Goal: Entertainment & Leisure: Consume media (video, audio)

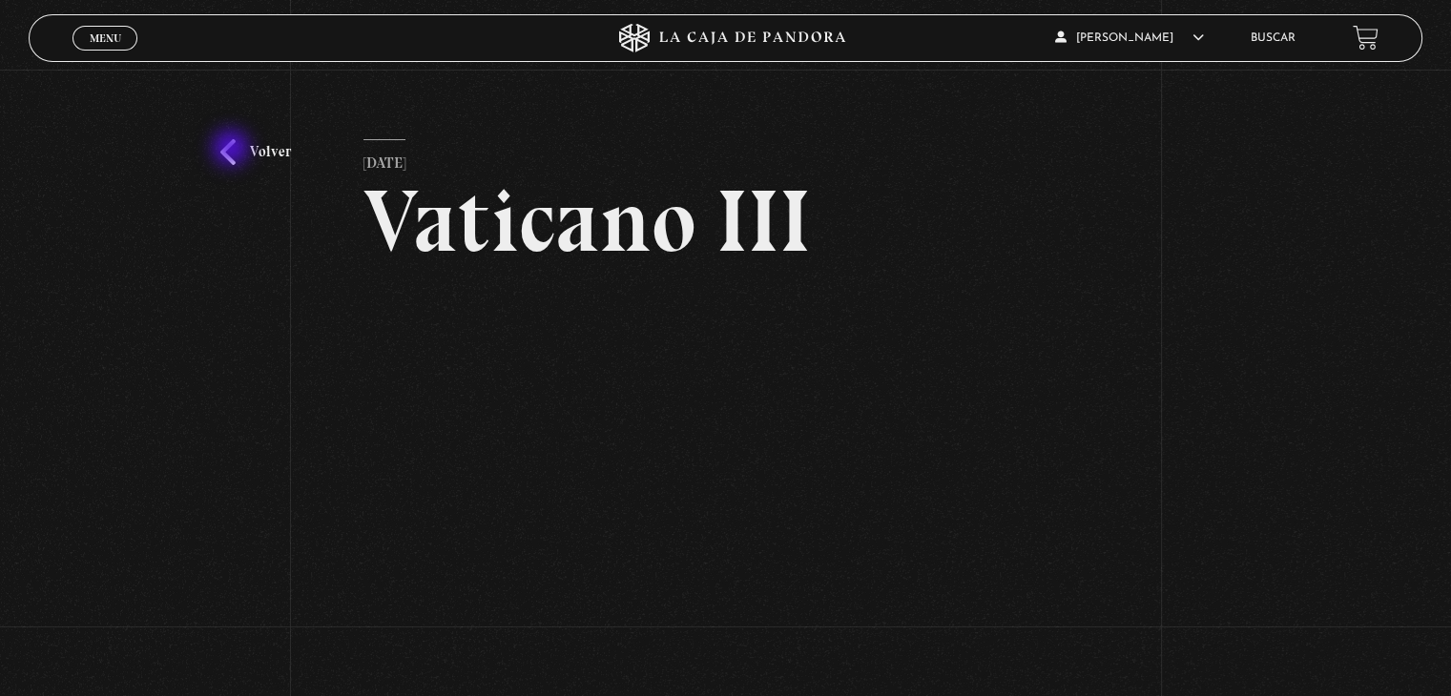
click at [233, 150] on link "Volver" at bounding box center [255, 152] width 71 height 26
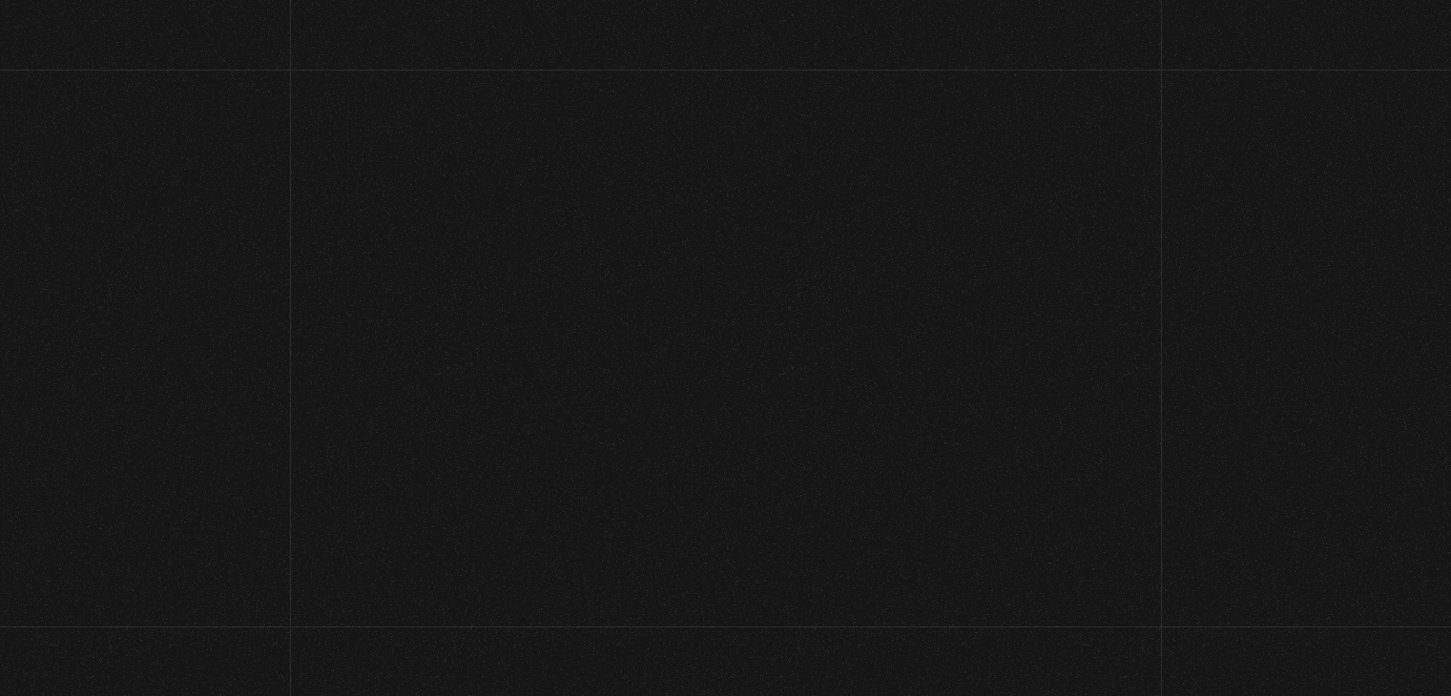
scroll to position [200, 0]
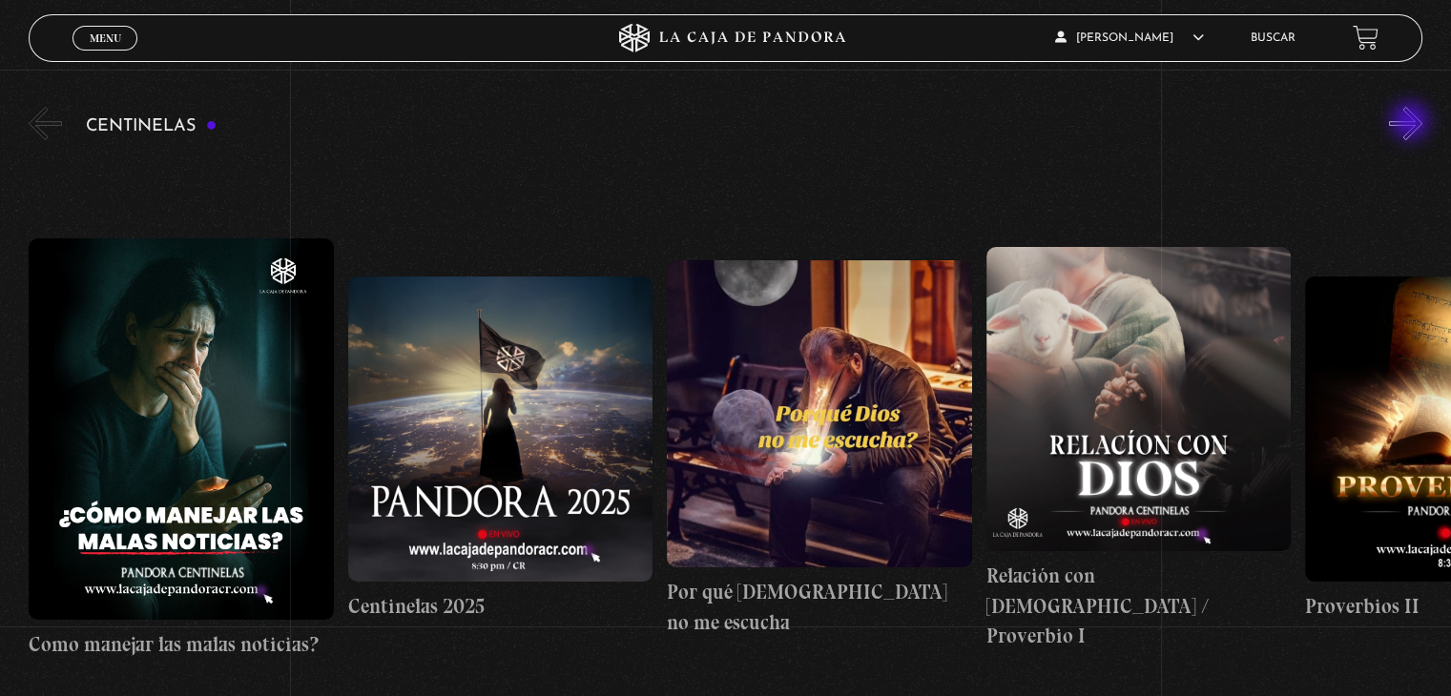
click at [1412, 123] on button "»" at bounding box center [1405, 123] width 33 height 33
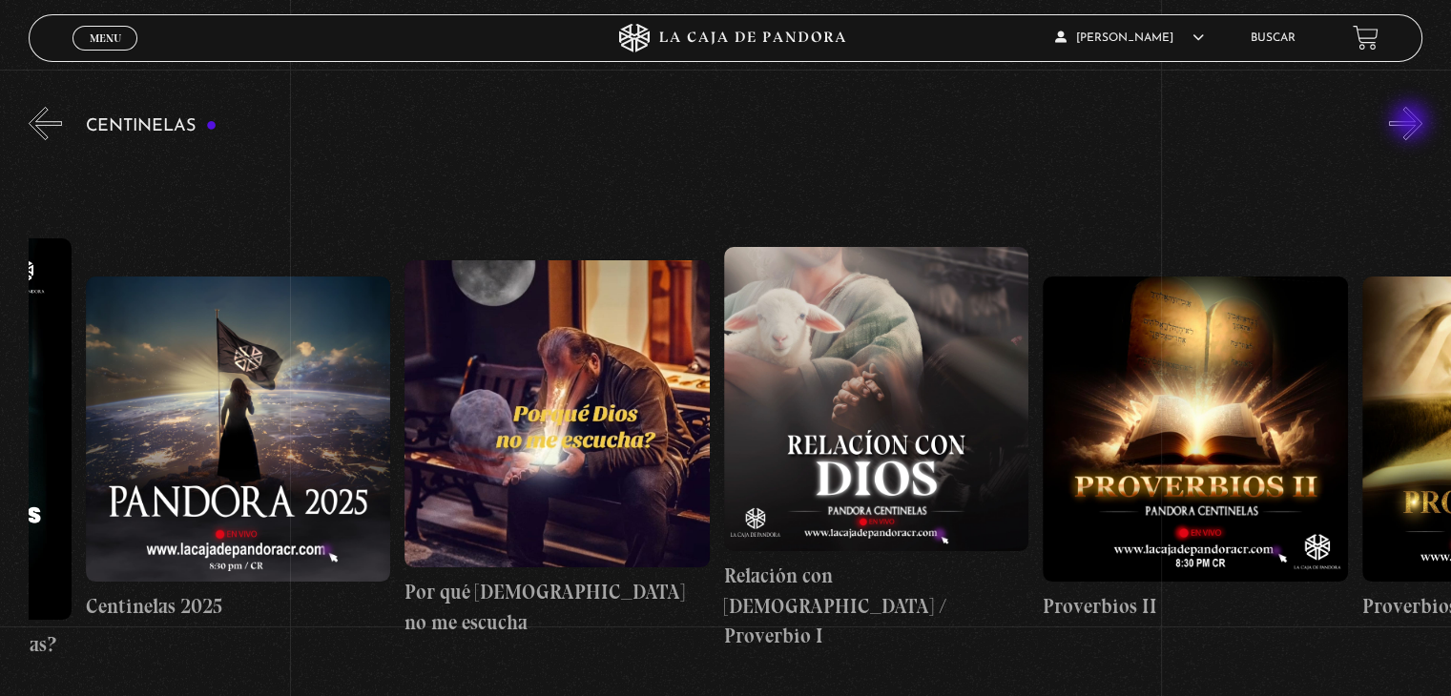
click at [1412, 123] on button "»" at bounding box center [1405, 123] width 33 height 33
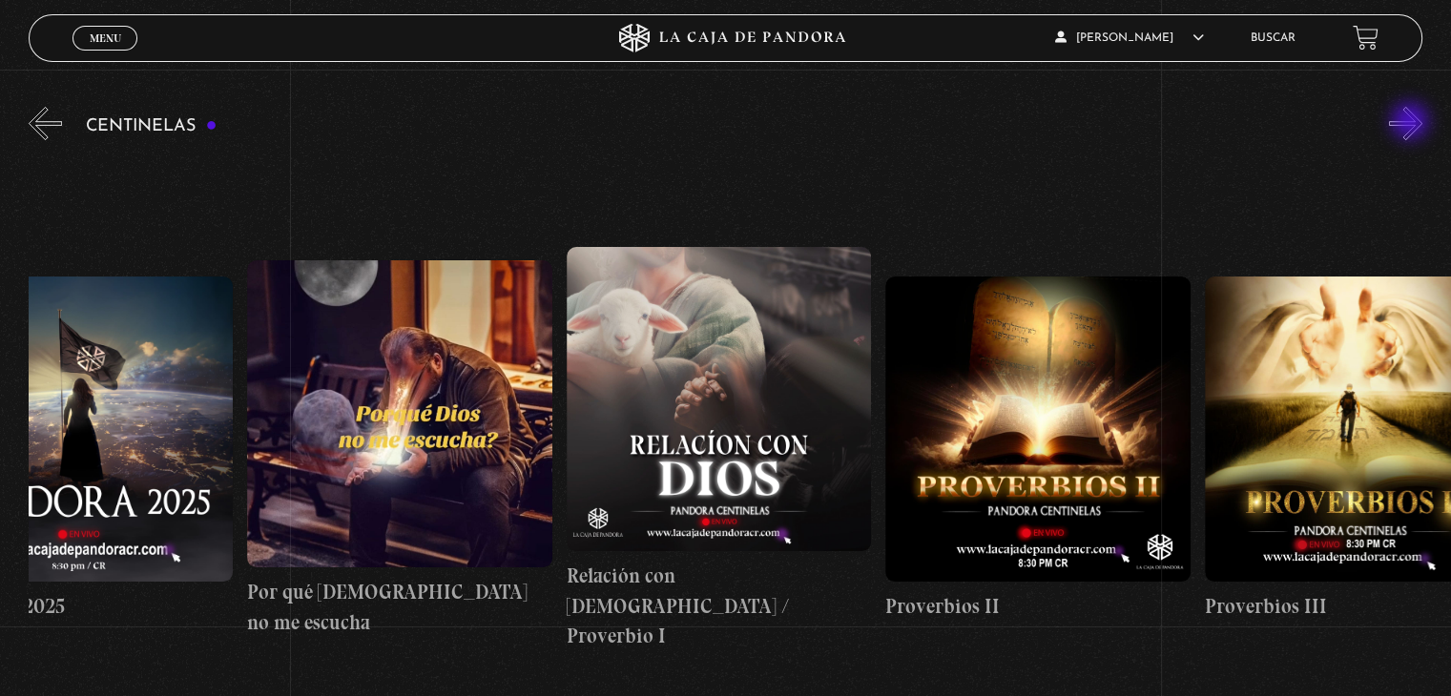
click at [1412, 123] on button "»" at bounding box center [1405, 123] width 33 height 33
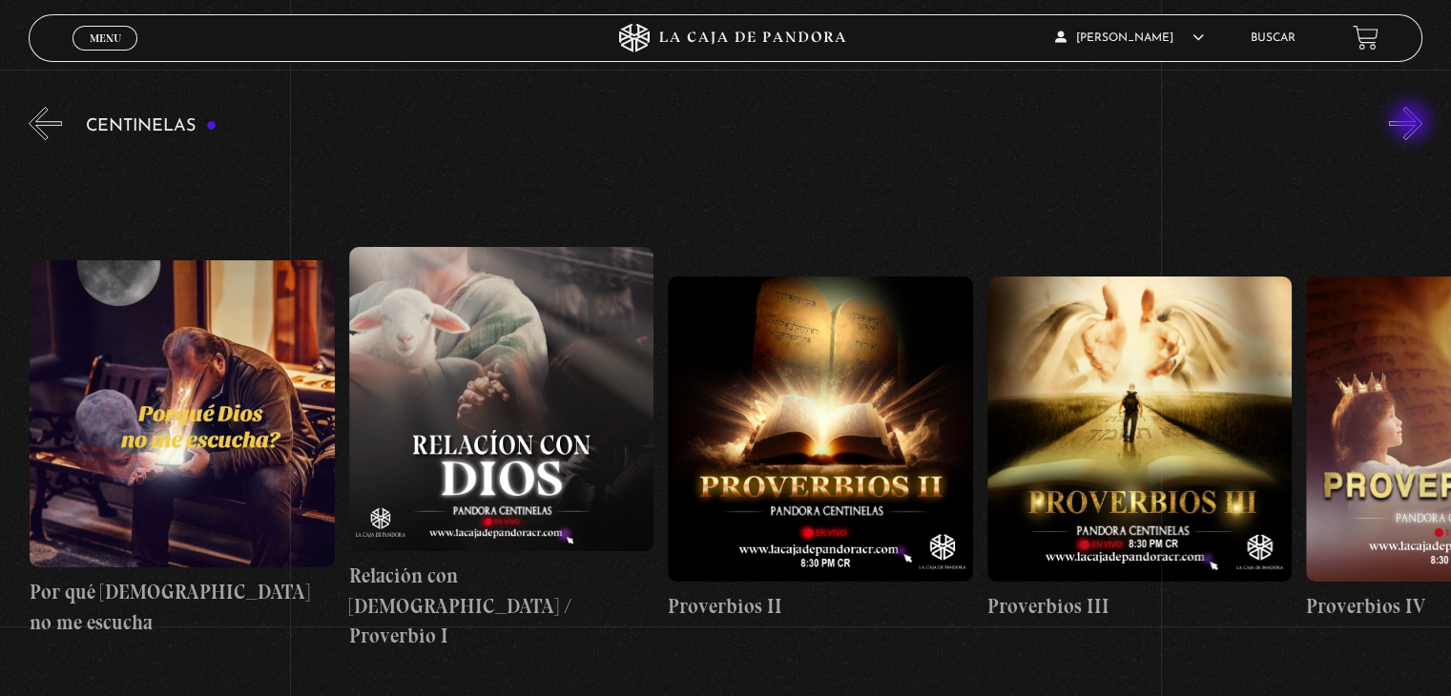
click at [1412, 123] on button "»" at bounding box center [1405, 123] width 33 height 33
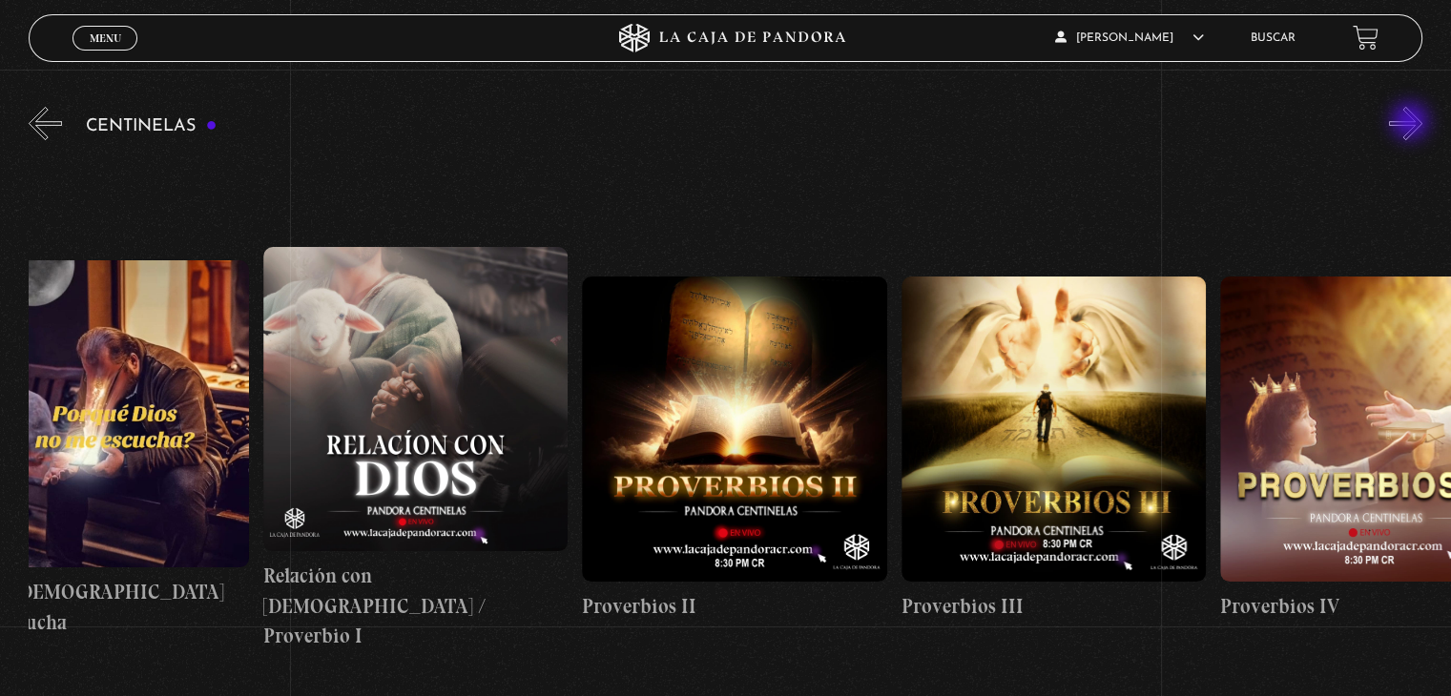
click at [1412, 123] on button "»" at bounding box center [1405, 123] width 33 height 33
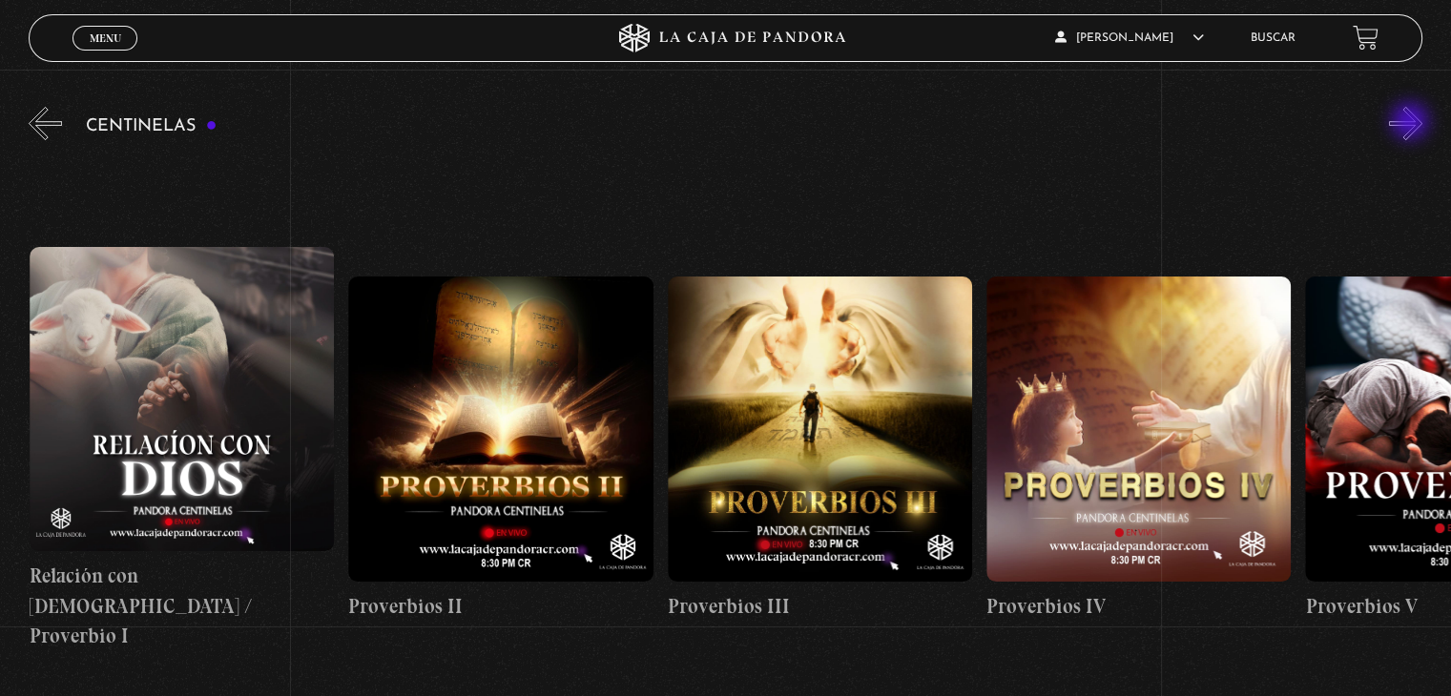
click at [1412, 123] on button "»" at bounding box center [1405, 123] width 33 height 33
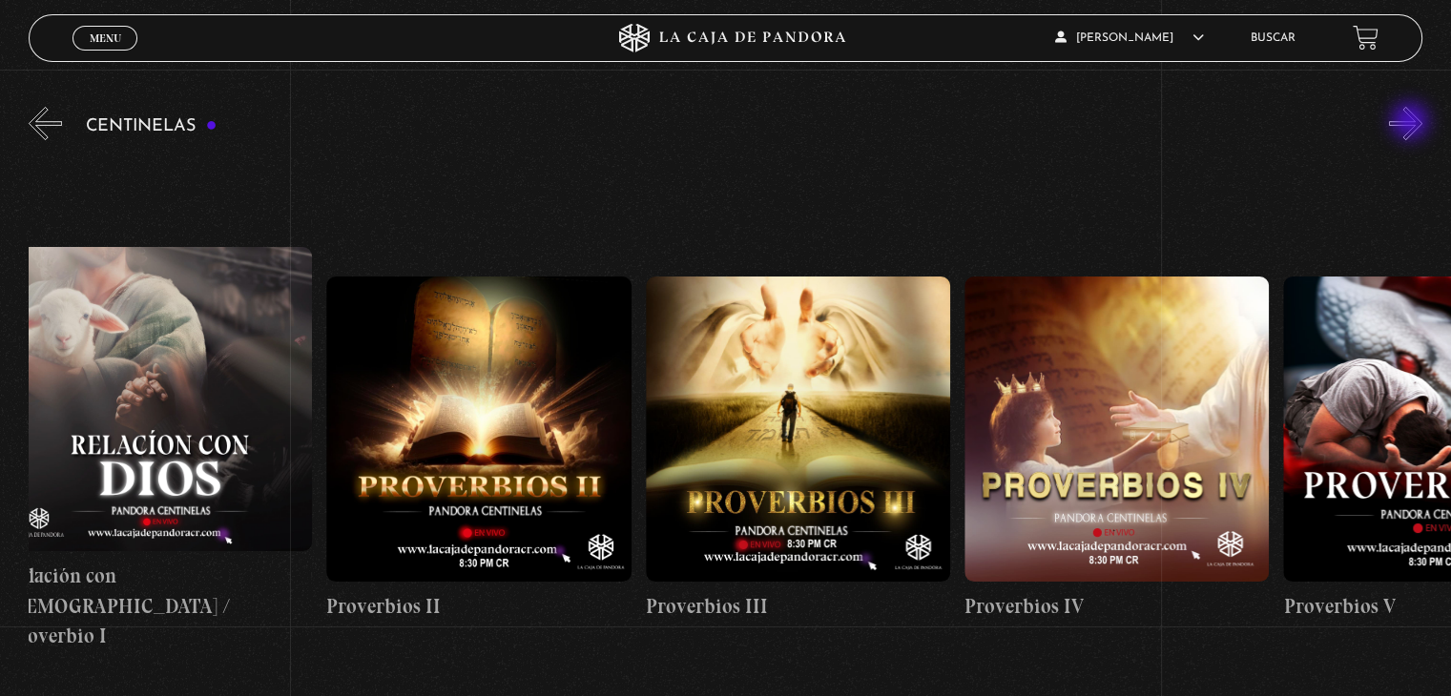
click at [1412, 123] on button "»" at bounding box center [1405, 123] width 33 height 33
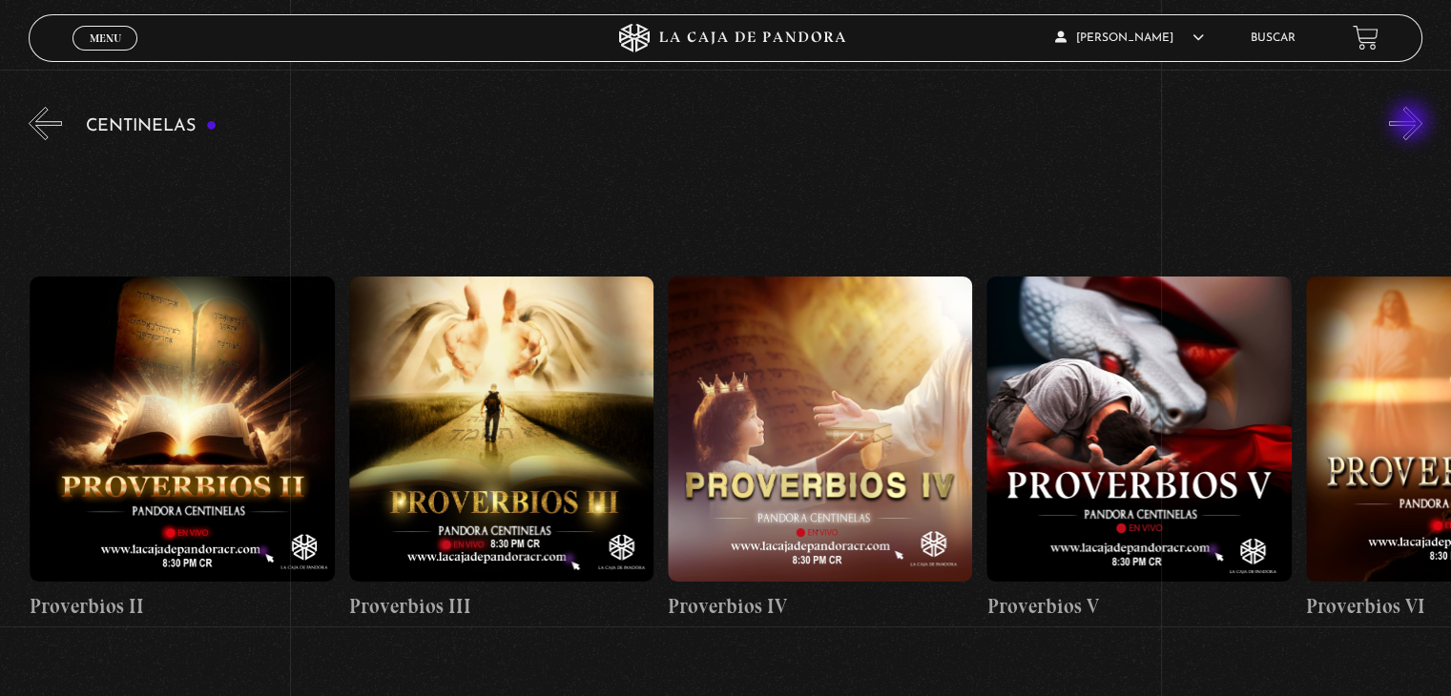
click at [1412, 123] on button "»" at bounding box center [1405, 123] width 33 height 33
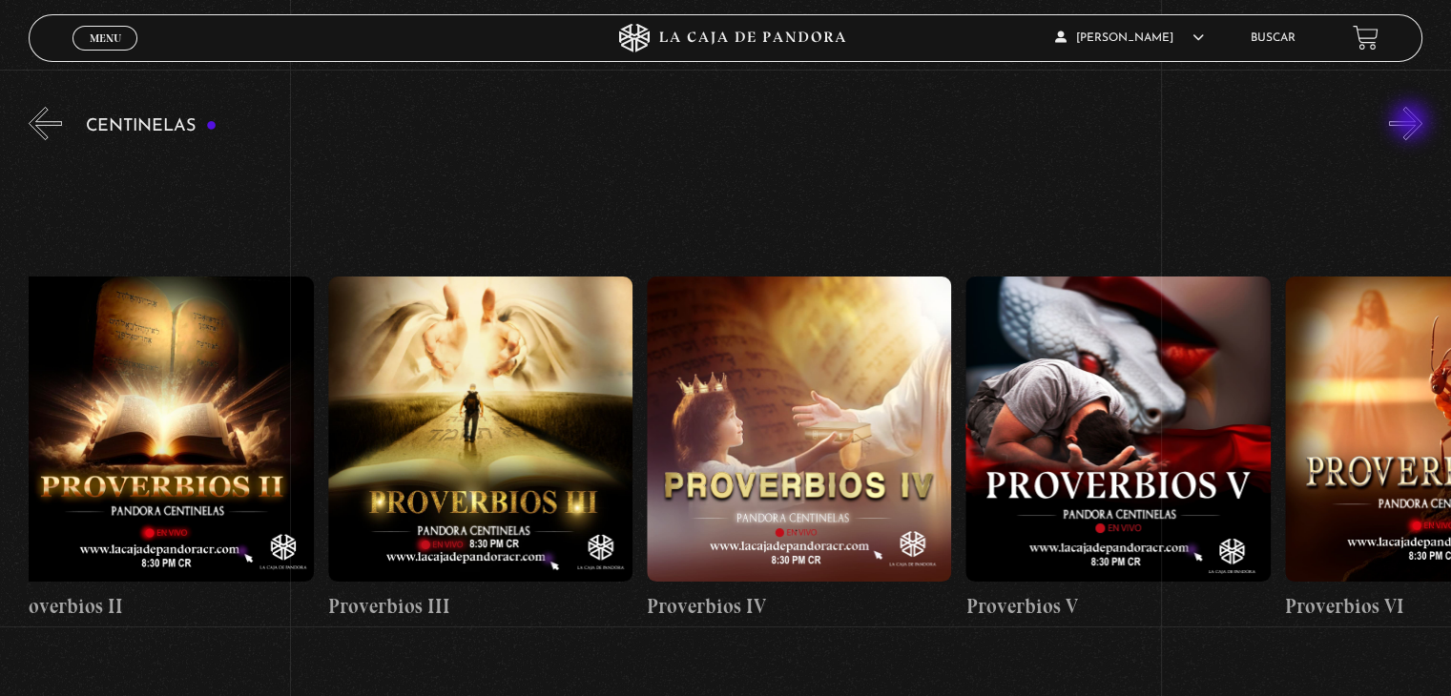
click at [1412, 123] on button "»" at bounding box center [1405, 123] width 33 height 33
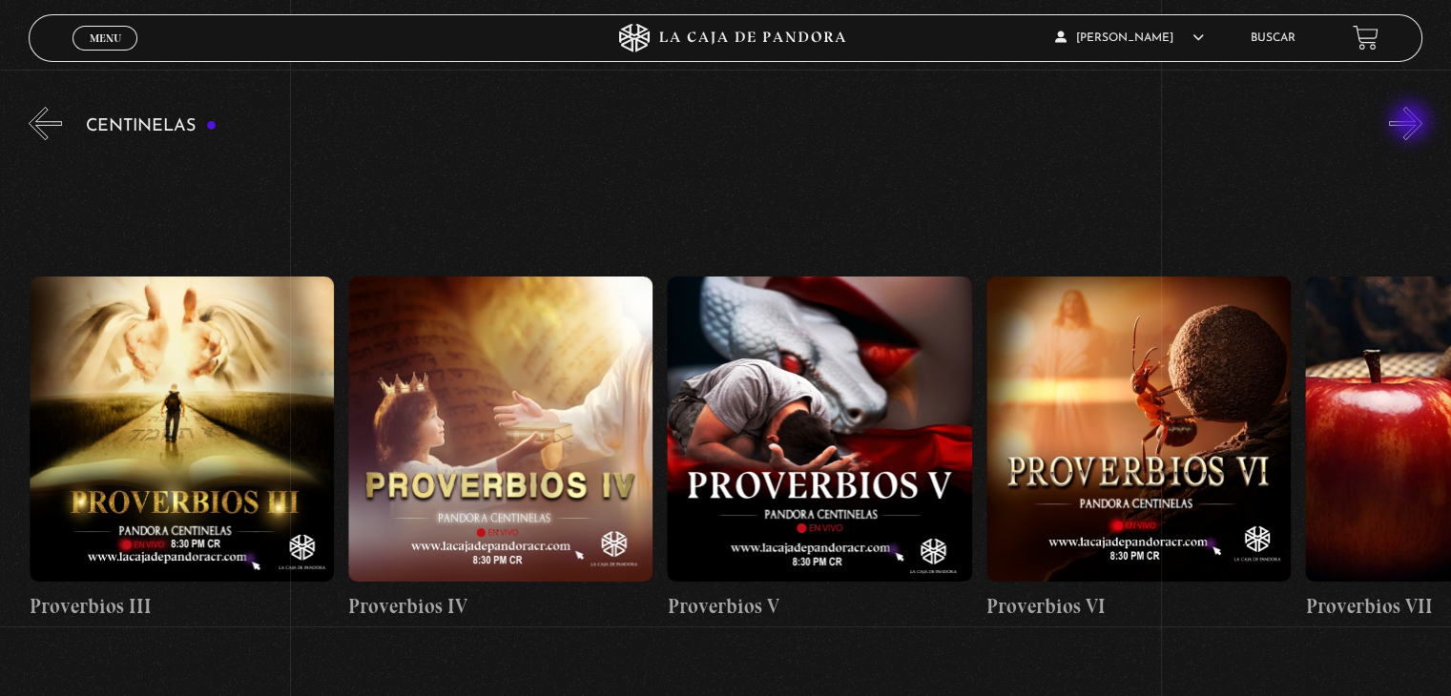
click at [1412, 123] on button "»" at bounding box center [1405, 123] width 33 height 33
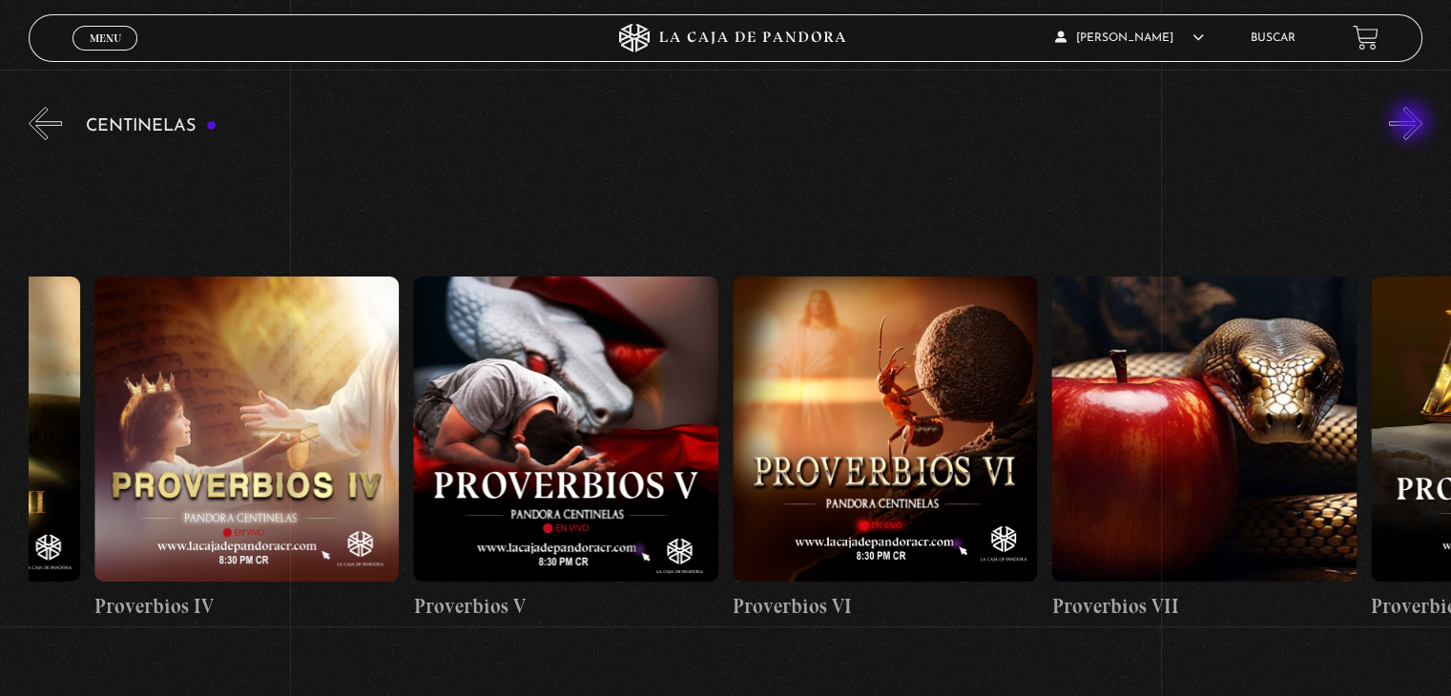
click at [1412, 123] on button "»" at bounding box center [1405, 123] width 33 height 33
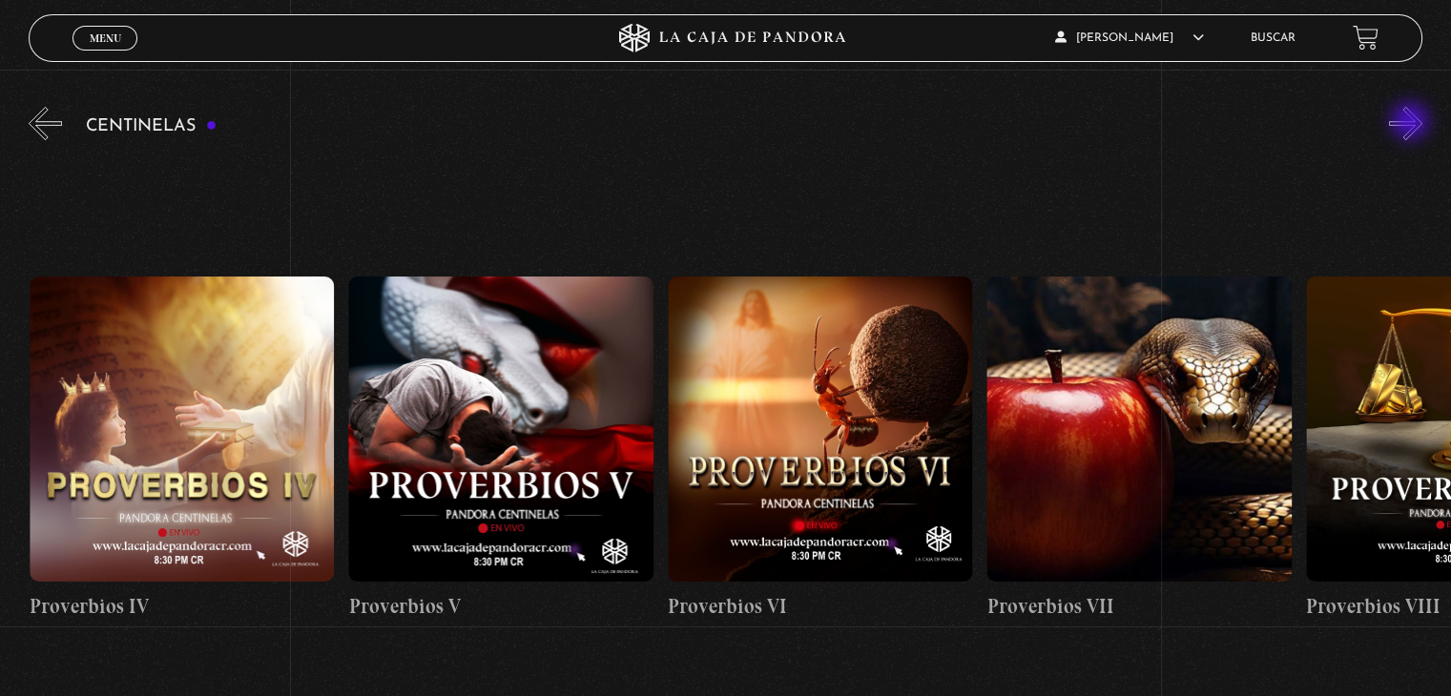
click at [1412, 123] on button "»" at bounding box center [1405, 123] width 33 height 33
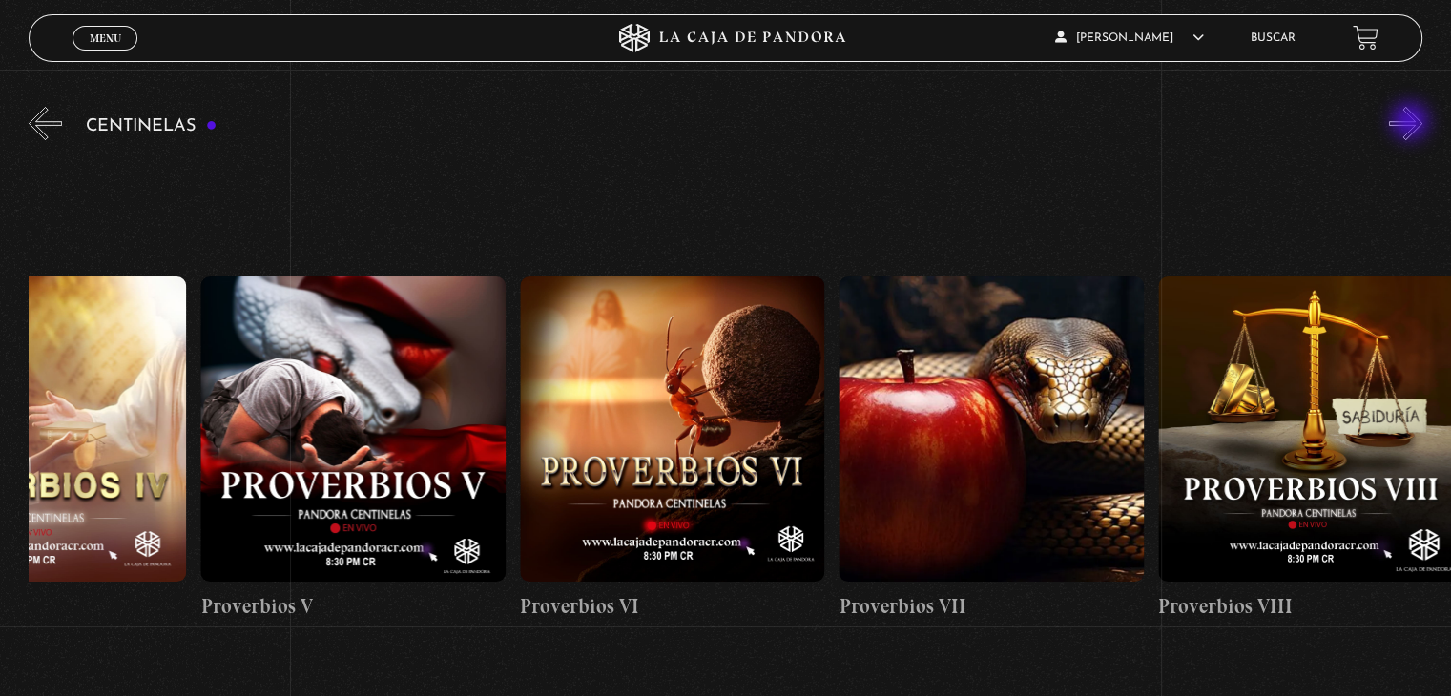
click at [1412, 123] on button "»" at bounding box center [1405, 123] width 33 height 33
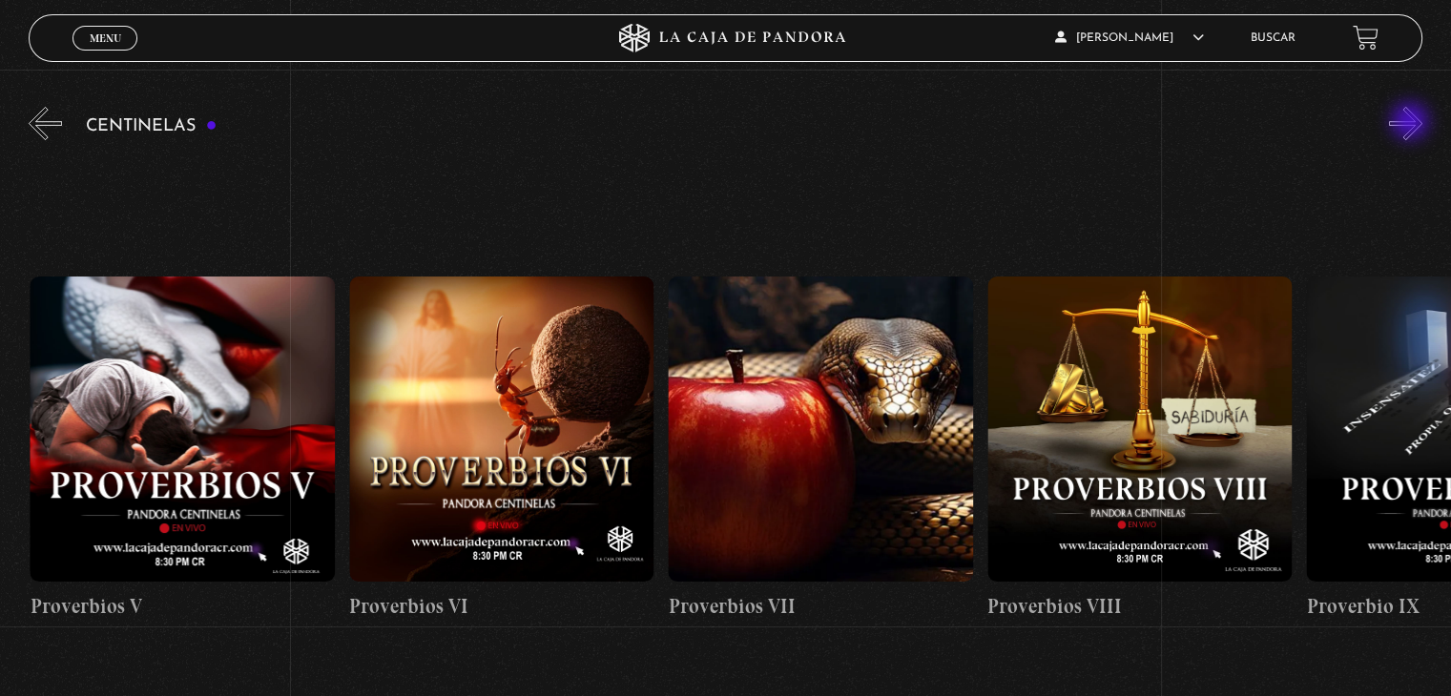
click at [1412, 123] on button "»" at bounding box center [1405, 123] width 33 height 33
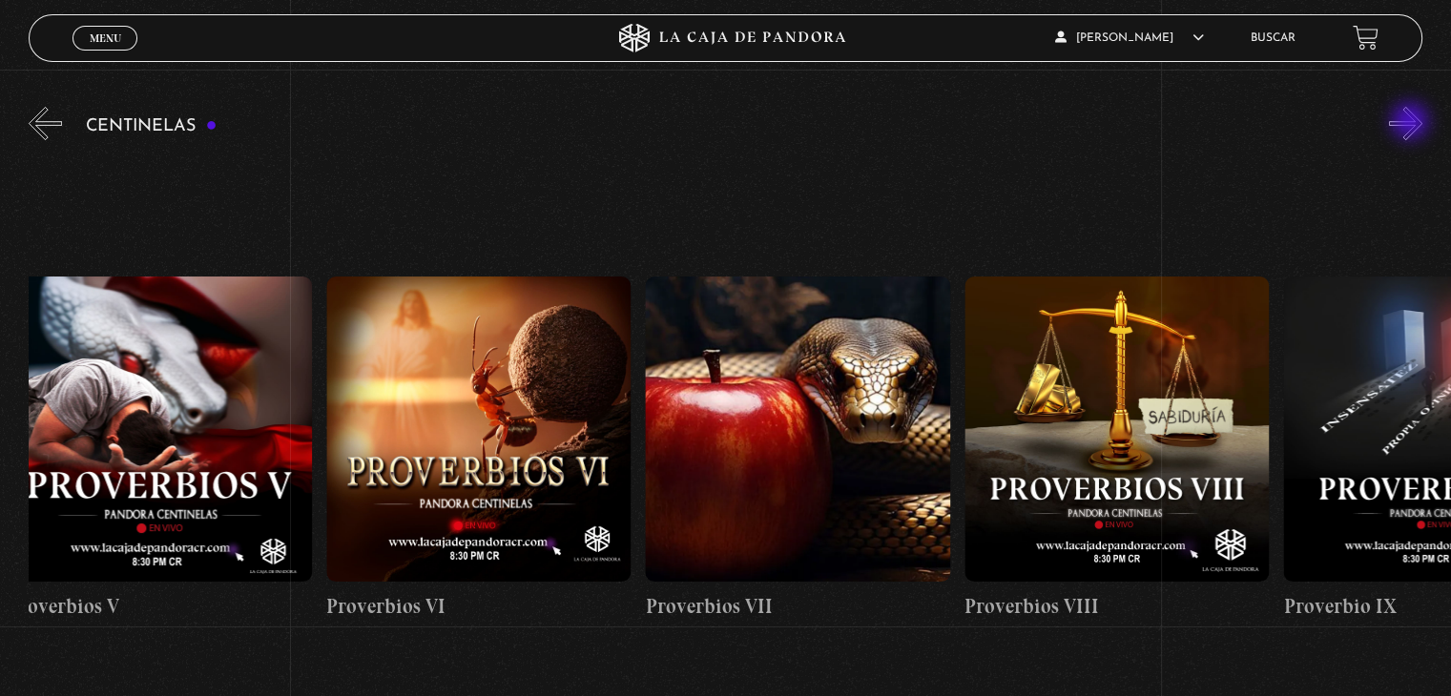
click at [1412, 123] on button "»" at bounding box center [1405, 123] width 33 height 33
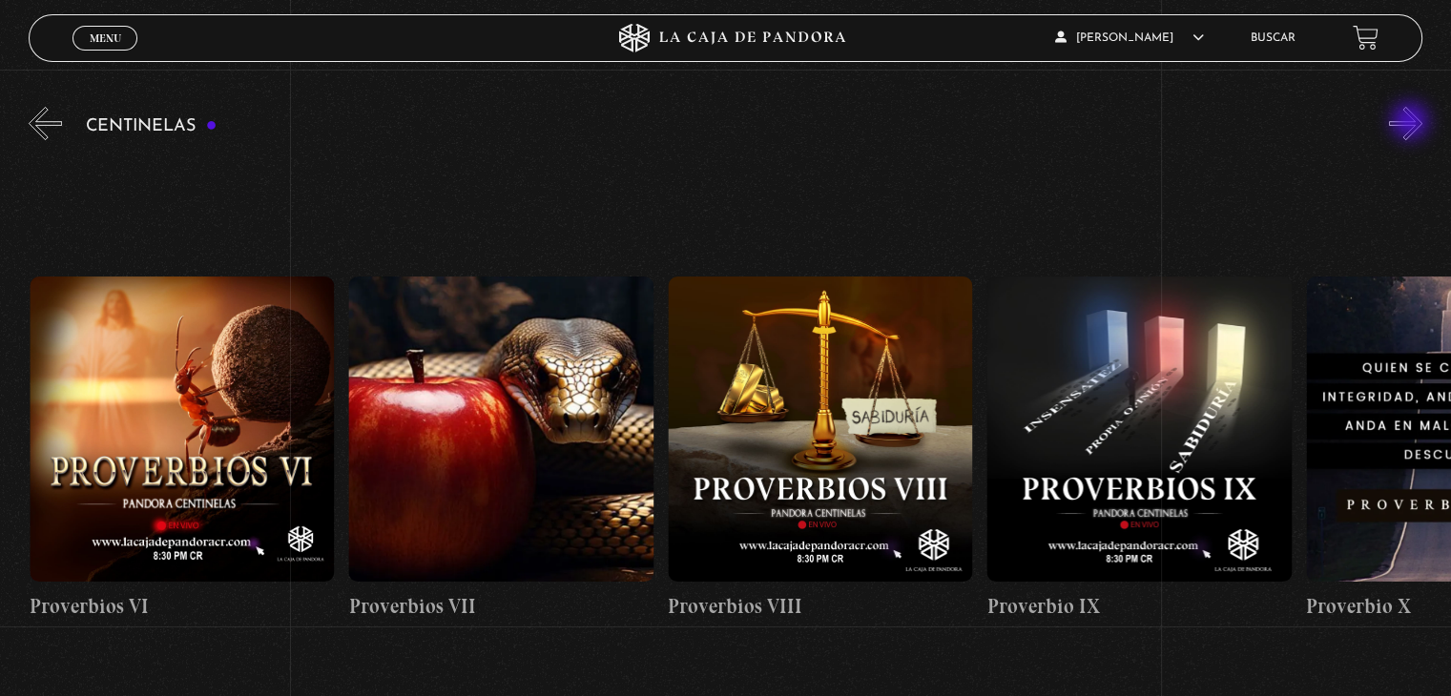
click at [1412, 123] on button "»" at bounding box center [1405, 123] width 33 height 33
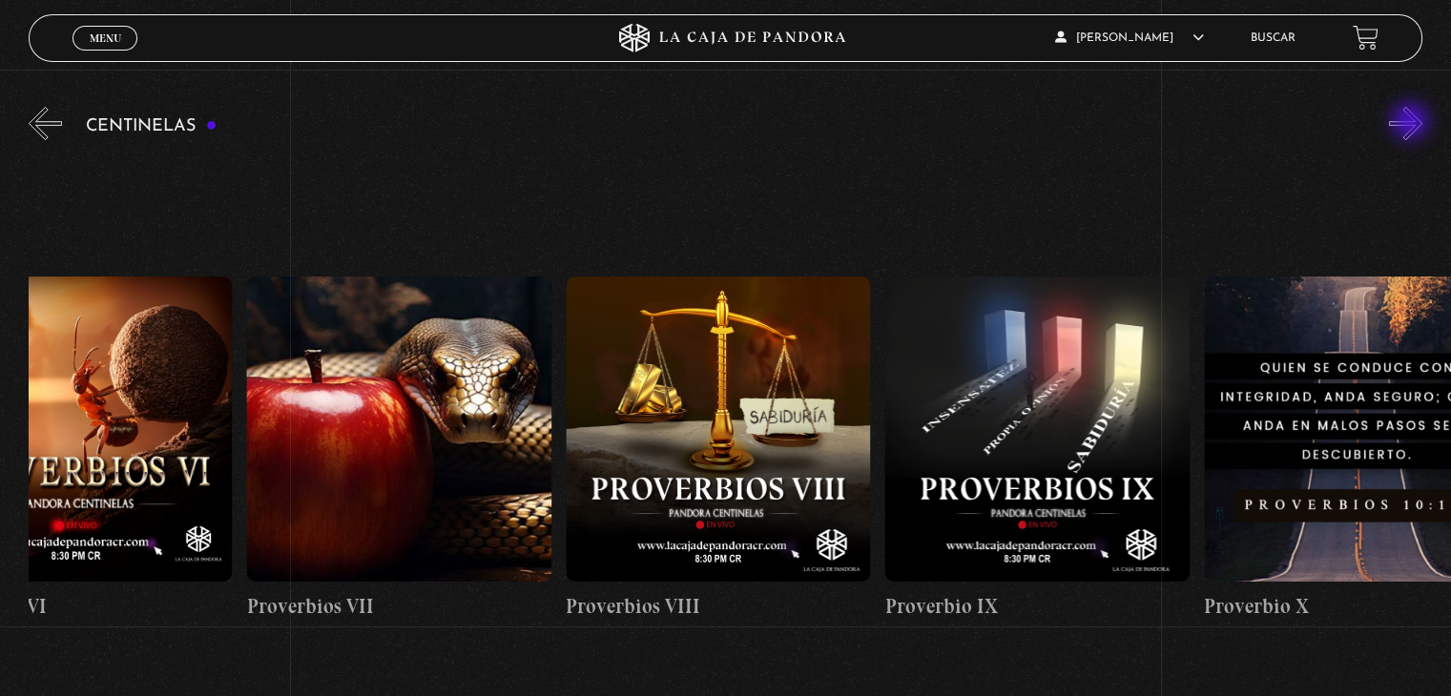
click at [1412, 123] on button "»" at bounding box center [1405, 123] width 33 height 33
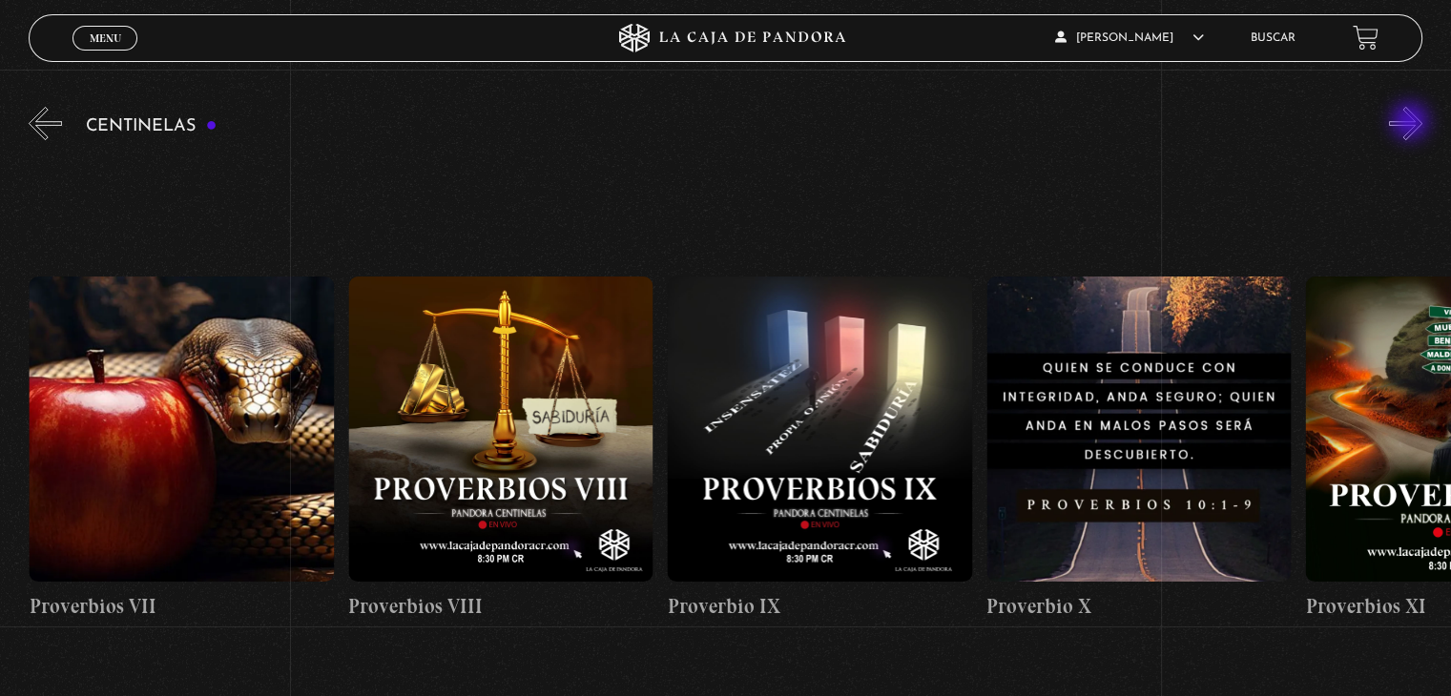
click at [1412, 123] on button "»" at bounding box center [1405, 123] width 33 height 33
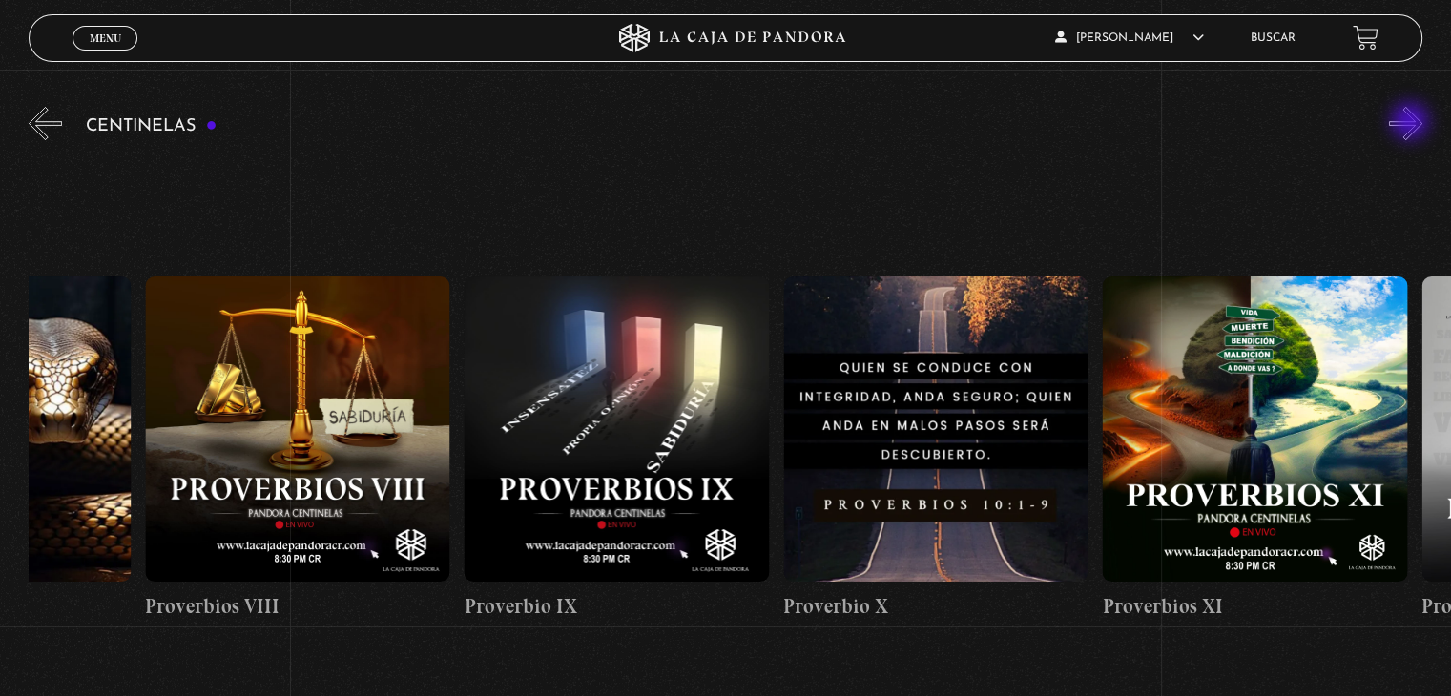
click at [1412, 123] on button "»" at bounding box center [1405, 123] width 33 height 33
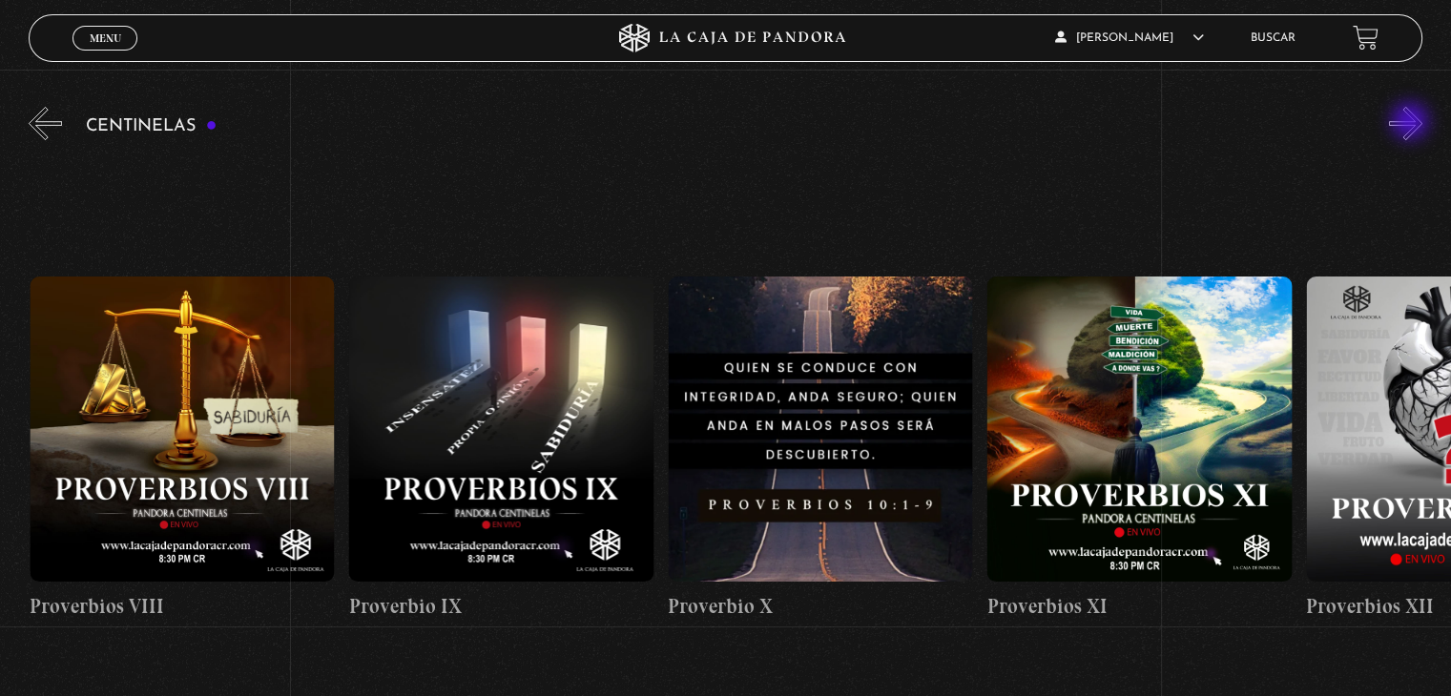
click at [1412, 123] on button "»" at bounding box center [1405, 123] width 33 height 33
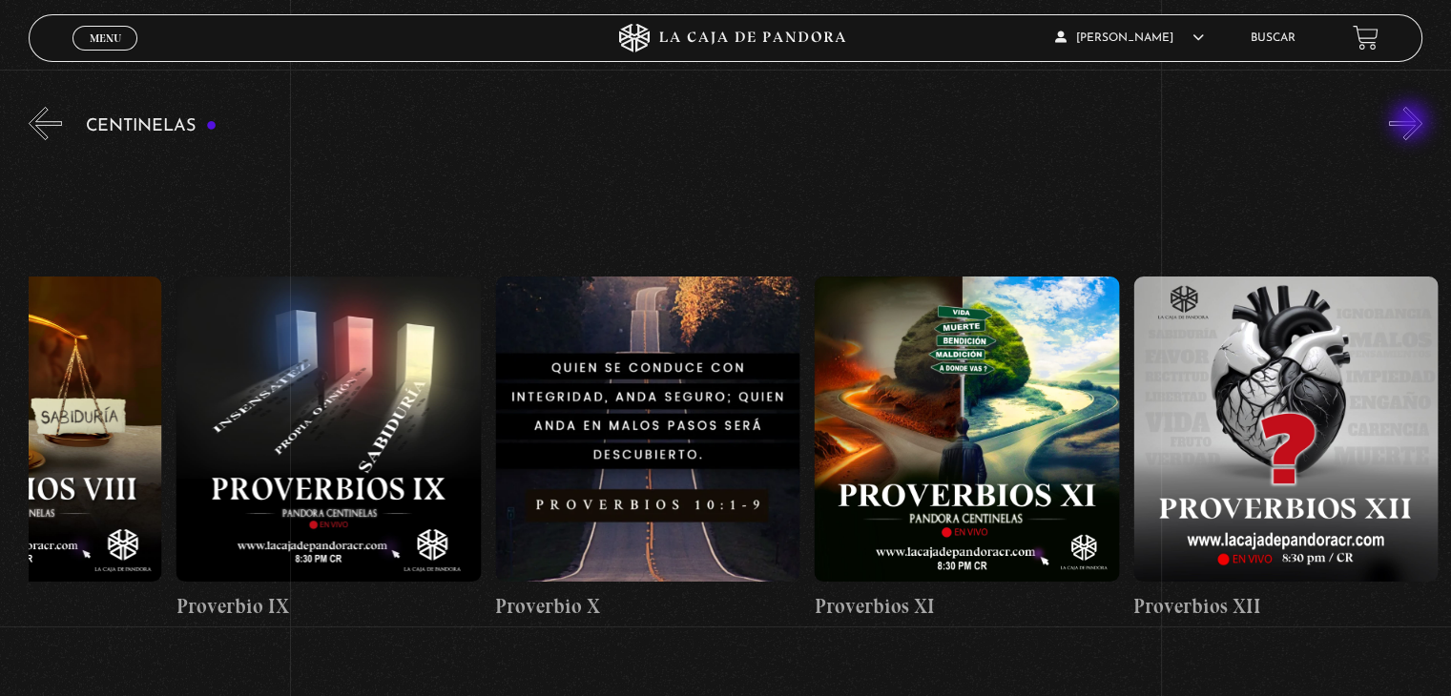
click at [1412, 123] on button "»" at bounding box center [1405, 123] width 33 height 33
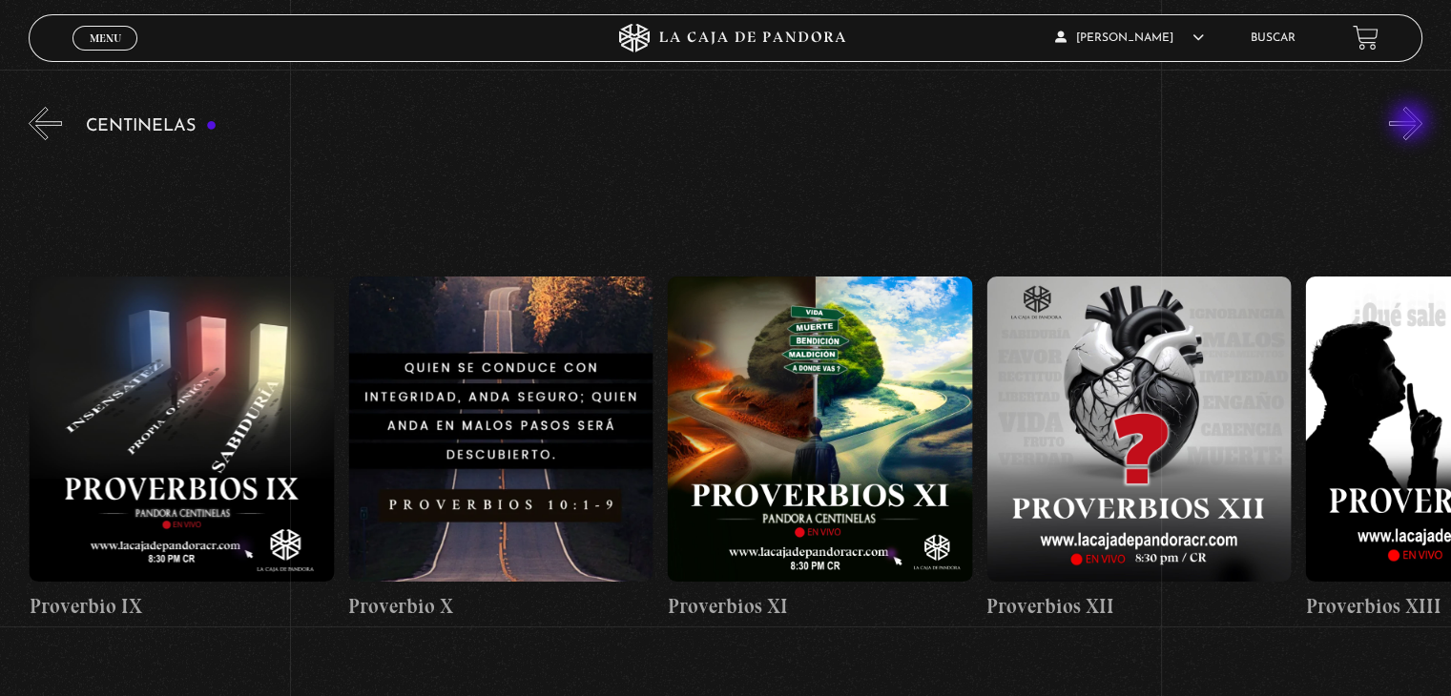
click at [1412, 123] on button "»" at bounding box center [1405, 123] width 33 height 33
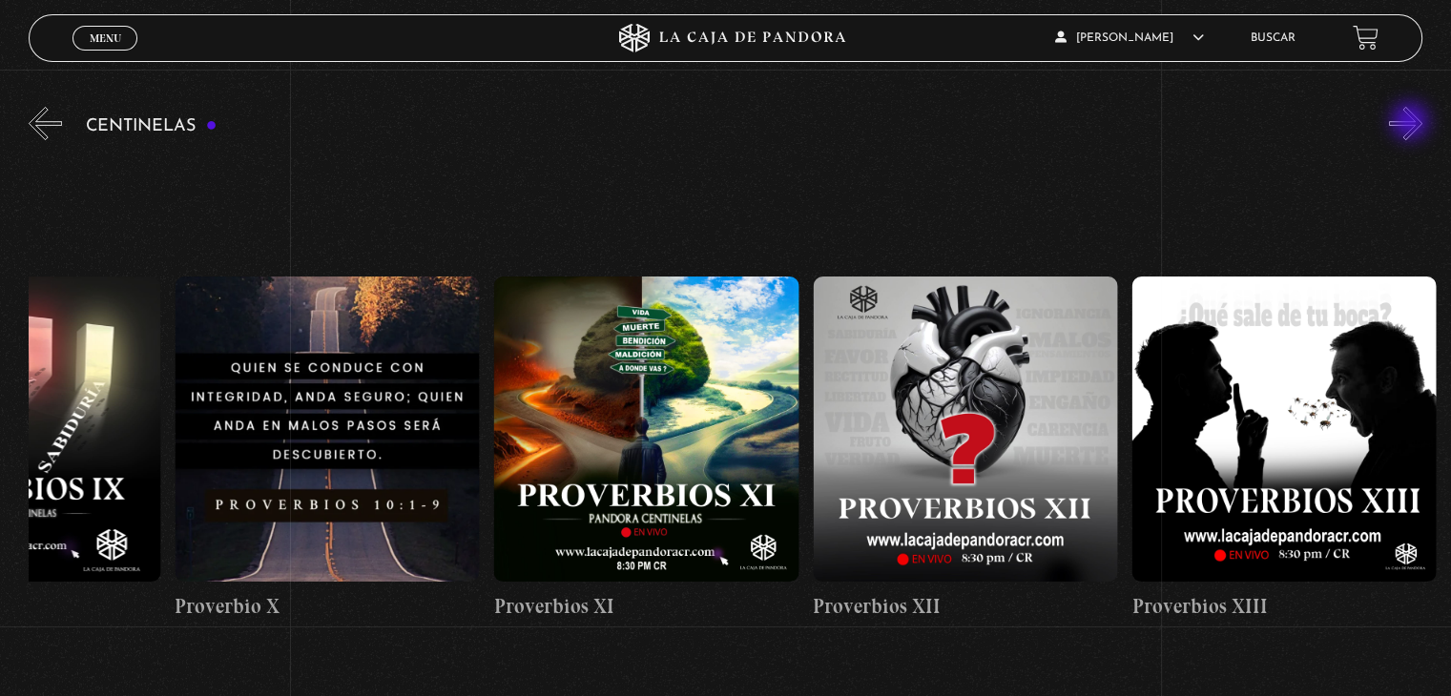
click at [1412, 123] on button "»" at bounding box center [1405, 123] width 33 height 33
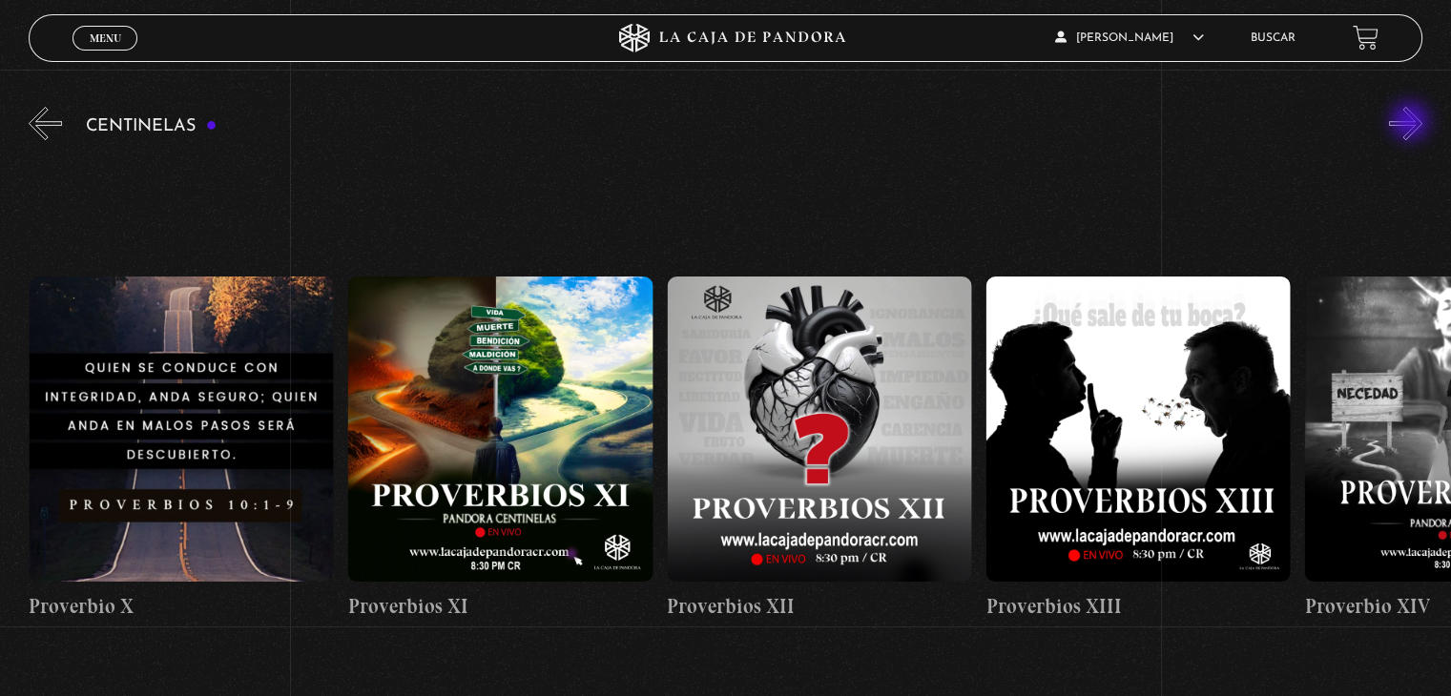
click at [1412, 123] on button "»" at bounding box center [1405, 123] width 33 height 33
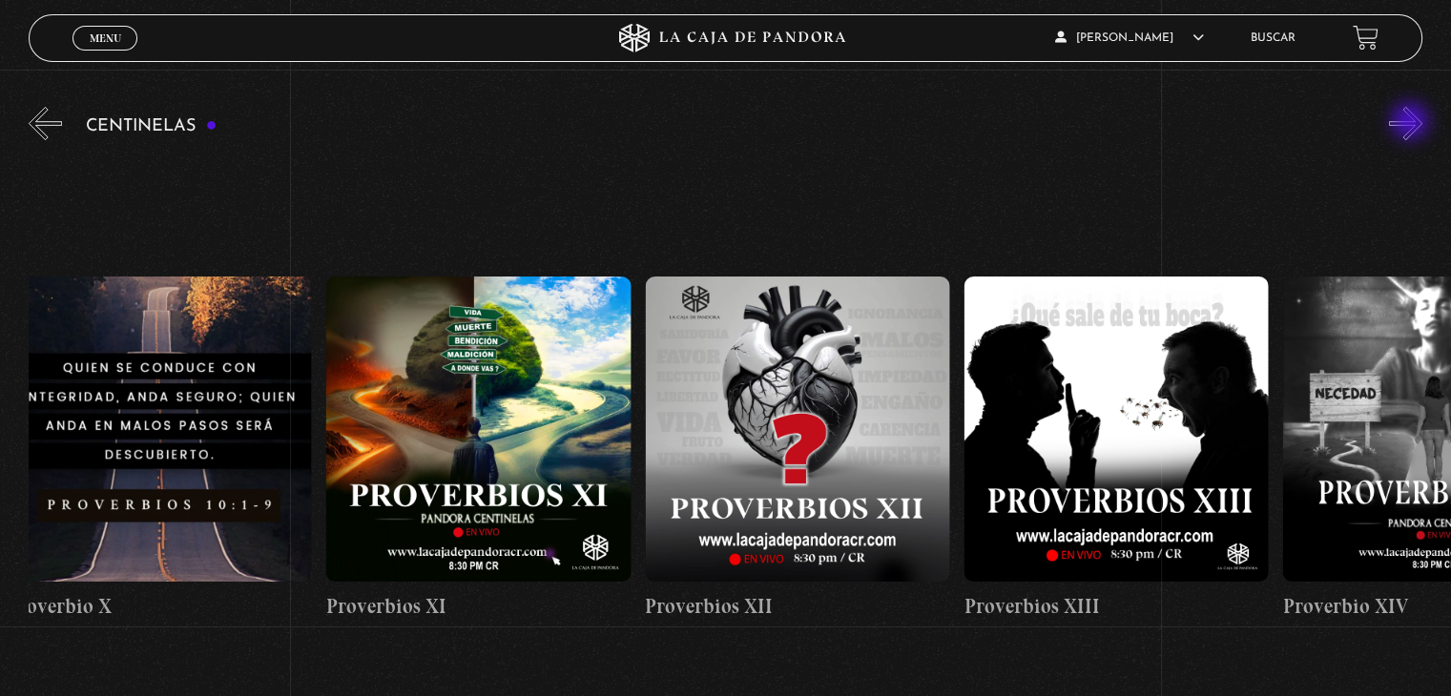
click at [1412, 123] on button "»" at bounding box center [1405, 123] width 33 height 33
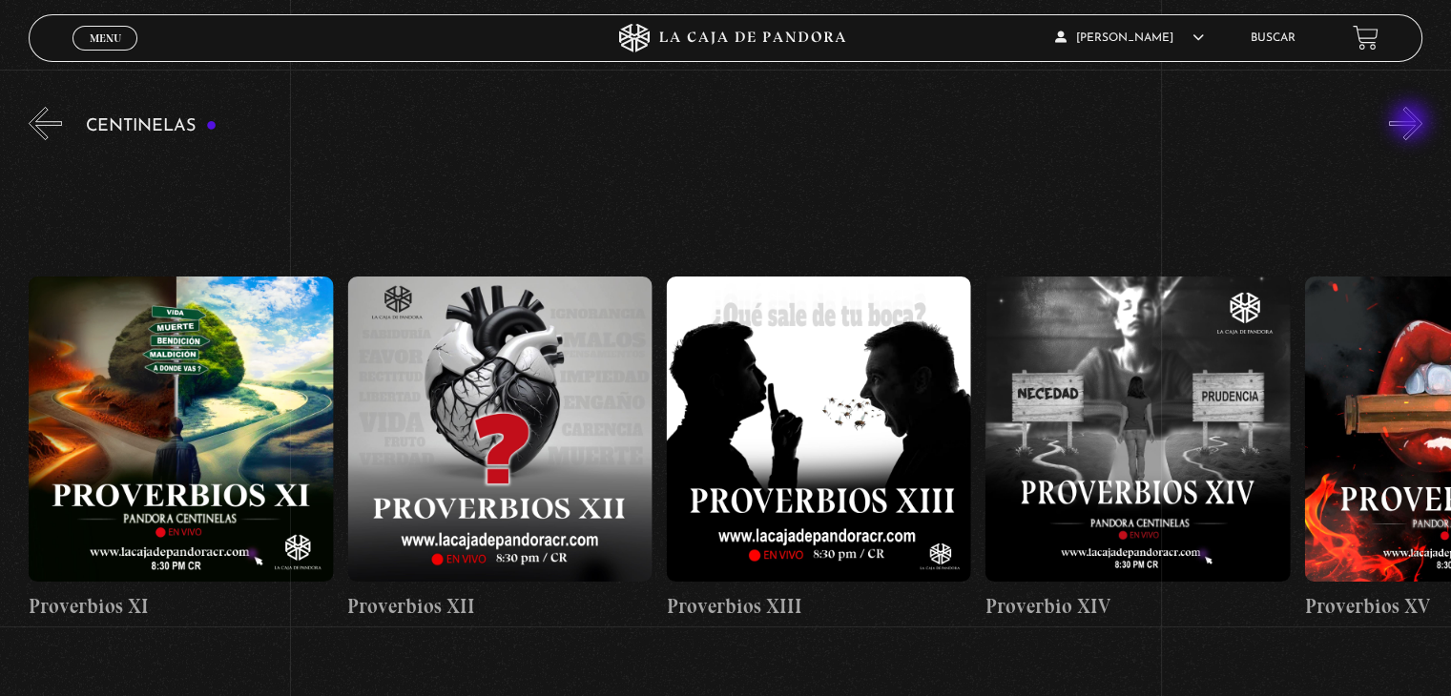
click at [1412, 123] on button "»" at bounding box center [1405, 123] width 33 height 33
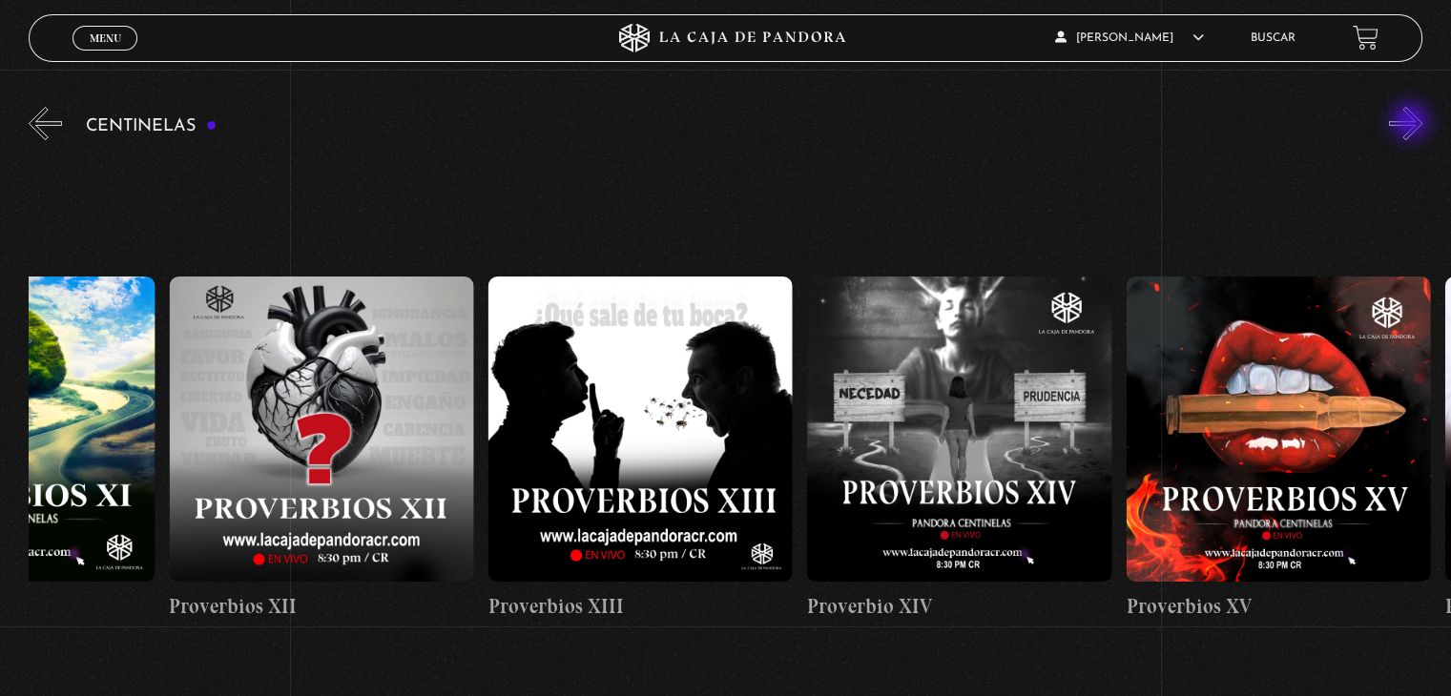
click at [1412, 123] on button "»" at bounding box center [1405, 123] width 33 height 33
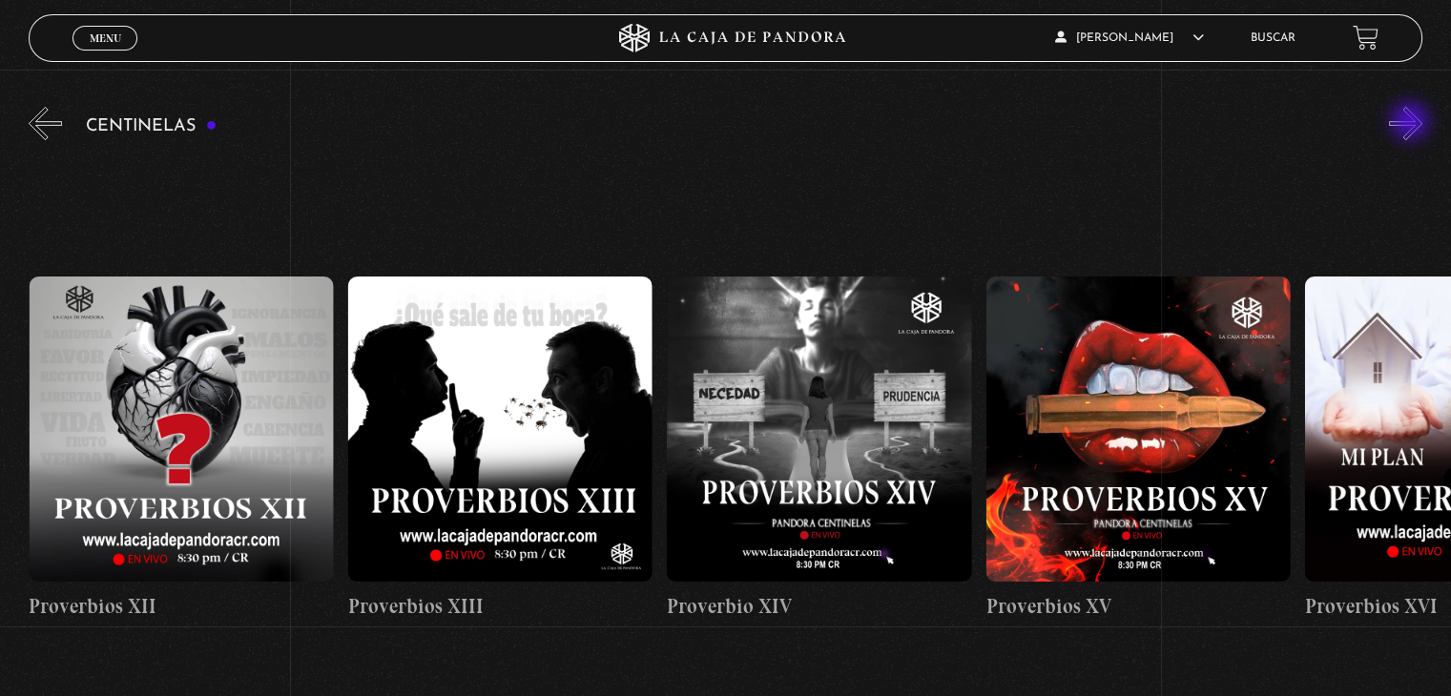
click at [1412, 123] on button "»" at bounding box center [1405, 123] width 33 height 33
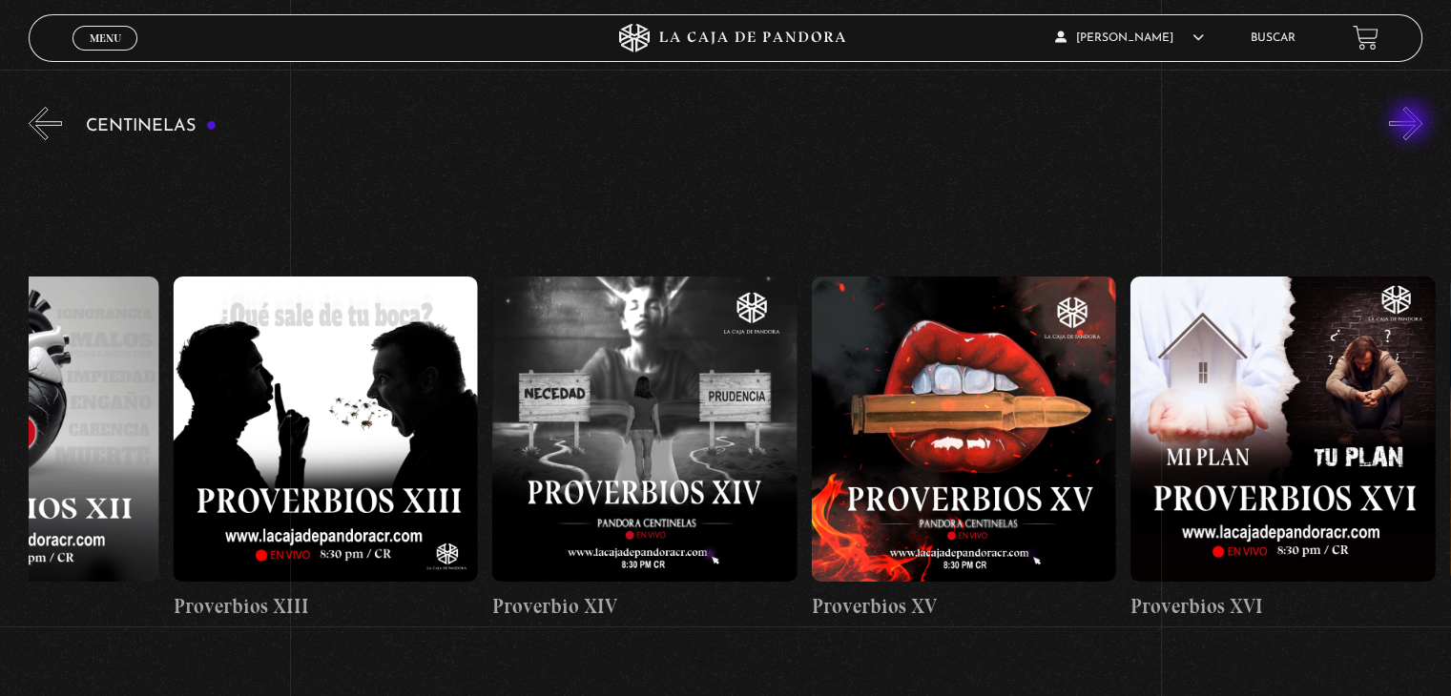
click at [1412, 123] on button "»" at bounding box center [1405, 123] width 33 height 33
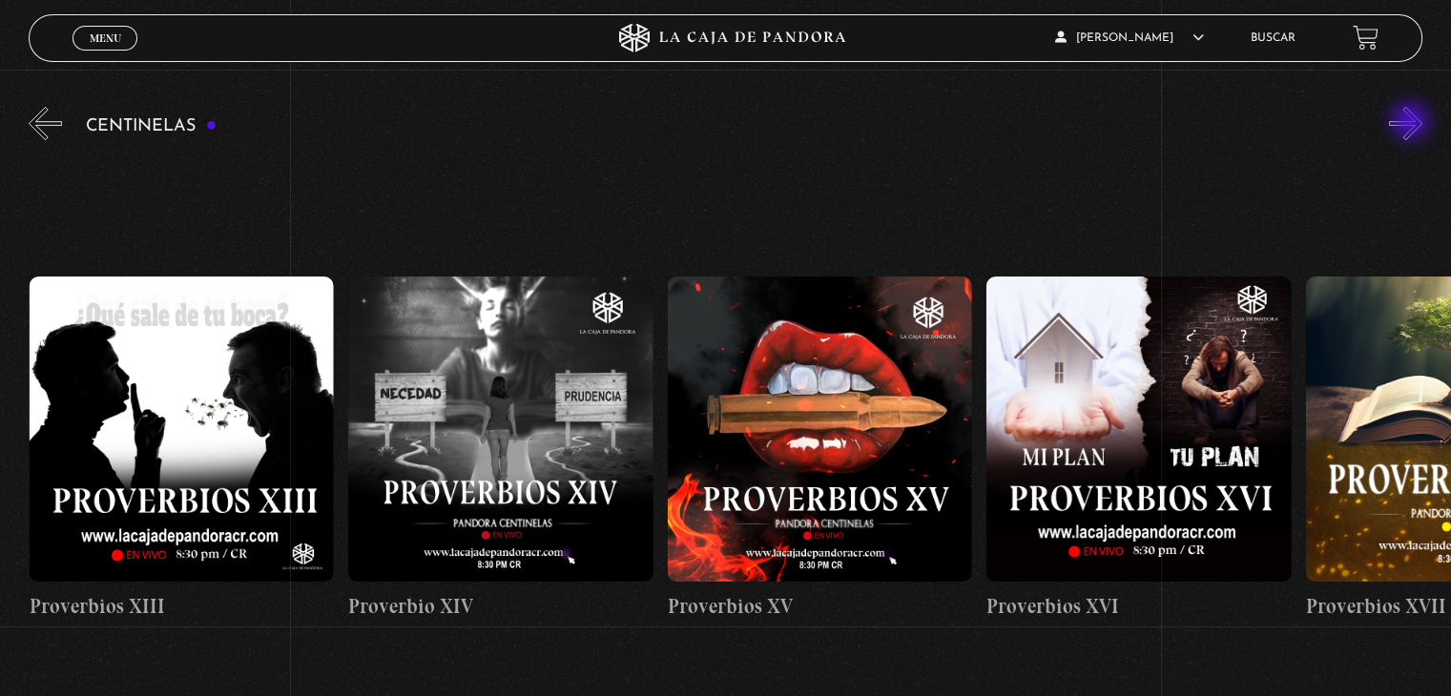
click at [1412, 123] on button "»" at bounding box center [1405, 123] width 33 height 33
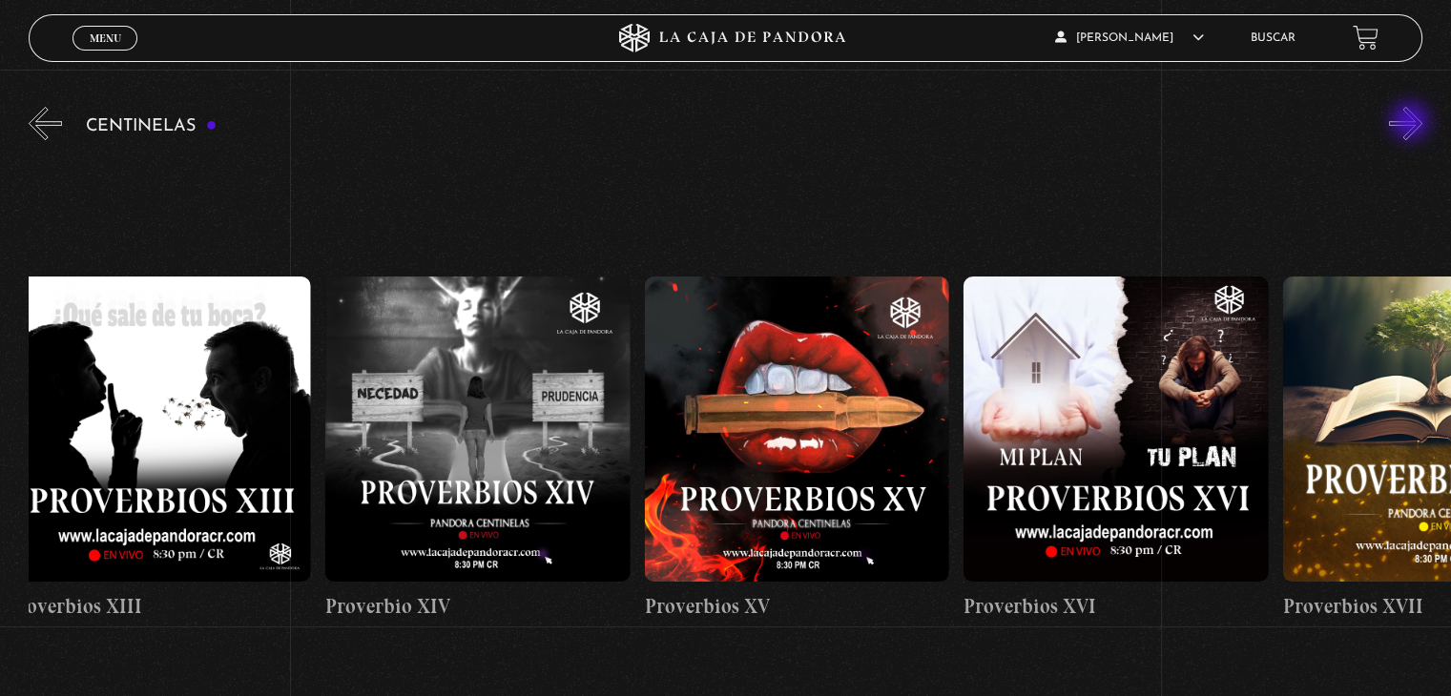
click at [1412, 123] on button "»" at bounding box center [1405, 123] width 33 height 33
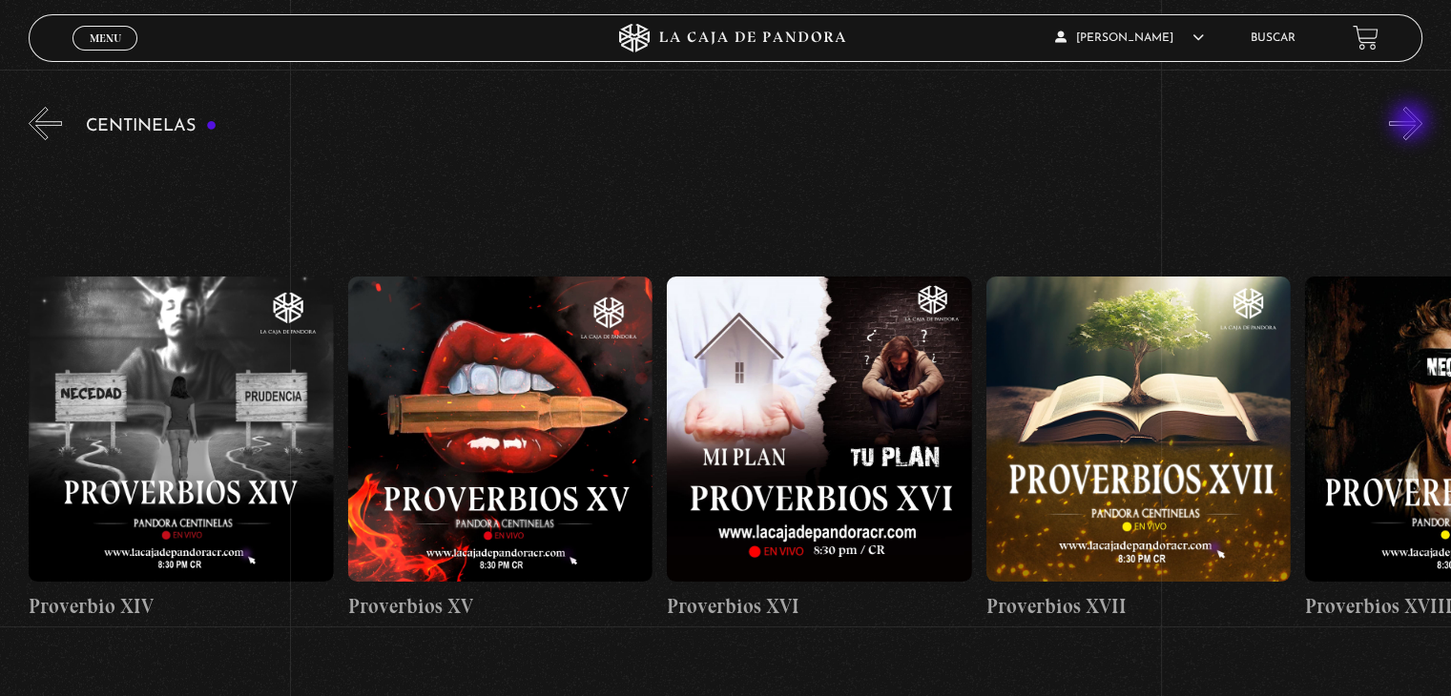
click at [1412, 123] on button "»" at bounding box center [1405, 123] width 33 height 33
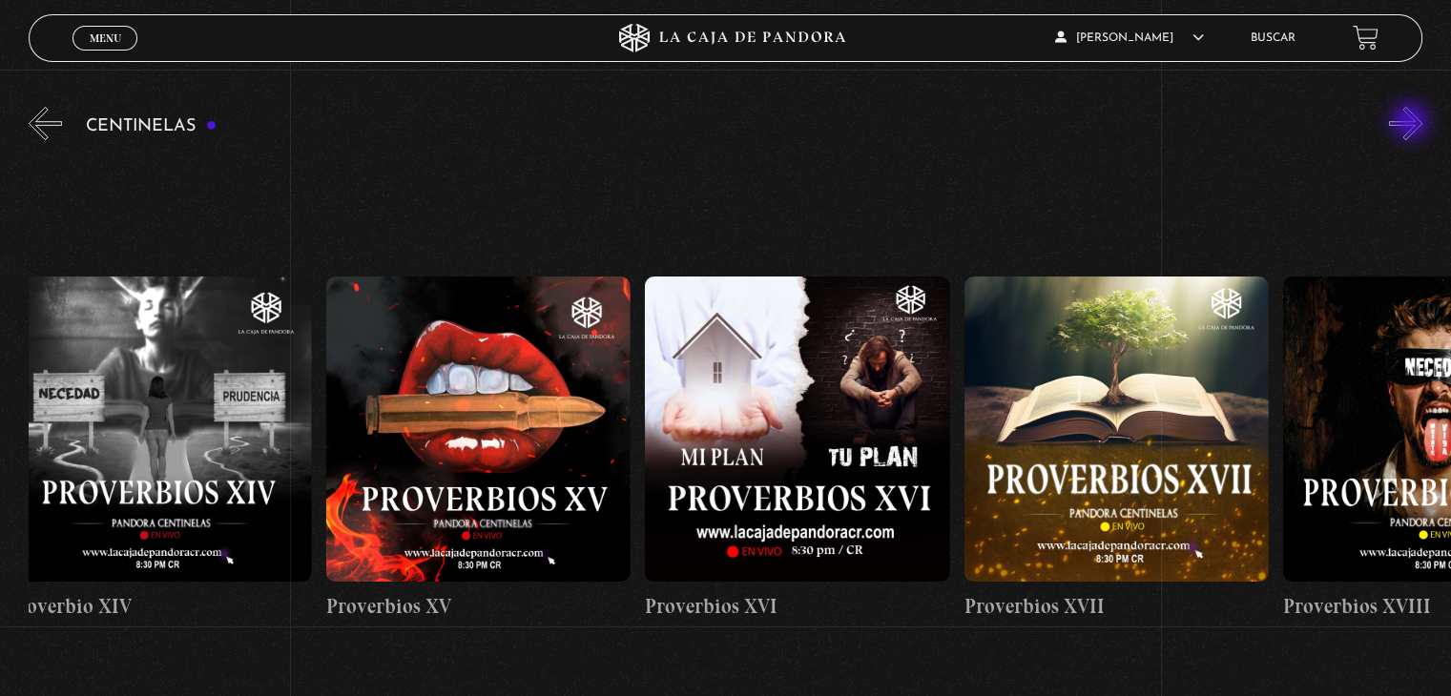
click at [1412, 123] on button "»" at bounding box center [1405, 123] width 33 height 33
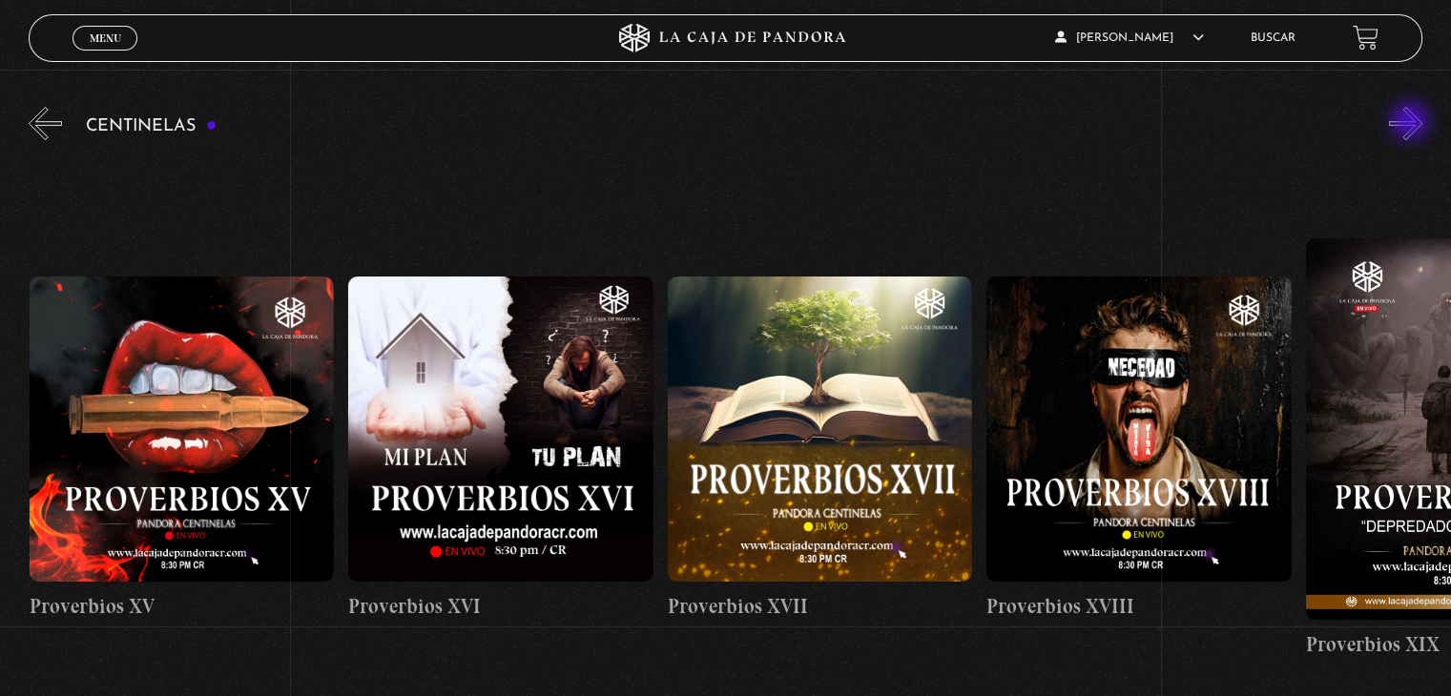
click at [1412, 123] on button "»" at bounding box center [1405, 123] width 33 height 33
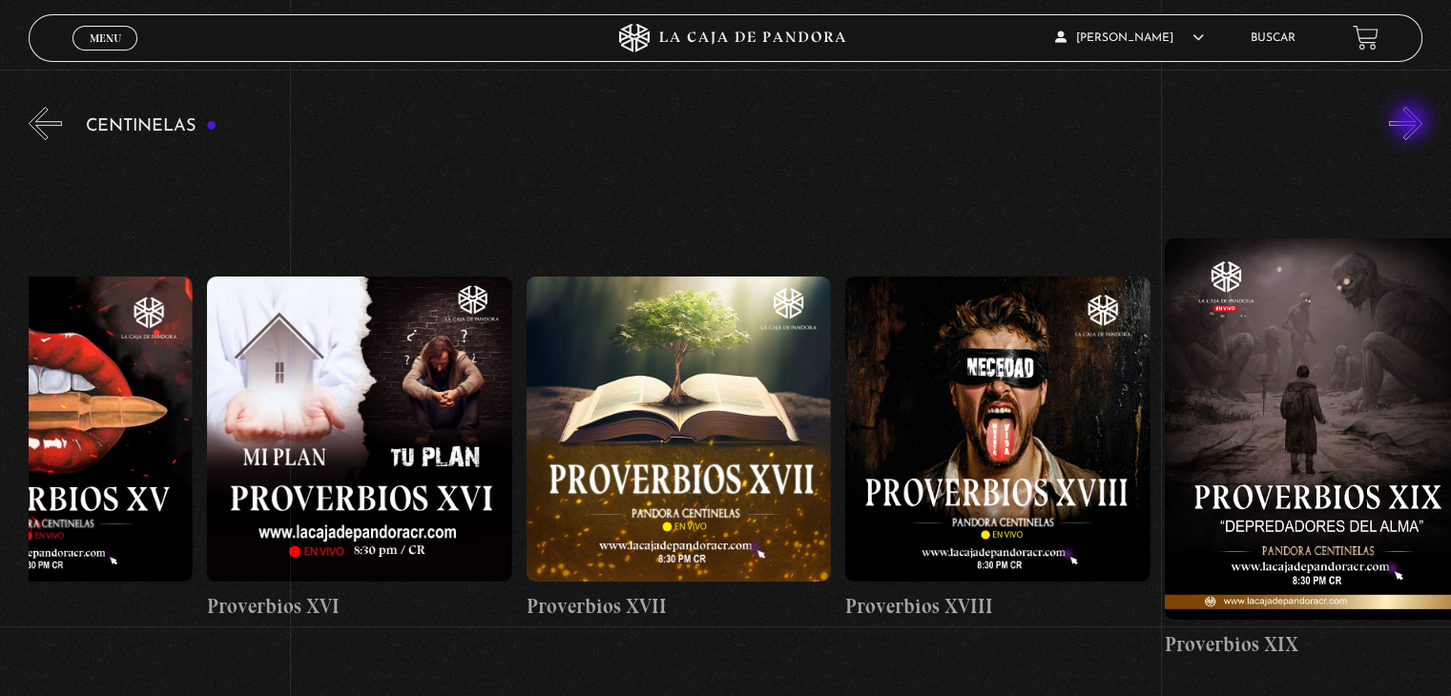
click at [1412, 123] on button "»" at bounding box center [1405, 123] width 33 height 33
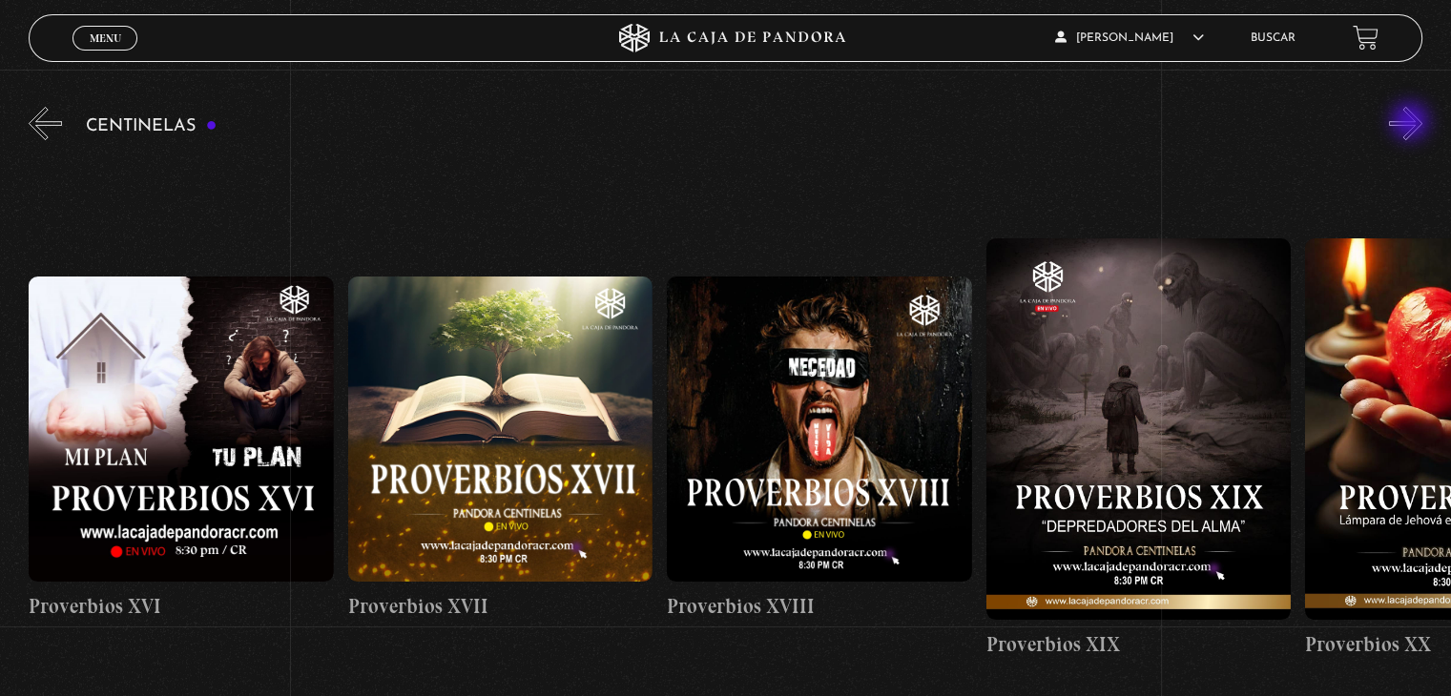
click at [1412, 123] on button "»" at bounding box center [1405, 123] width 33 height 33
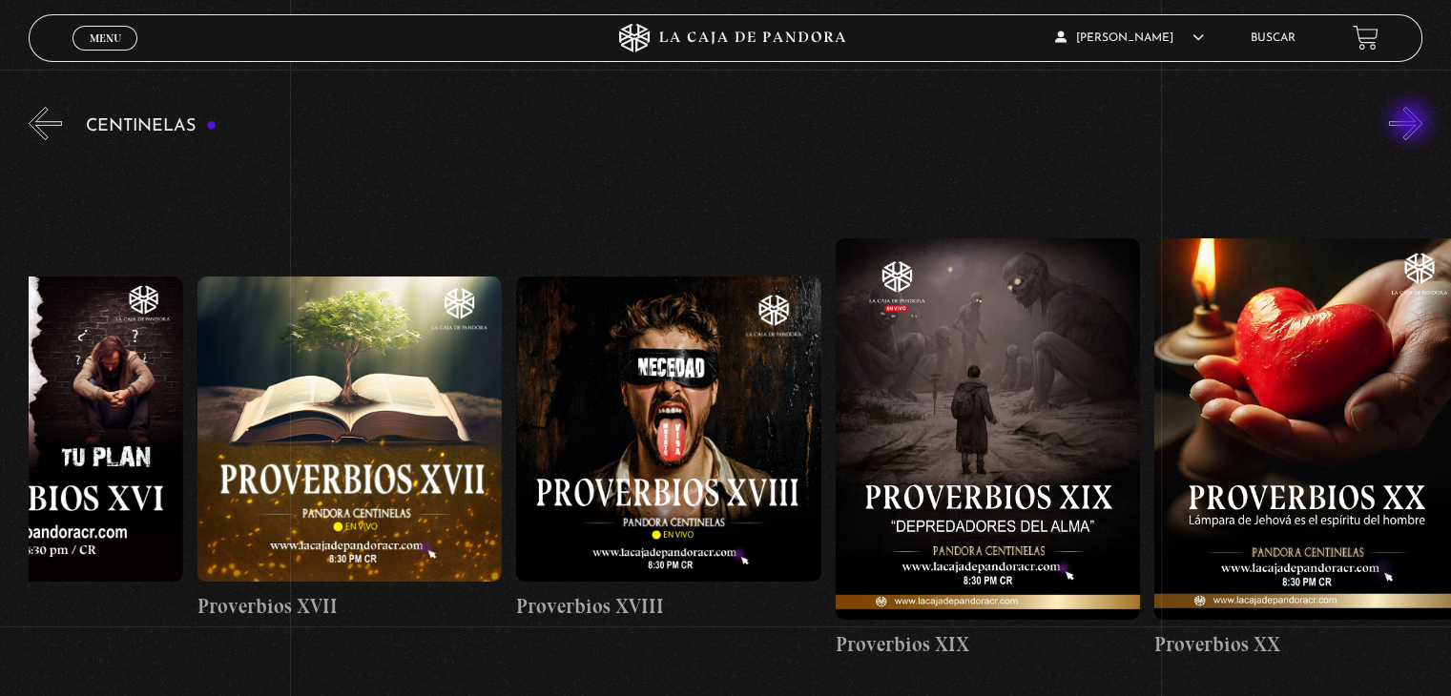
click at [1412, 123] on button "»" at bounding box center [1405, 123] width 33 height 33
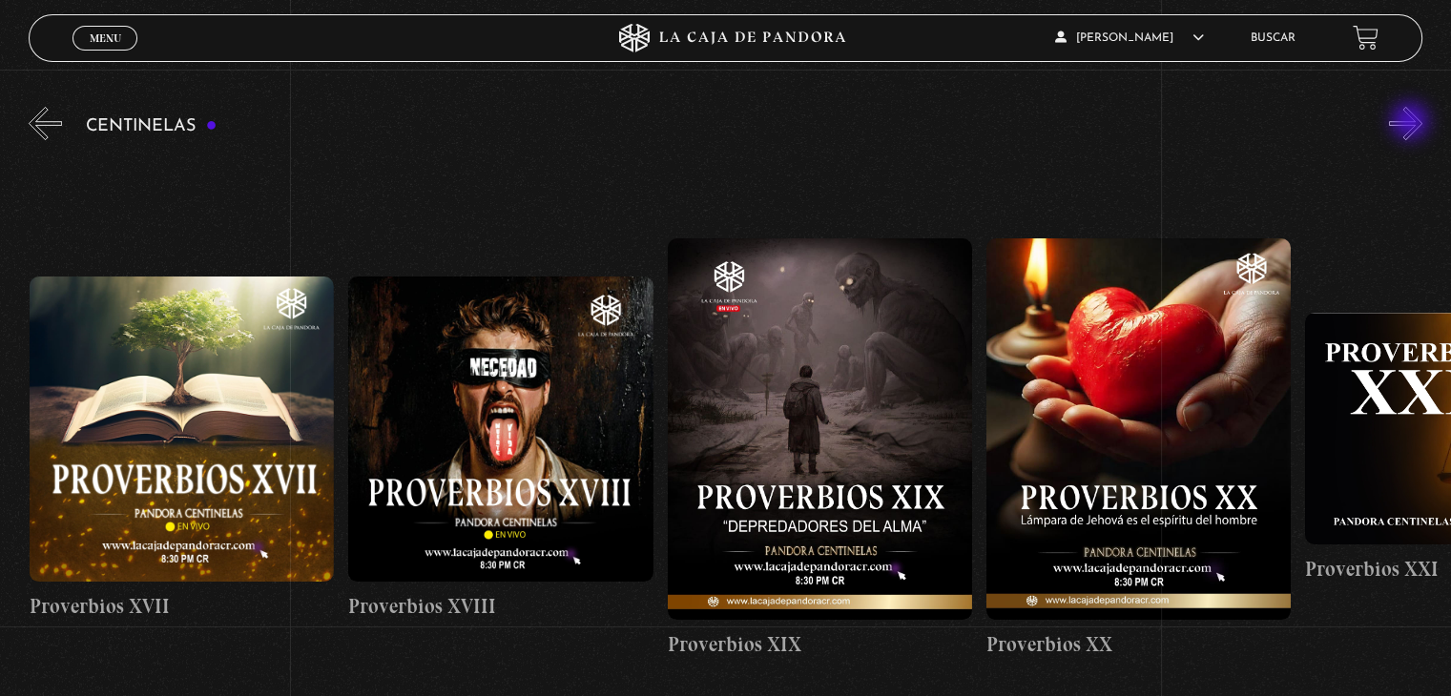
click at [1412, 123] on button "»" at bounding box center [1405, 123] width 33 height 33
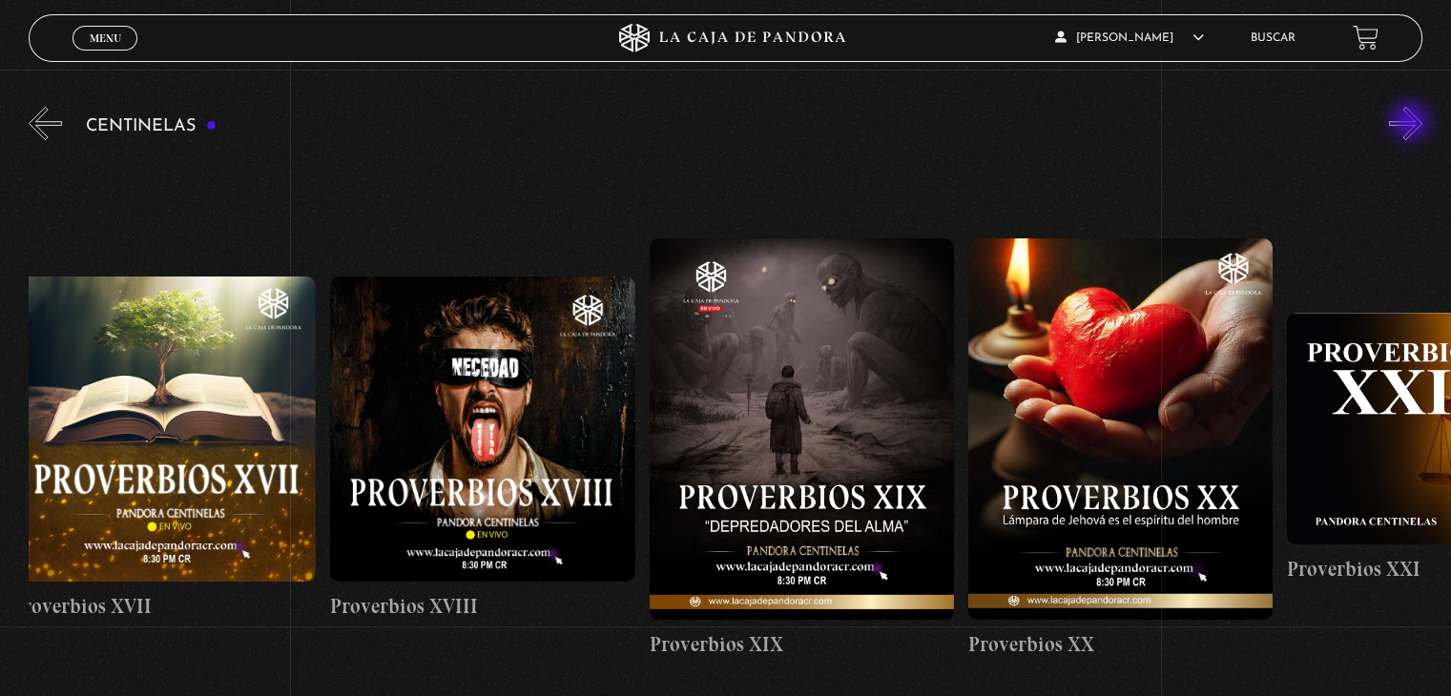
click at [1412, 123] on button "»" at bounding box center [1405, 123] width 33 height 33
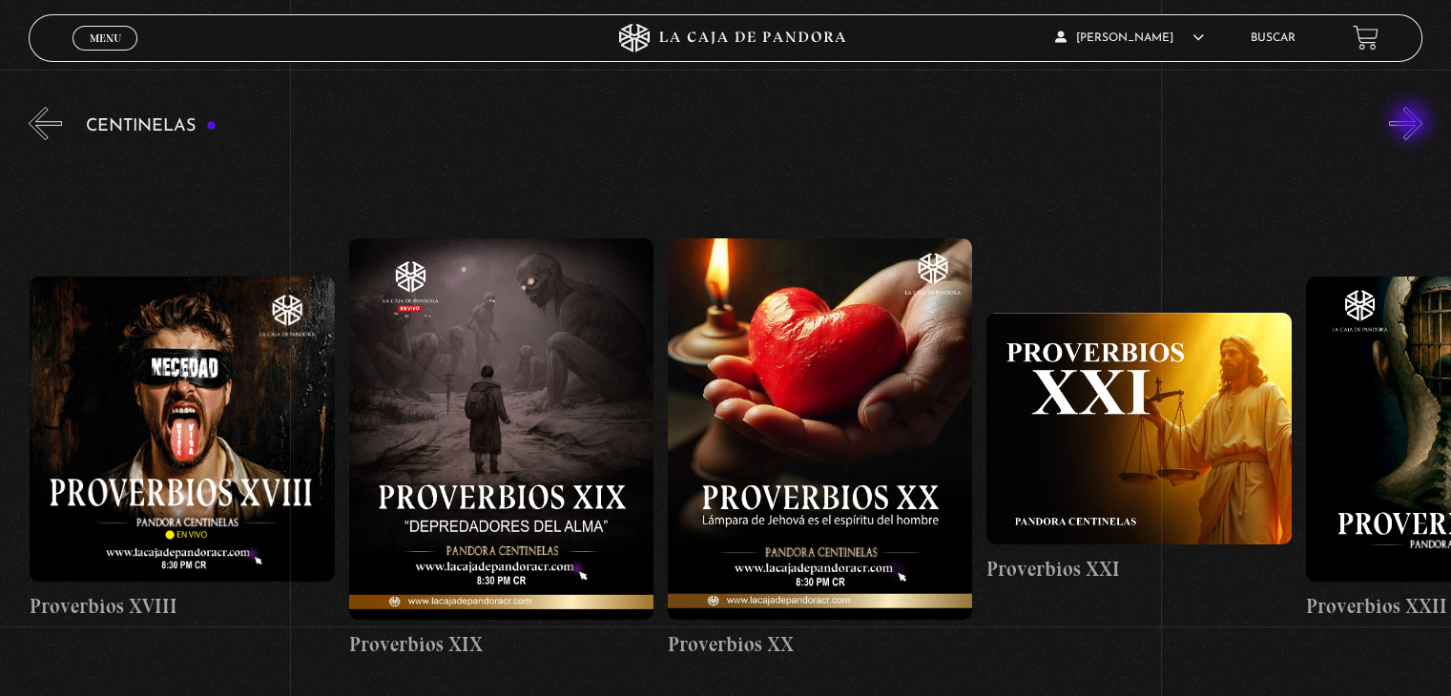
click at [1412, 123] on button "»" at bounding box center [1405, 123] width 33 height 33
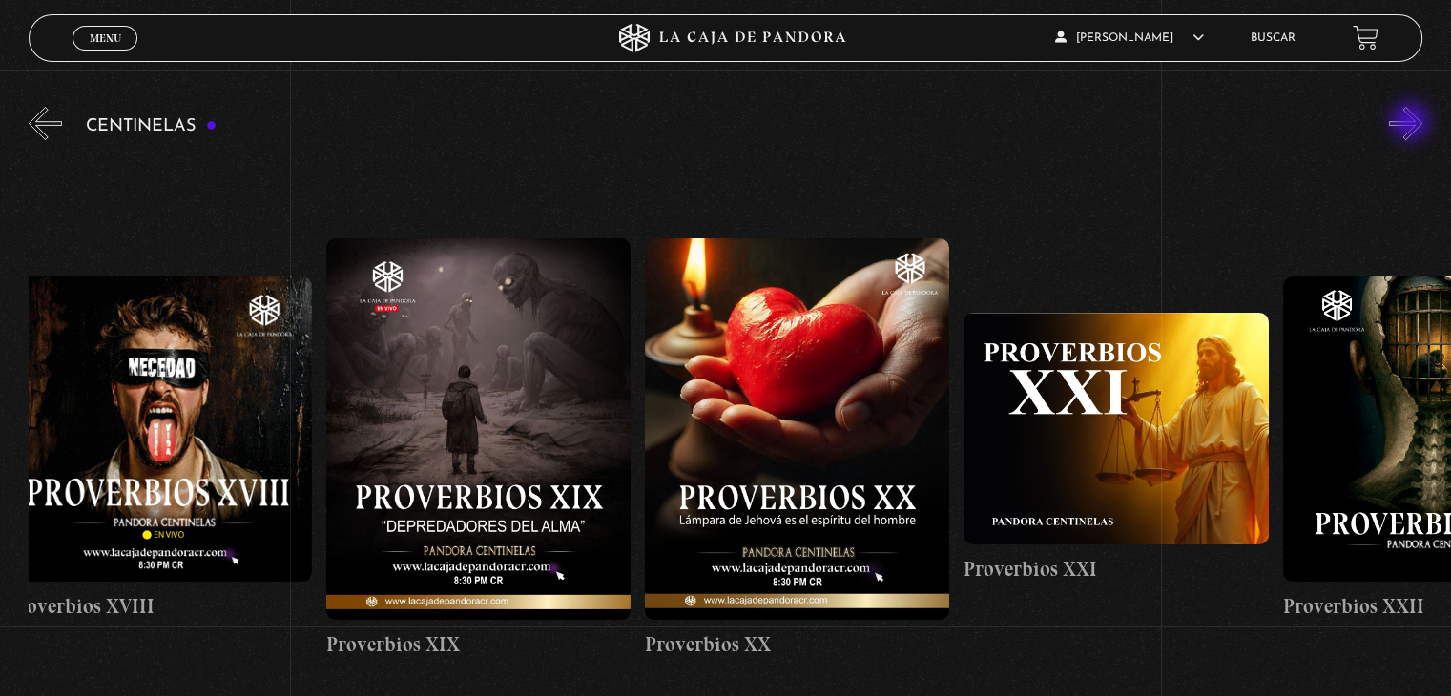
click at [1412, 123] on button "»" at bounding box center [1405, 123] width 33 height 33
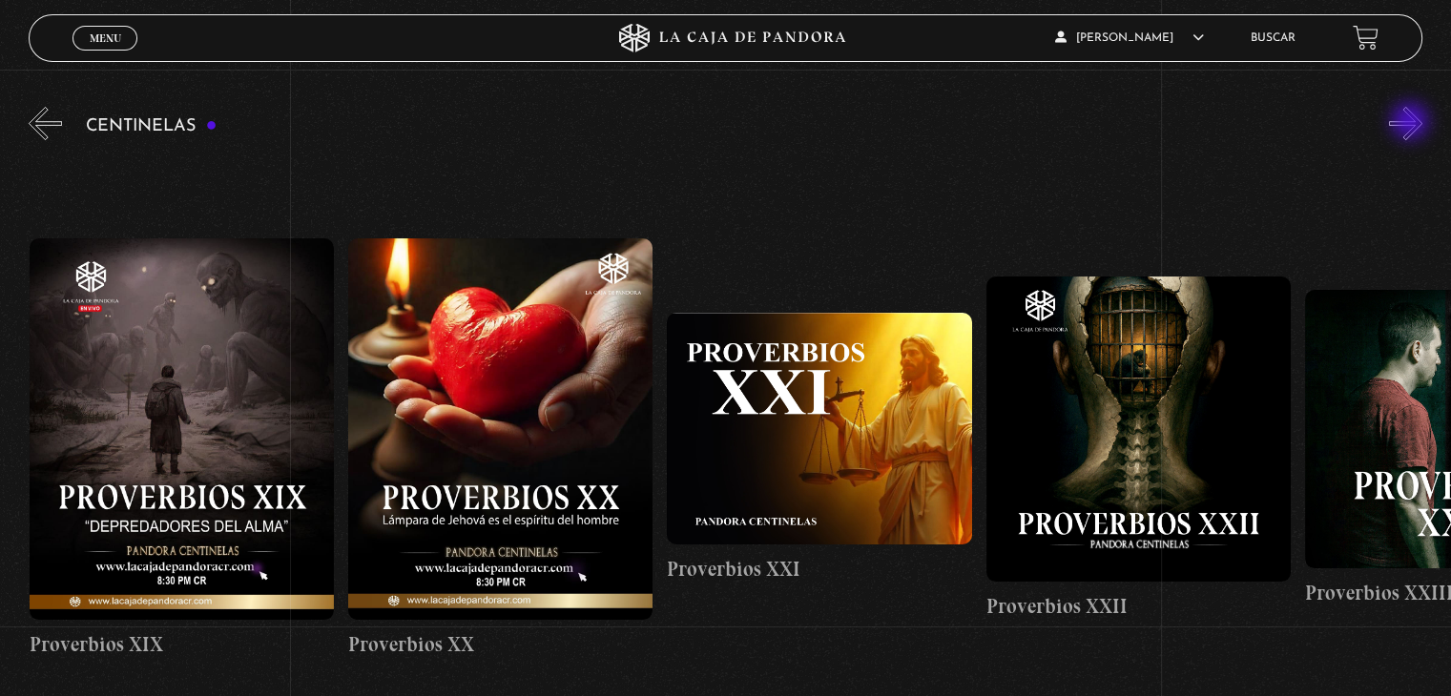
click at [1412, 123] on button "»" at bounding box center [1405, 123] width 33 height 33
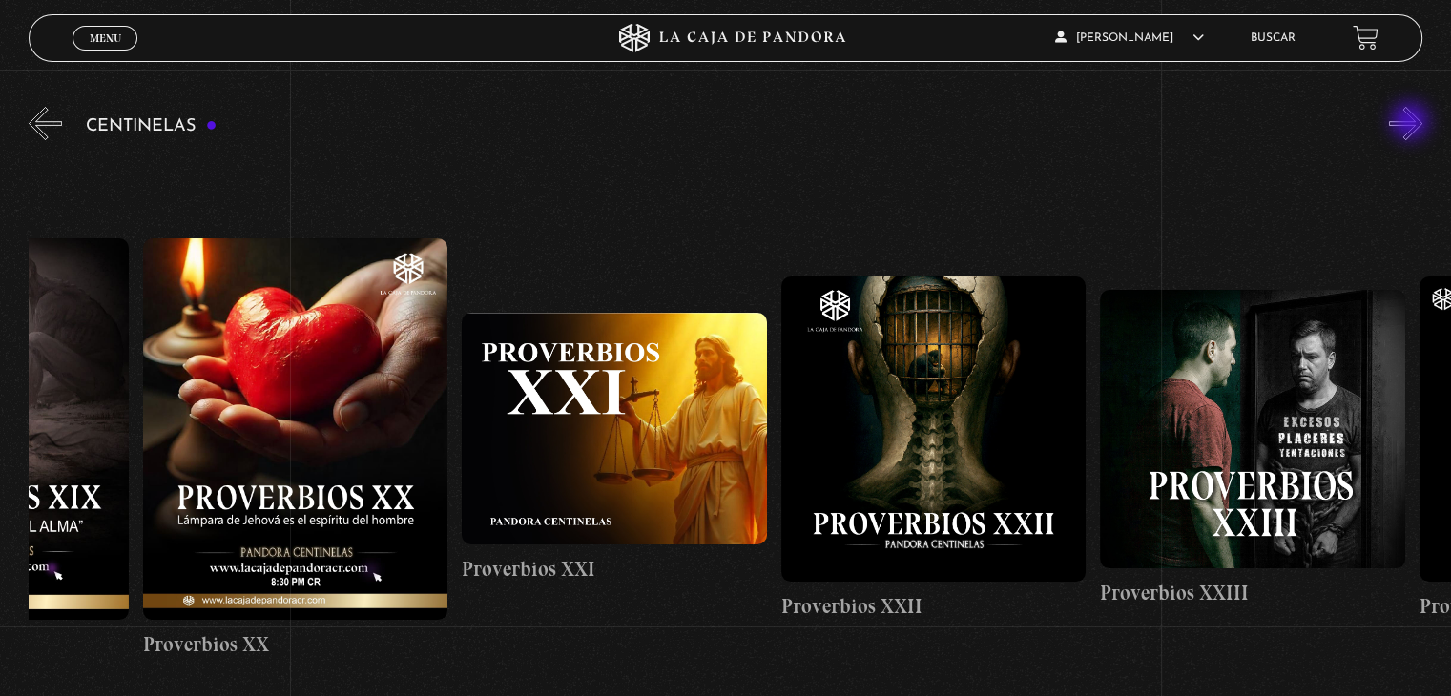
click at [1412, 123] on button "»" at bounding box center [1405, 123] width 33 height 33
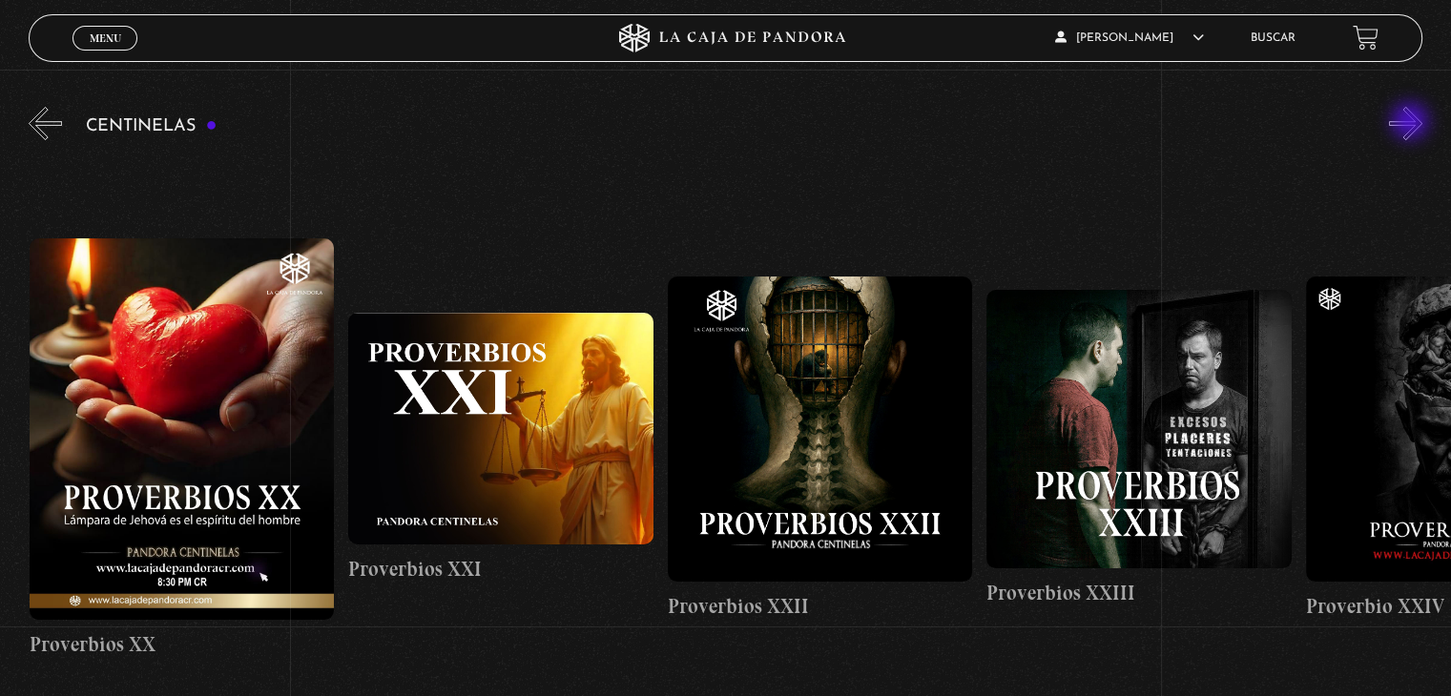
click at [1412, 123] on button "»" at bounding box center [1405, 123] width 33 height 33
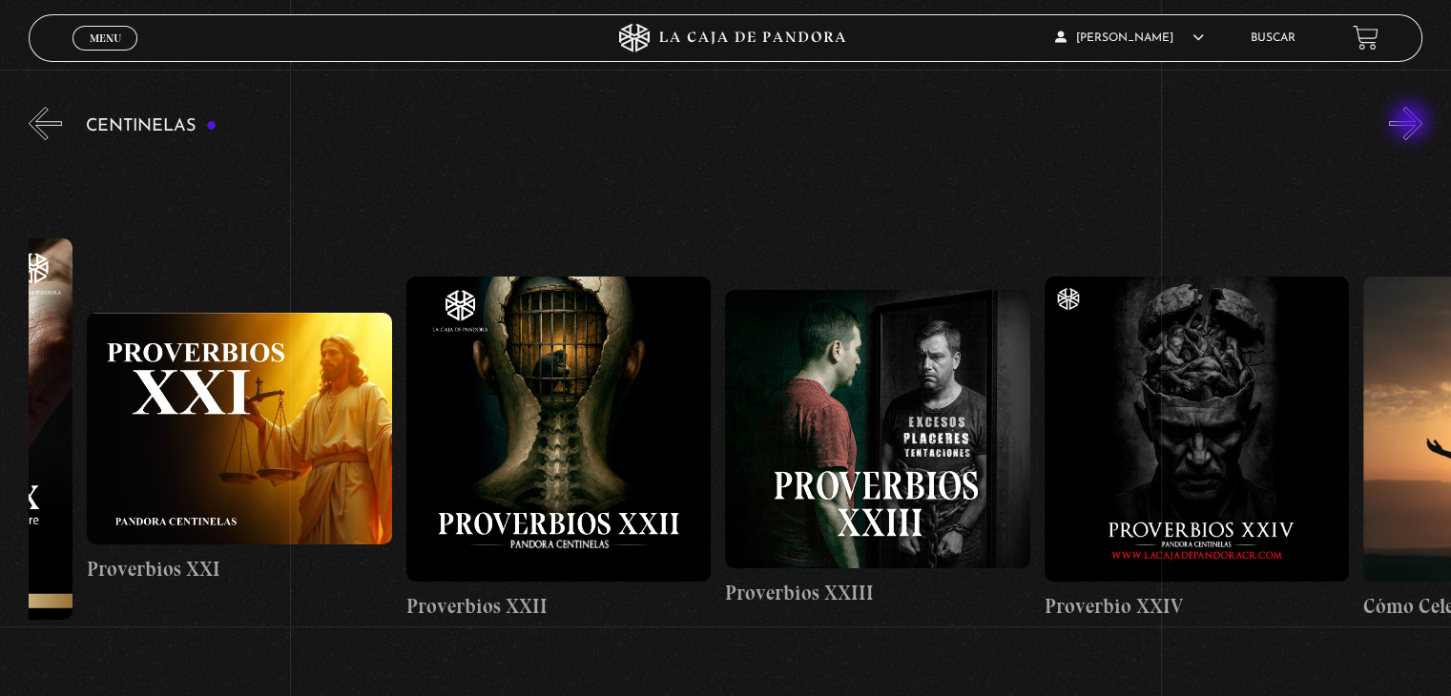
click at [1412, 123] on button "»" at bounding box center [1405, 123] width 33 height 33
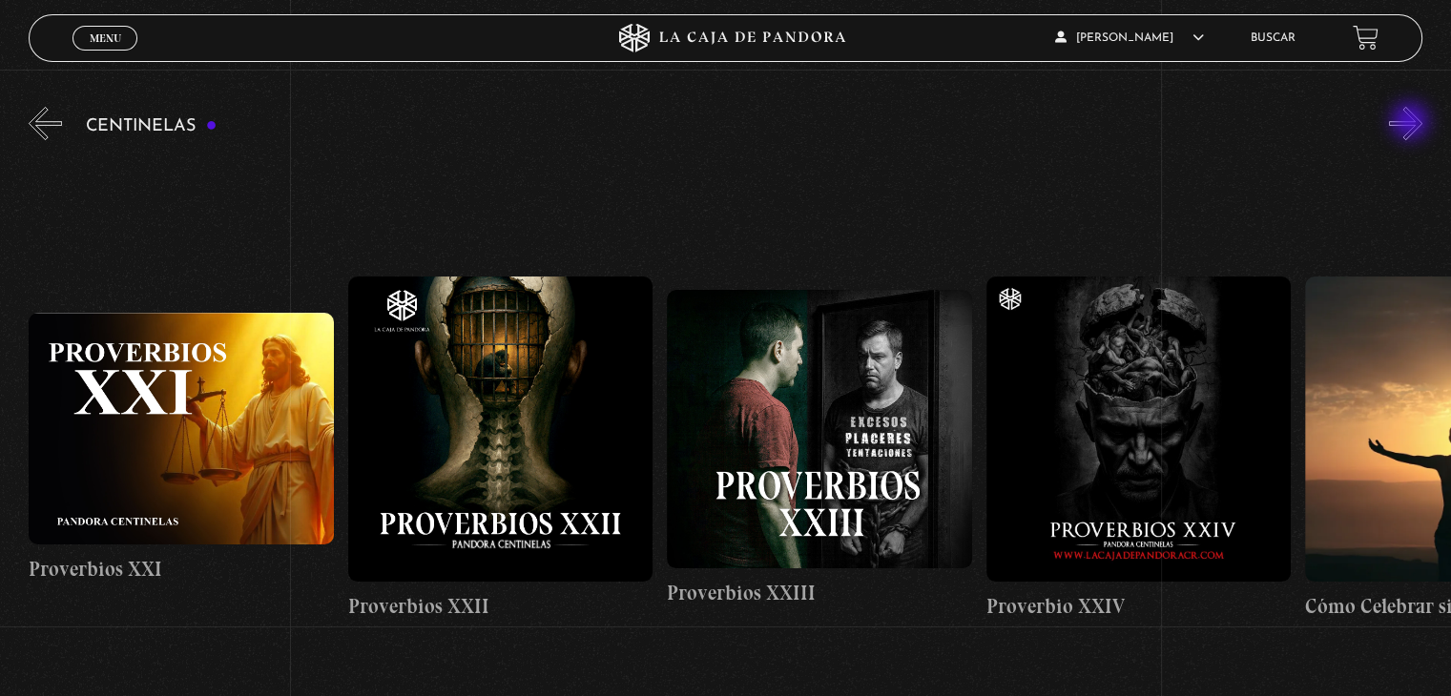
click at [1412, 123] on button "»" at bounding box center [1405, 123] width 33 height 33
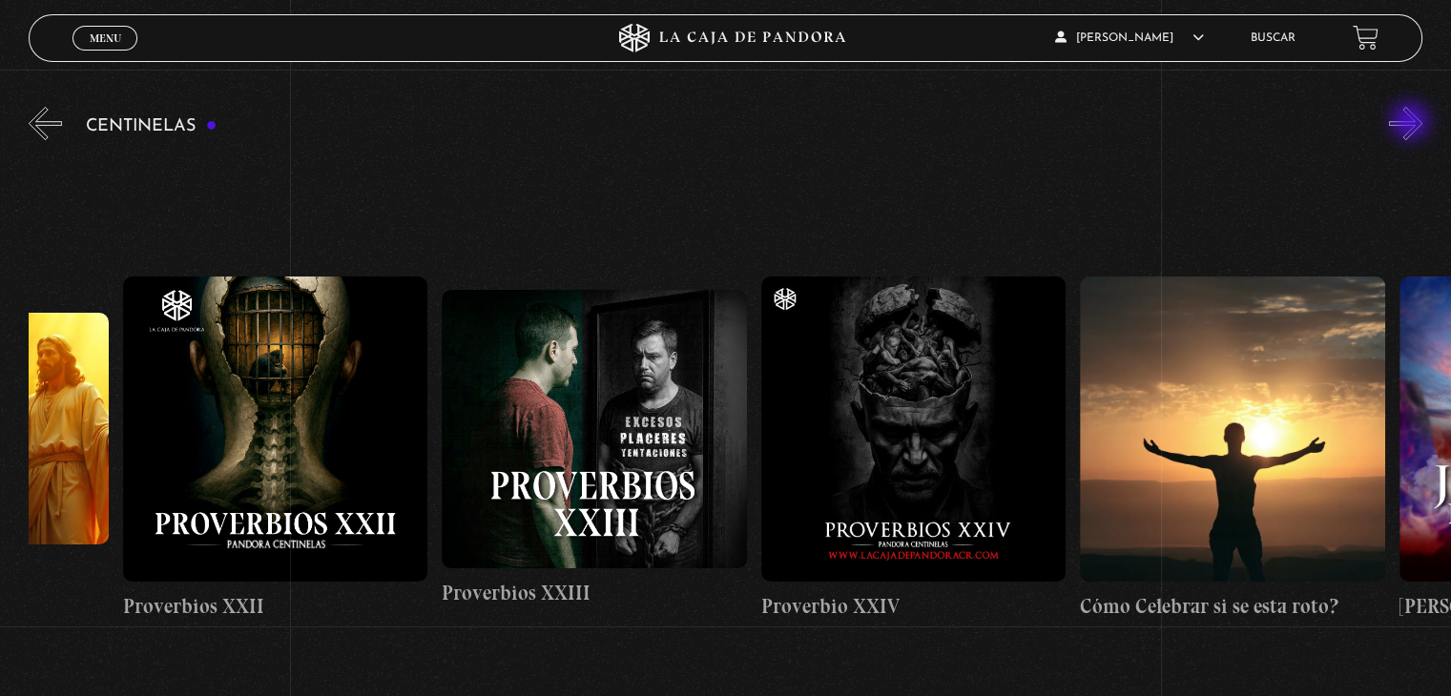
click at [1412, 123] on button "»" at bounding box center [1405, 123] width 33 height 33
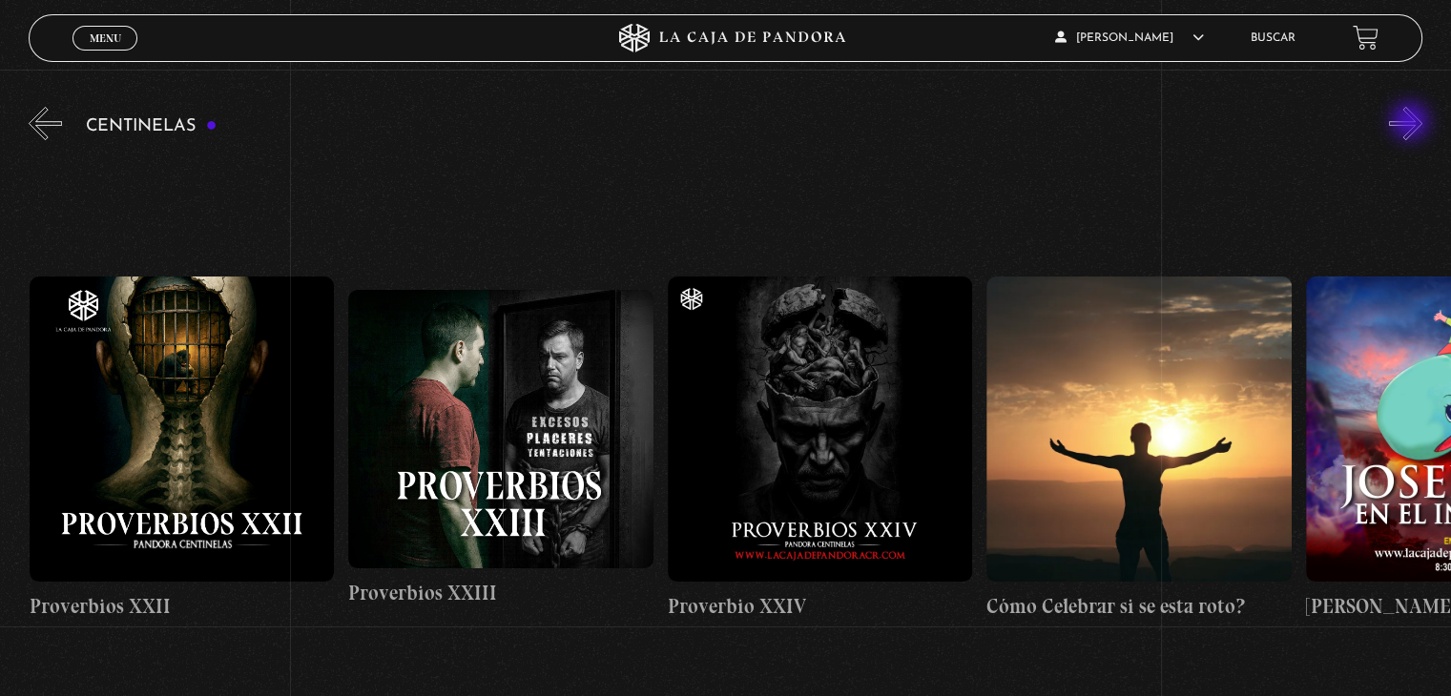
click at [1412, 123] on button "»" at bounding box center [1405, 123] width 33 height 33
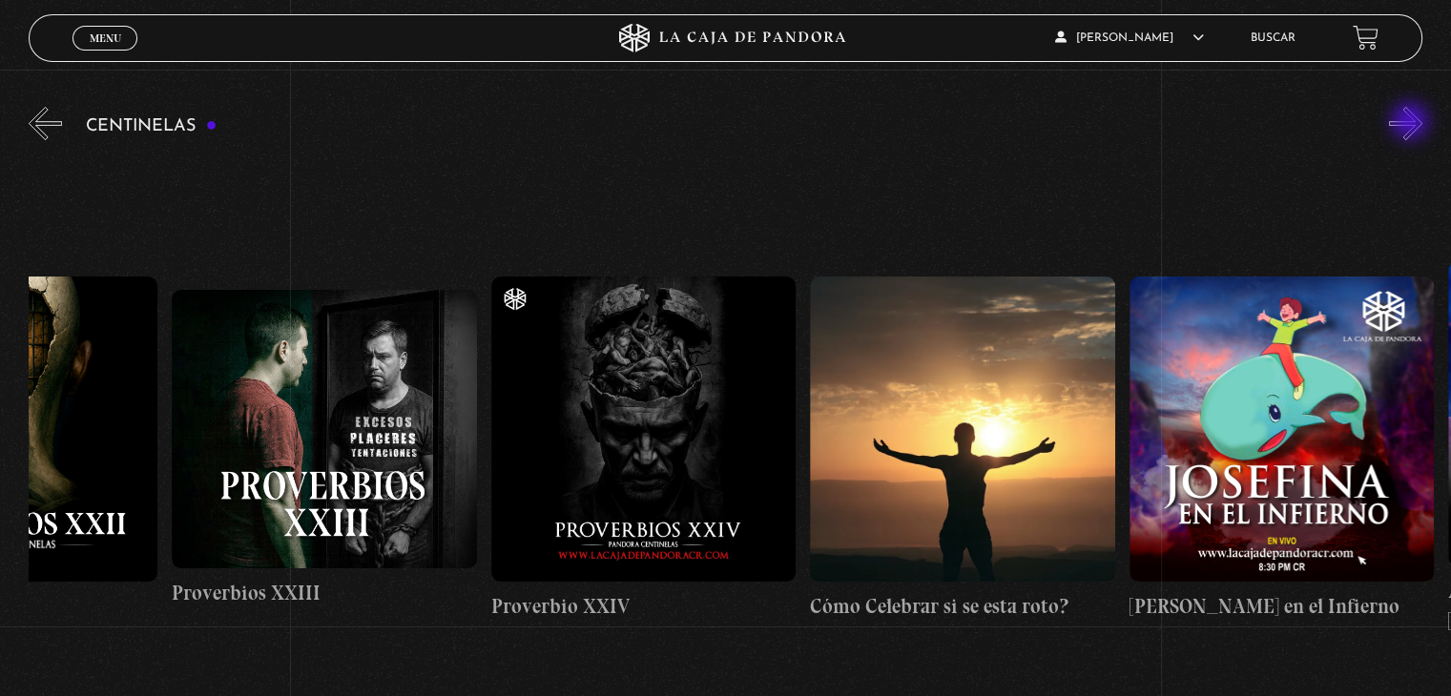
click at [1412, 123] on button "»" at bounding box center [1405, 123] width 33 height 33
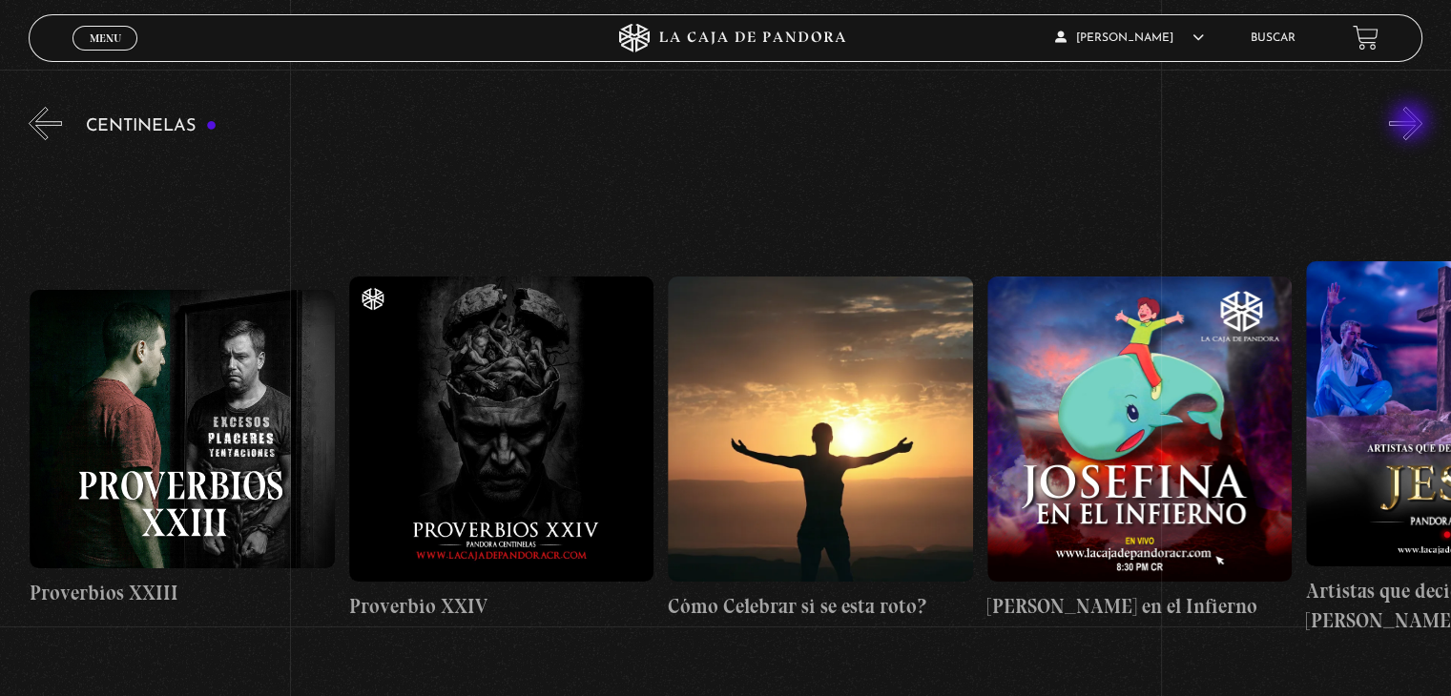
click at [1412, 123] on button "»" at bounding box center [1405, 123] width 33 height 33
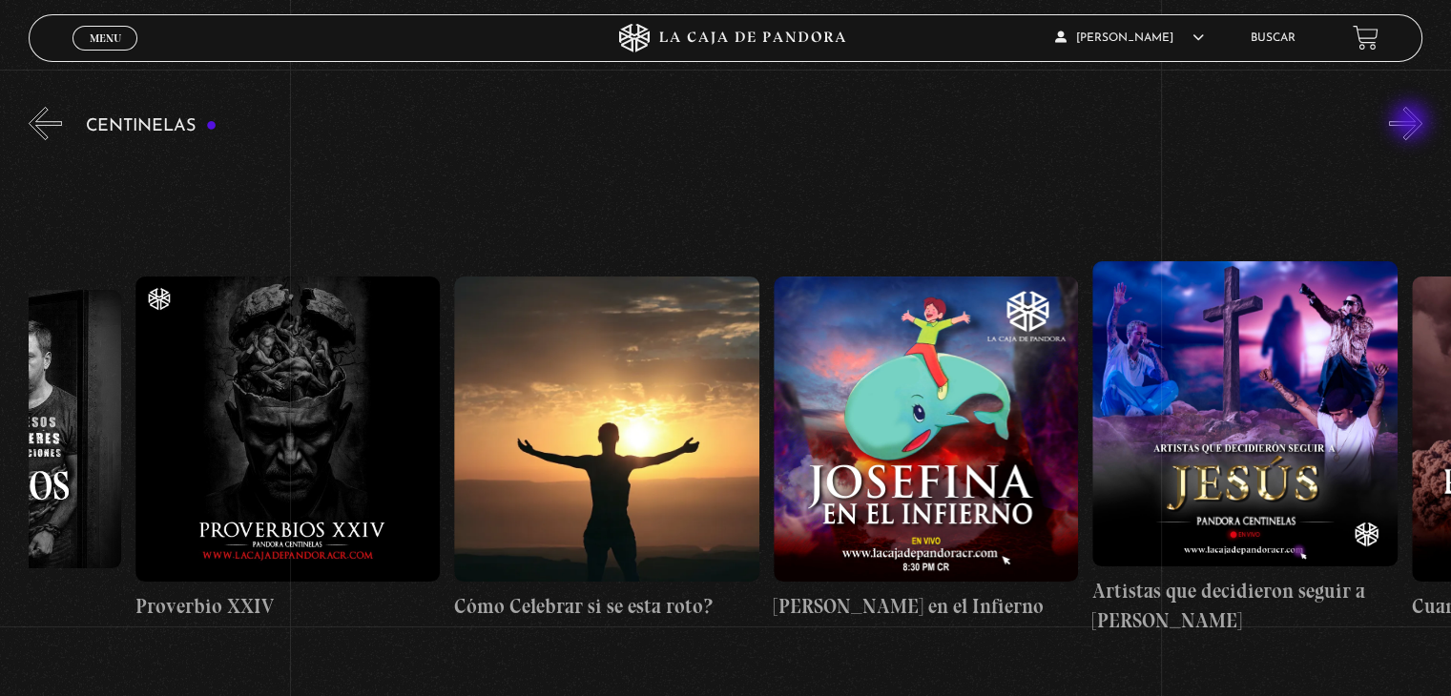
click at [1412, 123] on button "»" at bounding box center [1405, 123] width 33 height 33
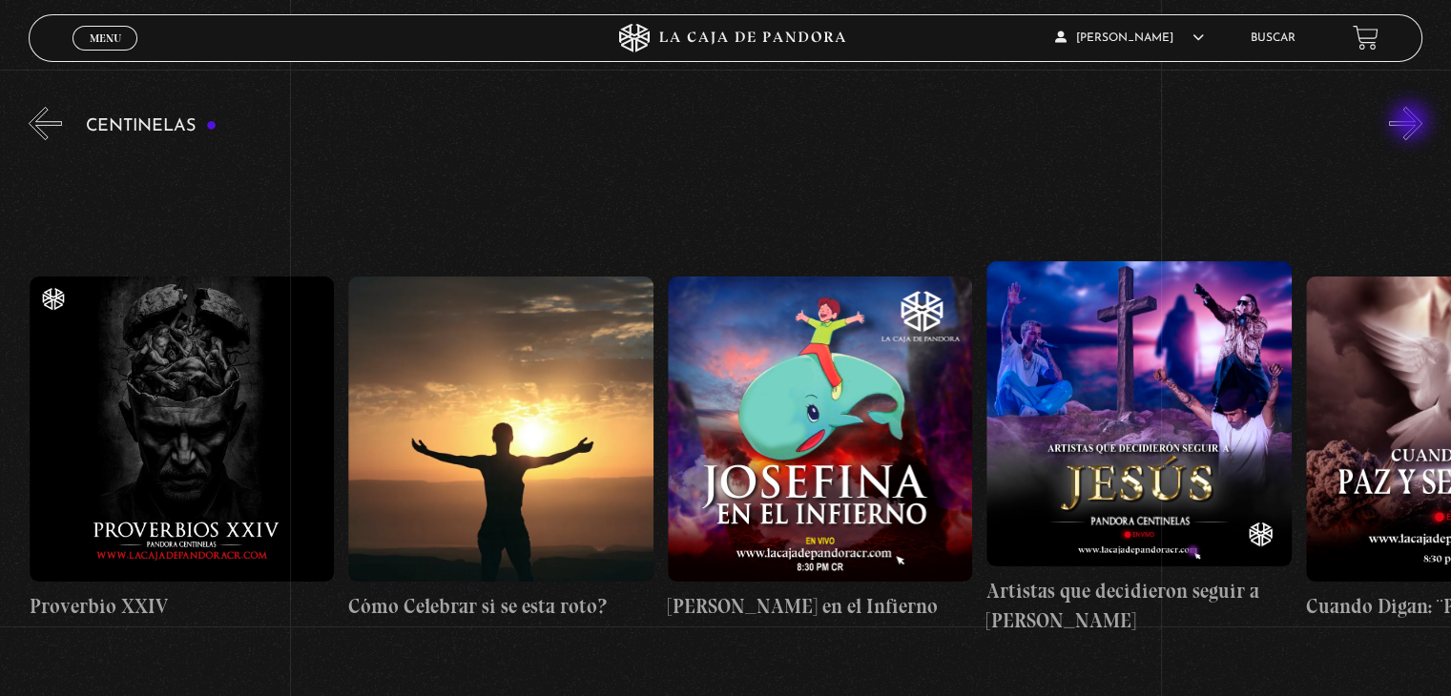
click at [1412, 123] on button "»" at bounding box center [1405, 123] width 33 height 33
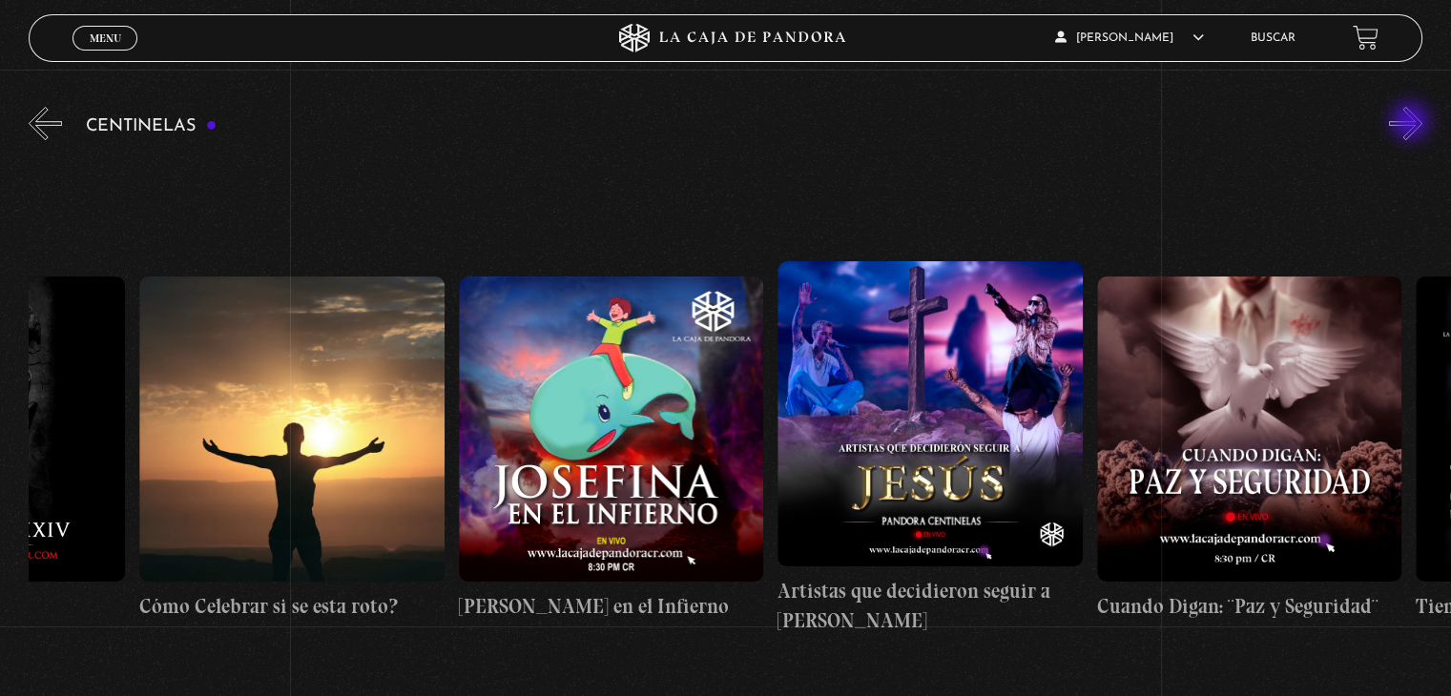
click at [1412, 123] on button "»" at bounding box center [1405, 123] width 33 height 33
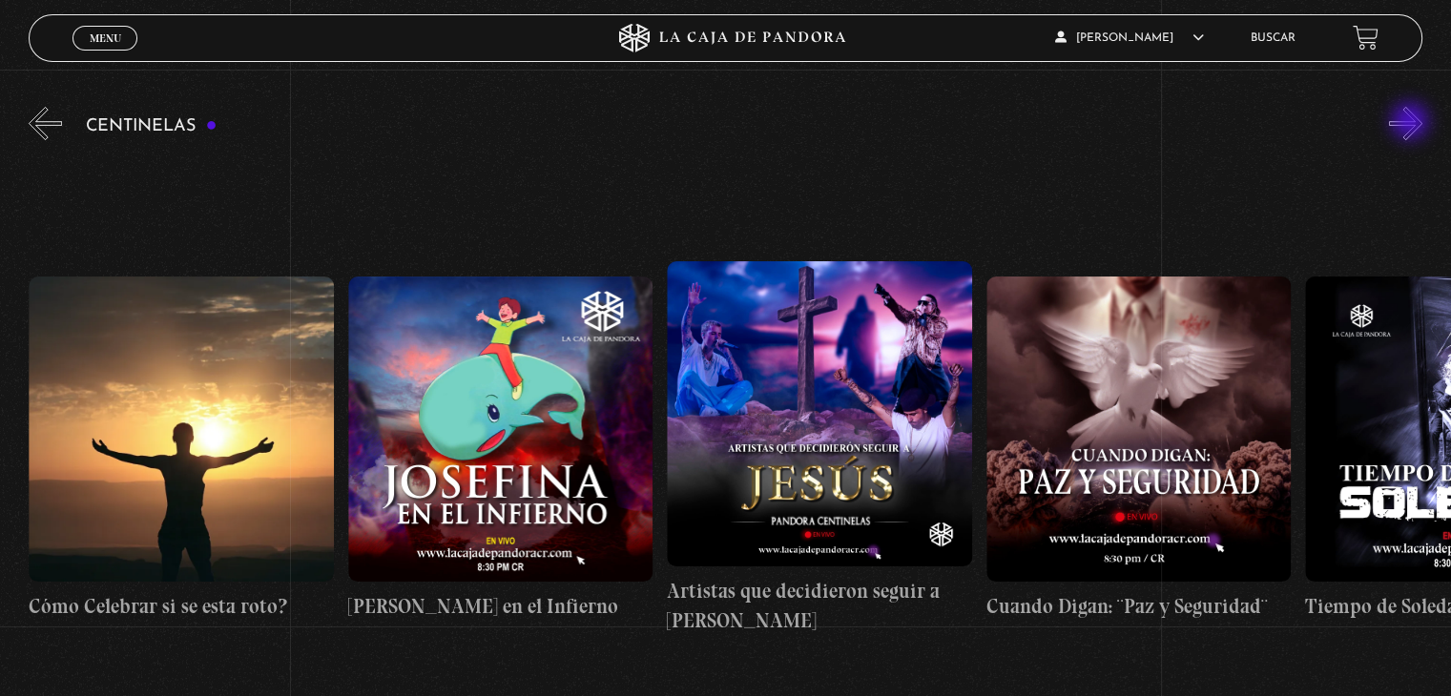
click at [1412, 123] on button "»" at bounding box center [1405, 123] width 33 height 33
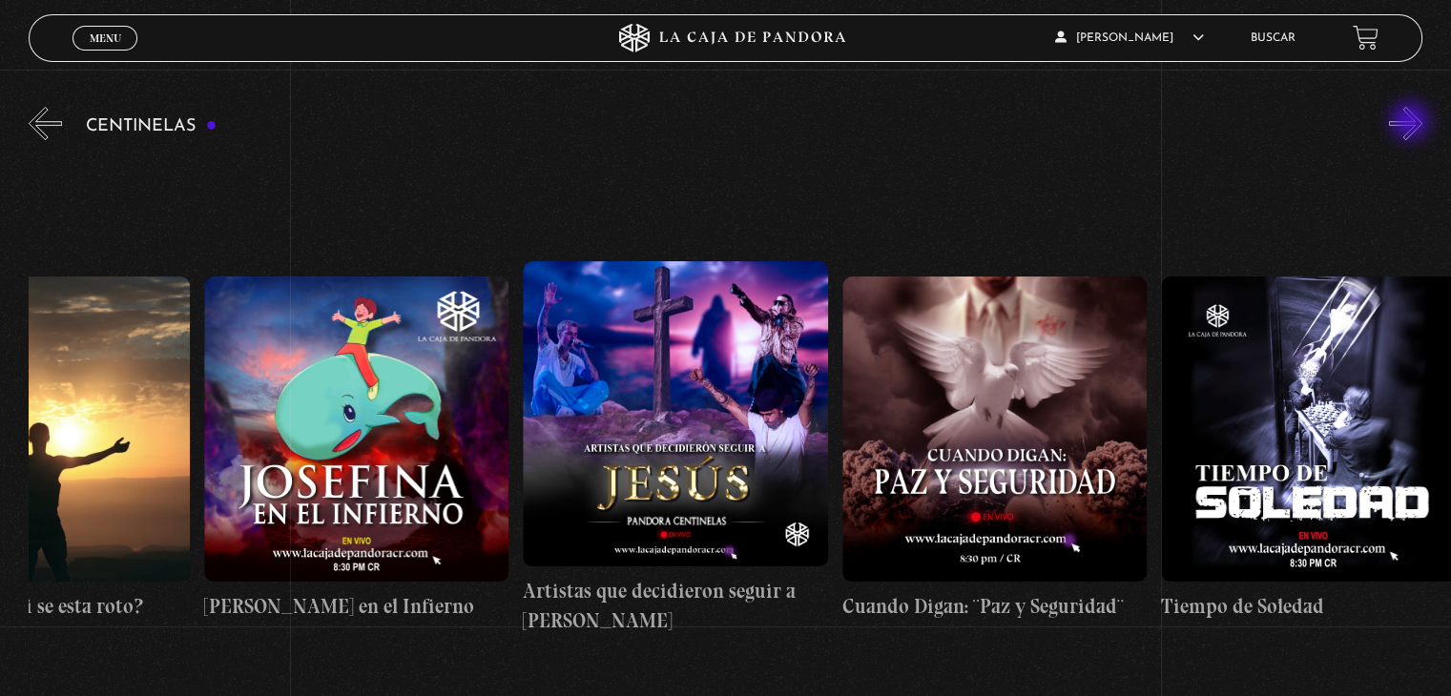
click at [1412, 123] on button "»" at bounding box center [1405, 123] width 33 height 33
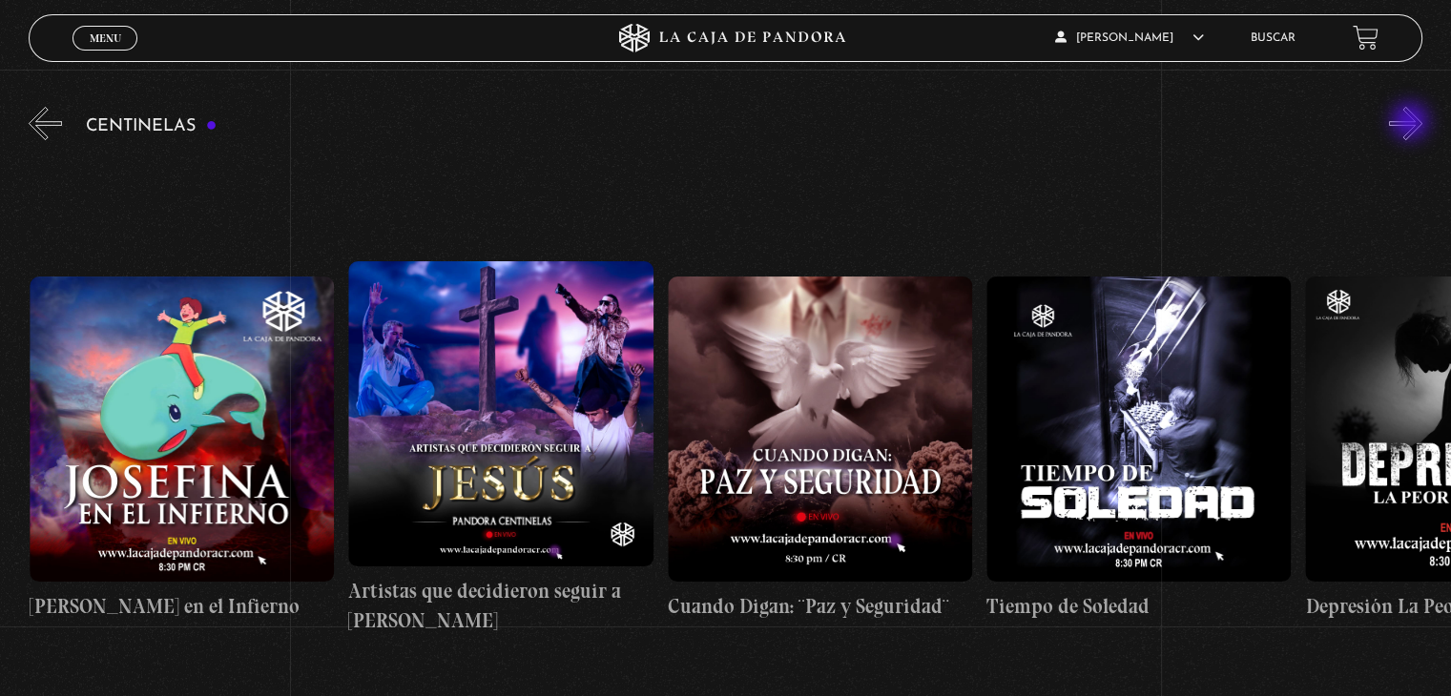
click at [1412, 123] on button "»" at bounding box center [1405, 123] width 33 height 33
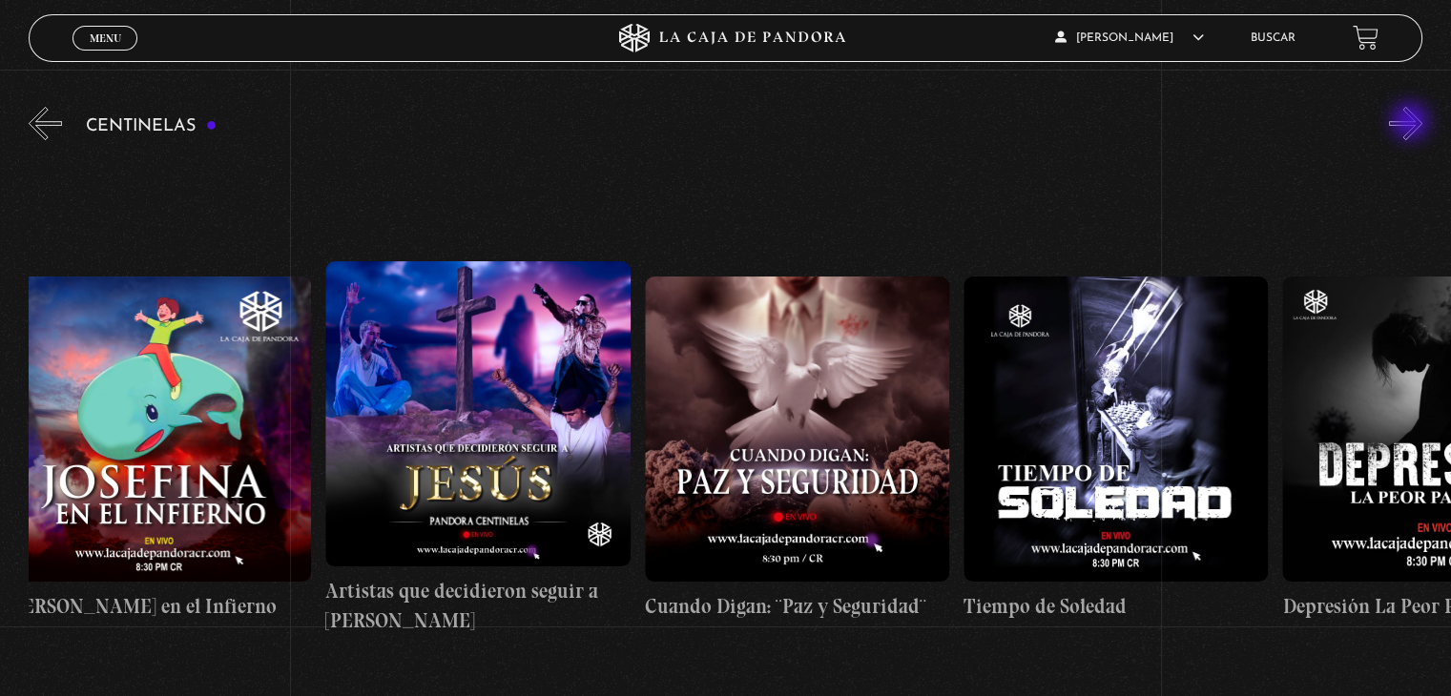
click at [1412, 123] on button "»" at bounding box center [1405, 123] width 33 height 33
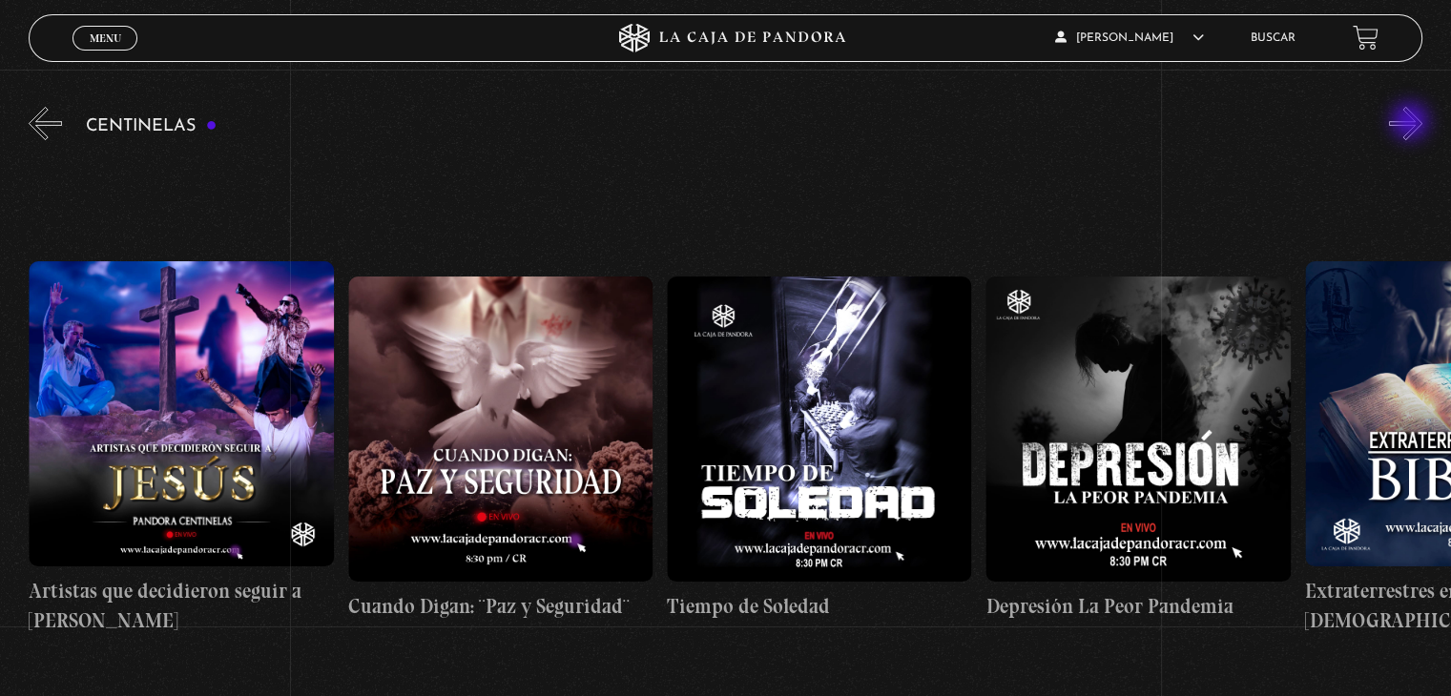
click at [1412, 123] on button "»" at bounding box center [1405, 123] width 33 height 33
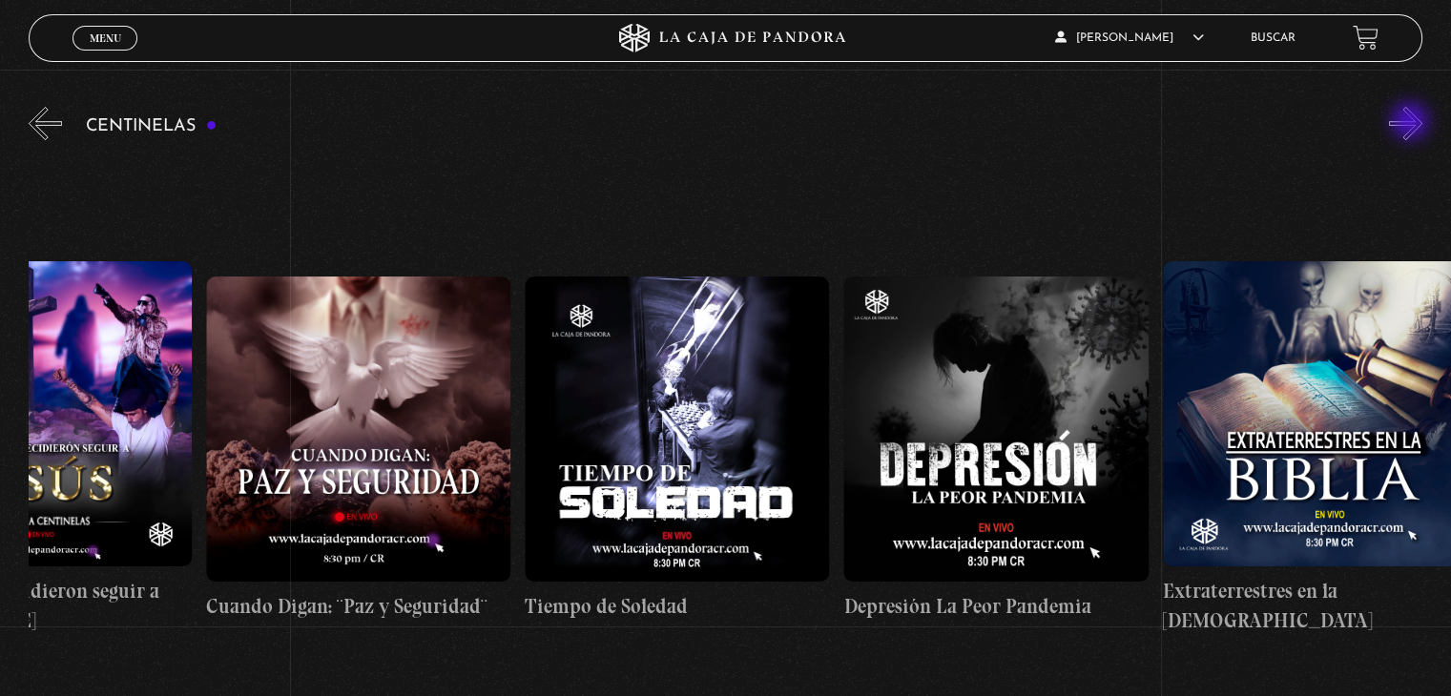
click at [1412, 123] on button "»" at bounding box center [1405, 123] width 33 height 33
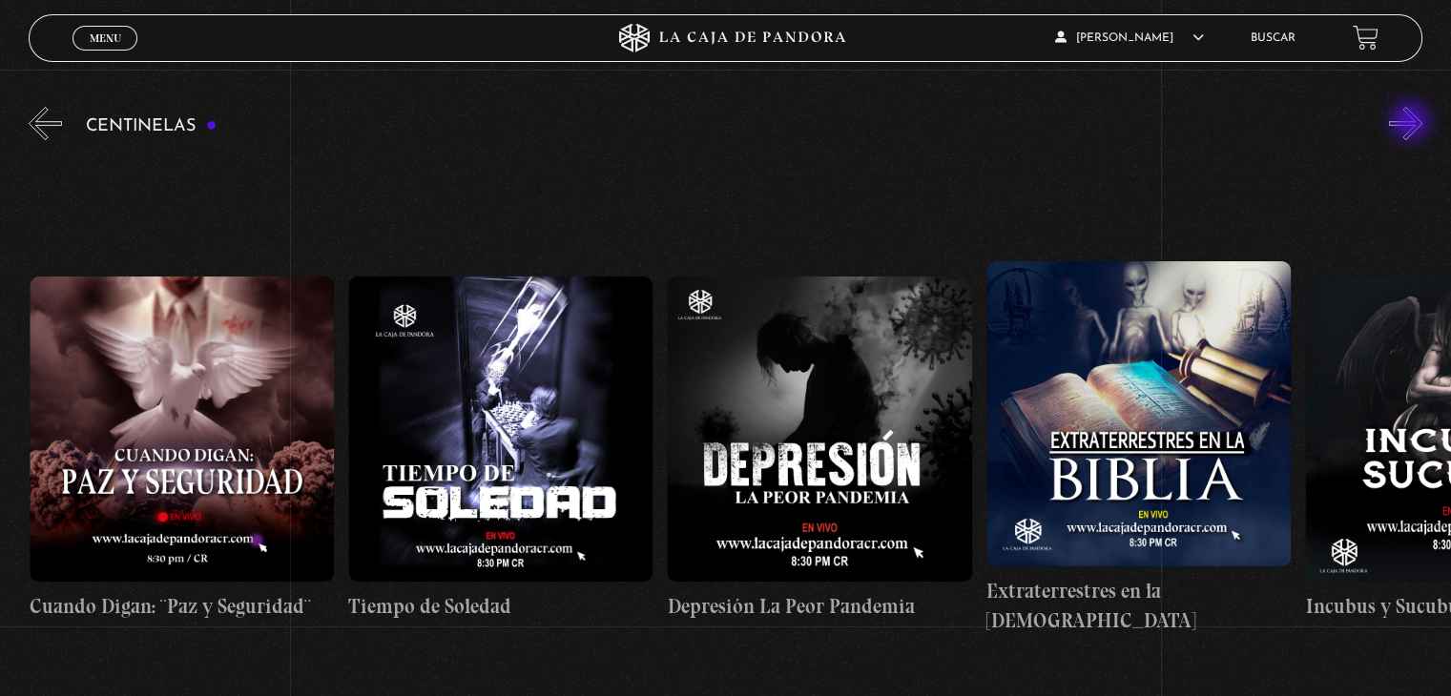
click at [1412, 123] on button "»" at bounding box center [1405, 123] width 33 height 33
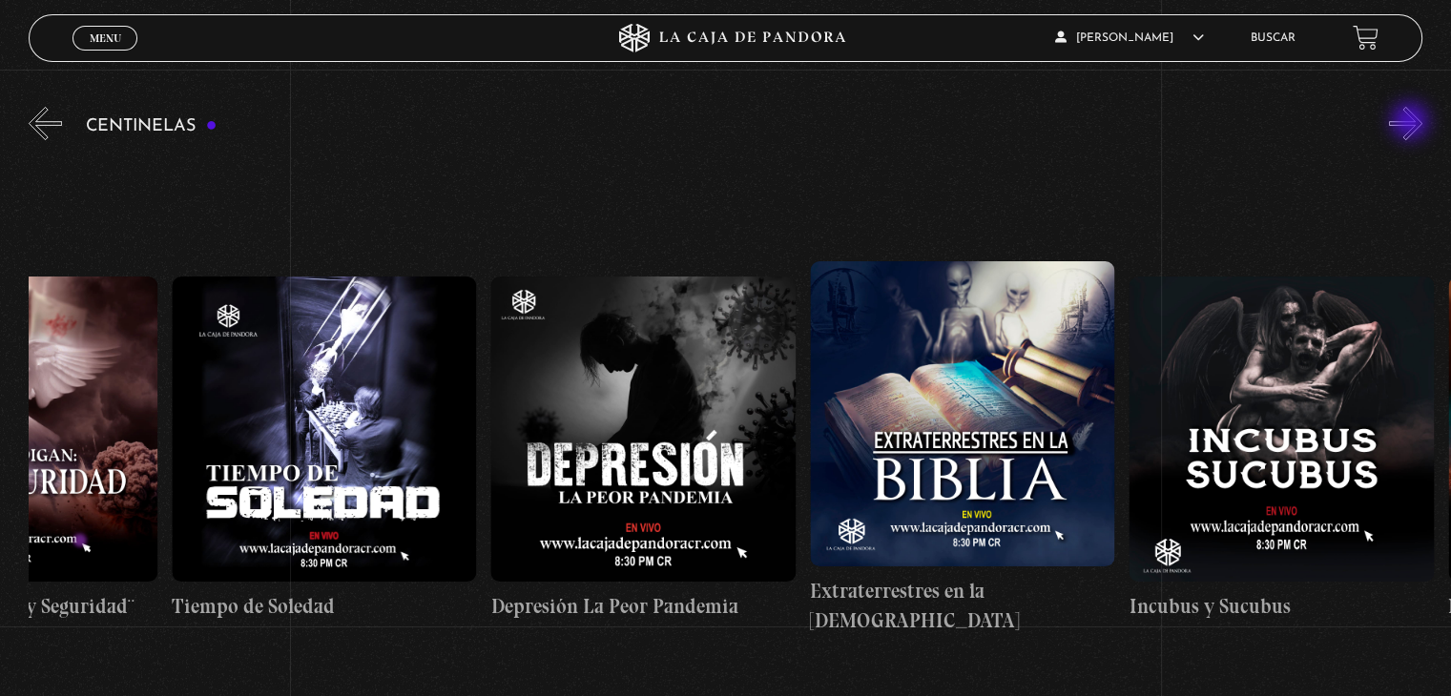
click at [1412, 123] on button "»" at bounding box center [1405, 123] width 33 height 33
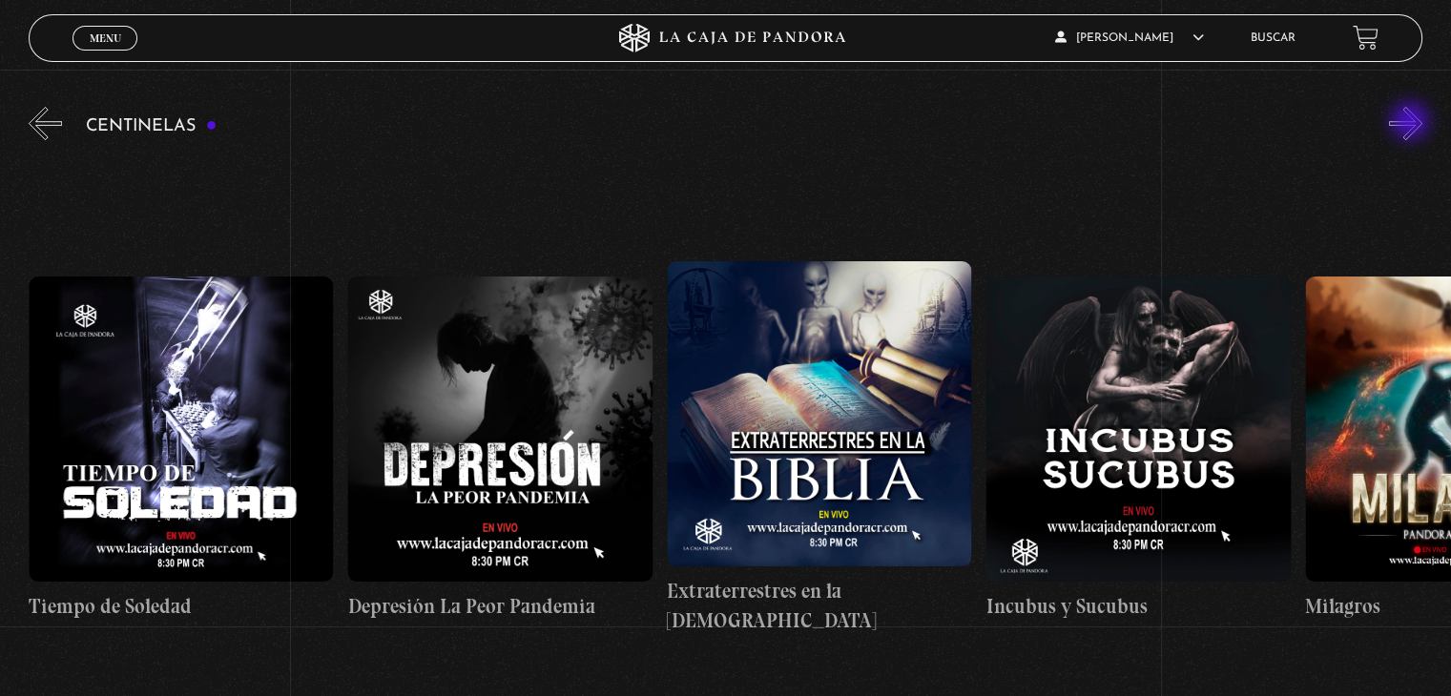
click at [1412, 123] on button "»" at bounding box center [1405, 123] width 33 height 33
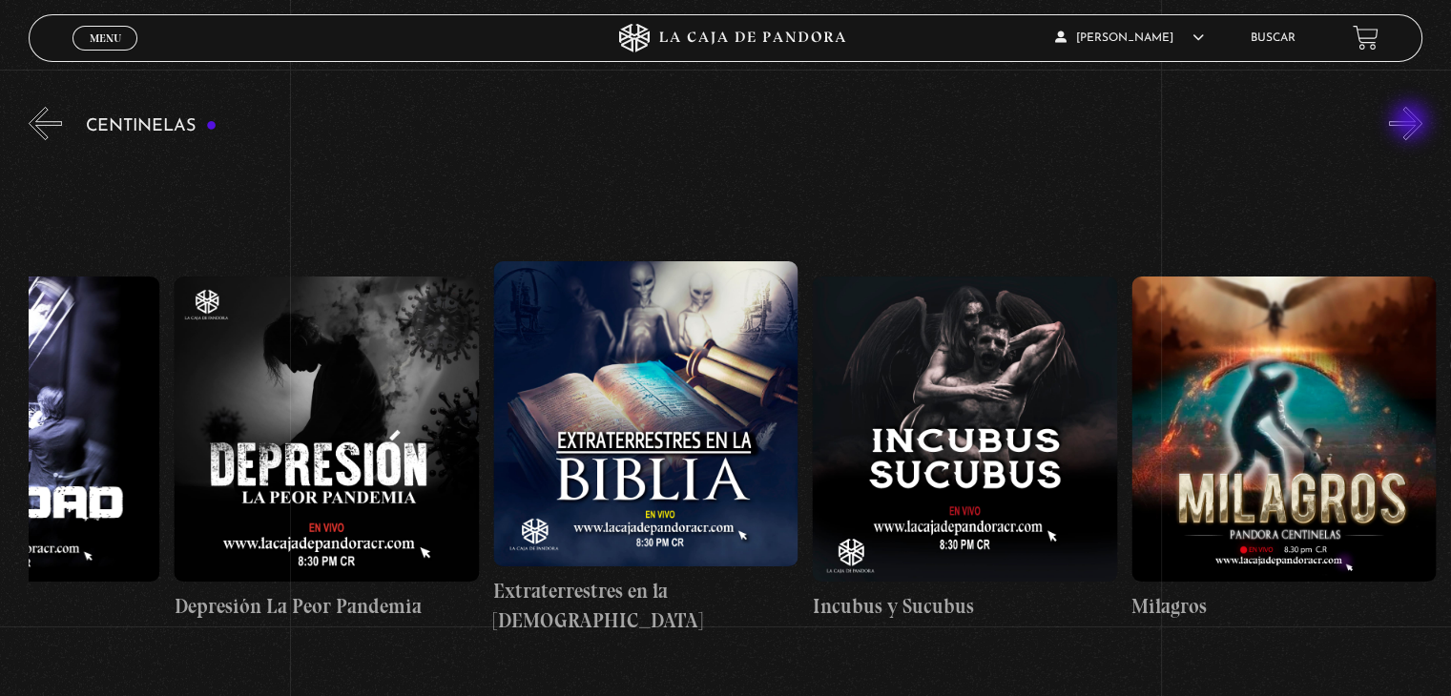
click at [1412, 123] on button "»" at bounding box center [1405, 123] width 33 height 33
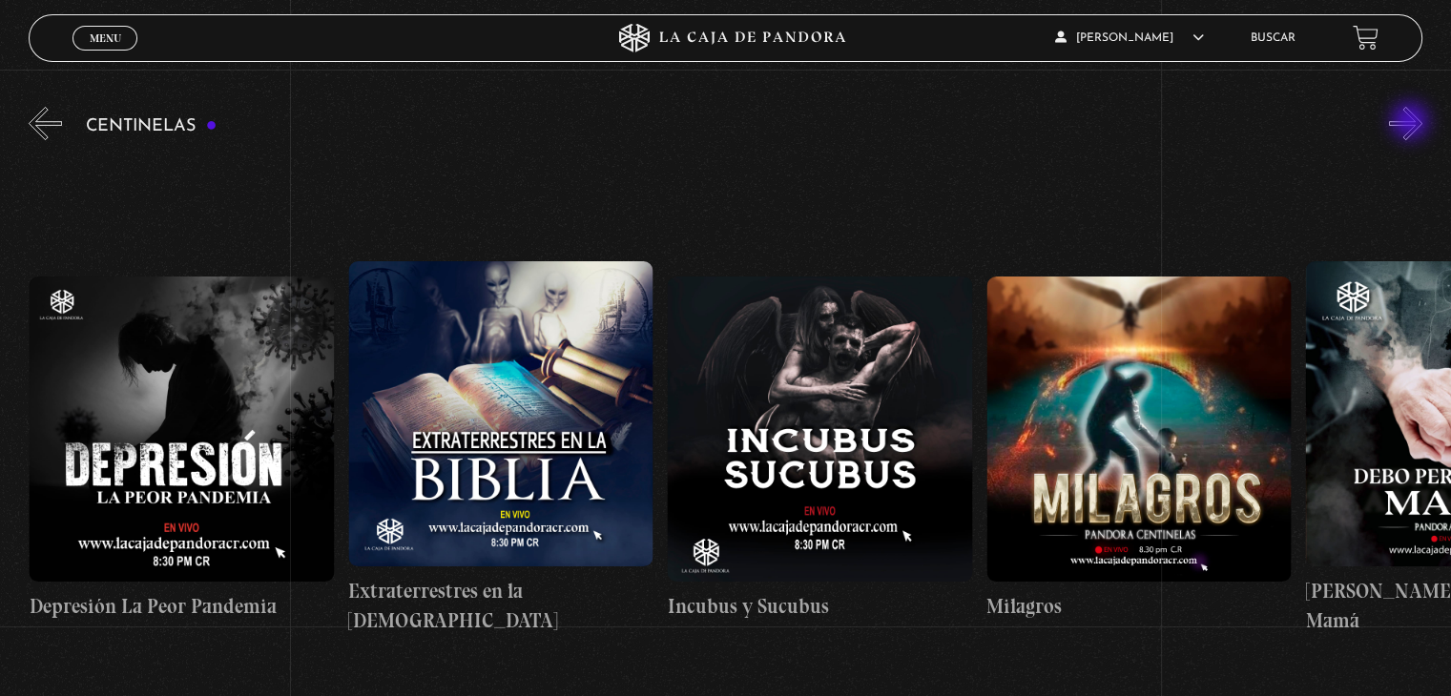
click at [1412, 123] on button "»" at bounding box center [1405, 123] width 33 height 33
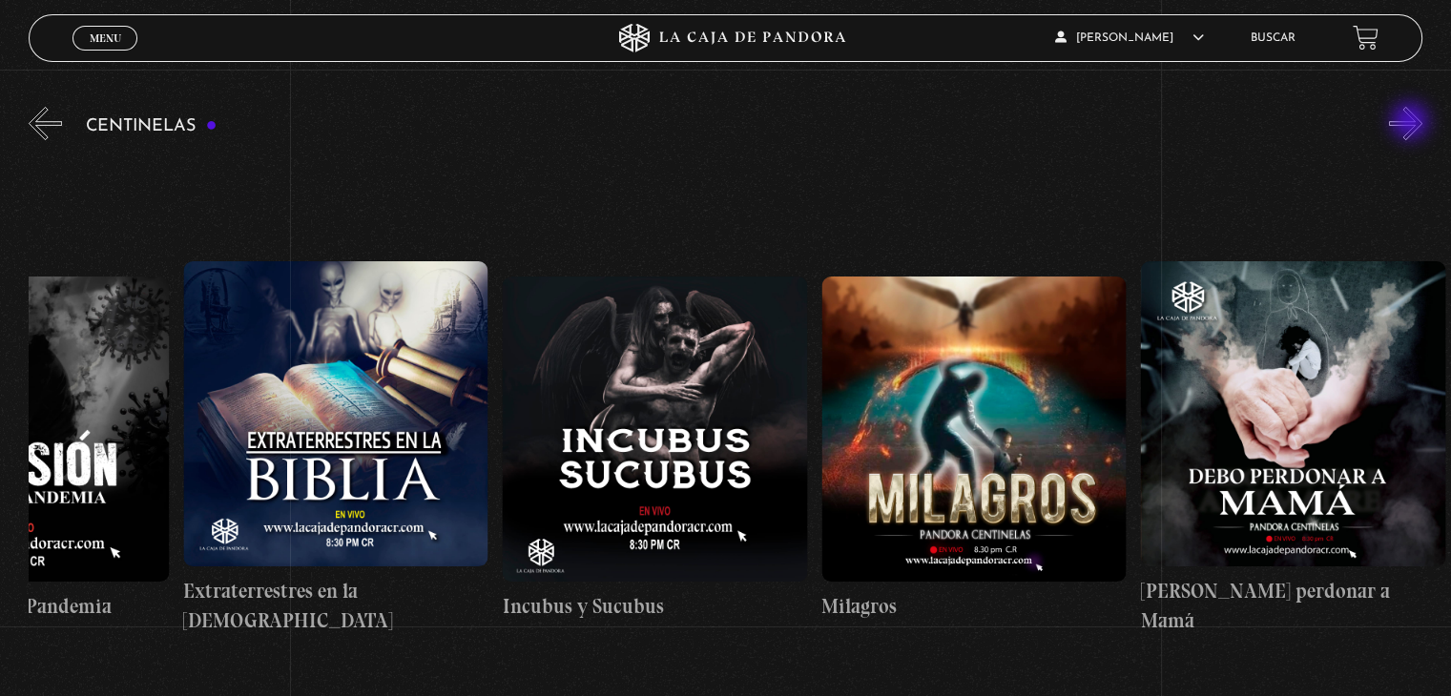
click at [1412, 123] on button "»" at bounding box center [1405, 123] width 33 height 33
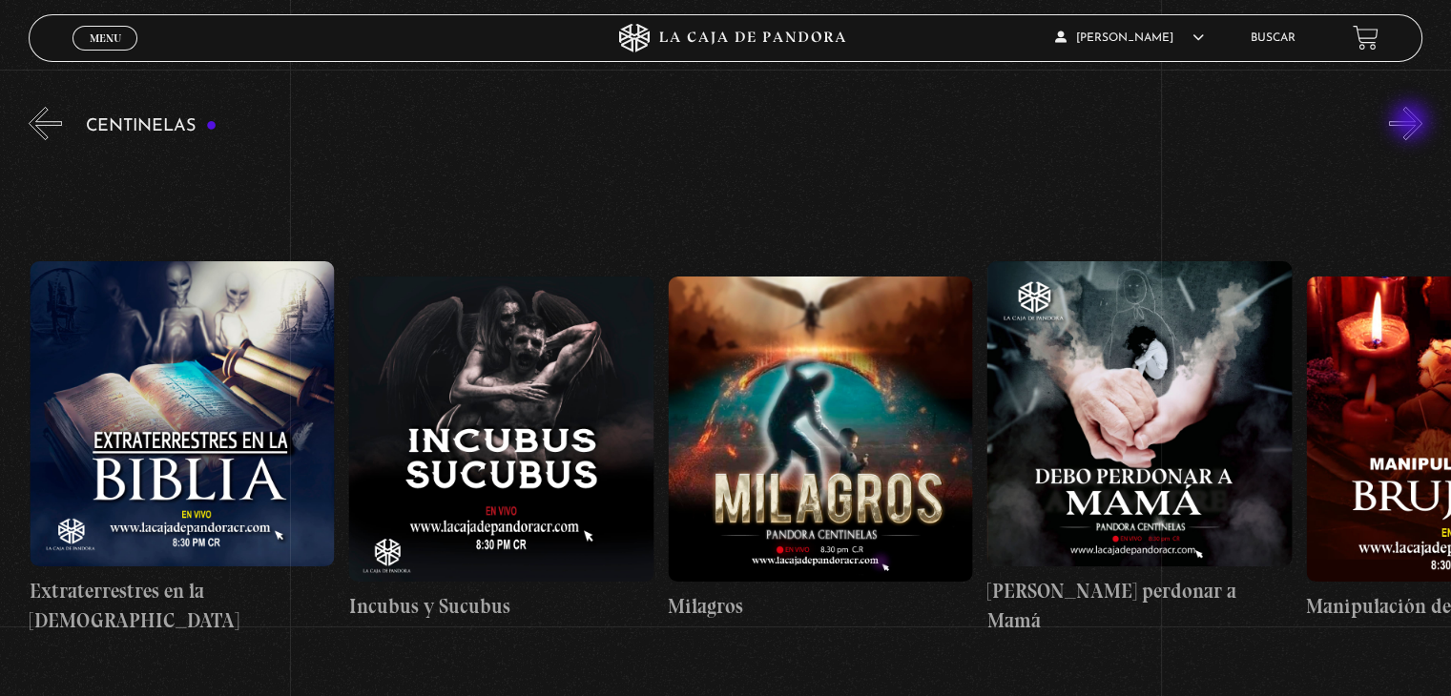
click at [1412, 123] on button "»" at bounding box center [1405, 123] width 33 height 33
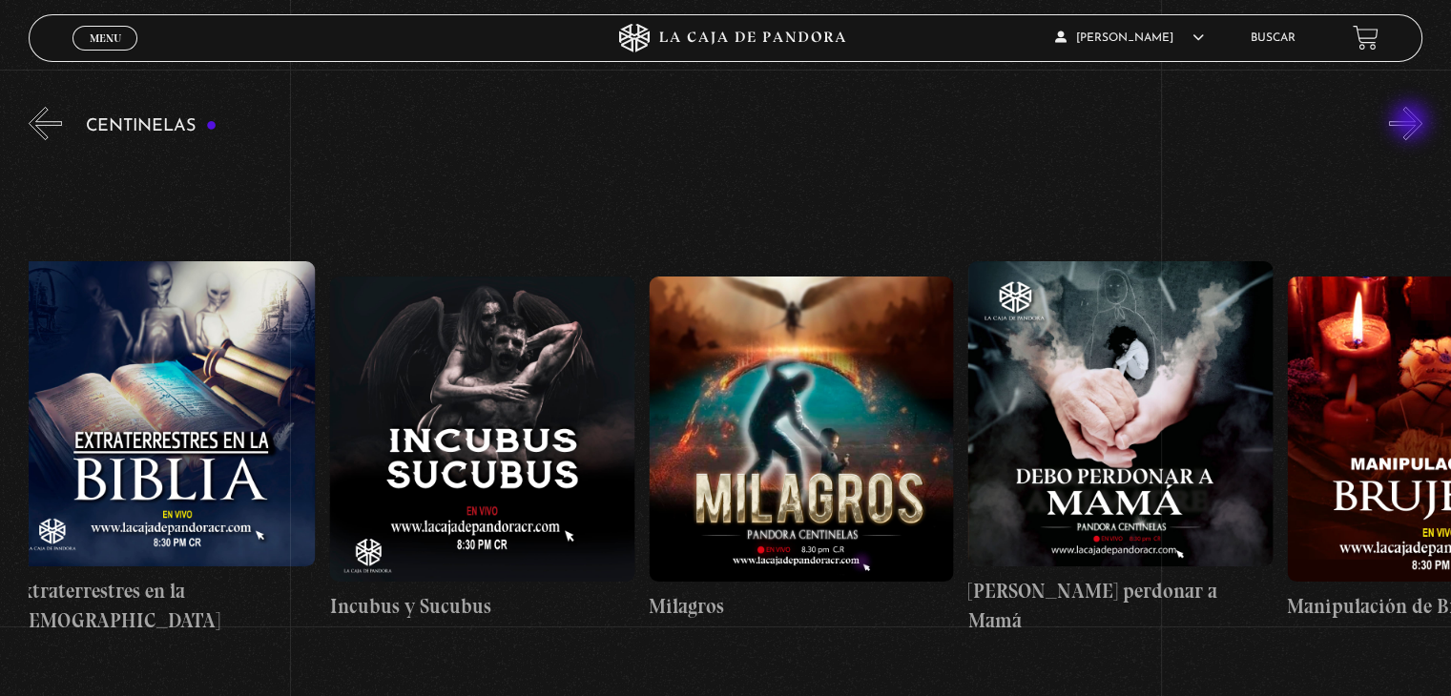
click at [1412, 123] on button "»" at bounding box center [1405, 123] width 33 height 33
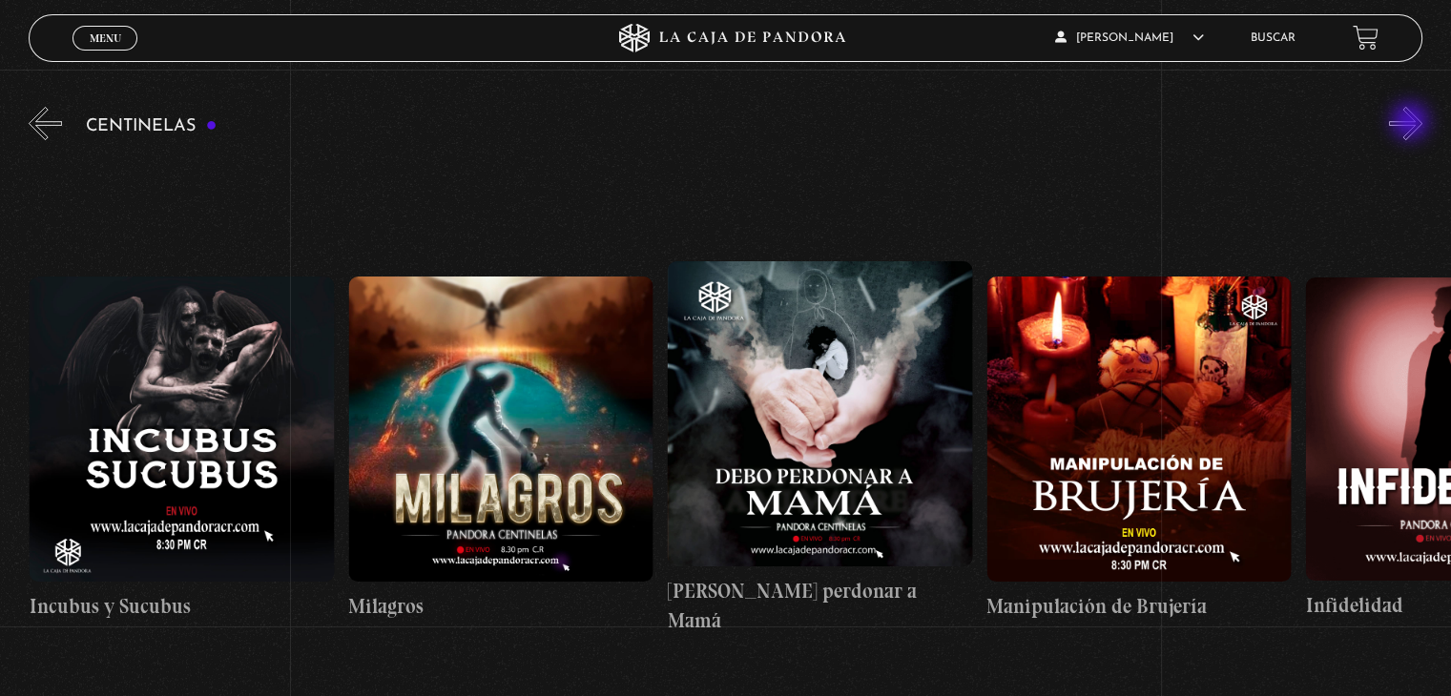
click at [1412, 123] on button "»" at bounding box center [1405, 123] width 33 height 33
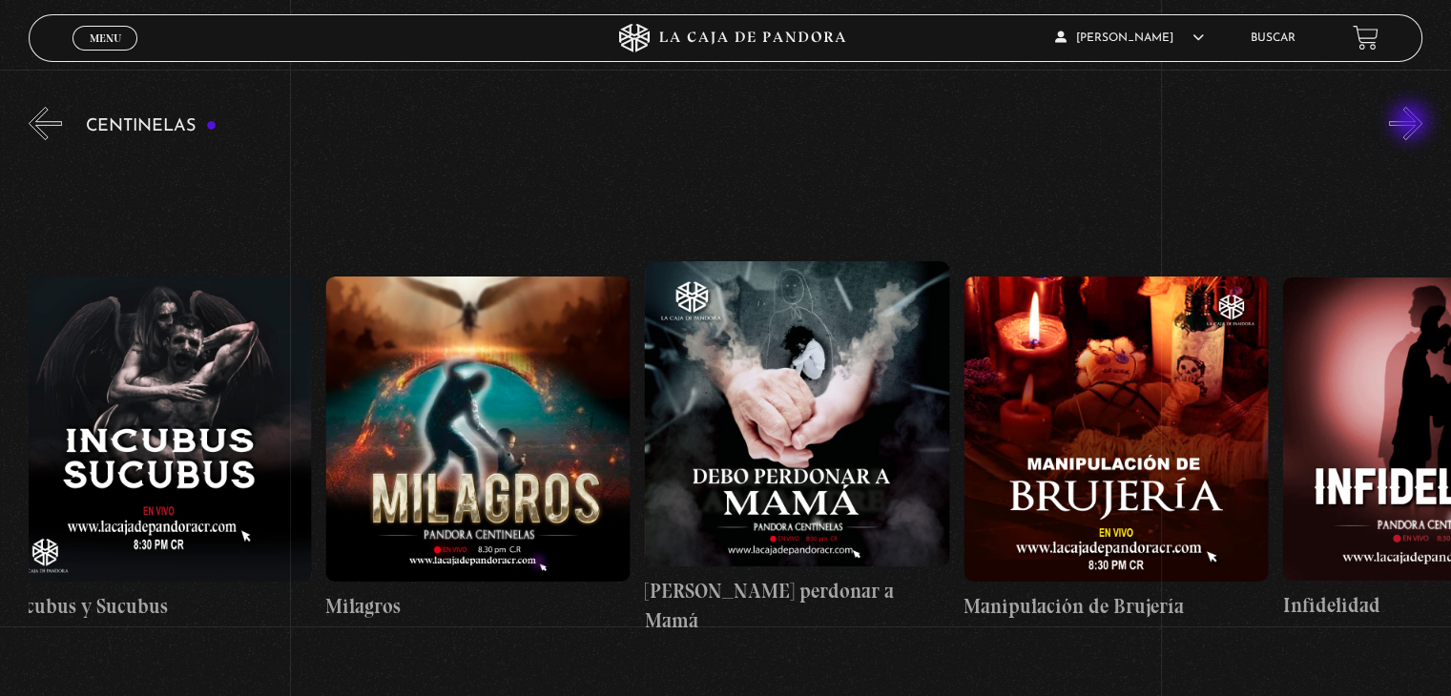
click at [1412, 123] on button "»" at bounding box center [1405, 123] width 33 height 33
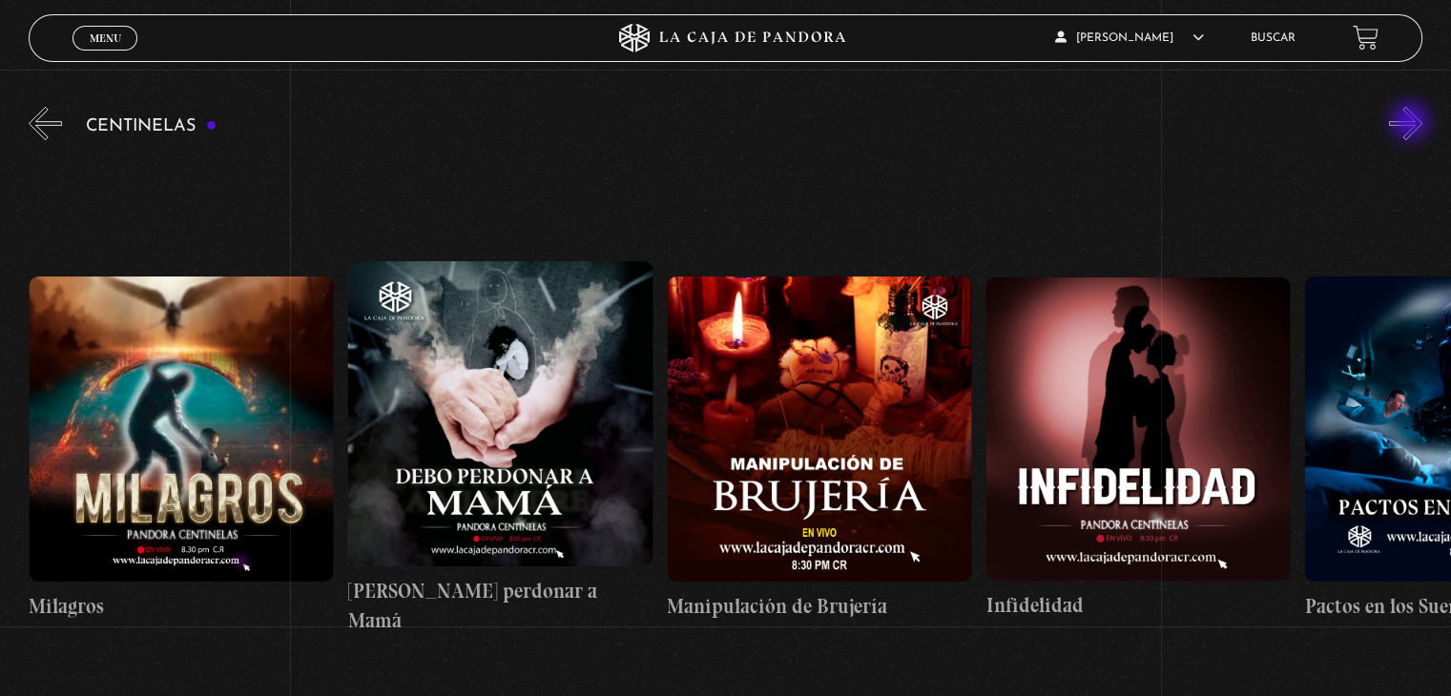
click at [1412, 123] on button "»" at bounding box center [1405, 123] width 33 height 33
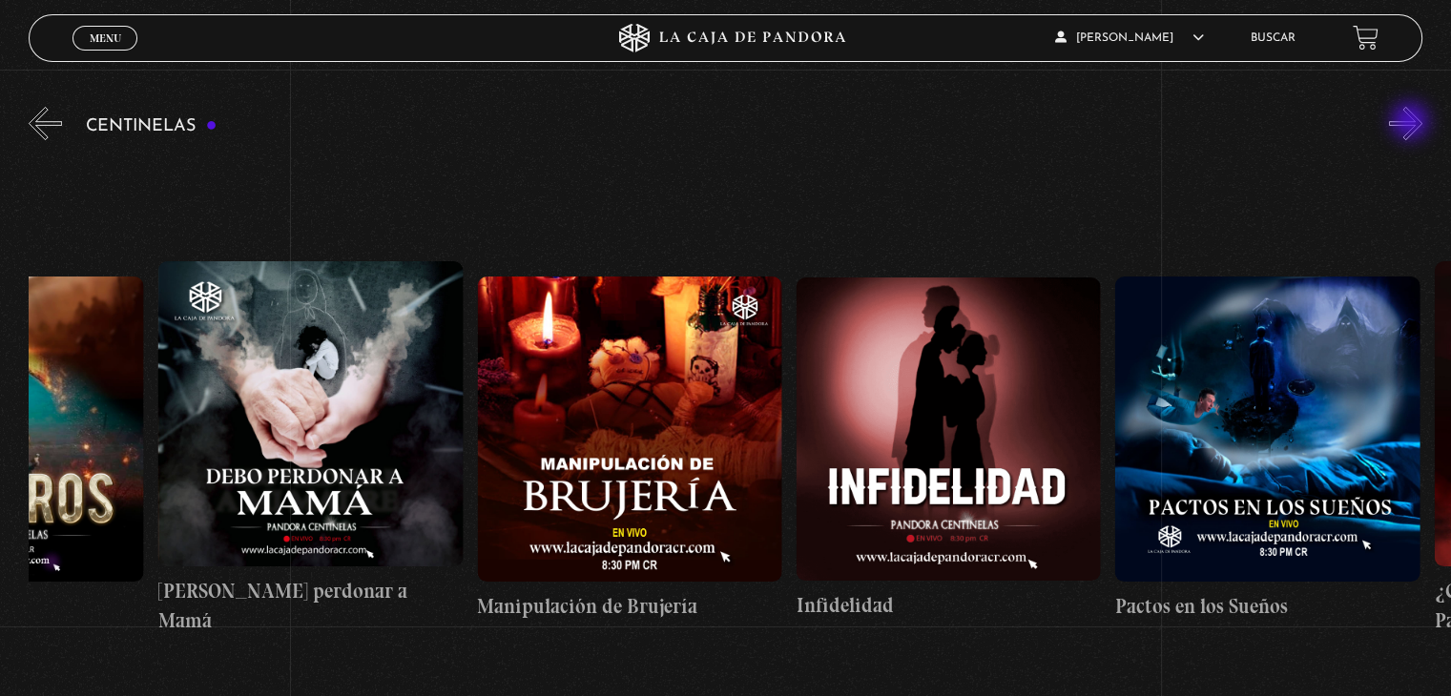
click at [1412, 123] on button "»" at bounding box center [1405, 123] width 33 height 33
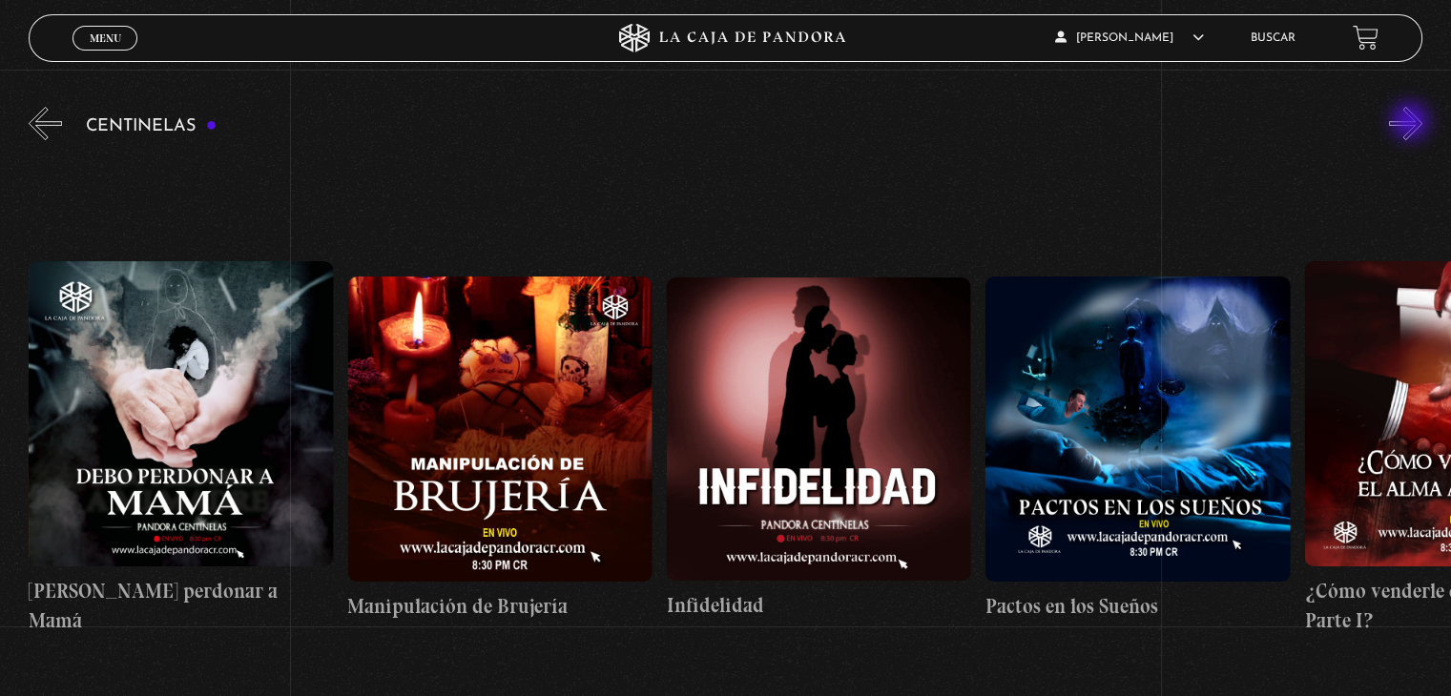
click at [1412, 123] on button "»" at bounding box center [1405, 123] width 33 height 33
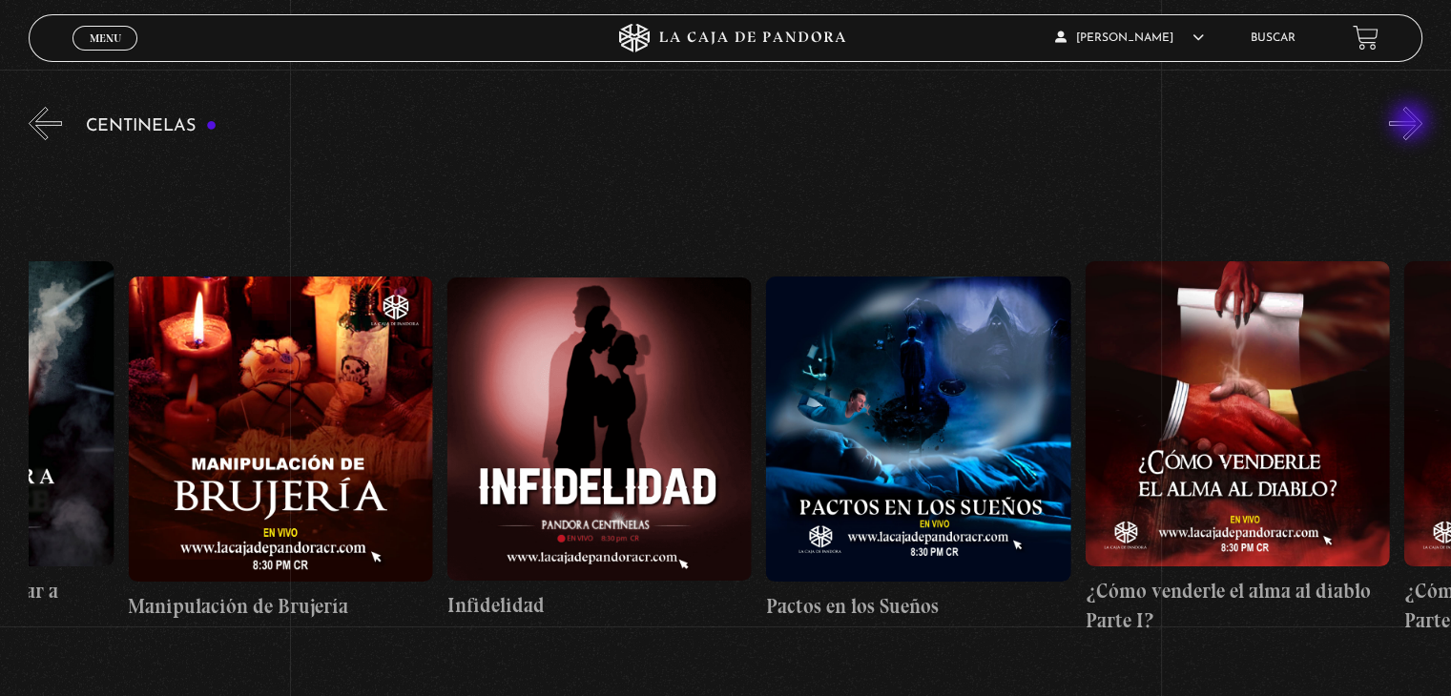
click at [1412, 123] on button "»" at bounding box center [1405, 123] width 33 height 33
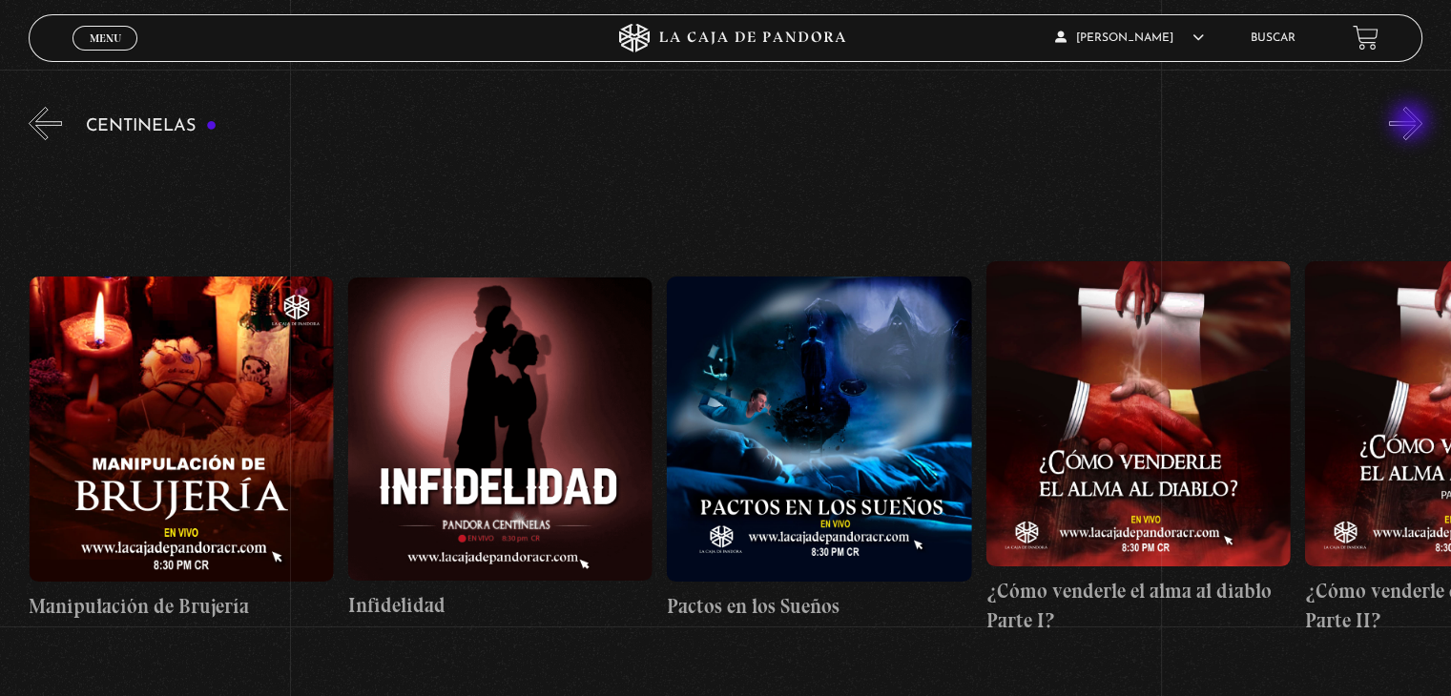
click at [1412, 123] on button "»" at bounding box center [1405, 123] width 33 height 33
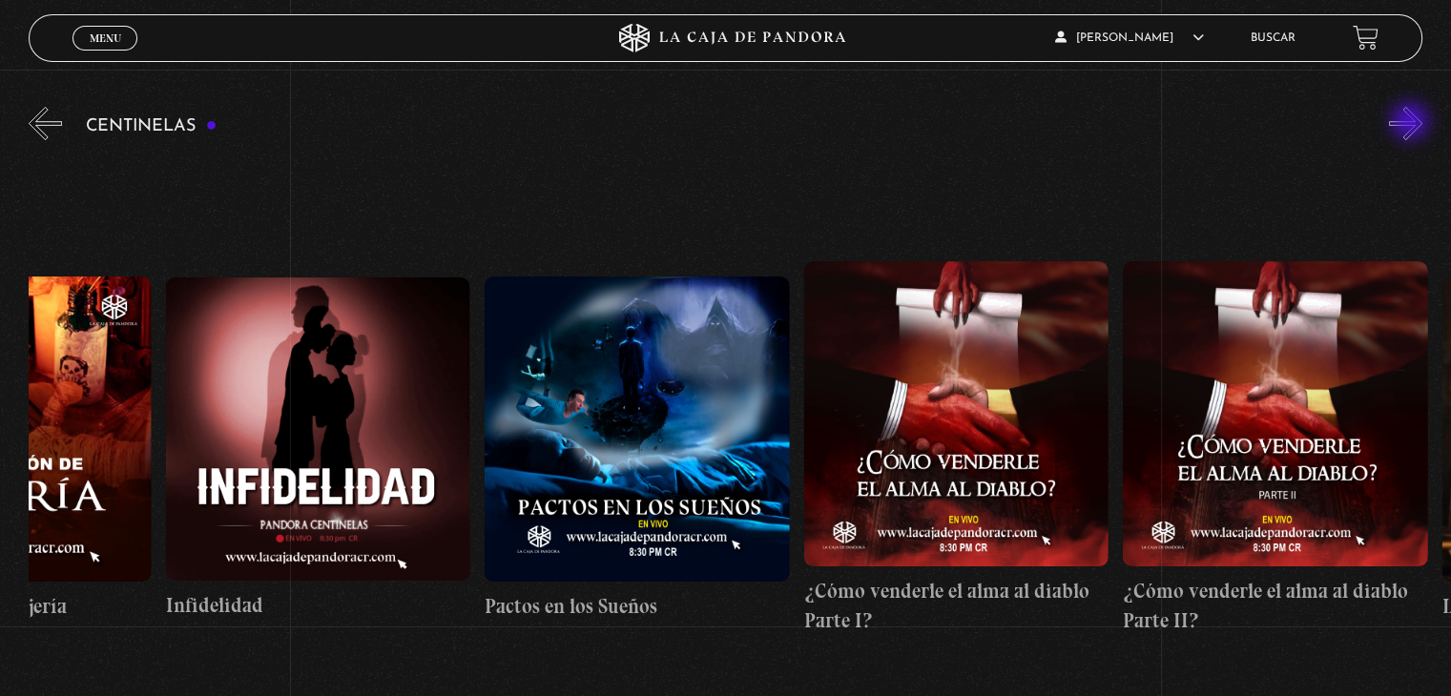
click at [1412, 123] on button "»" at bounding box center [1405, 123] width 33 height 33
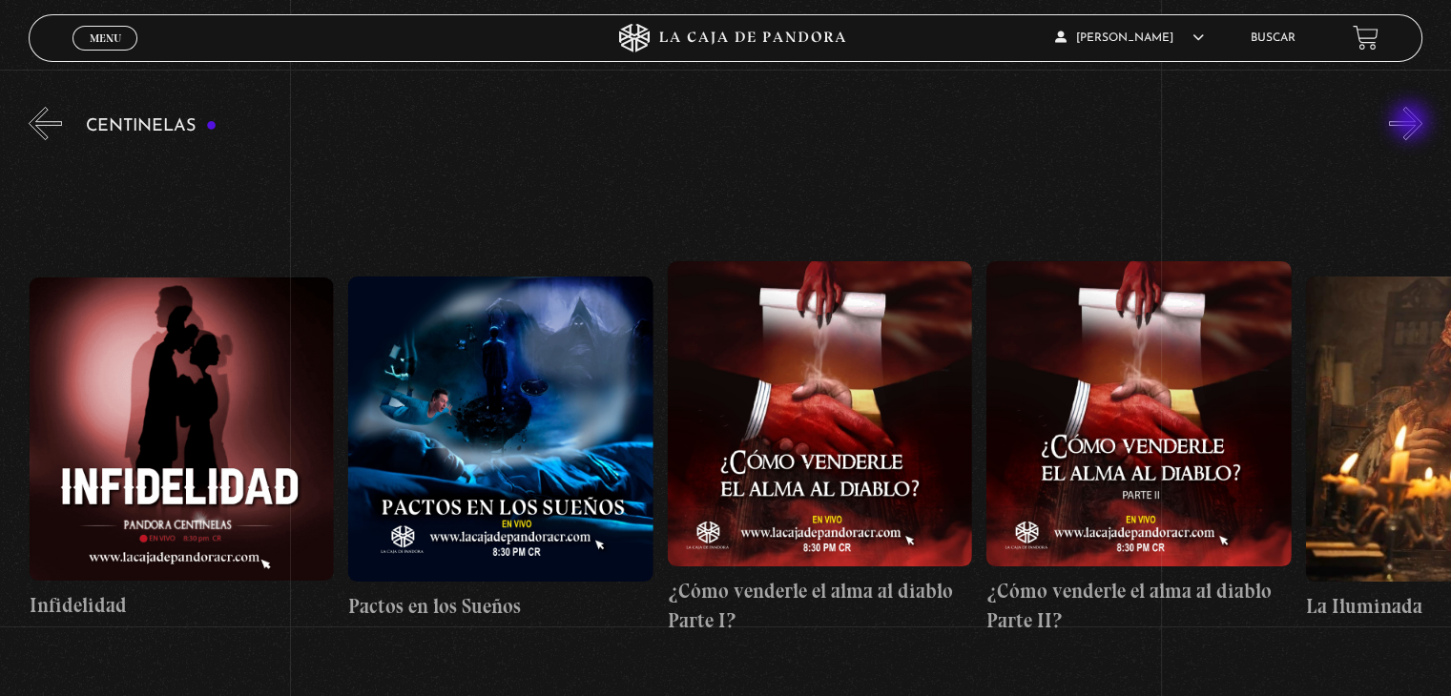
click at [1412, 123] on button "»" at bounding box center [1405, 123] width 33 height 33
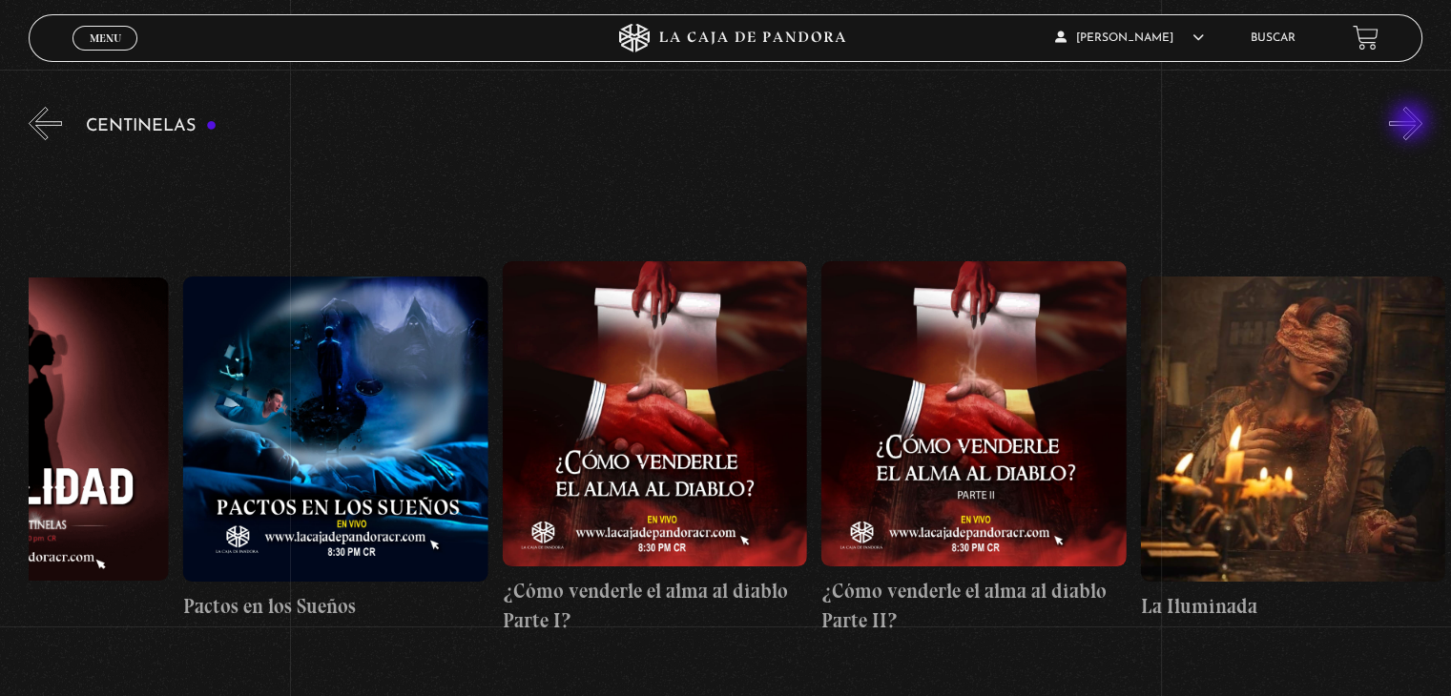
click at [1412, 123] on button "»" at bounding box center [1405, 123] width 33 height 33
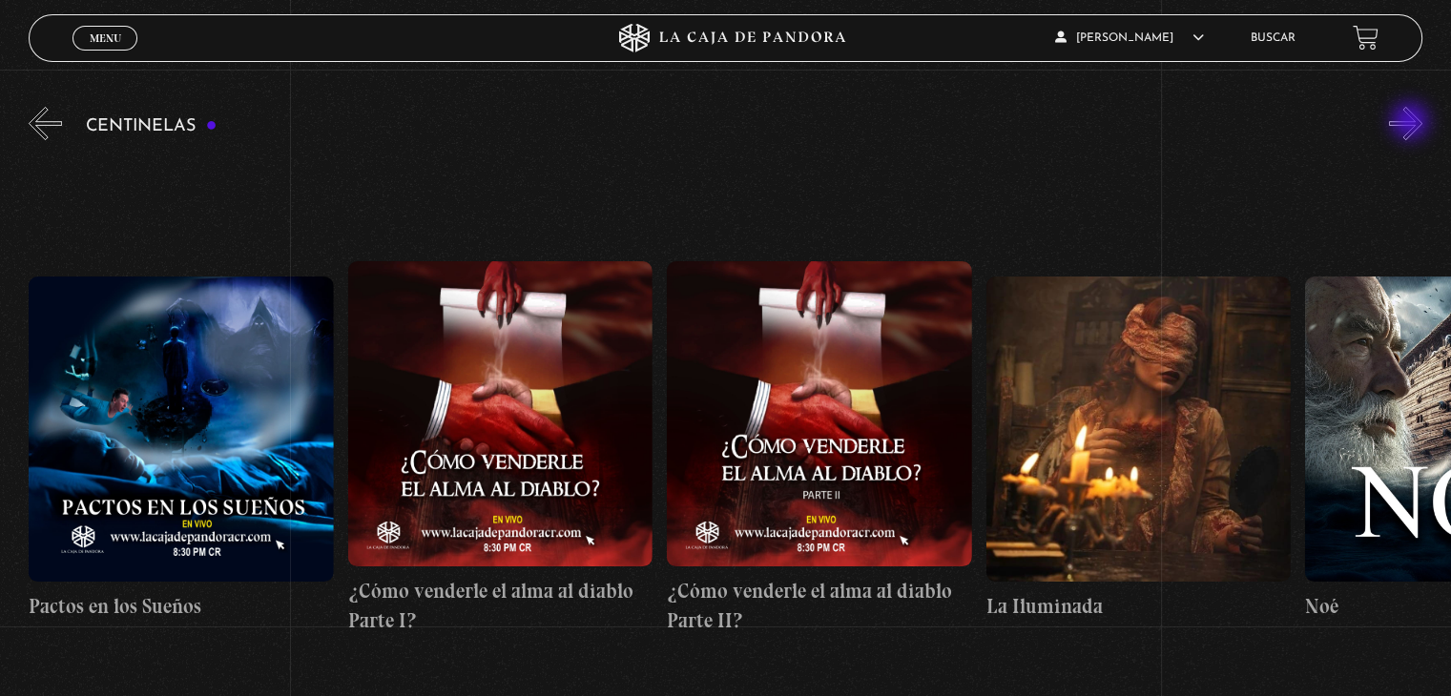
click at [1412, 123] on button "»" at bounding box center [1405, 123] width 33 height 33
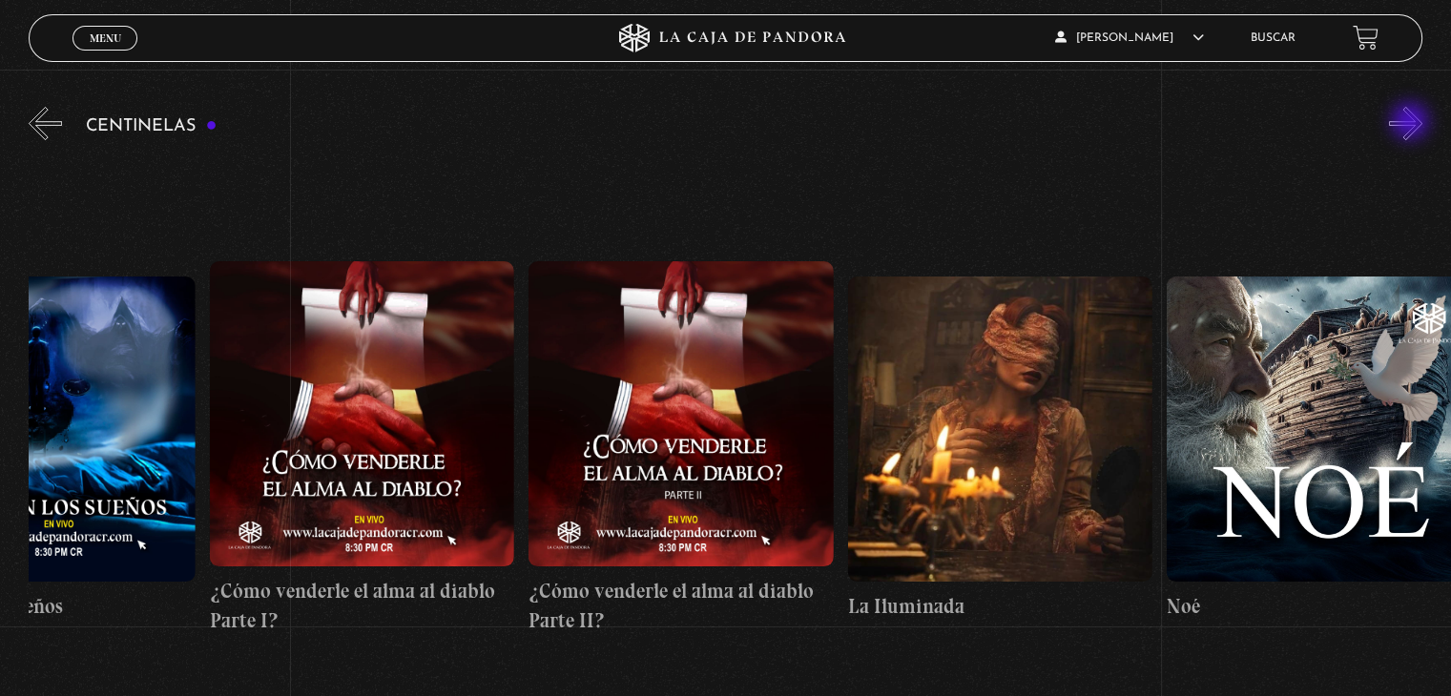
click at [1412, 123] on button "»" at bounding box center [1405, 123] width 33 height 33
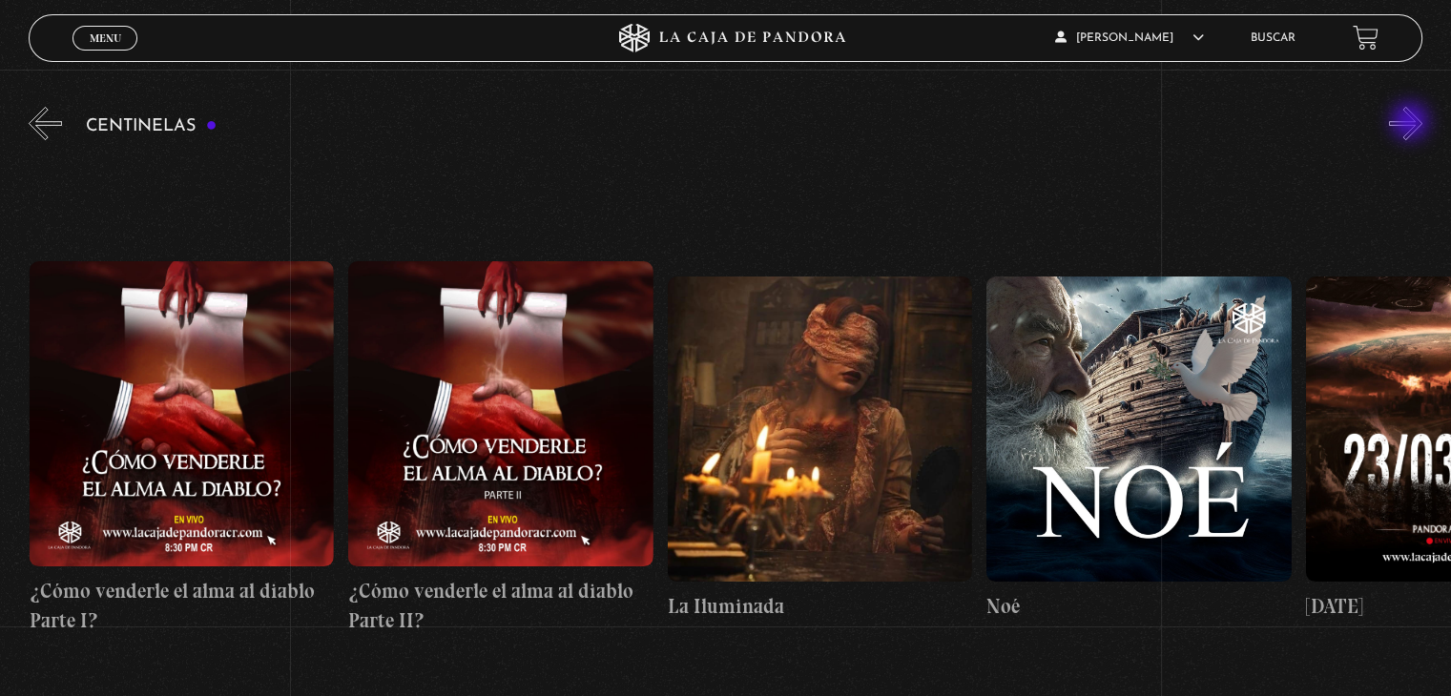
click at [1412, 123] on button "»" at bounding box center [1405, 123] width 33 height 33
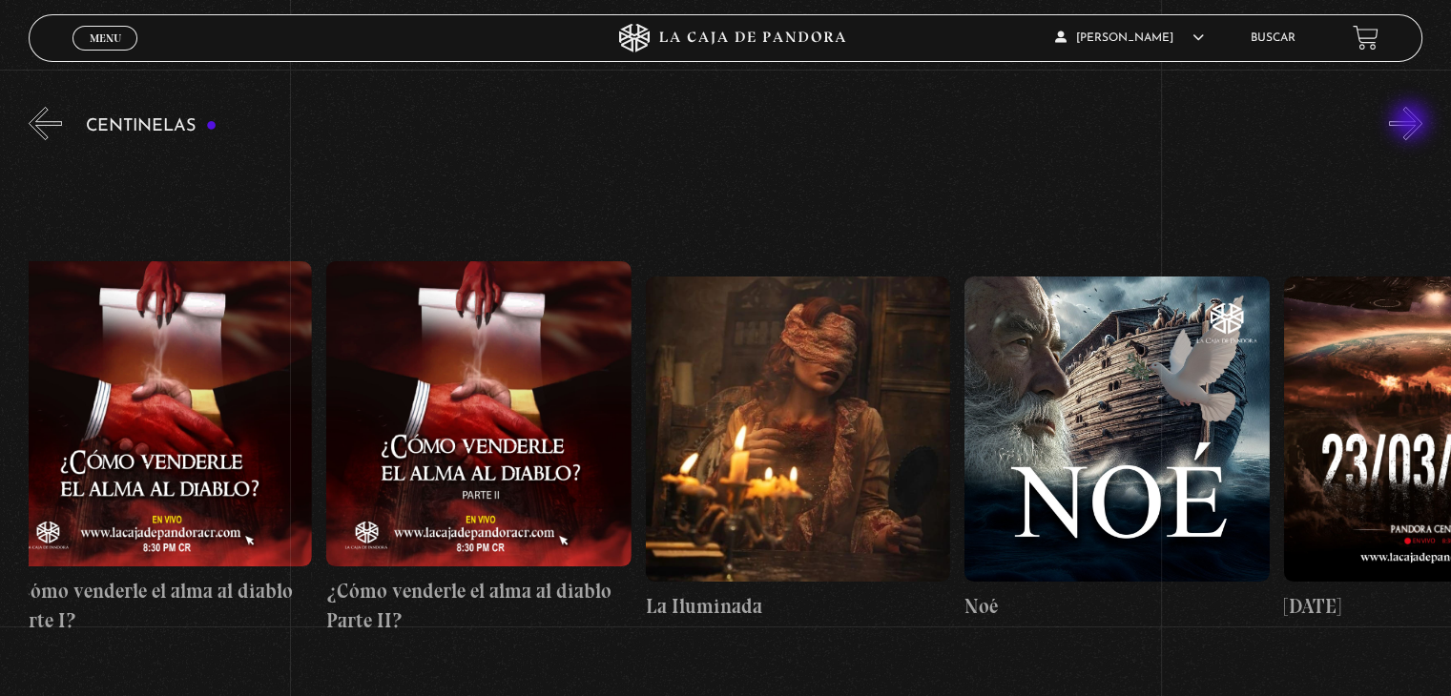
click at [1412, 123] on button "»" at bounding box center [1405, 123] width 33 height 33
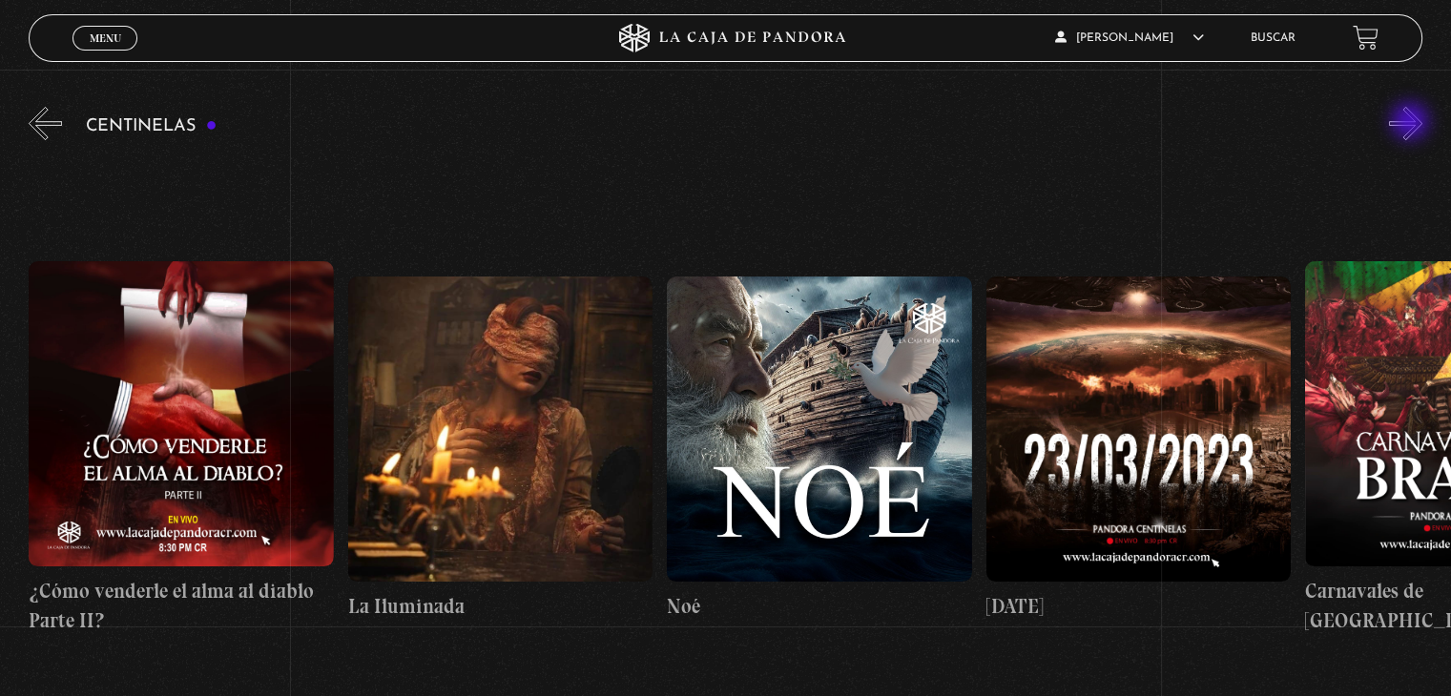
click at [1412, 123] on button "»" at bounding box center [1405, 123] width 33 height 33
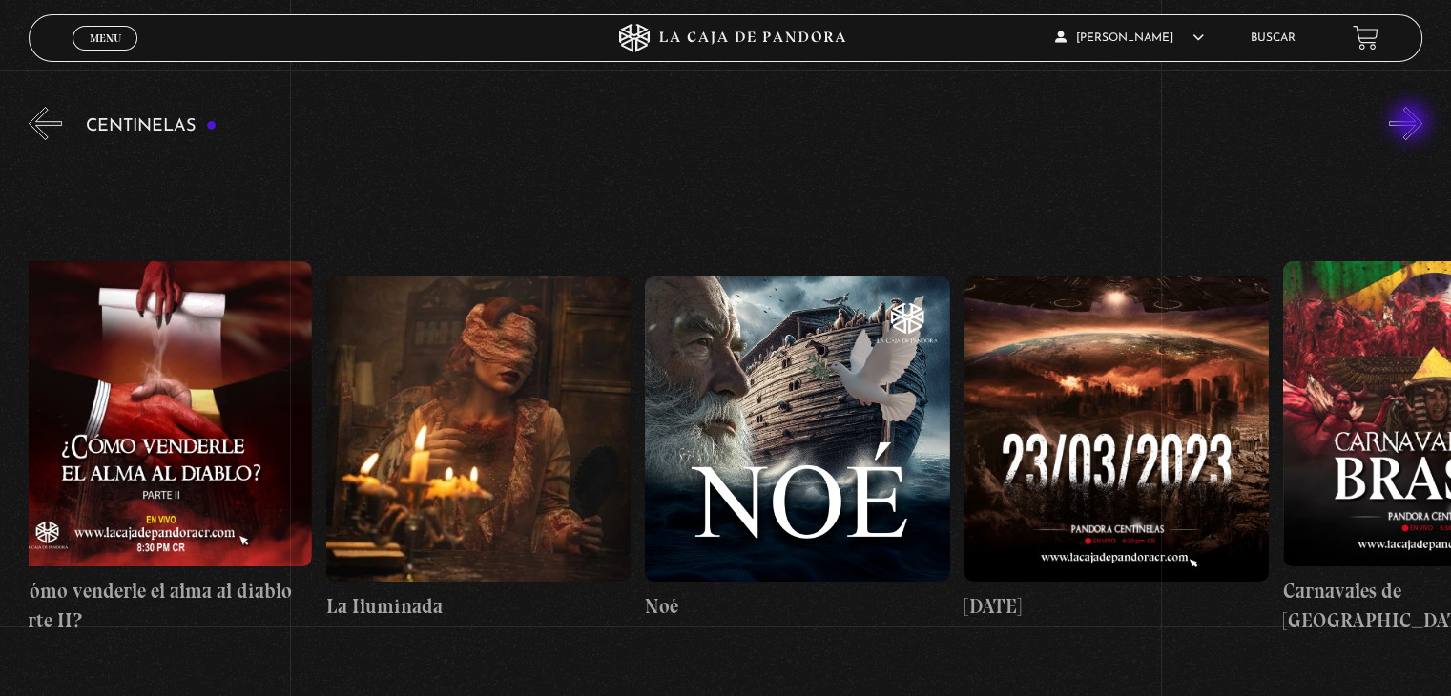
click at [1412, 123] on button "»" at bounding box center [1405, 123] width 33 height 33
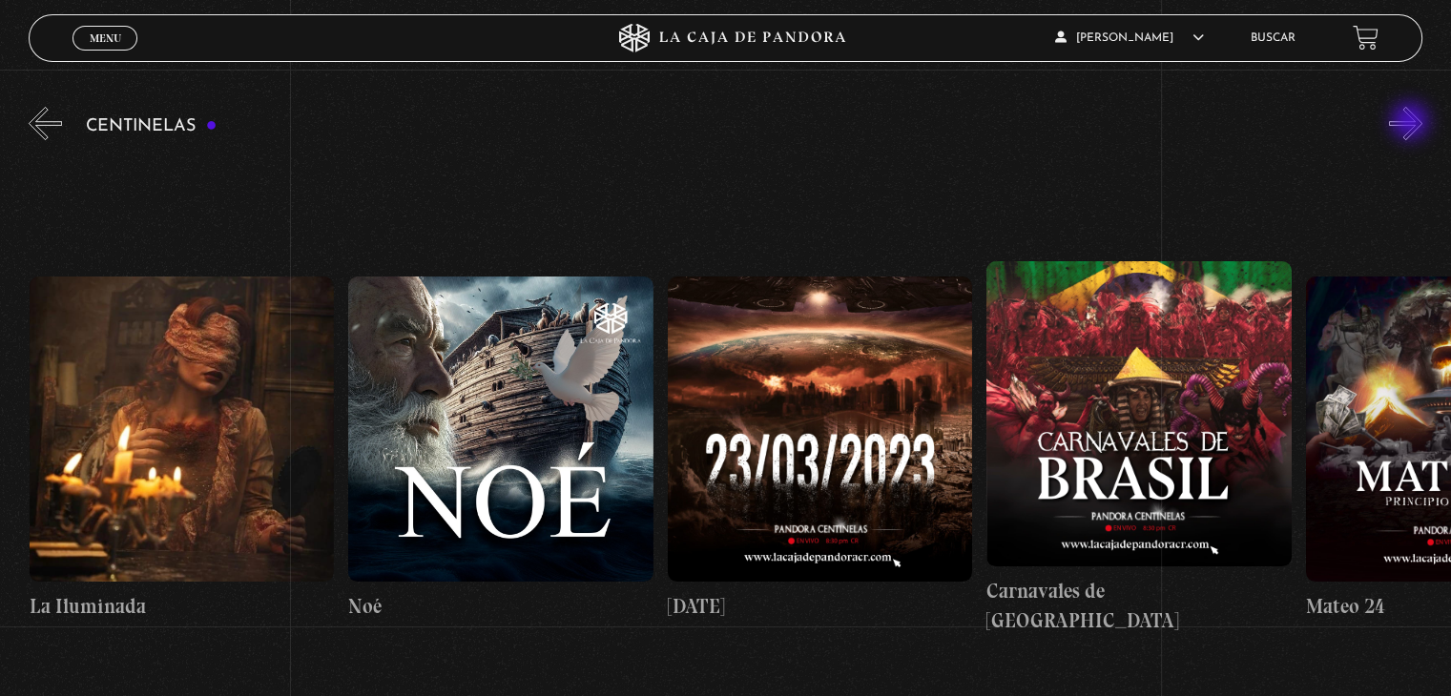
click at [1412, 123] on button "»" at bounding box center [1405, 123] width 33 height 33
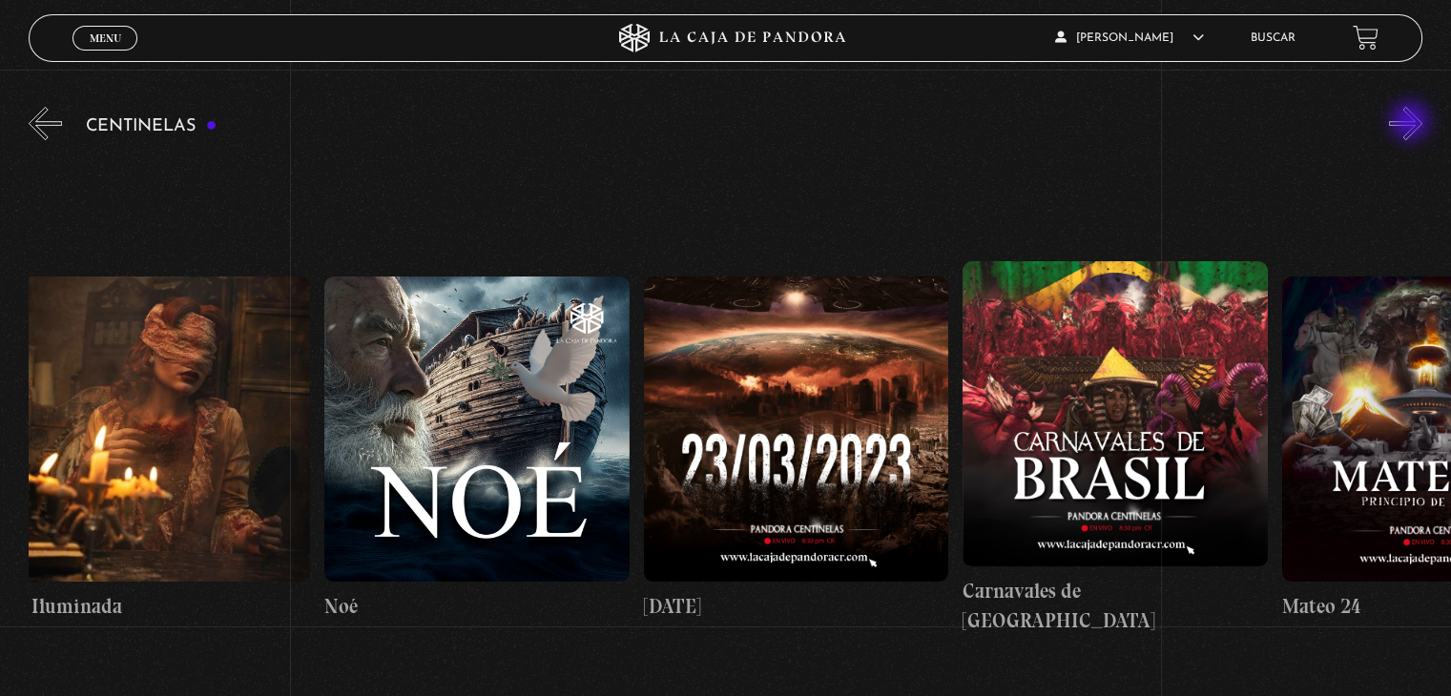
click at [1412, 123] on button "»" at bounding box center [1405, 123] width 33 height 33
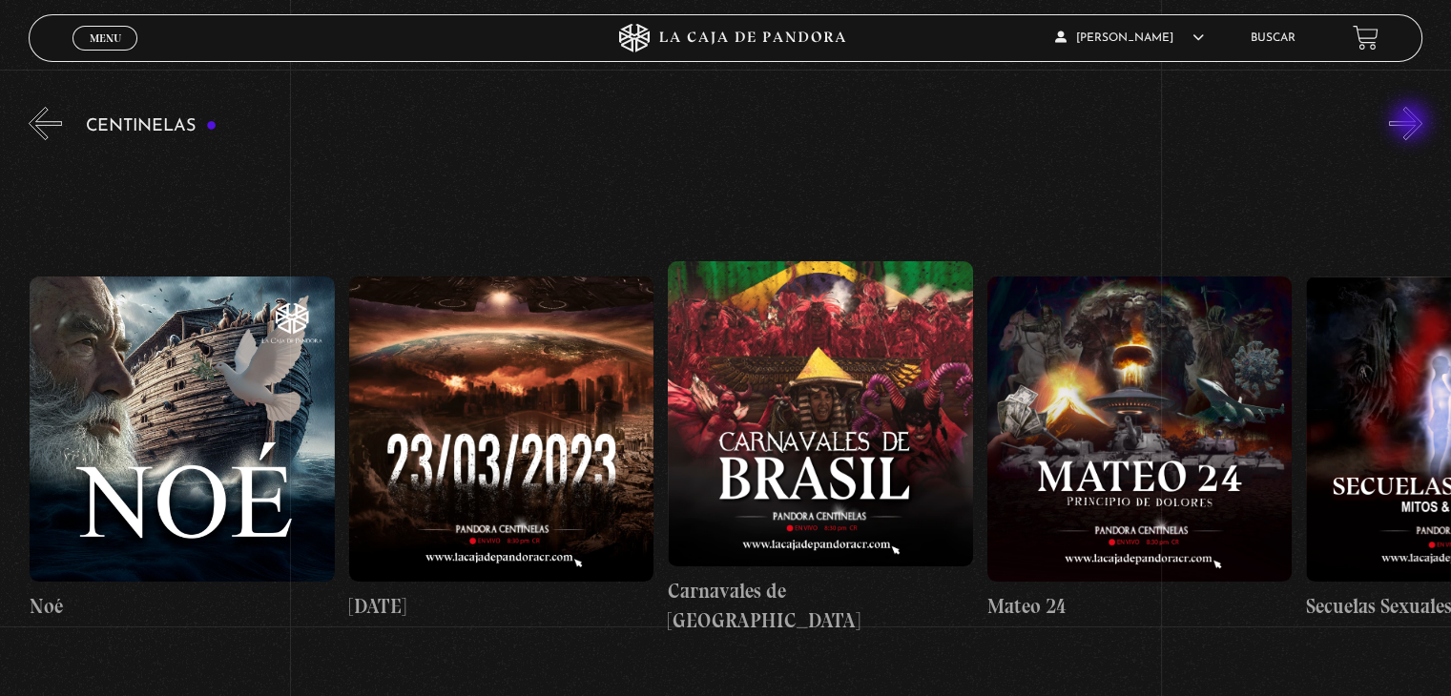
click at [1412, 123] on button "»" at bounding box center [1405, 123] width 33 height 33
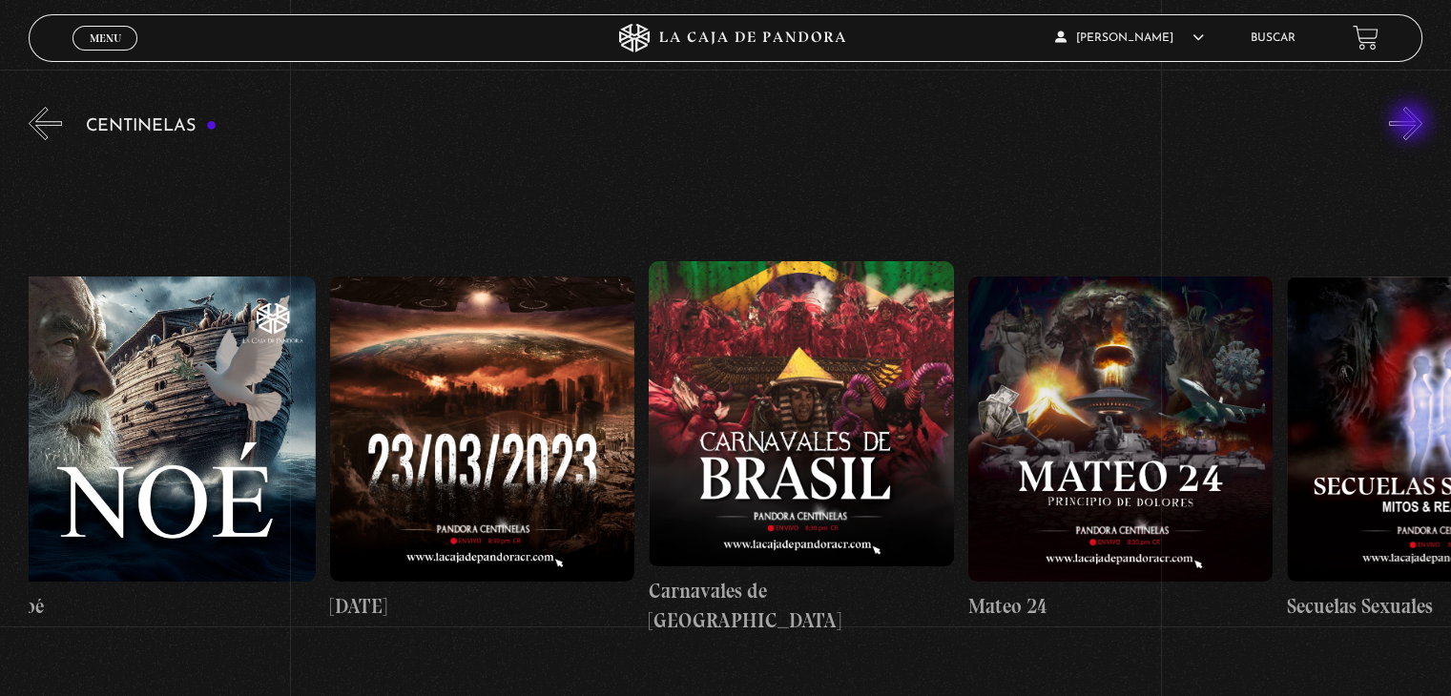
click at [1412, 123] on button "»" at bounding box center [1405, 123] width 33 height 33
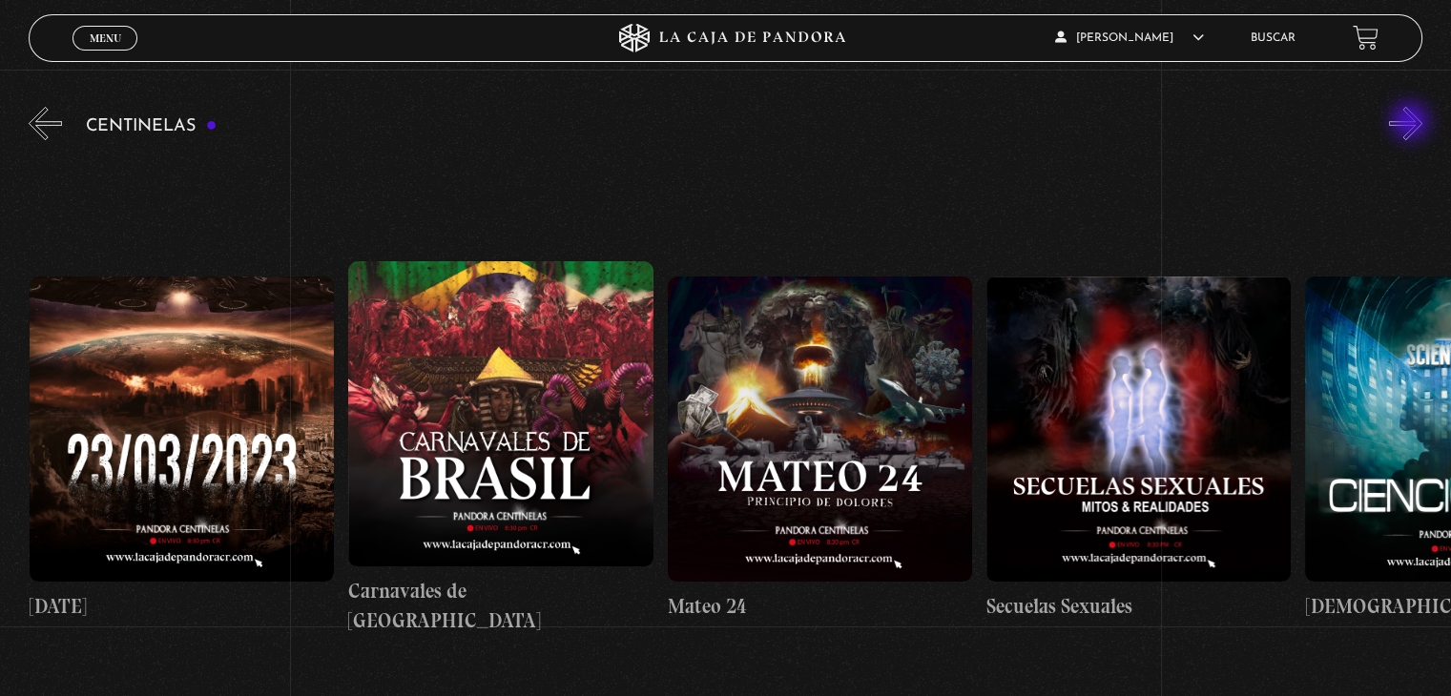
click at [1412, 123] on button "»" at bounding box center [1405, 123] width 33 height 33
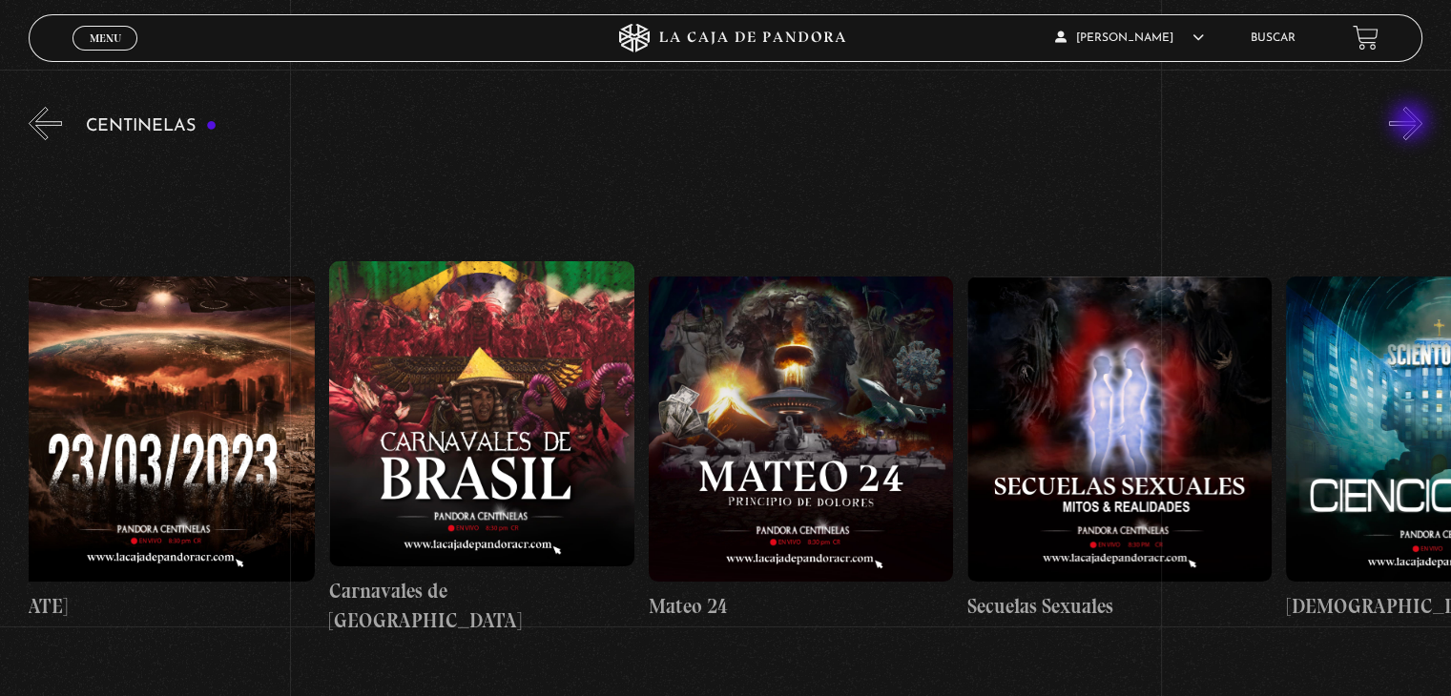
click at [1412, 123] on button "»" at bounding box center [1405, 123] width 33 height 33
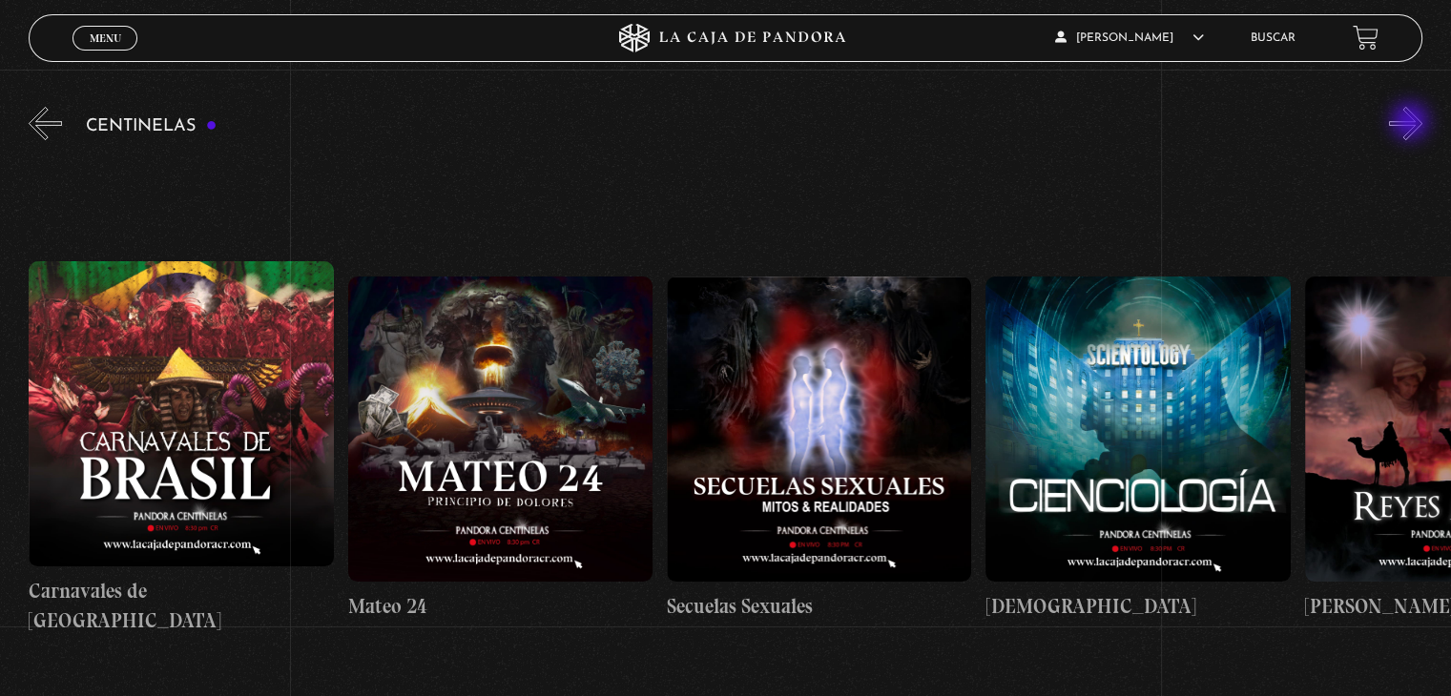
click at [1412, 123] on button "»" at bounding box center [1405, 123] width 33 height 33
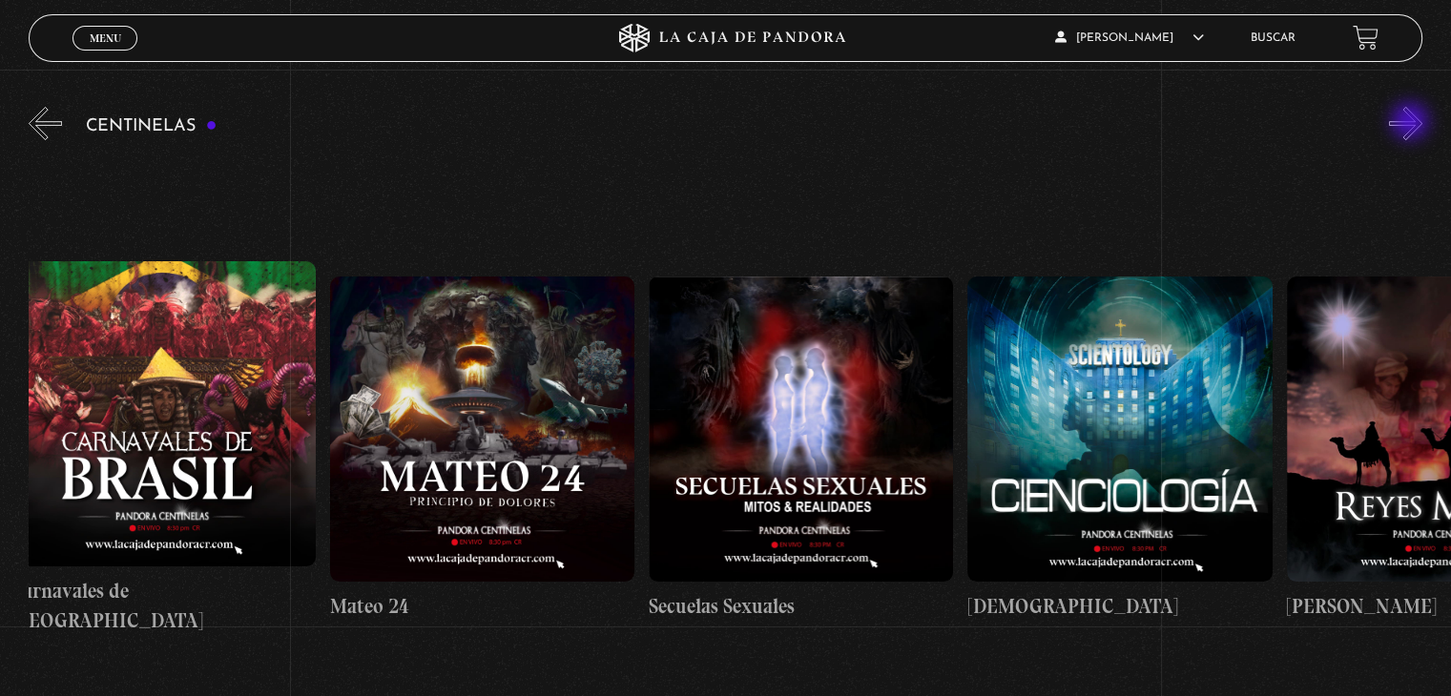
click at [1412, 123] on button "»" at bounding box center [1405, 123] width 33 height 33
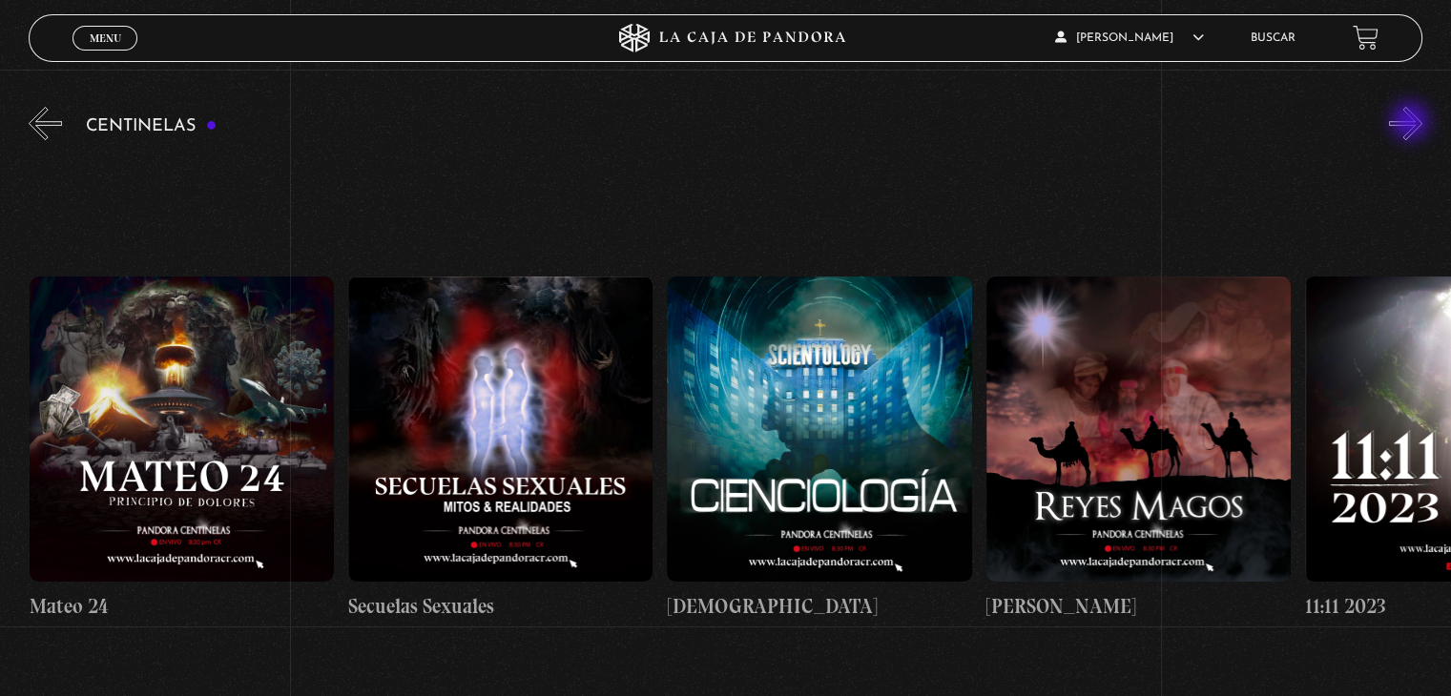
click at [1412, 123] on button "»" at bounding box center [1405, 123] width 33 height 33
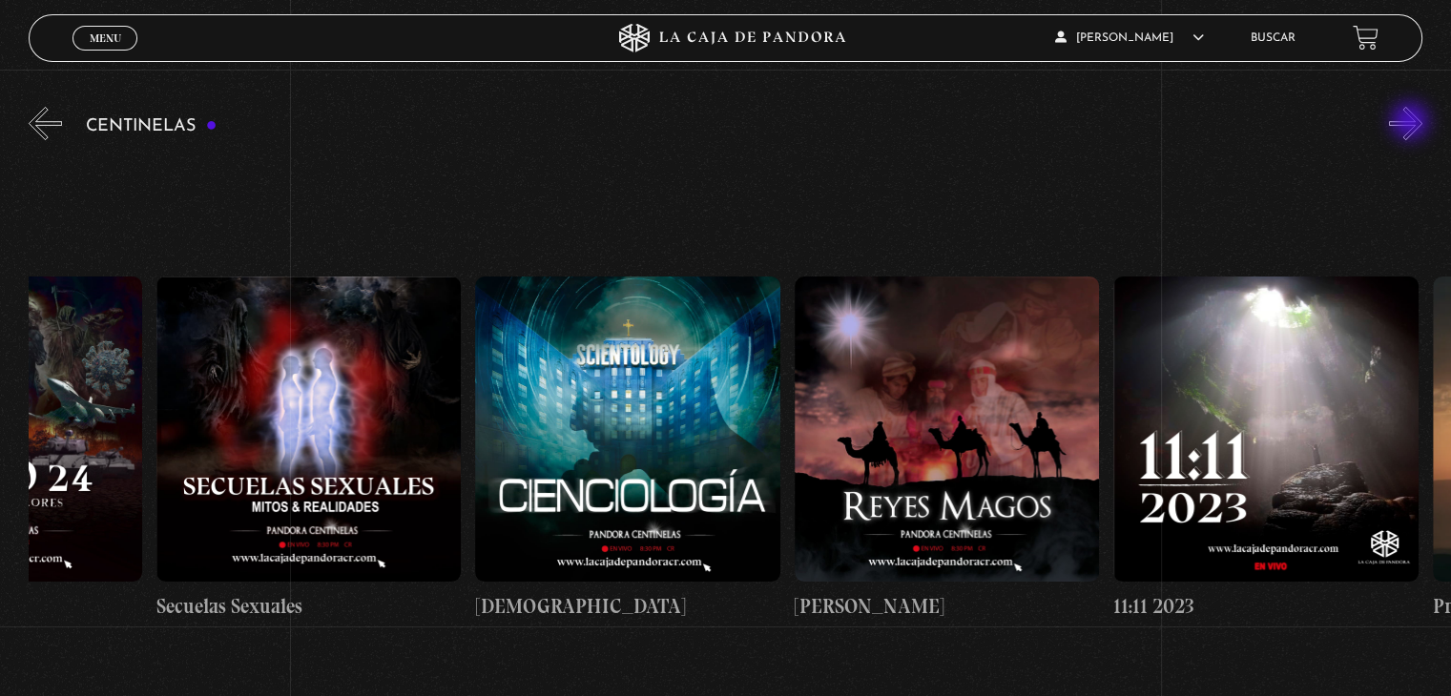
click at [1412, 123] on button "»" at bounding box center [1405, 123] width 33 height 33
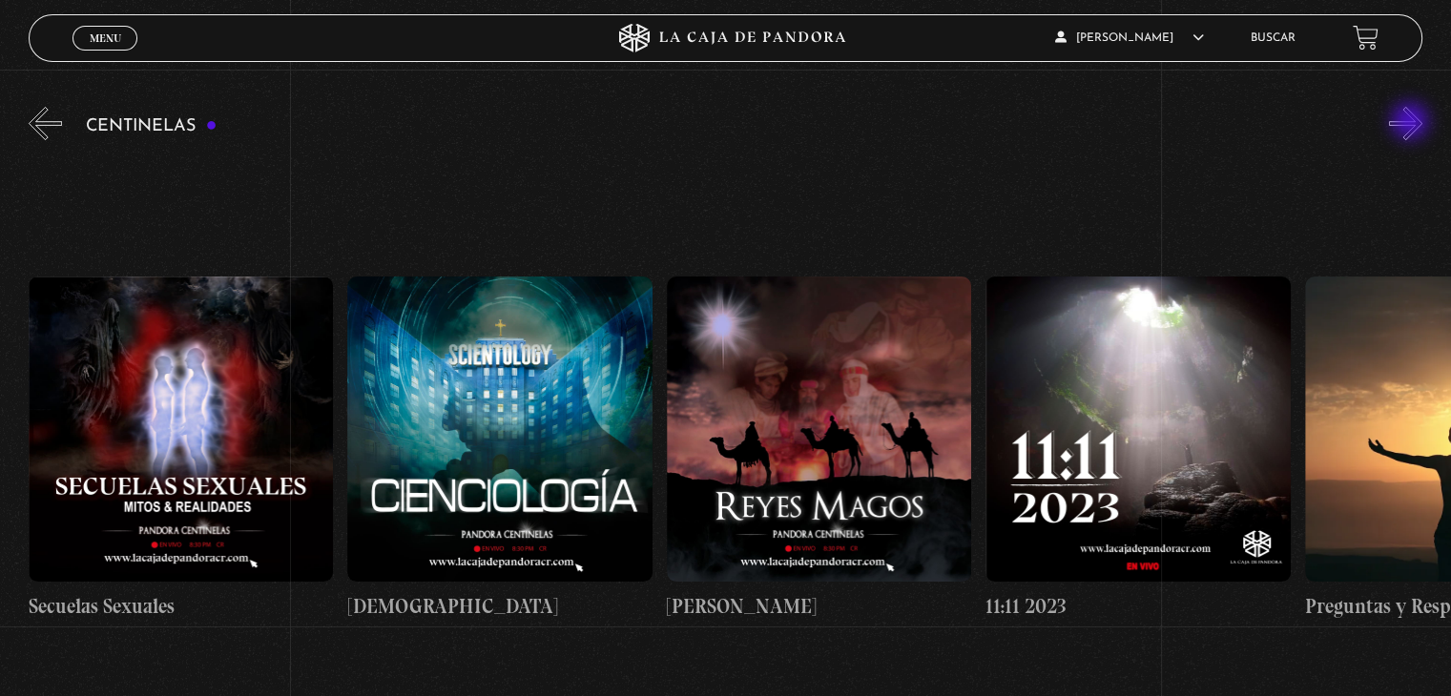
click at [1412, 123] on button "»" at bounding box center [1405, 123] width 33 height 33
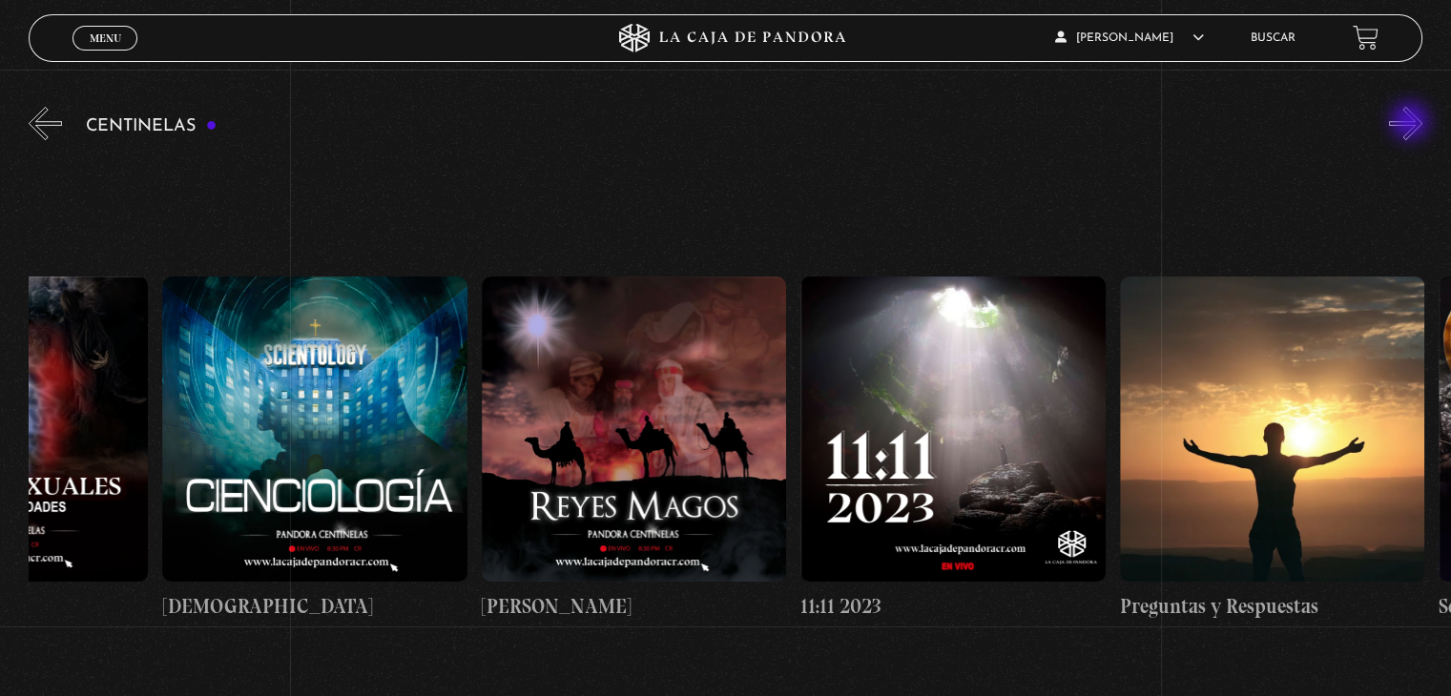
click at [1412, 123] on button "»" at bounding box center [1405, 123] width 33 height 33
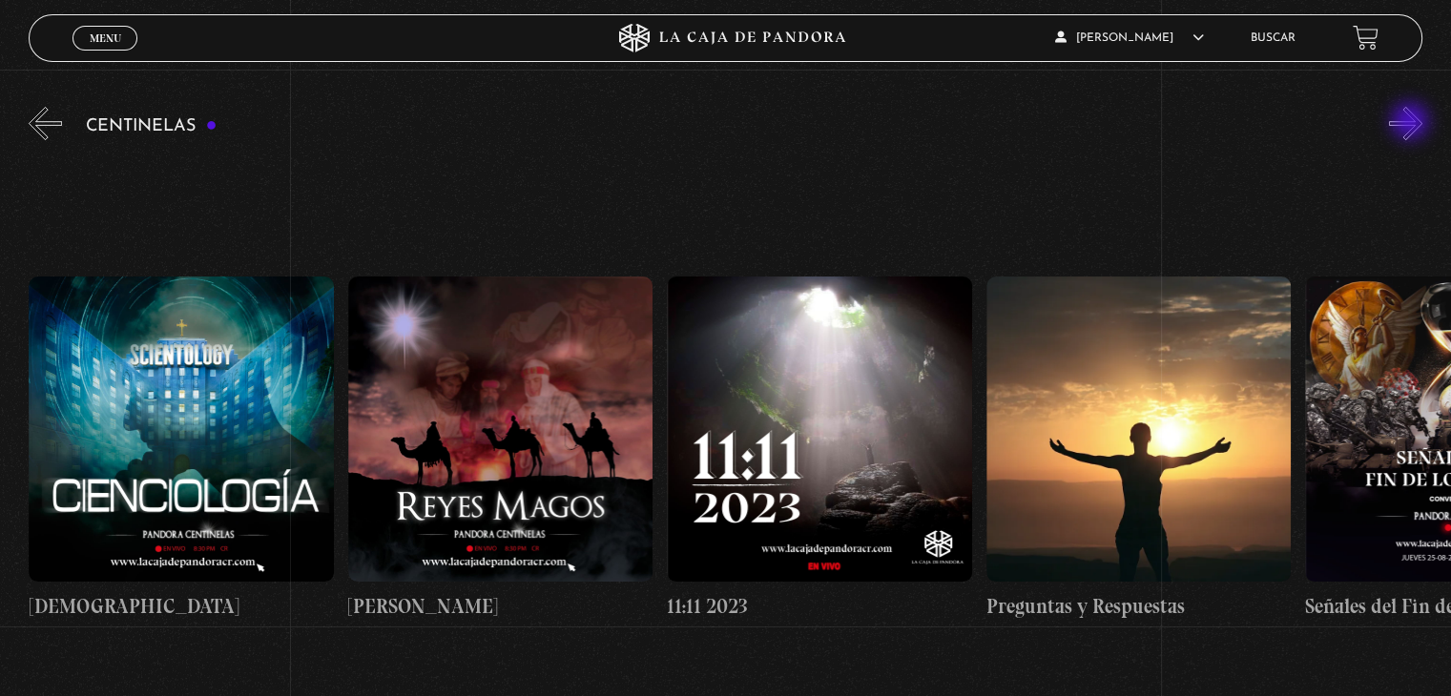
click at [1412, 123] on button "»" at bounding box center [1405, 123] width 33 height 33
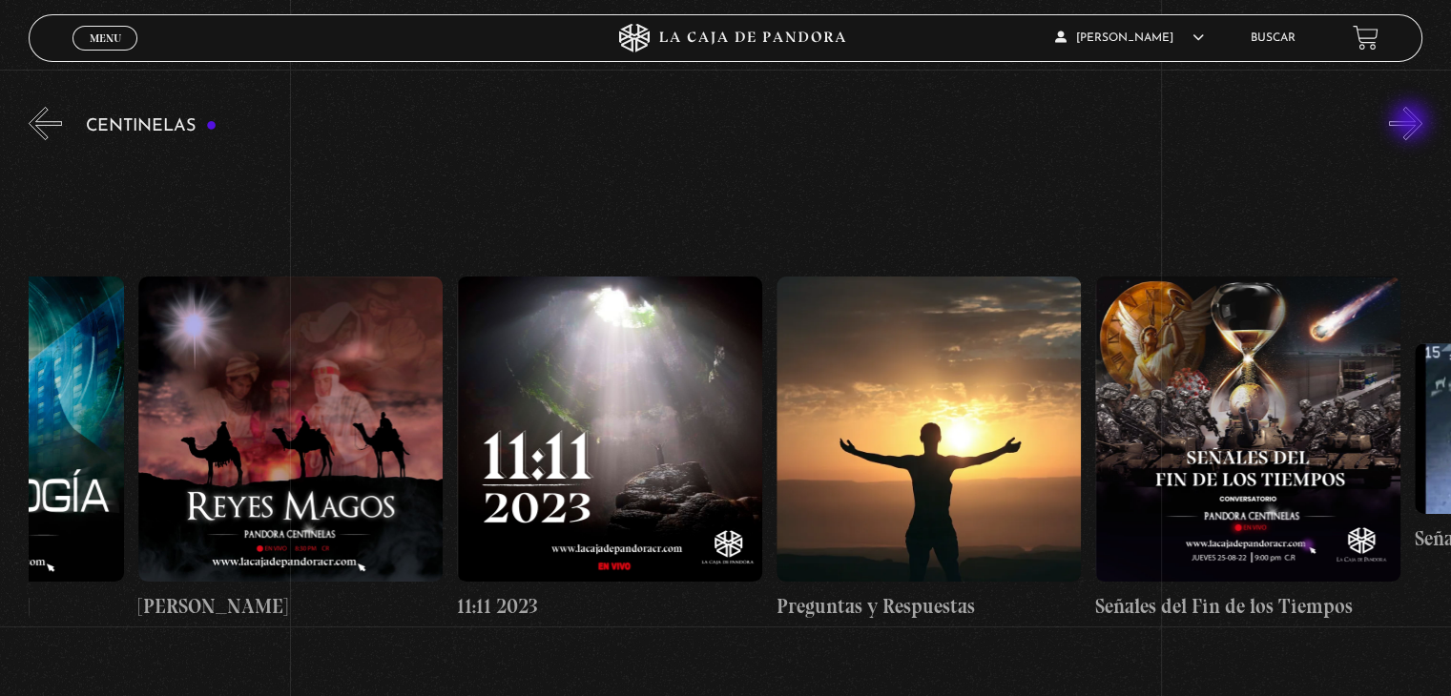
click at [1412, 123] on button "»" at bounding box center [1405, 123] width 33 height 33
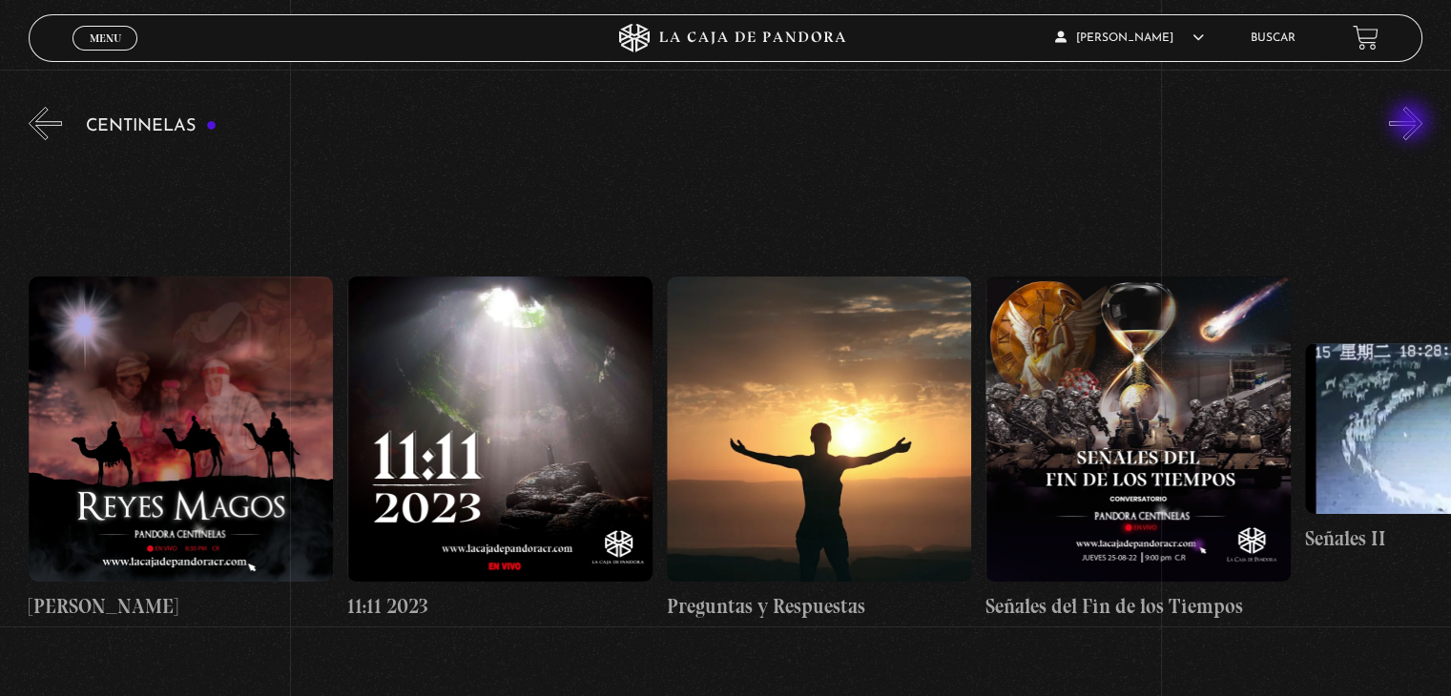
click at [1412, 123] on button "»" at bounding box center [1405, 123] width 33 height 33
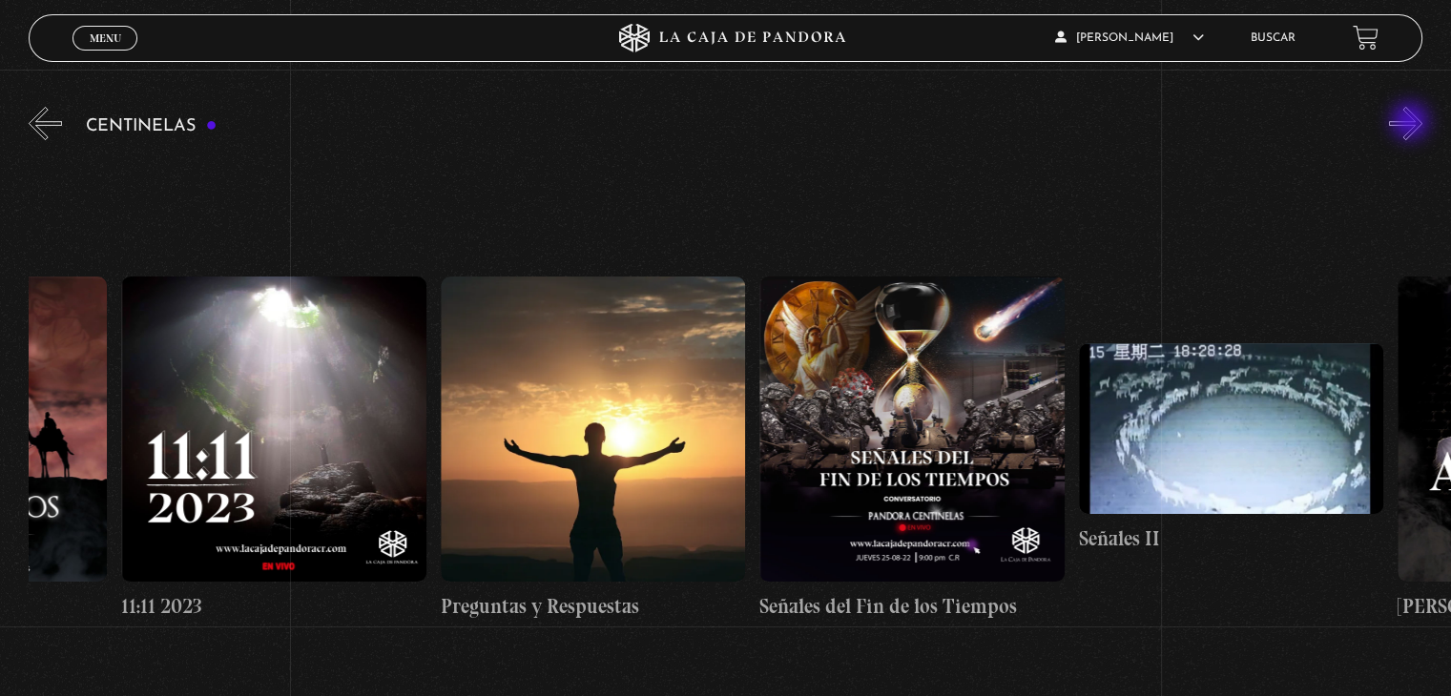
click at [1412, 123] on button "»" at bounding box center [1405, 123] width 33 height 33
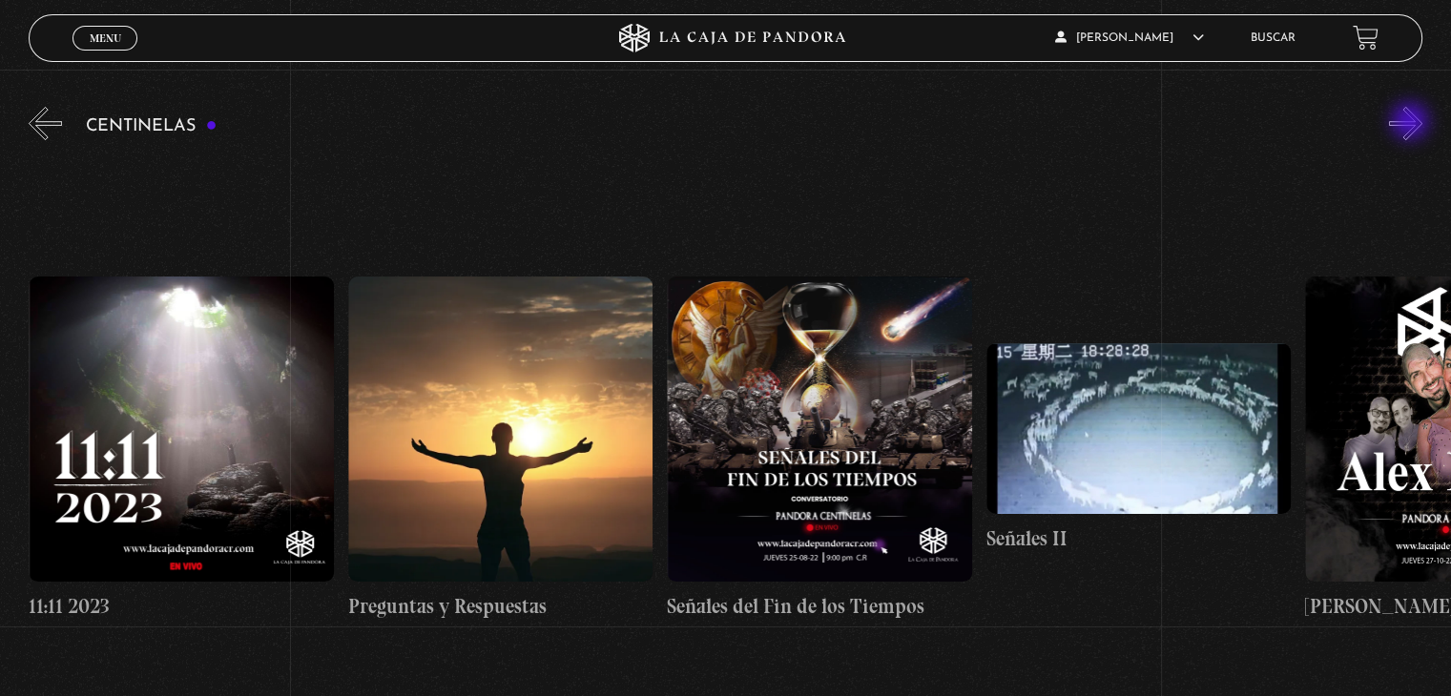
click at [1412, 123] on button "»" at bounding box center [1405, 123] width 33 height 33
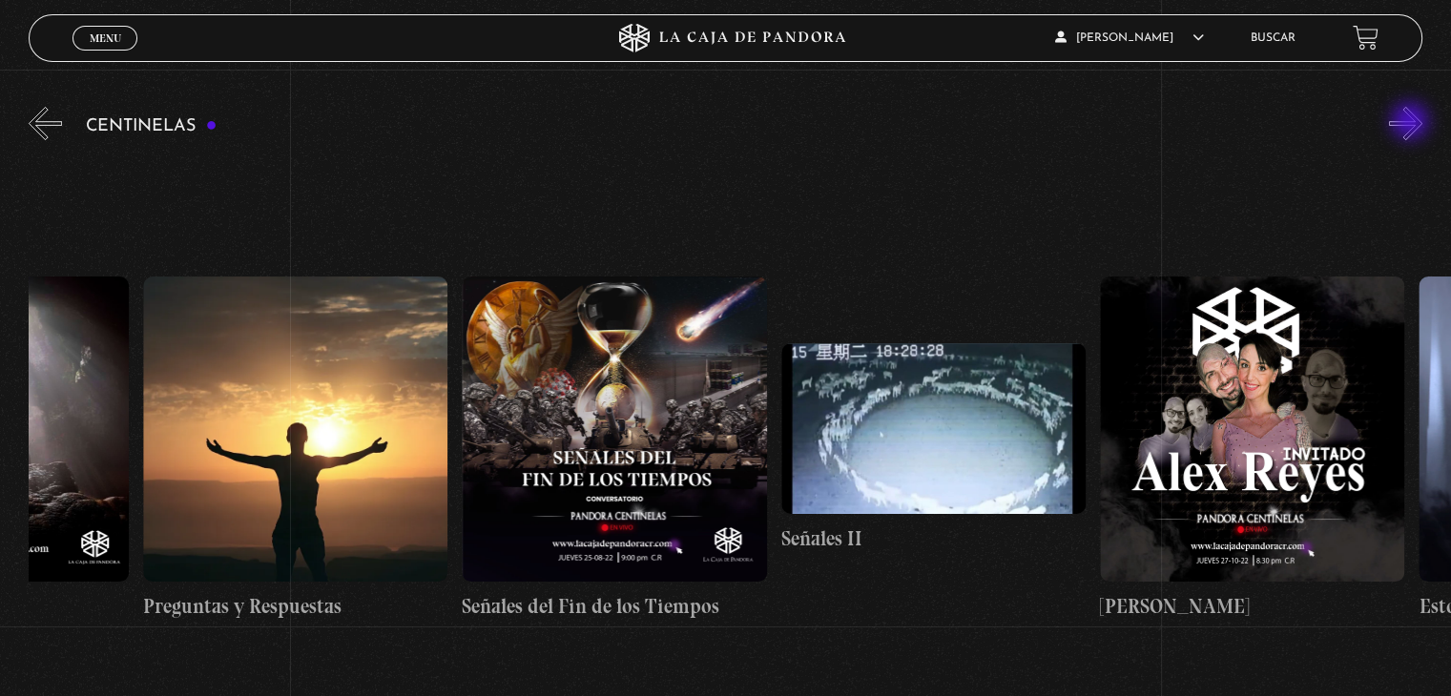
click at [1412, 123] on button "»" at bounding box center [1405, 123] width 33 height 33
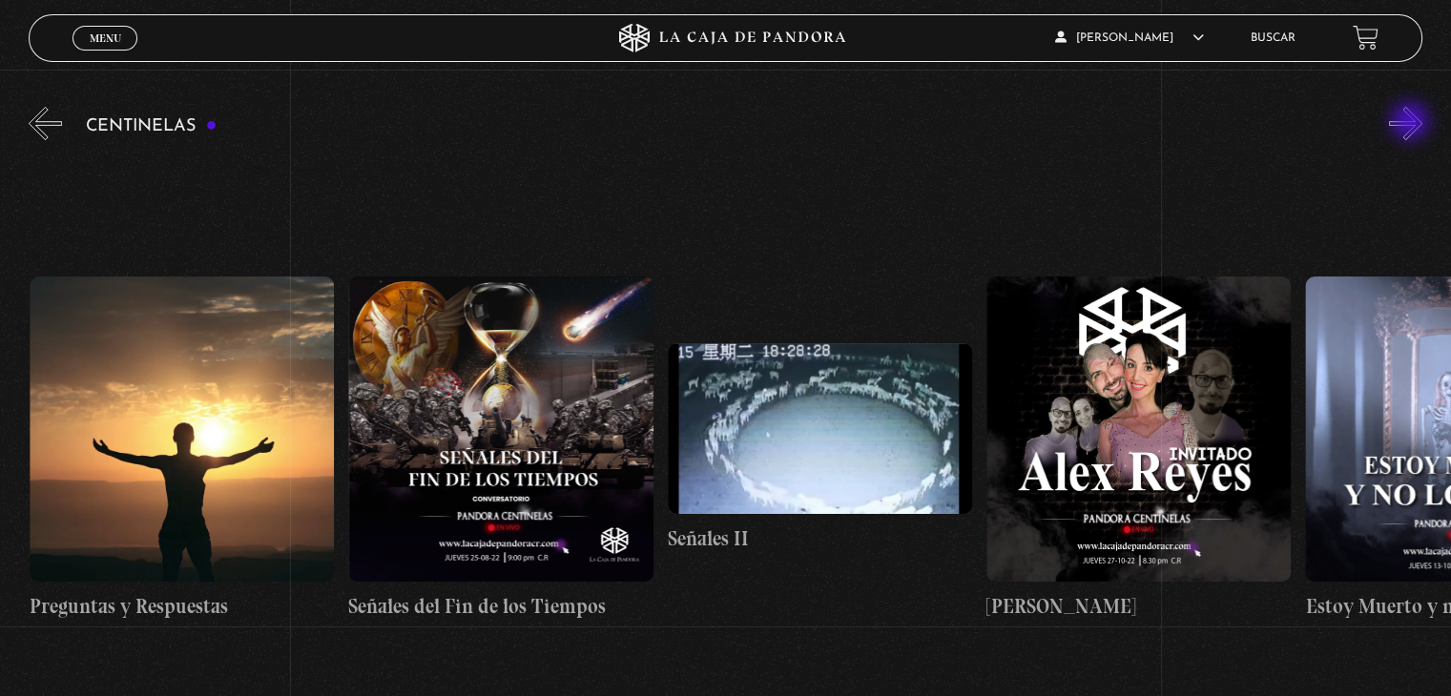
click at [1412, 123] on button "»" at bounding box center [1405, 123] width 33 height 33
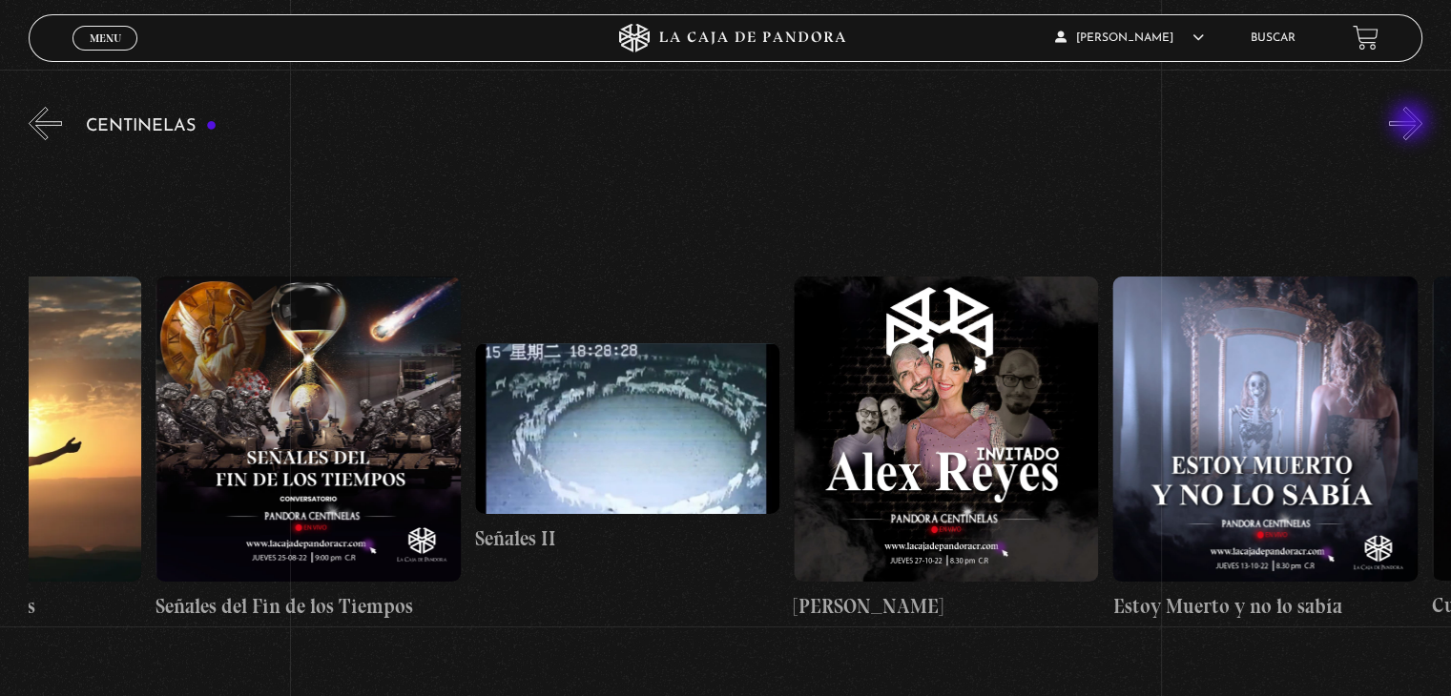
click at [1412, 123] on button "»" at bounding box center [1405, 123] width 33 height 33
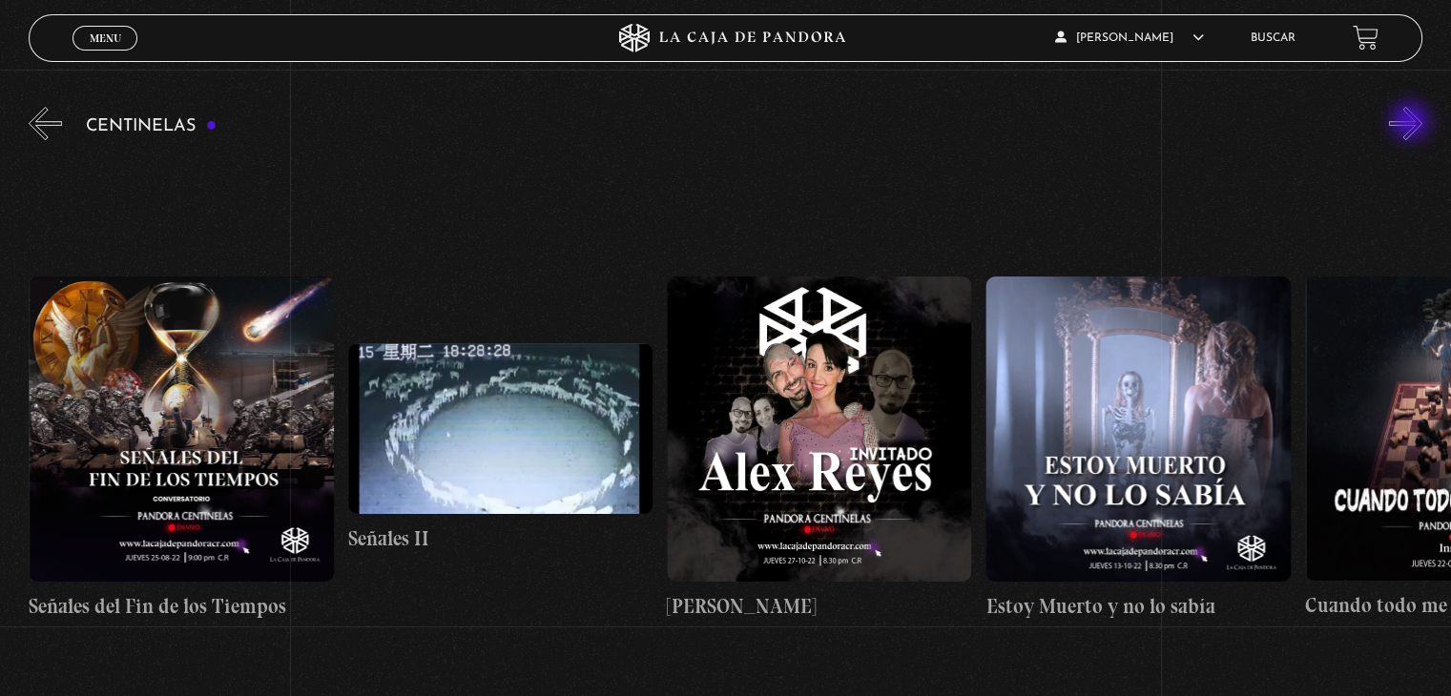
click at [1412, 123] on button "»" at bounding box center [1405, 123] width 33 height 33
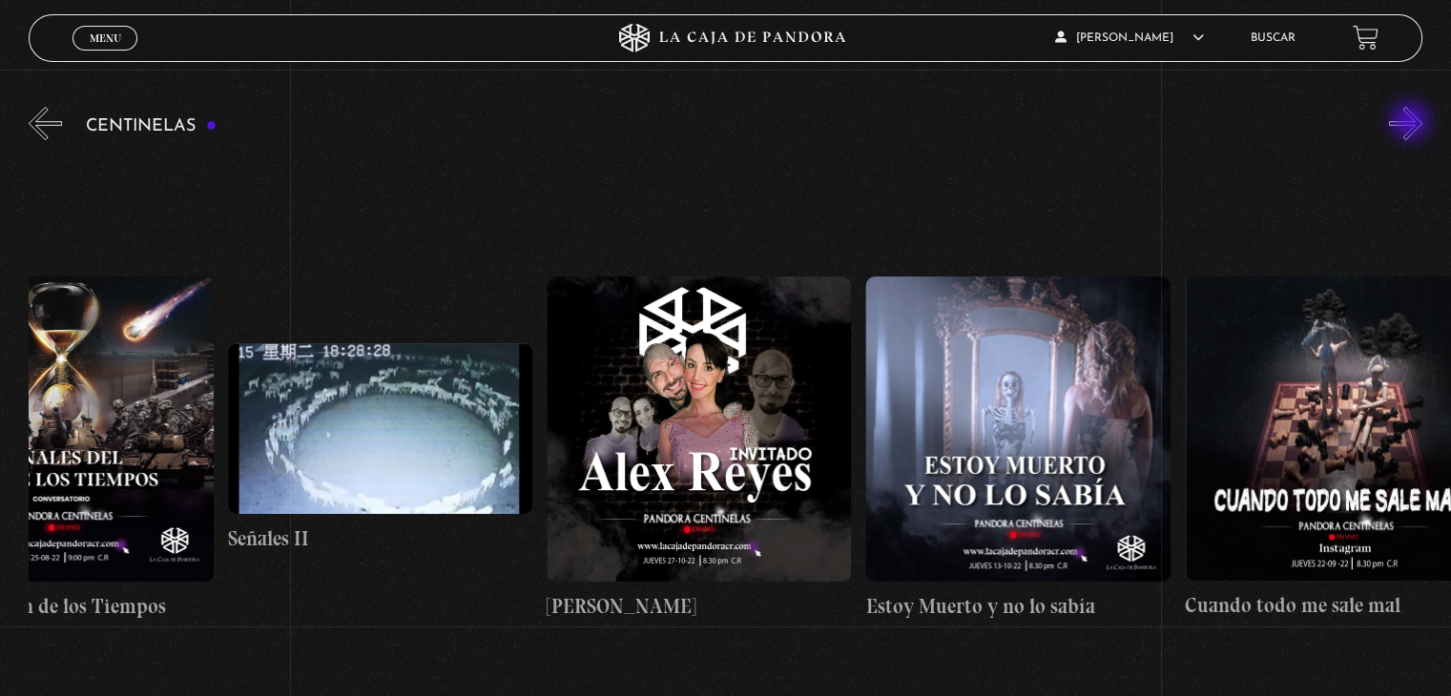
click at [1412, 123] on button "»" at bounding box center [1405, 123] width 33 height 33
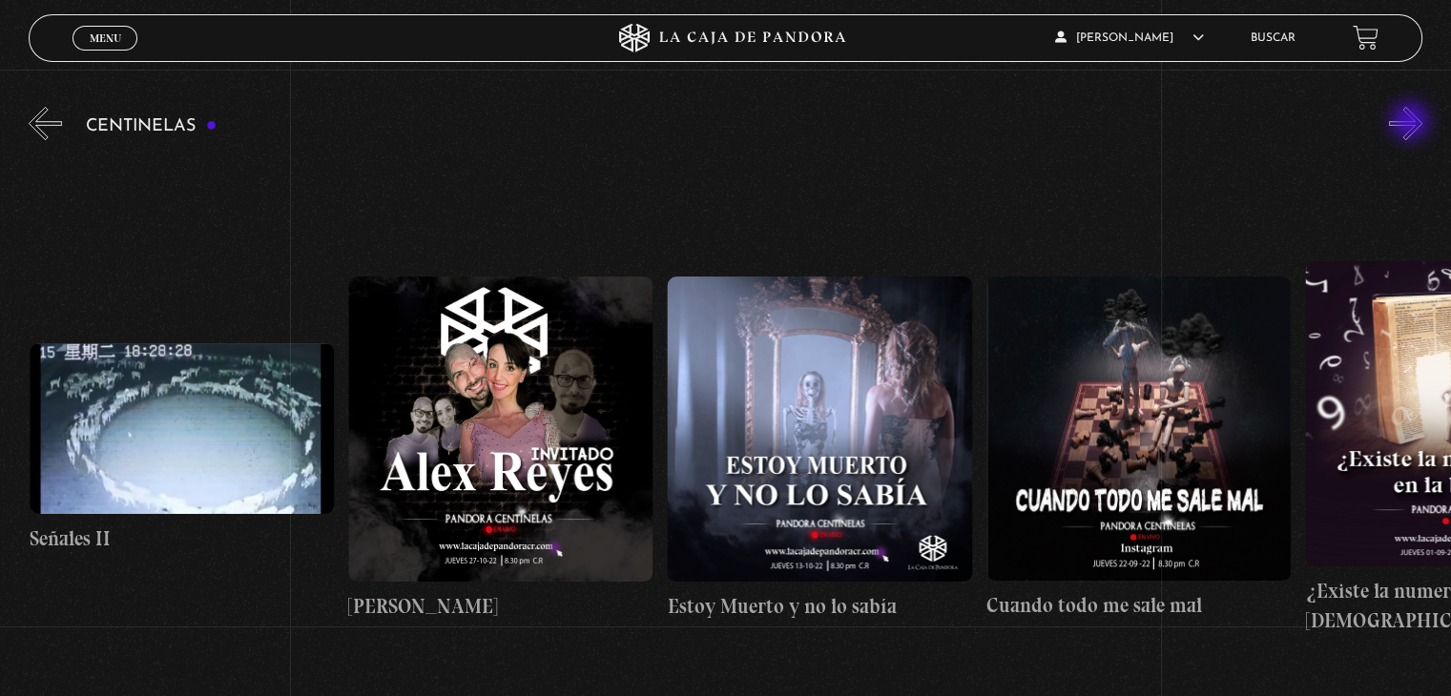
click at [1412, 123] on button "»" at bounding box center [1405, 123] width 33 height 33
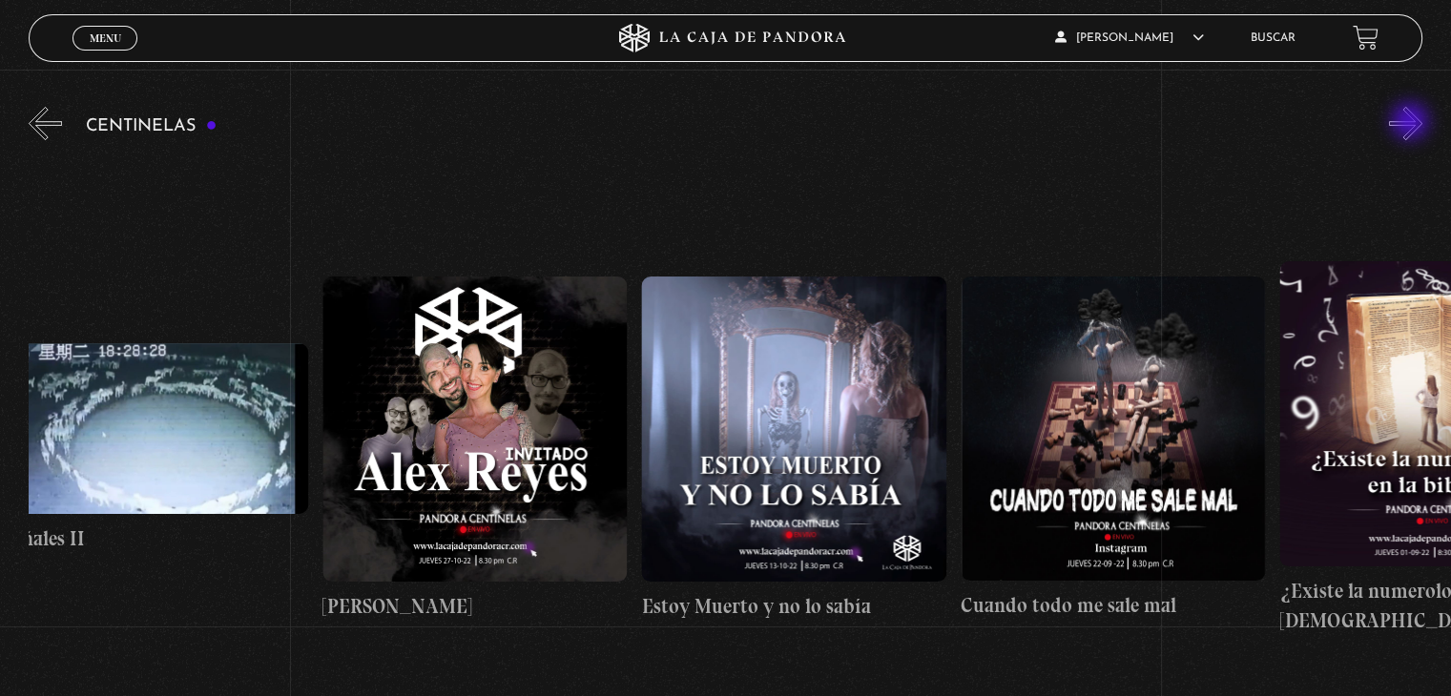
click at [1412, 123] on button "»" at bounding box center [1405, 123] width 33 height 33
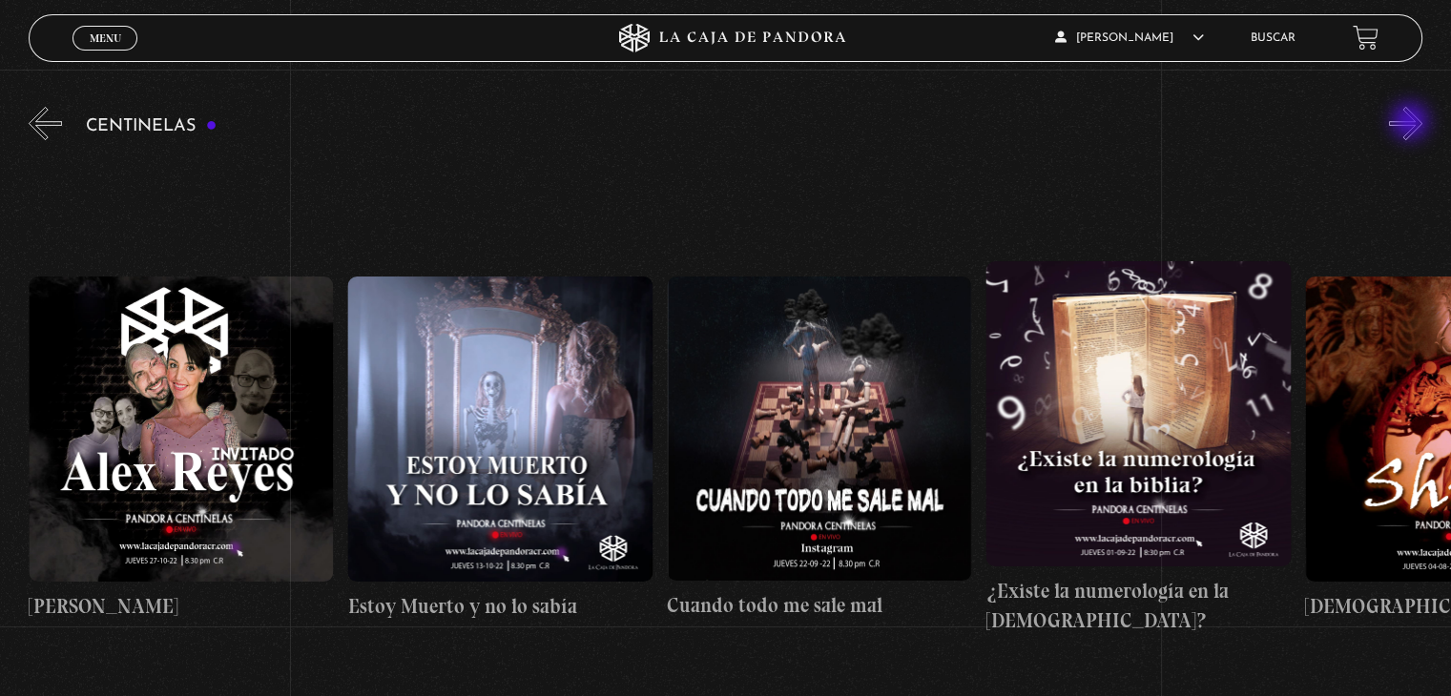
click at [1412, 123] on button "»" at bounding box center [1405, 123] width 33 height 33
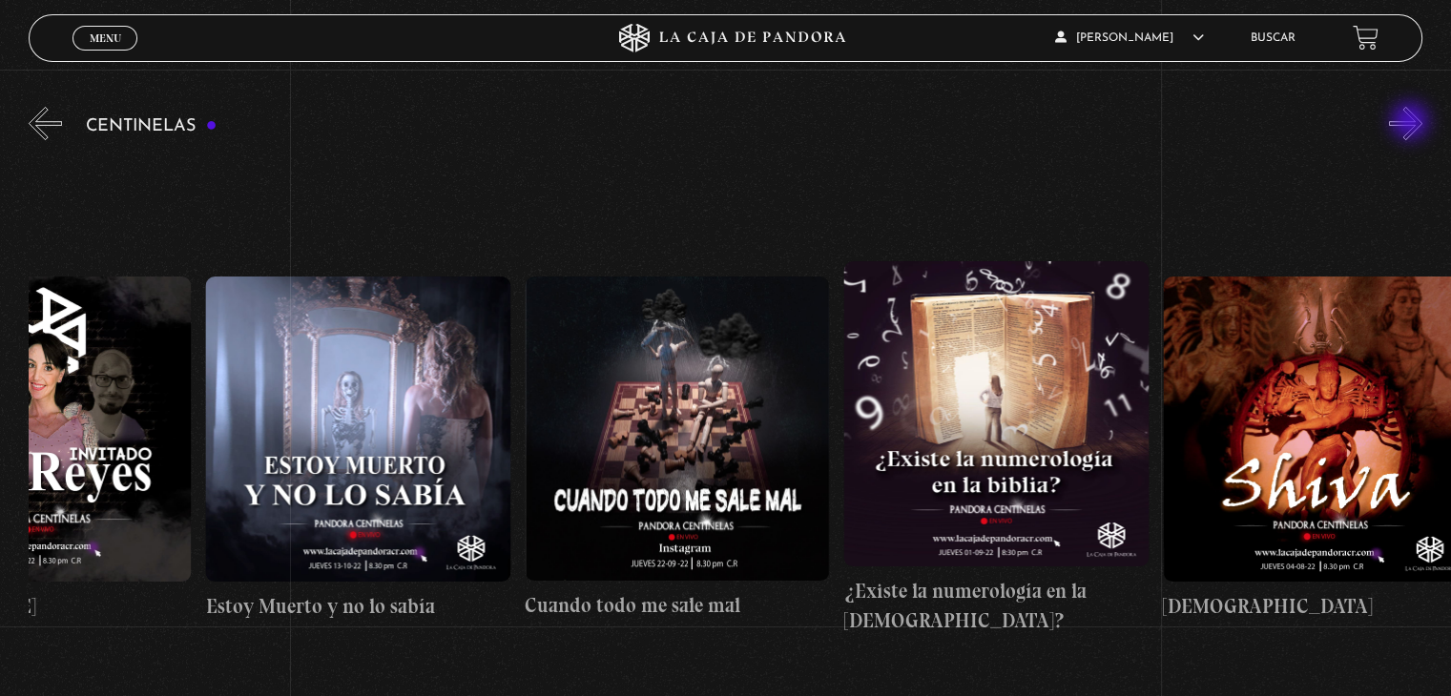
click at [1412, 123] on button "»" at bounding box center [1405, 123] width 33 height 33
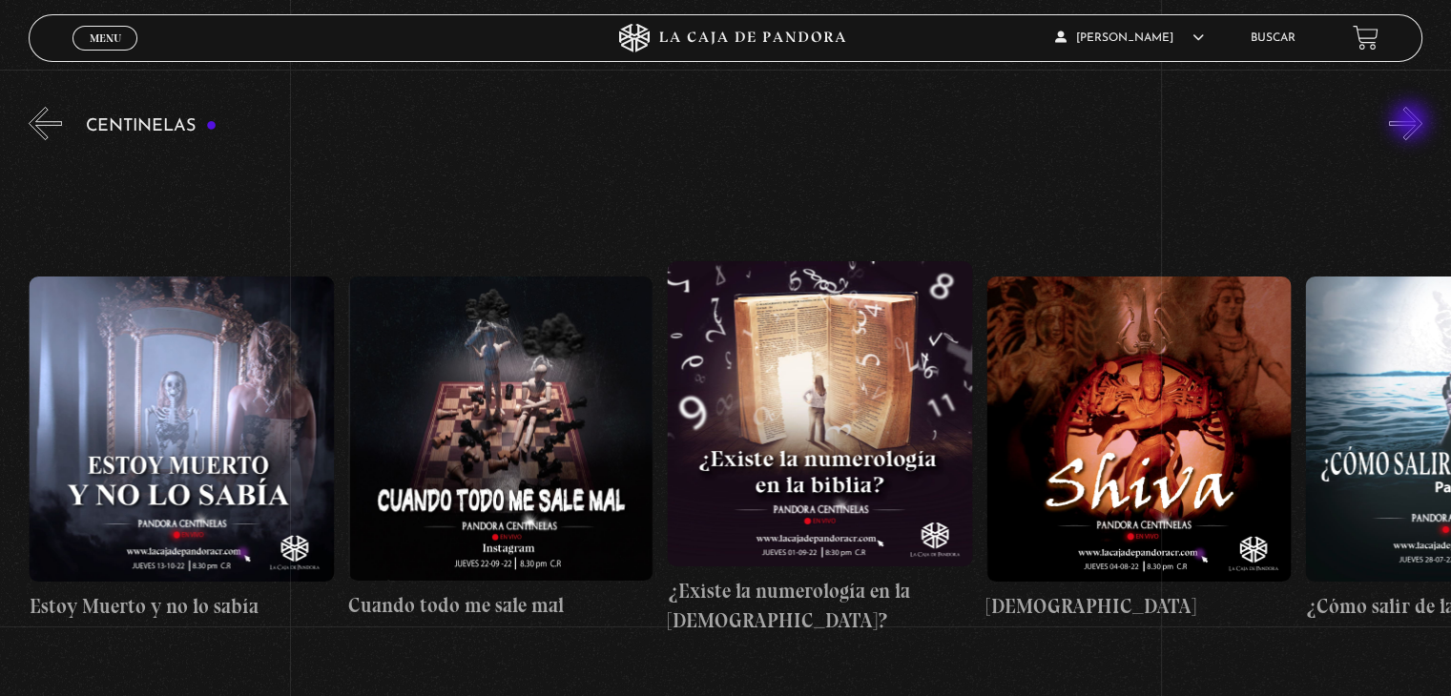
click at [1412, 123] on button "»" at bounding box center [1405, 123] width 33 height 33
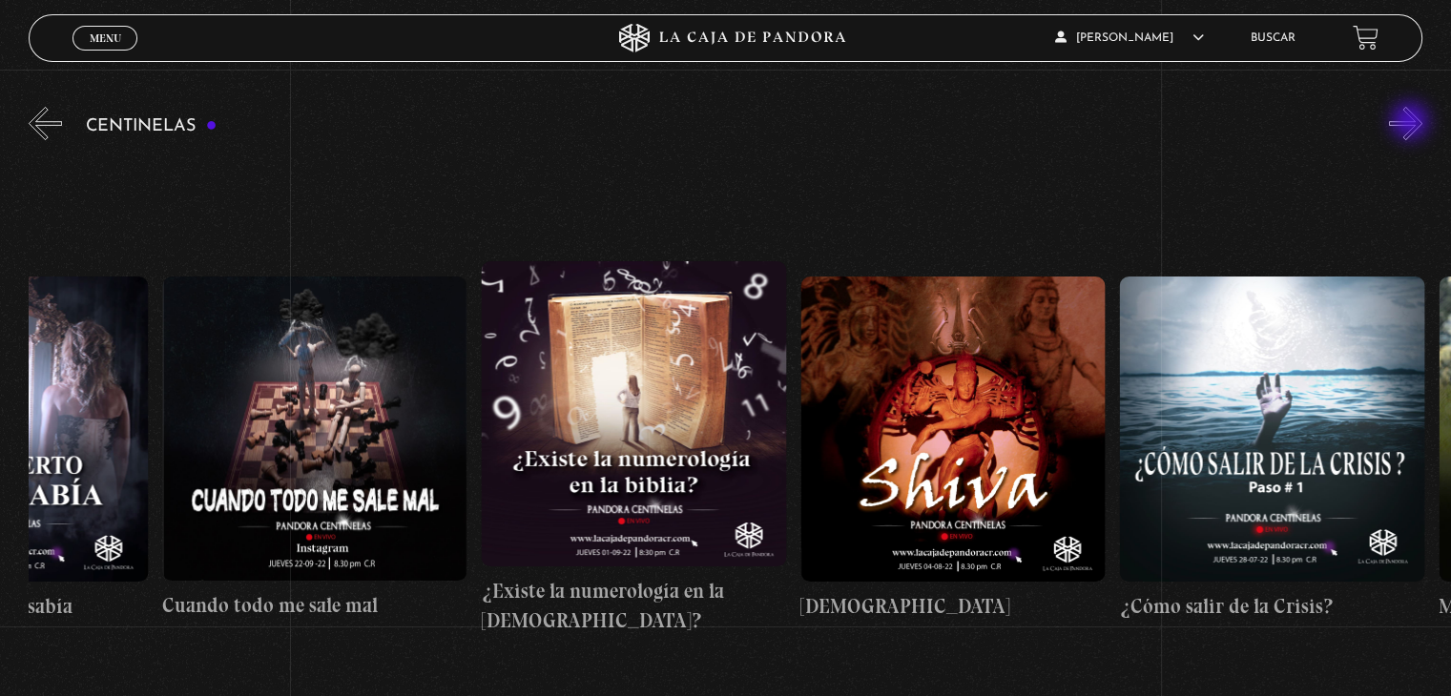
click at [1412, 123] on button "»" at bounding box center [1405, 123] width 33 height 33
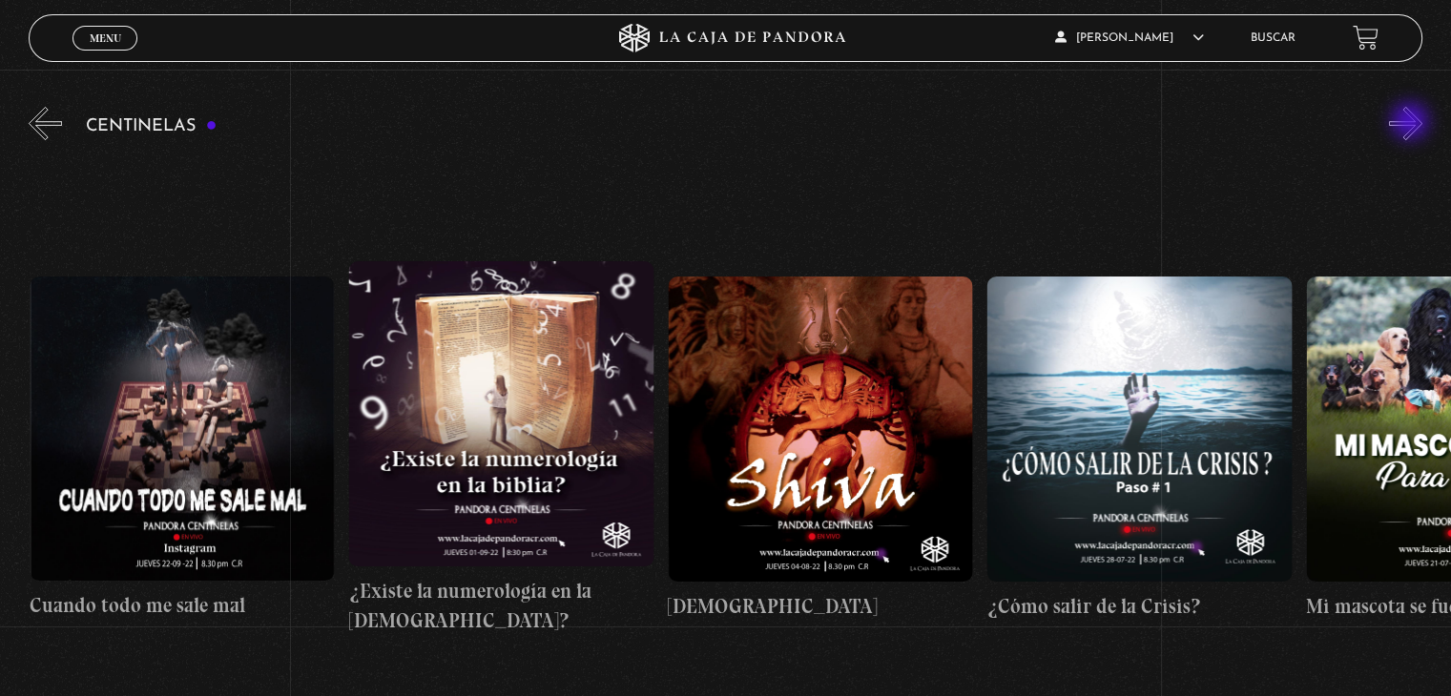
click at [1412, 123] on button "»" at bounding box center [1405, 123] width 33 height 33
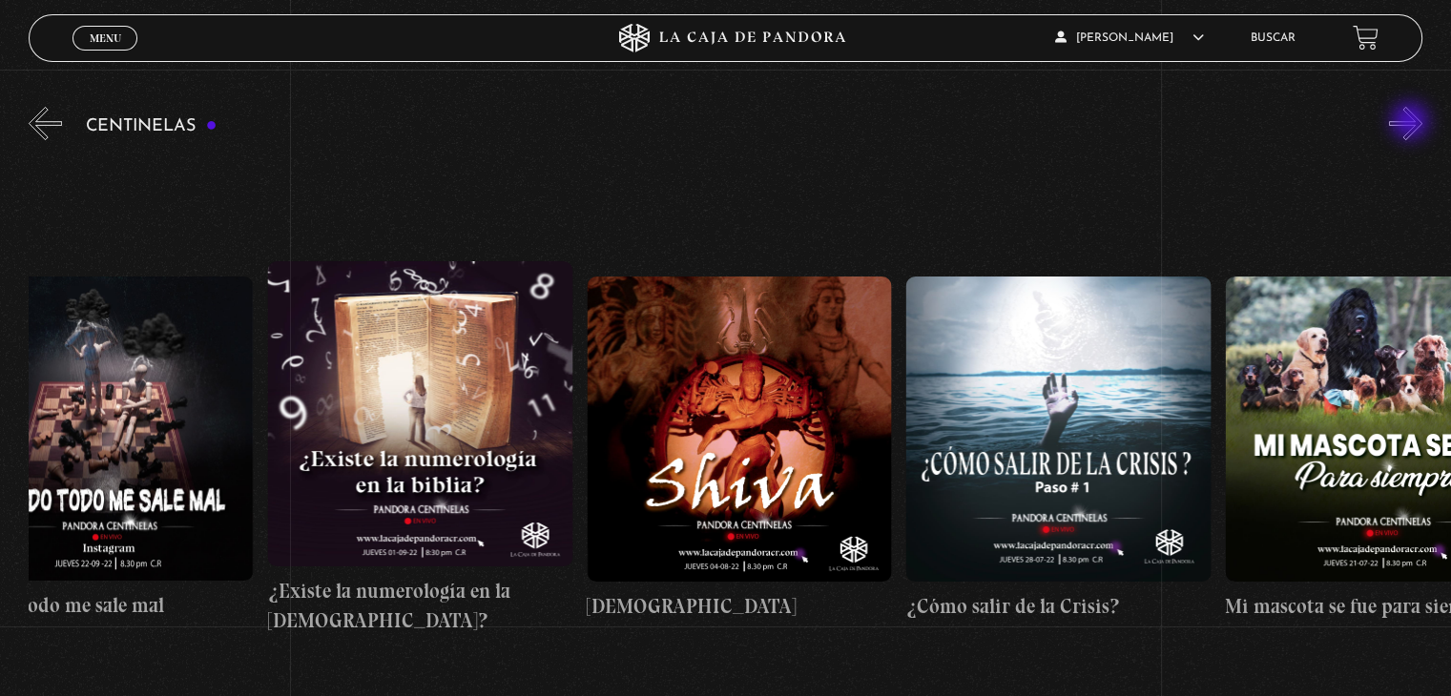
click at [1412, 123] on button "»" at bounding box center [1405, 123] width 33 height 33
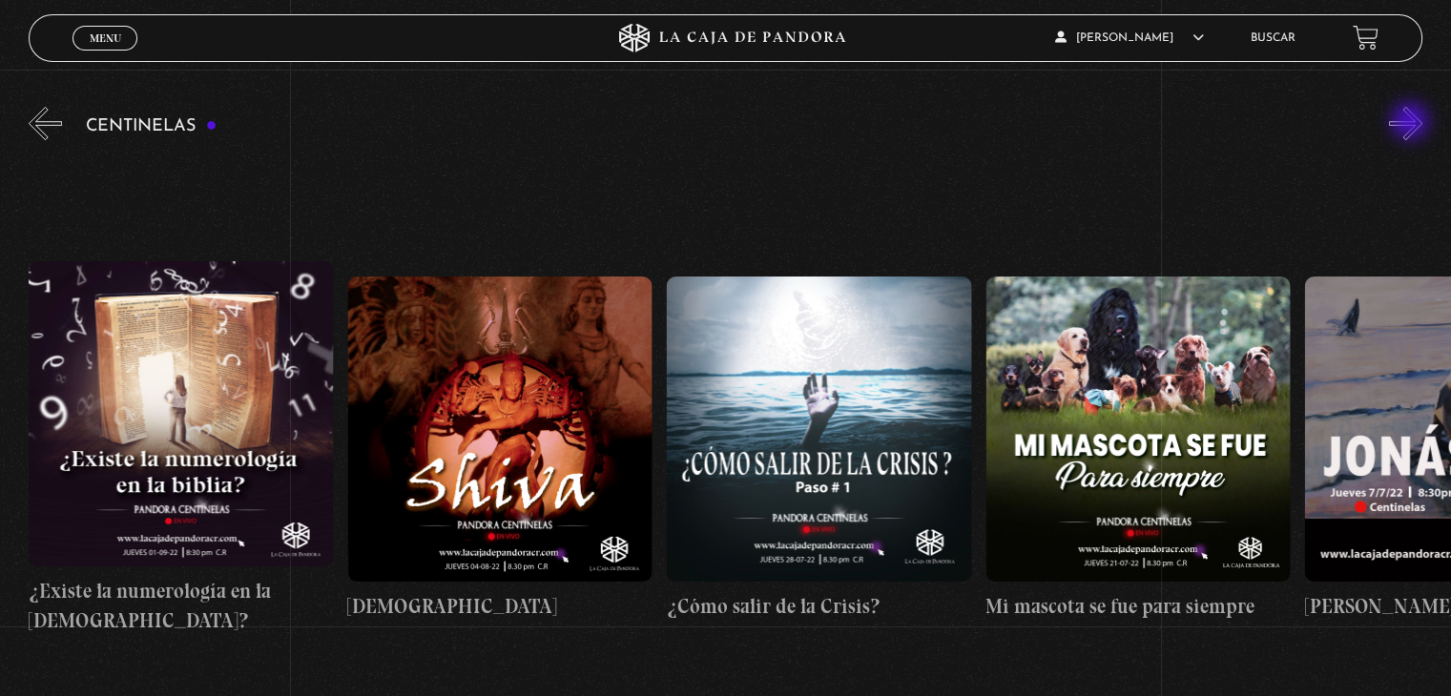
click at [1412, 123] on button "»" at bounding box center [1405, 123] width 33 height 33
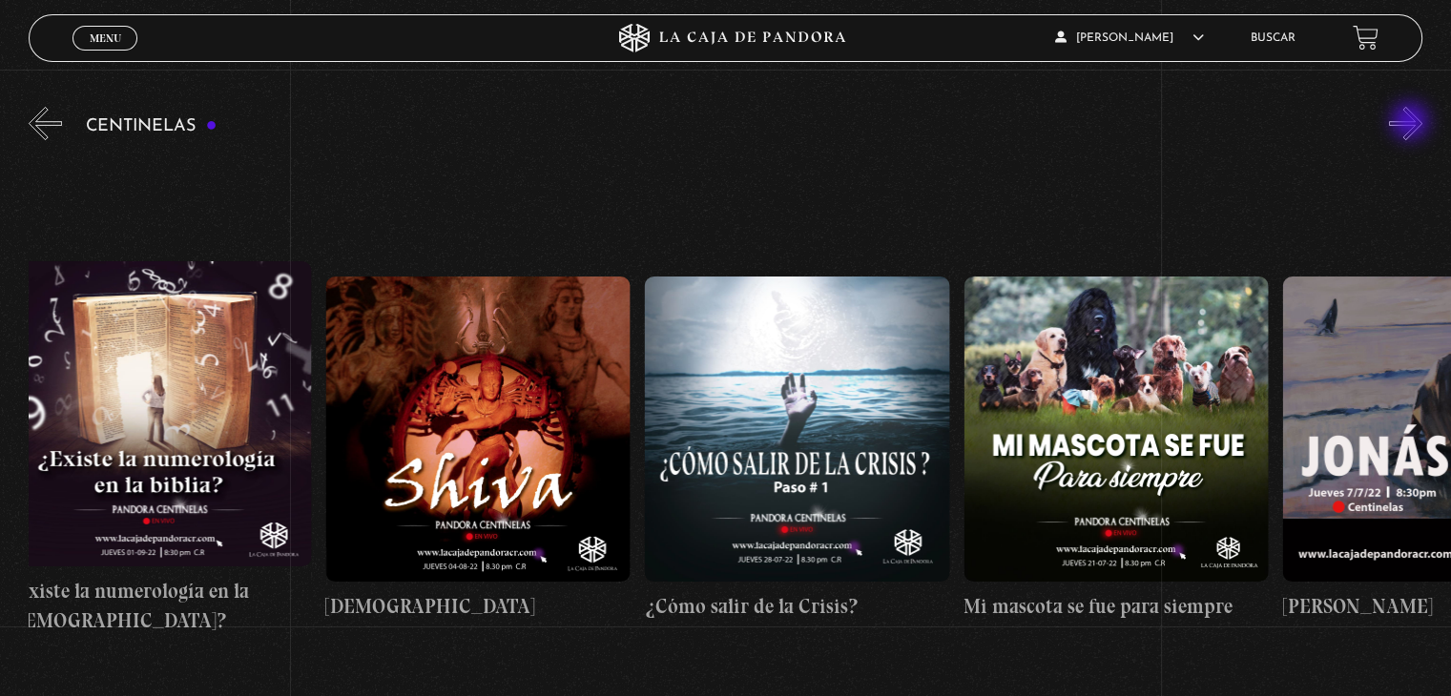
click at [1412, 123] on button "»" at bounding box center [1405, 123] width 33 height 33
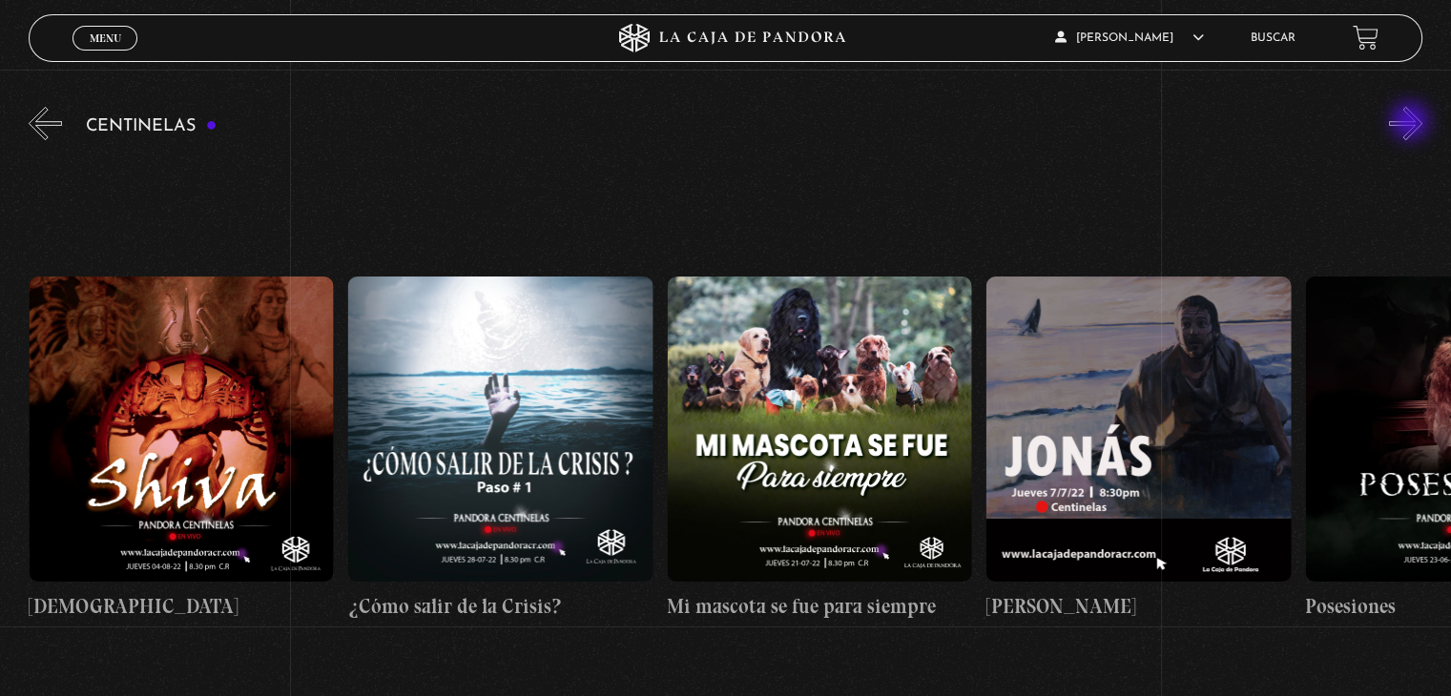
click at [1412, 123] on button "»" at bounding box center [1405, 123] width 33 height 33
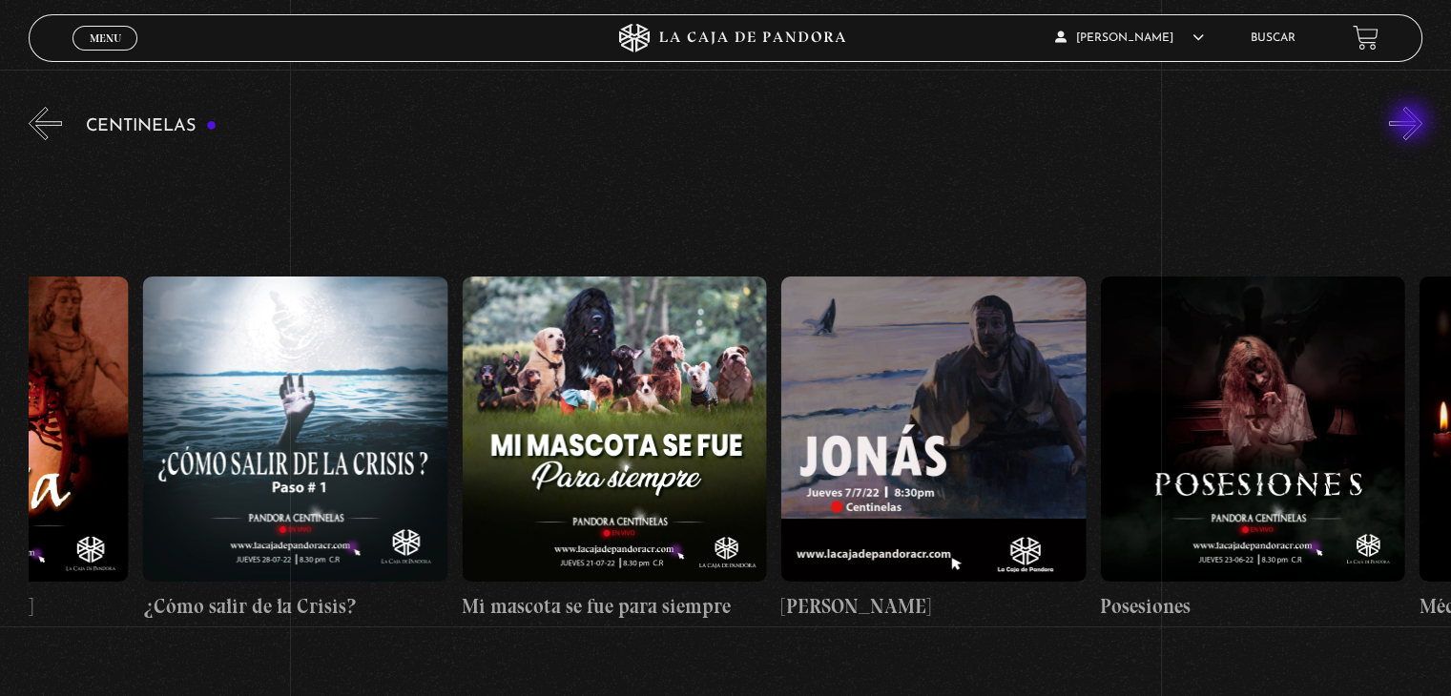
click at [1412, 123] on button "»" at bounding box center [1405, 123] width 33 height 33
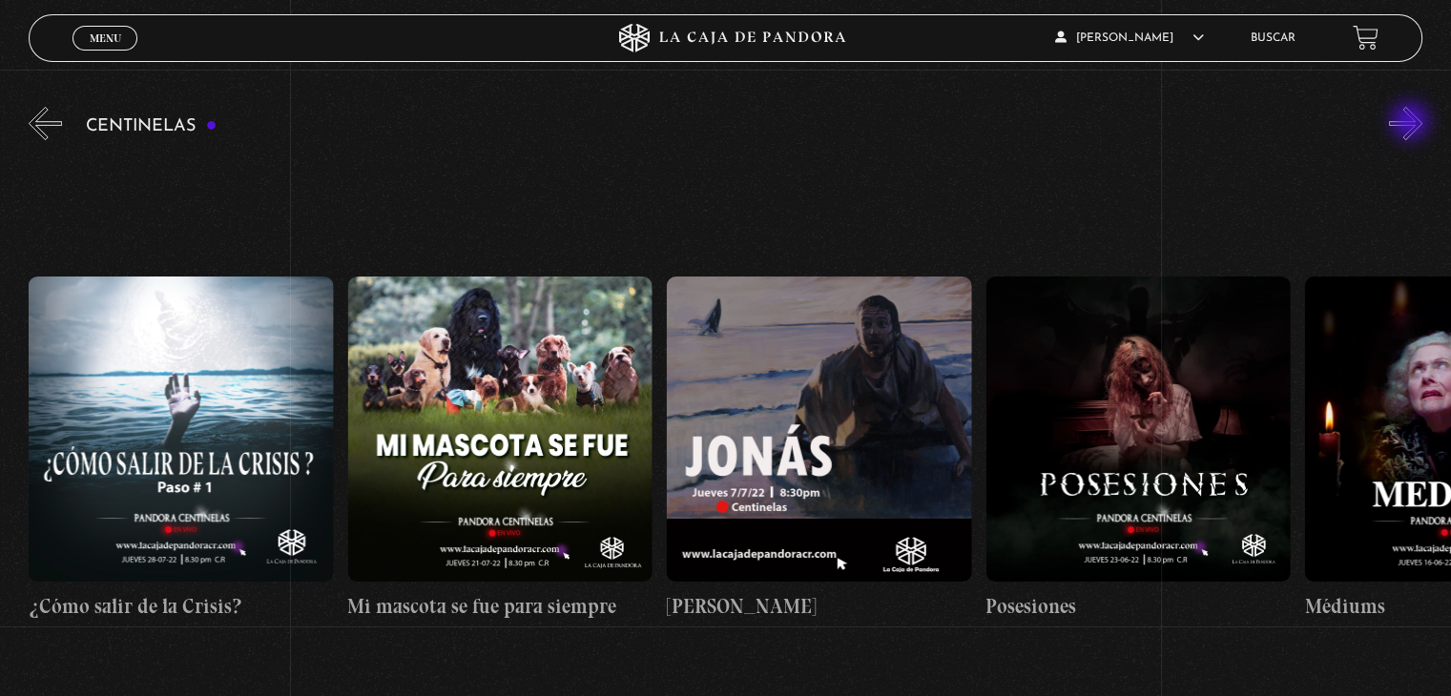
click at [1412, 123] on button "»" at bounding box center [1405, 123] width 33 height 33
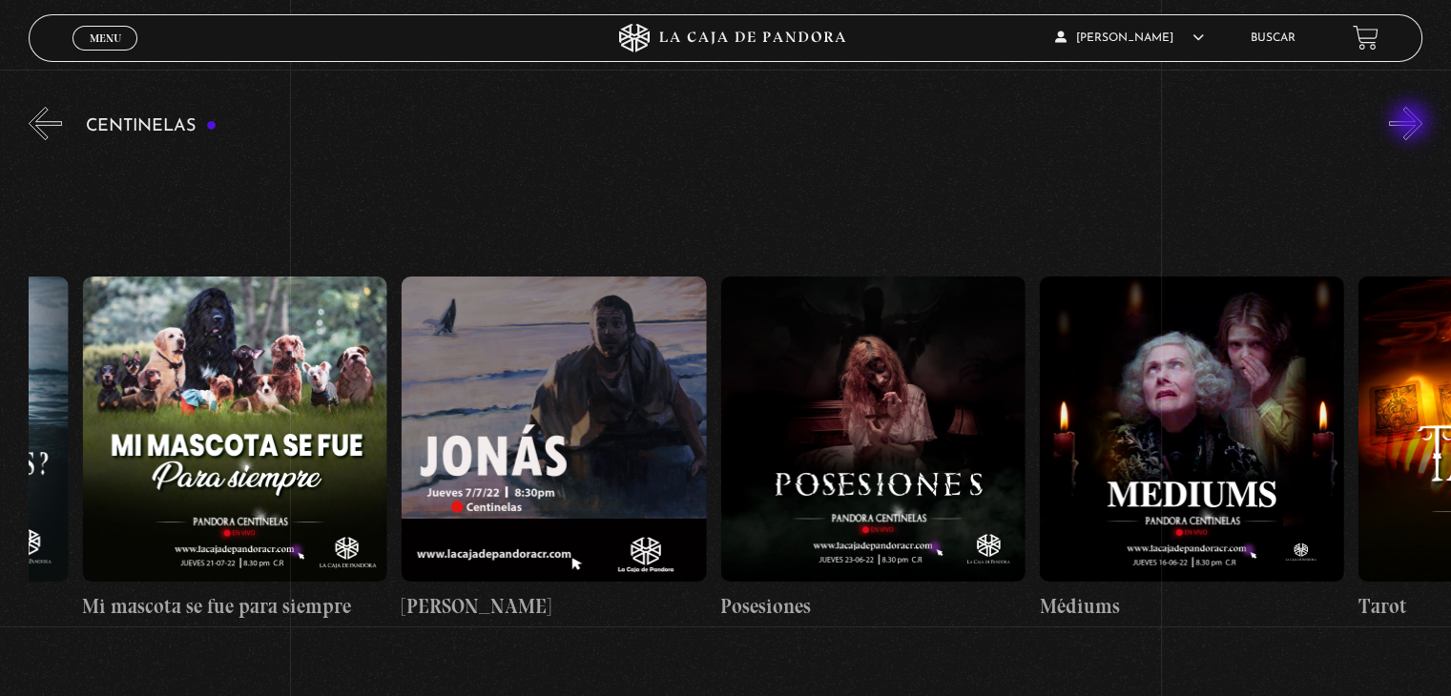
click at [1412, 123] on button "»" at bounding box center [1405, 123] width 33 height 33
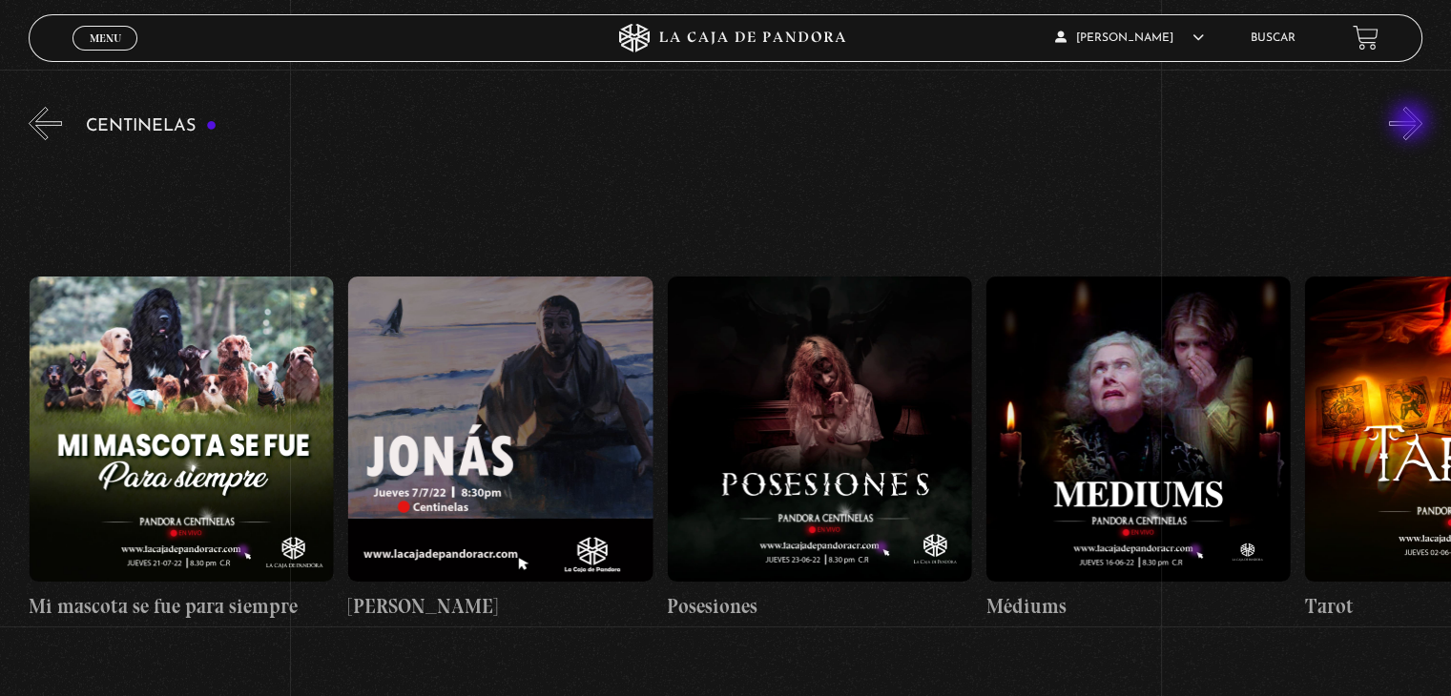
click at [1412, 123] on button "»" at bounding box center [1405, 123] width 33 height 33
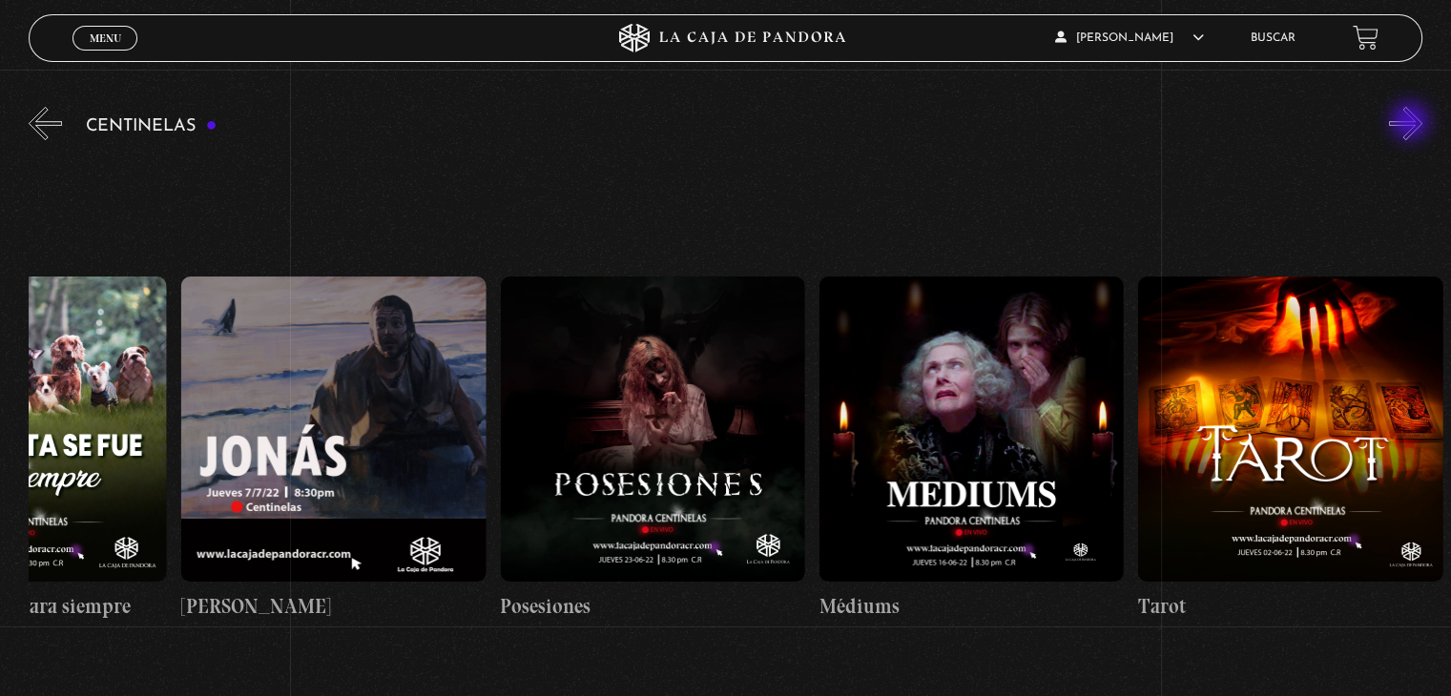
click at [1412, 123] on button "»" at bounding box center [1405, 123] width 33 height 33
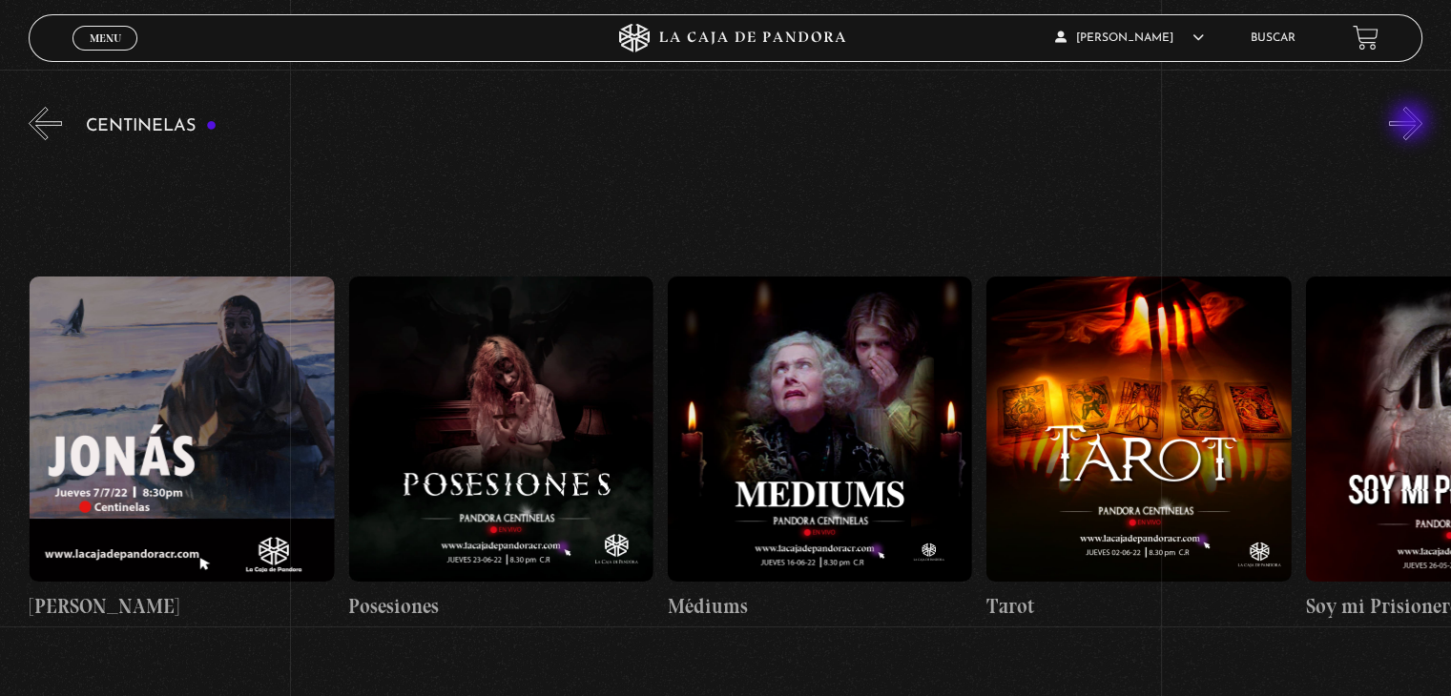
click at [1412, 123] on button "»" at bounding box center [1405, 123] width 33 height 33
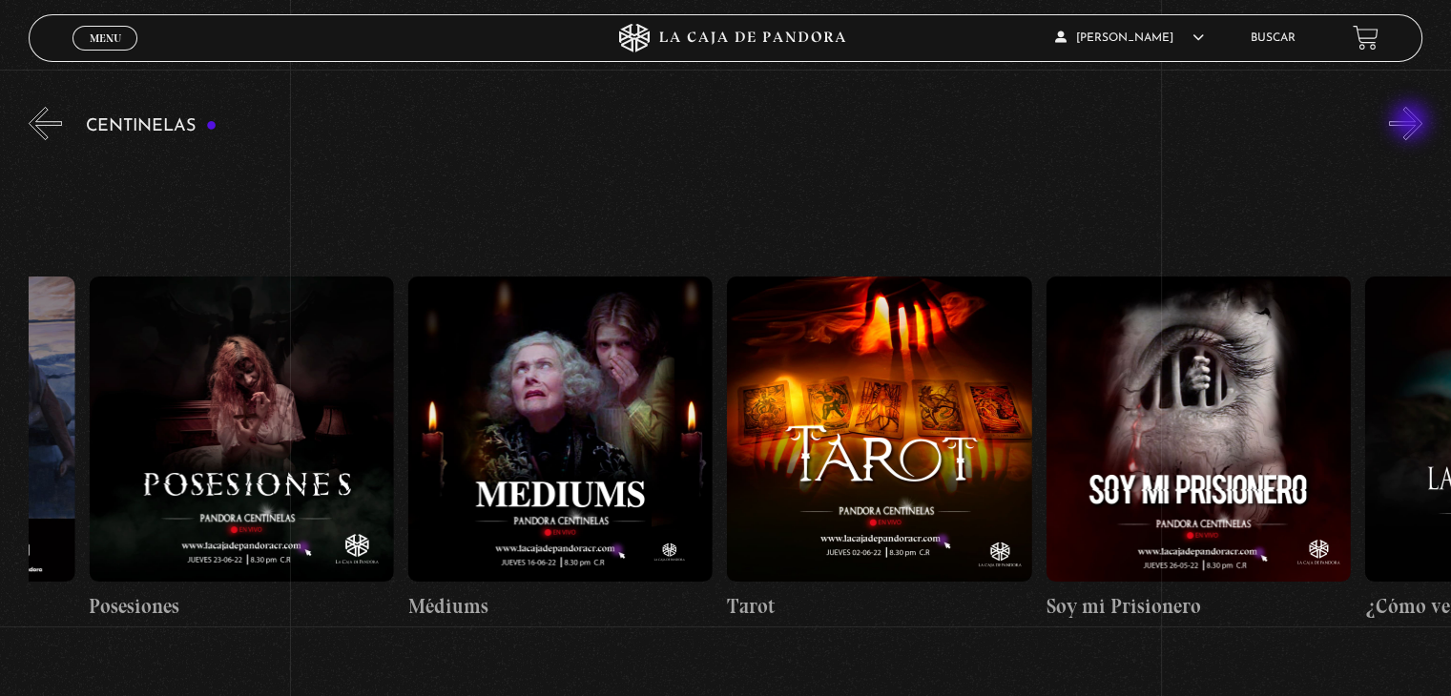
click at [1412, 123] on button "»" at bounding box center [1405, 123] width 33 height 33
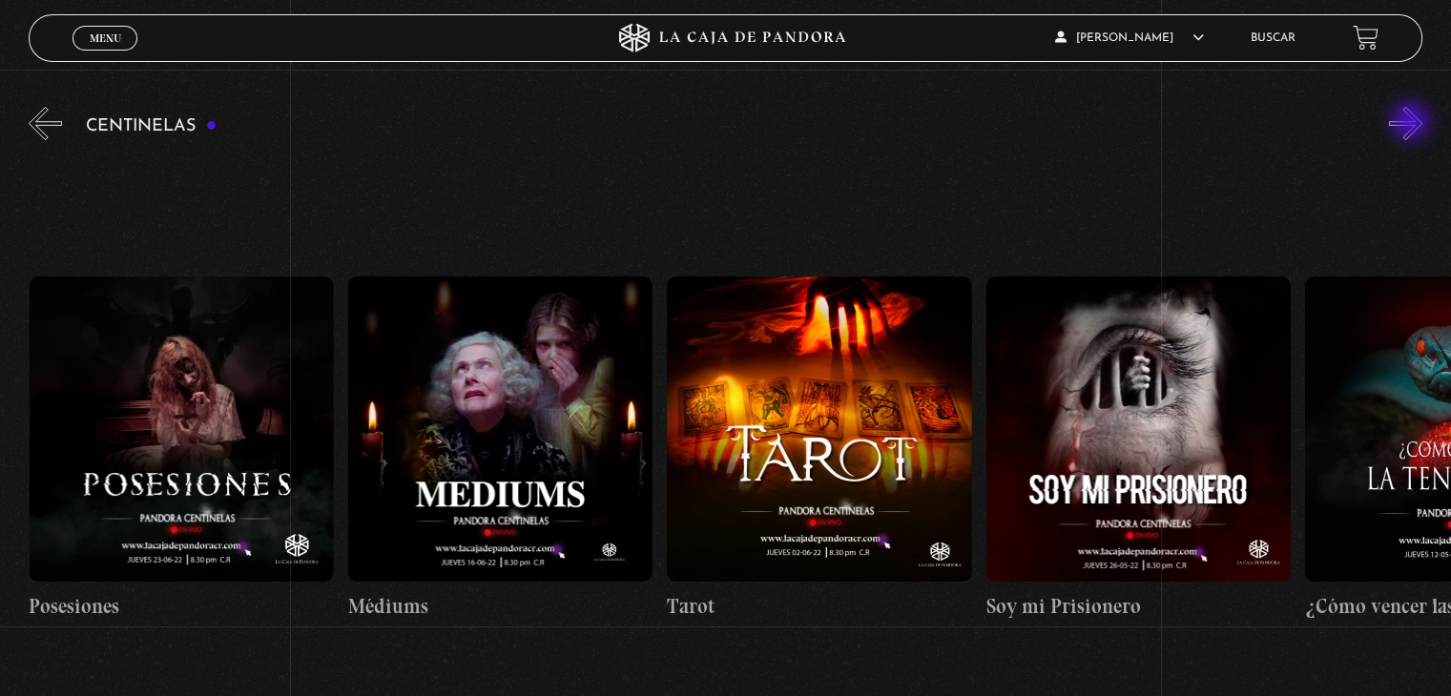
click at [1412, 123] on button "»" at bounding box center [1405, 123] width 33 height 33
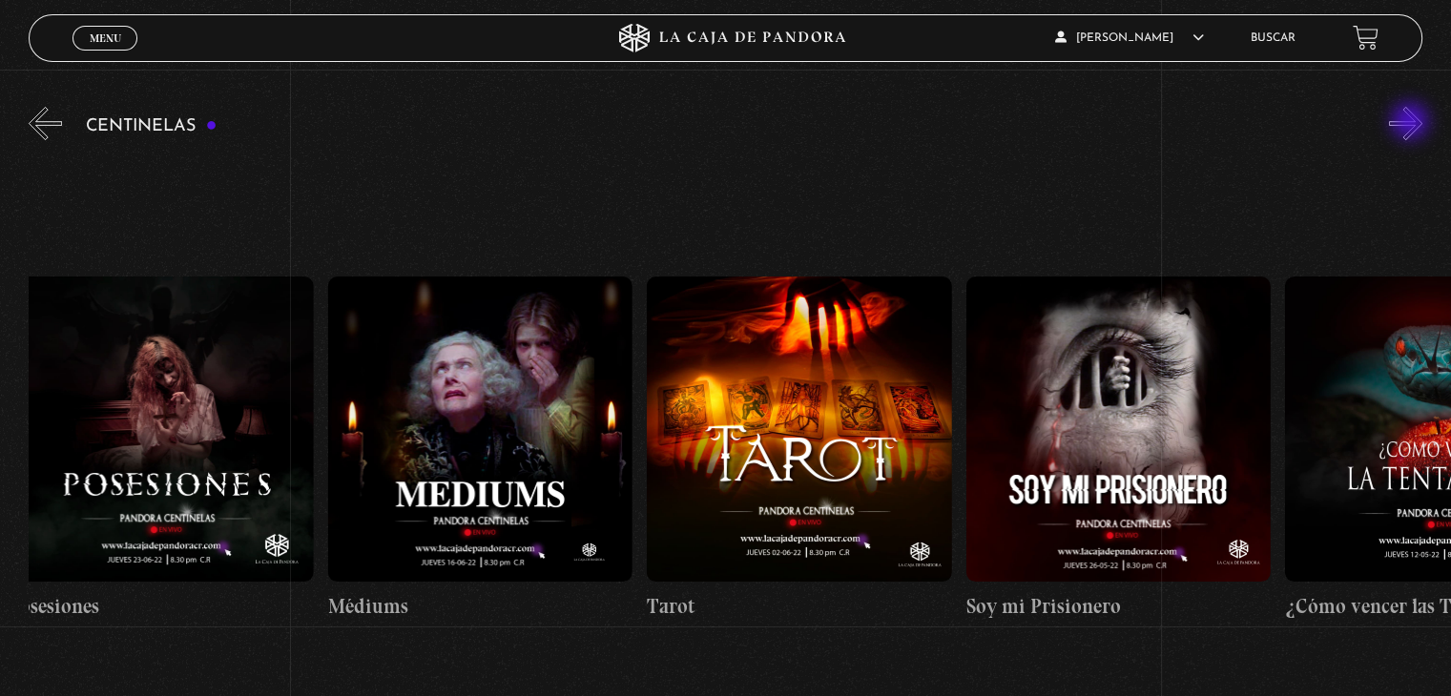
click at [1412, 123] on button "»" at bounding box center [1405, 123] width 33 height 33
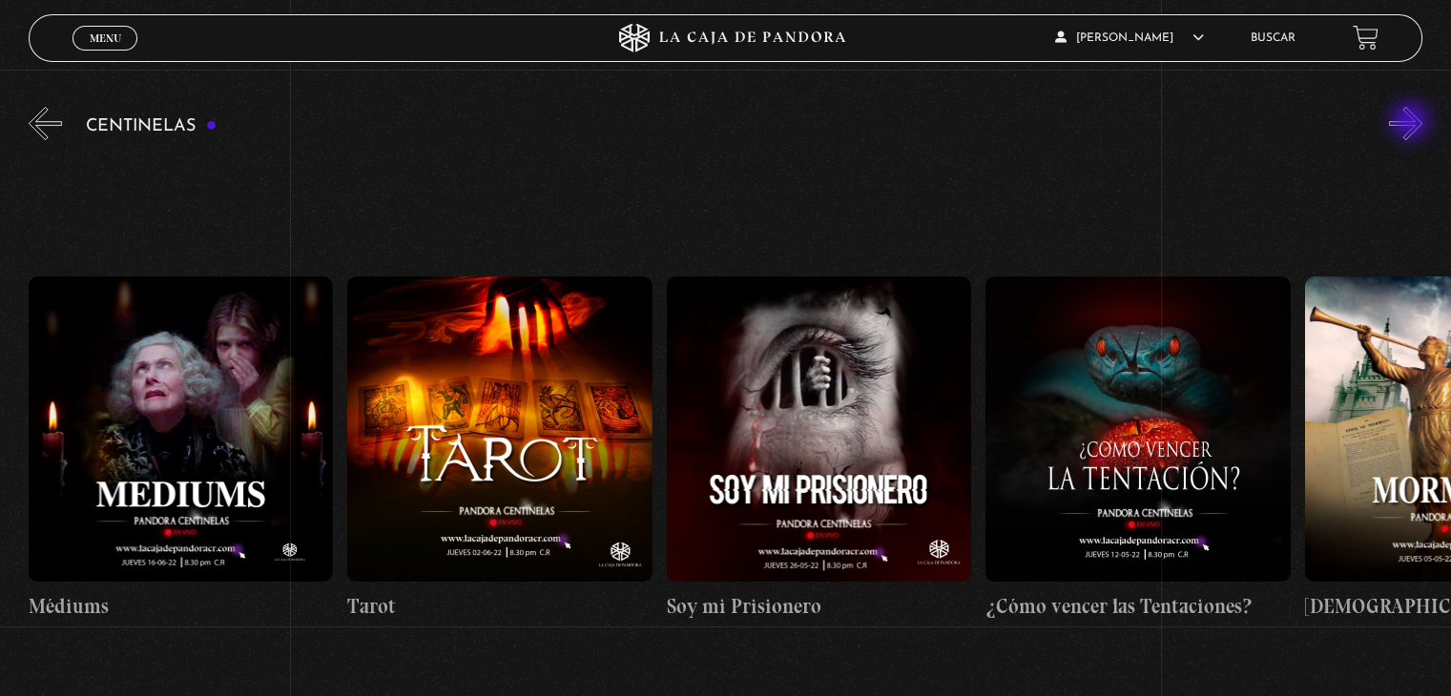
click at [1412, 123] on button "»" at bounding box center [1405, 123] width 33 height 33
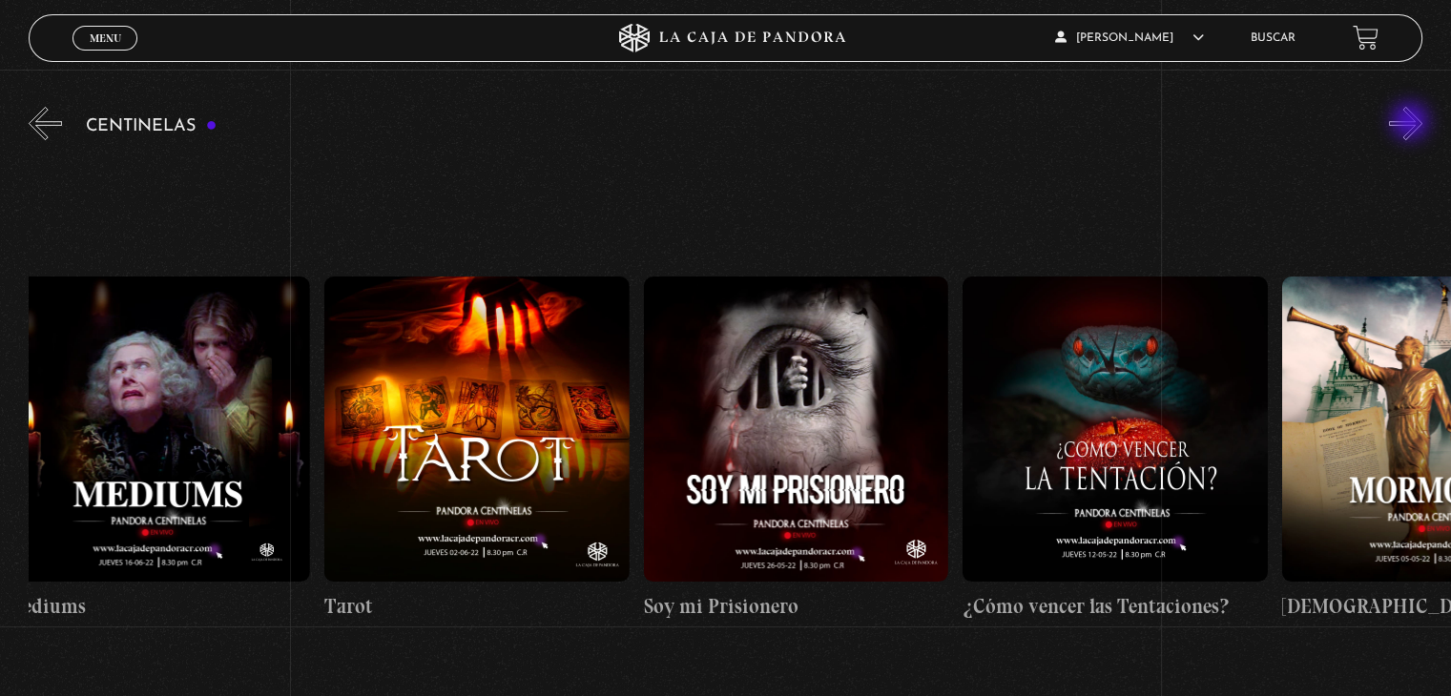
click at [1412, 123] on button "»" at bounding box center [1405, 123] width 33 height 33
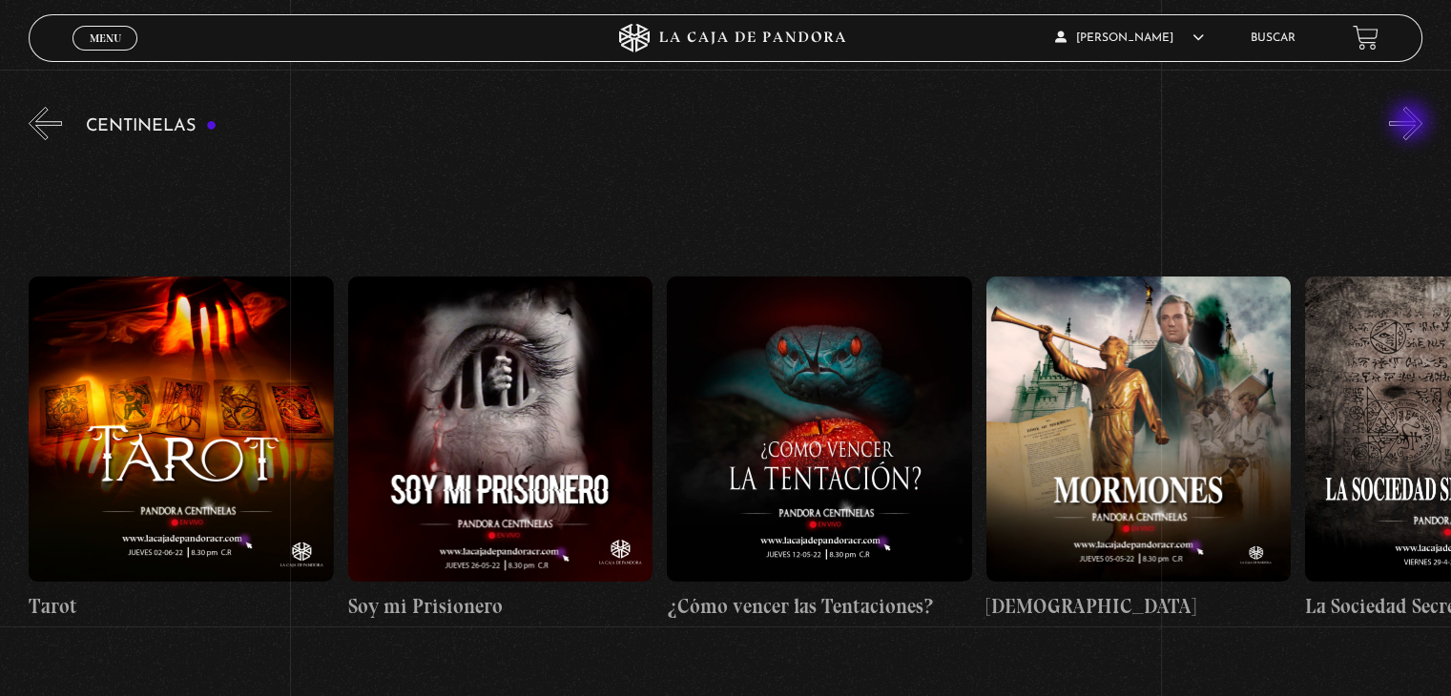
click at [1412, 123] on button "»" at bounding box center [1405, 123] width 33 height 33
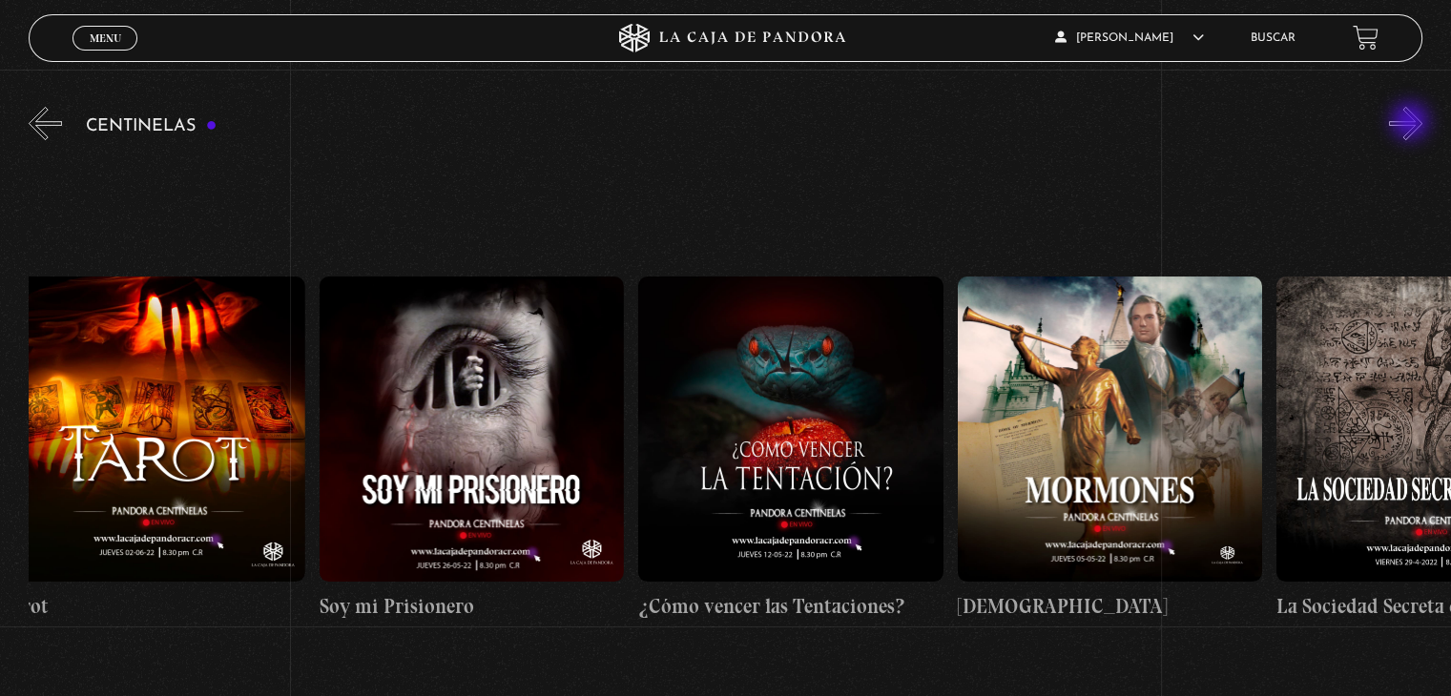
click at [1412, 123] on button "»" at bounding box center [1405, 123] width 33 height 33
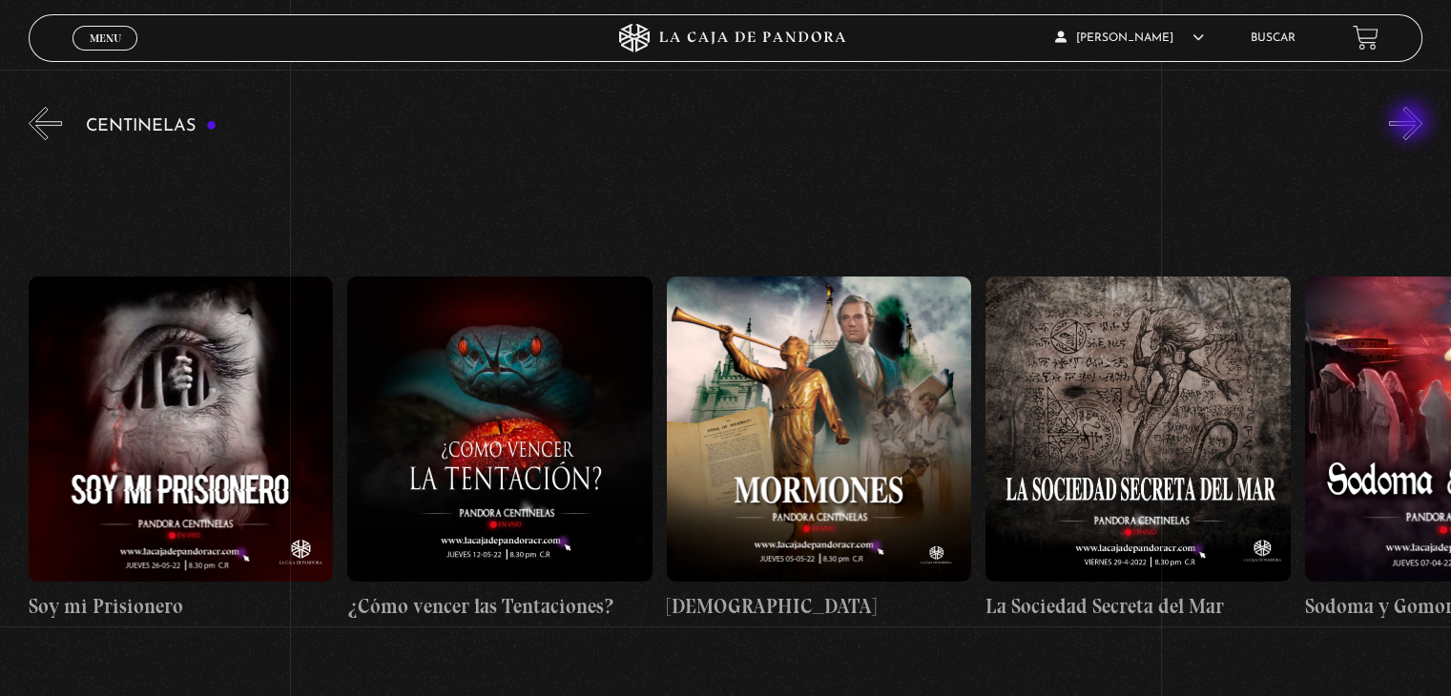
click at [1412, 123] on button "»" at bounding box center [1405, 123] width 33 height 33
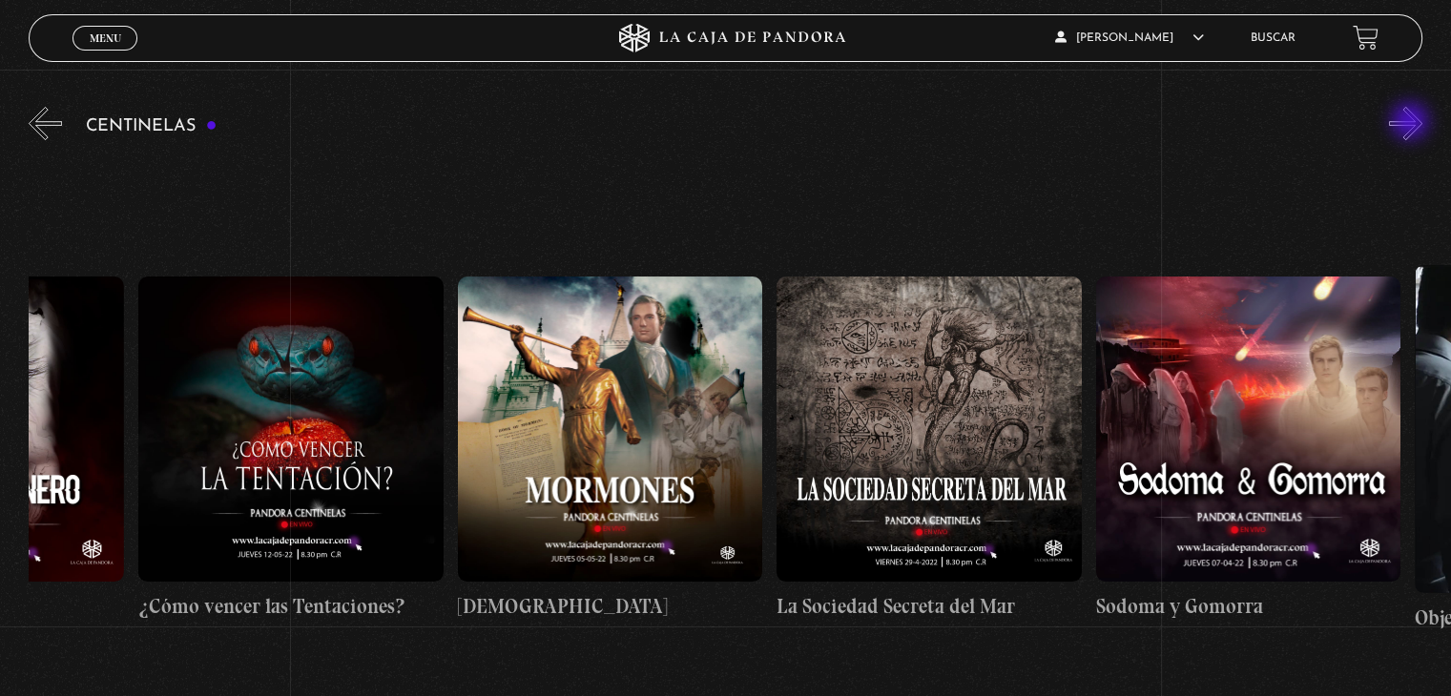
click at [1412, 123] on button "»" at bounding box center [1405, 123] width 33 height 33
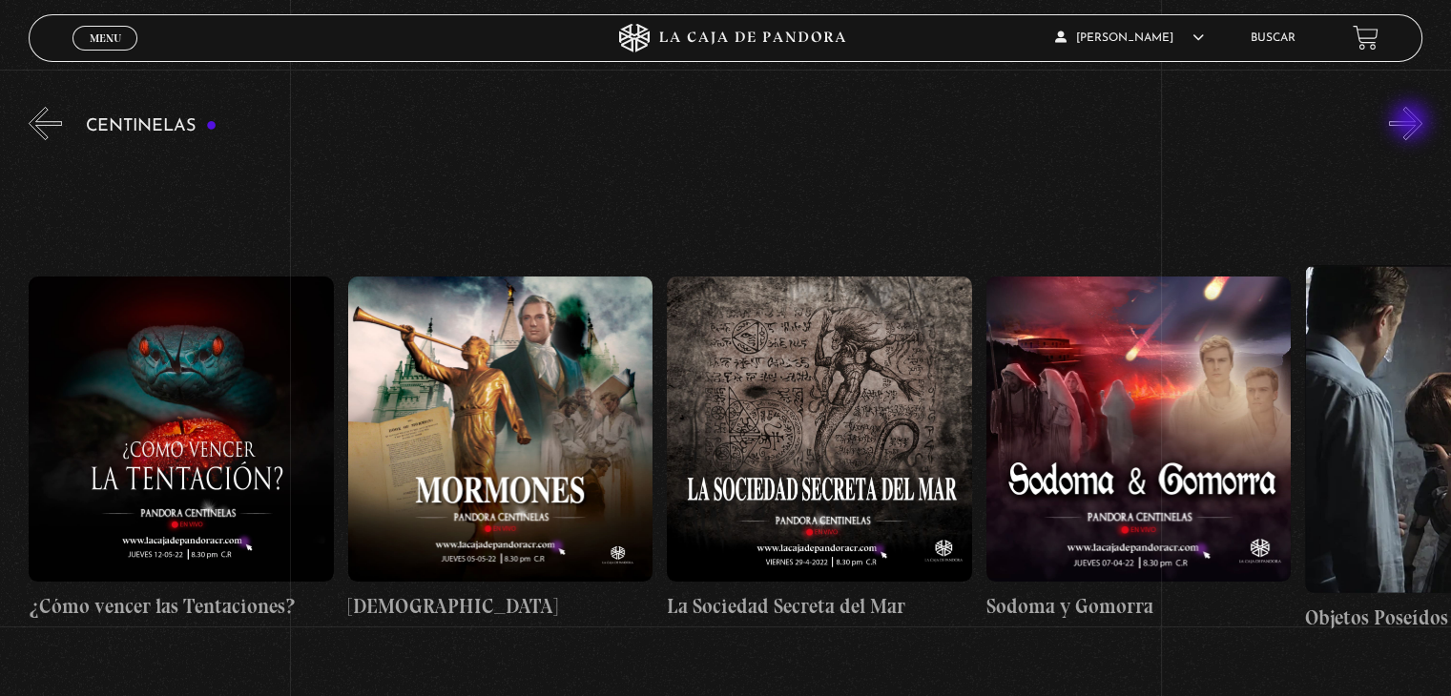
click at [1412, 123] on button "»" at bounding box center [1405, 123] width 33 height 33
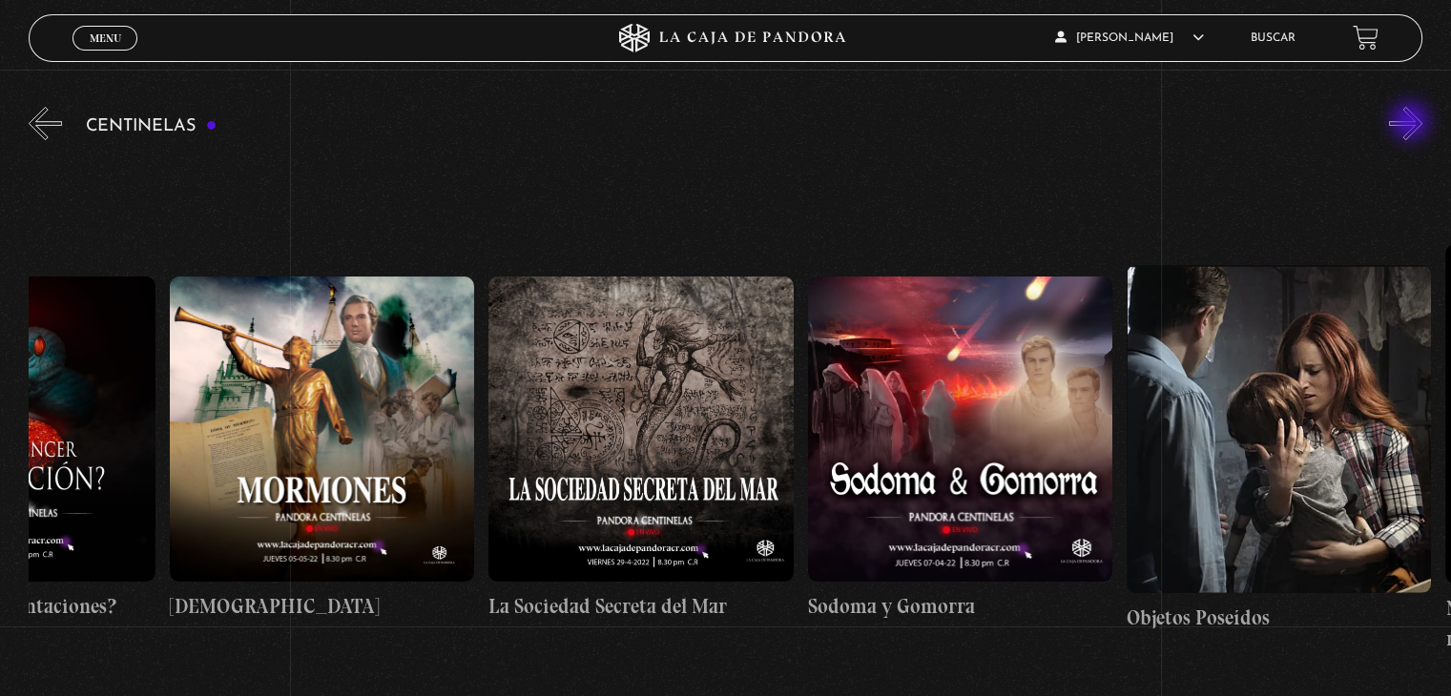
click at [1412, 123] on button "»" at bounding box center [1405, 123] width 33 height 33
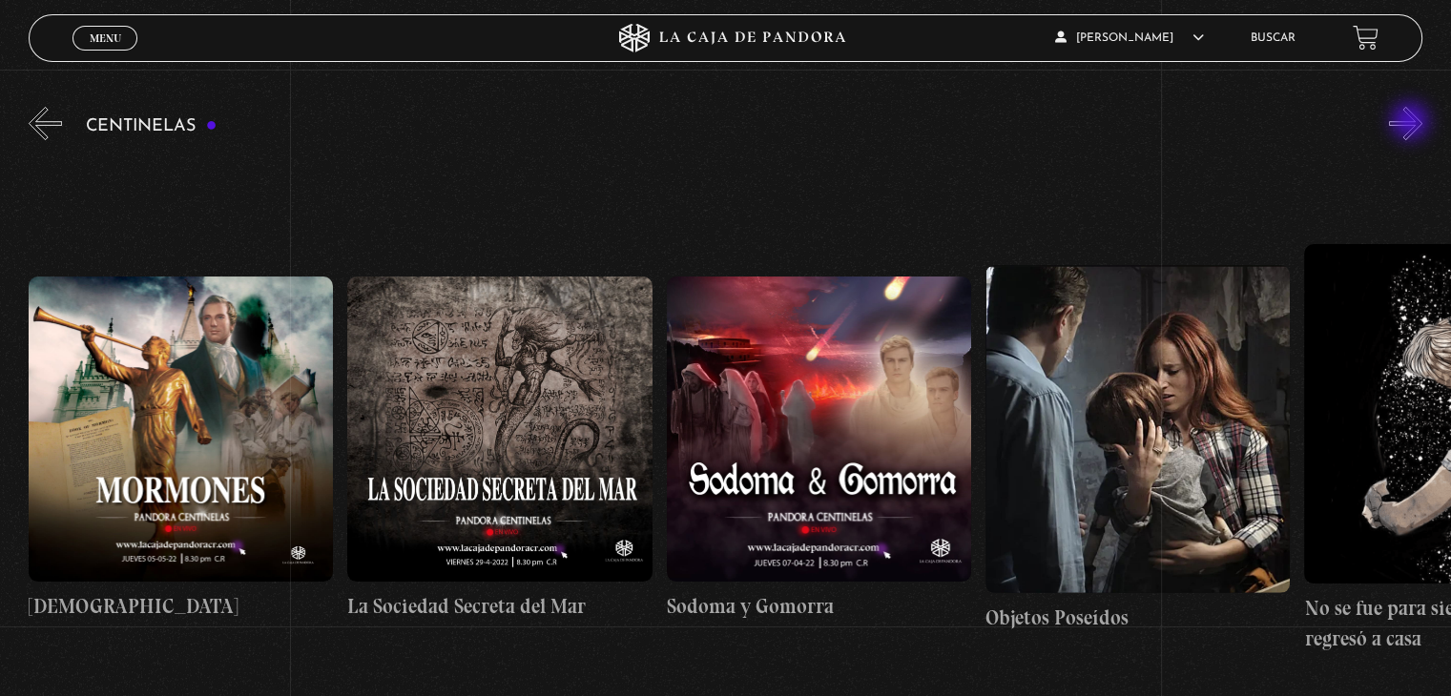
click at [1412, 123] on button "»" at bounding box center [1405, 123] width 33 height 33
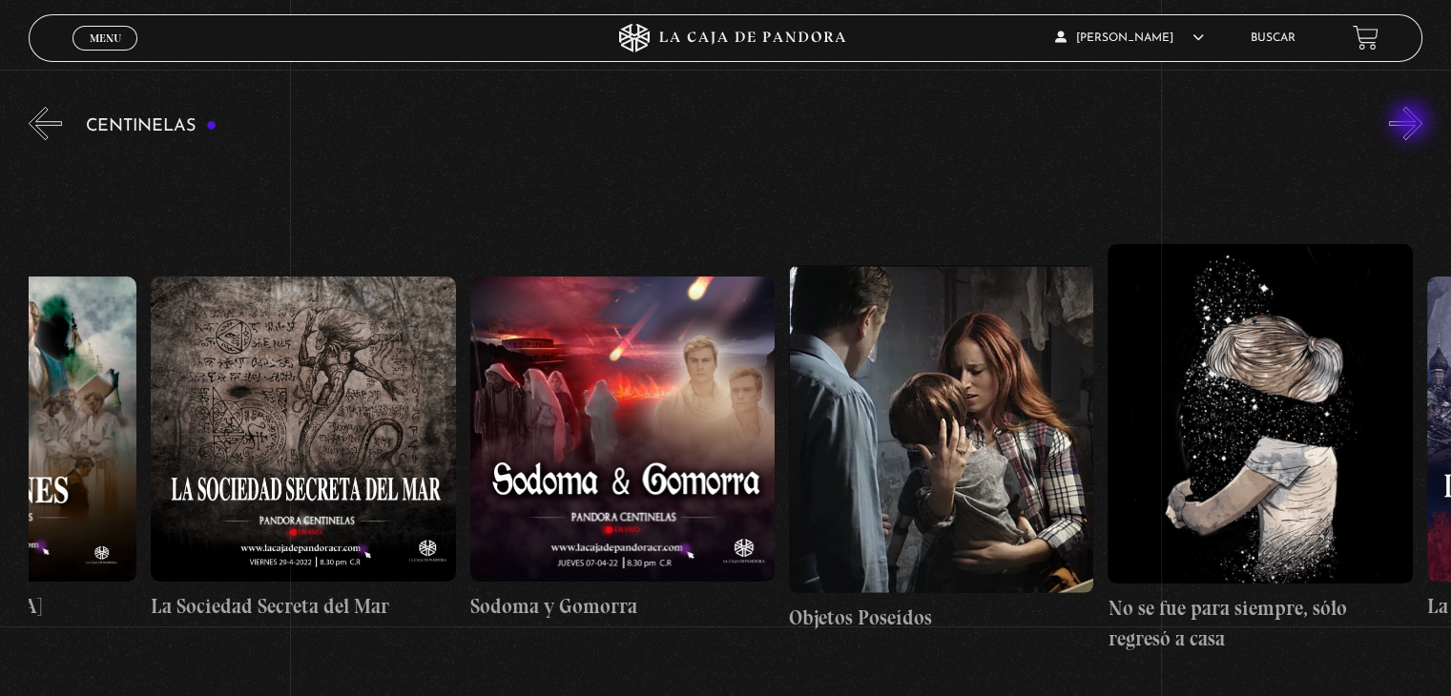
click at [1412, 123] on button "»" at bounding box center [1405, 123] width 33 height 33
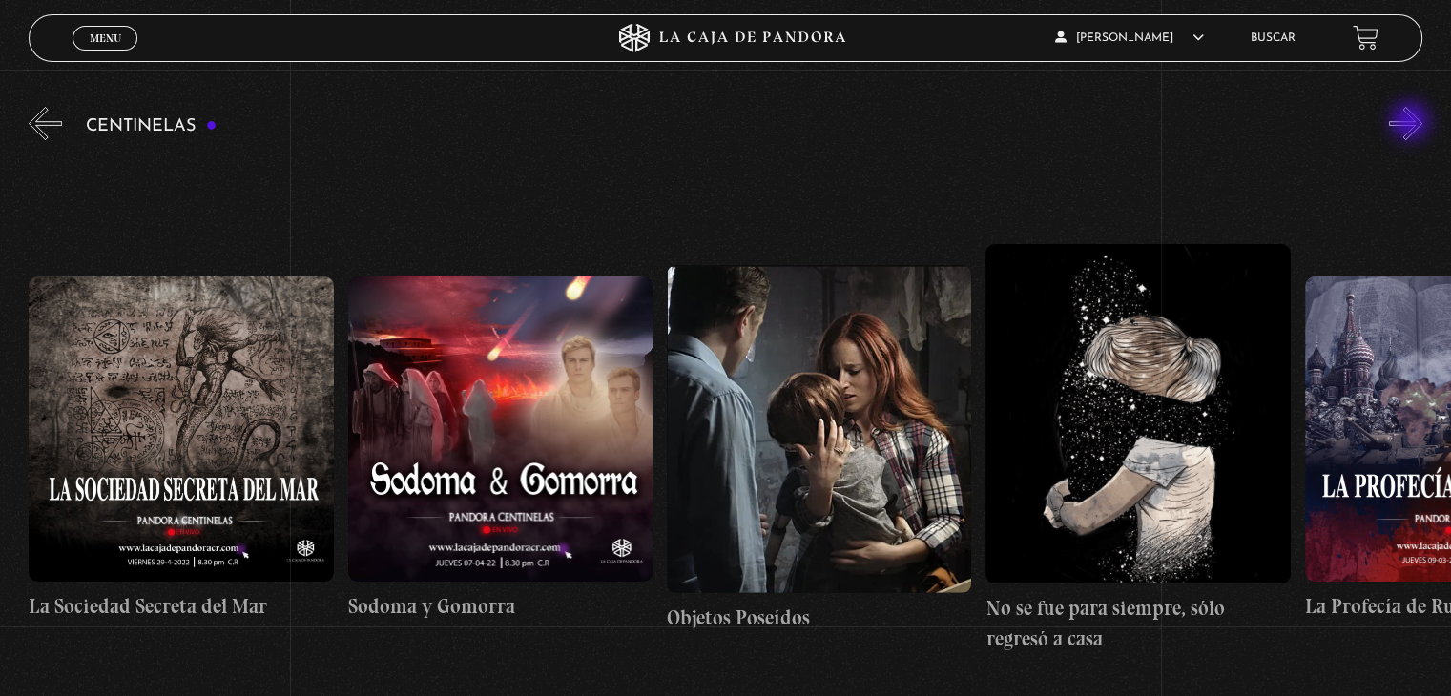
click at [1412, 123] on button "»" at bounding box center [1405, 123] width 33 height 33
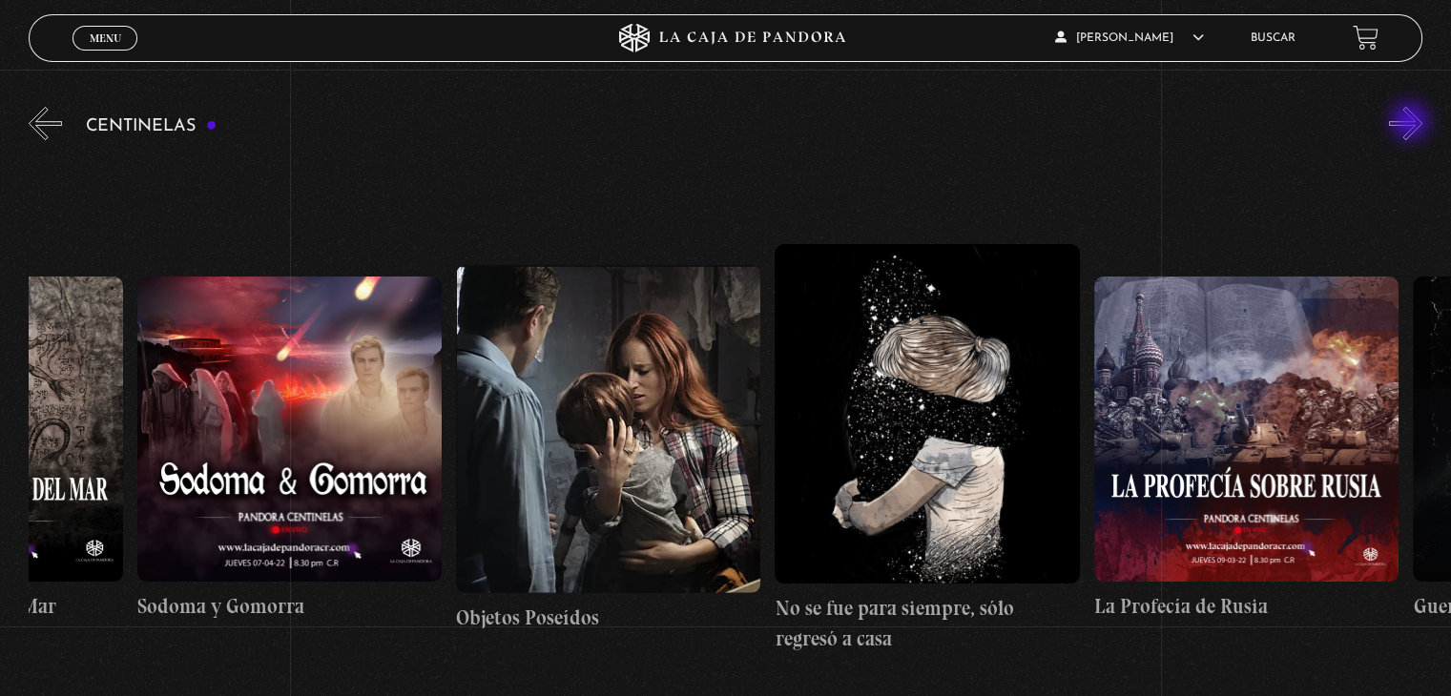
click at [1412, 123] on button "»" at bounding box center [1405, 123] width 33 height 33
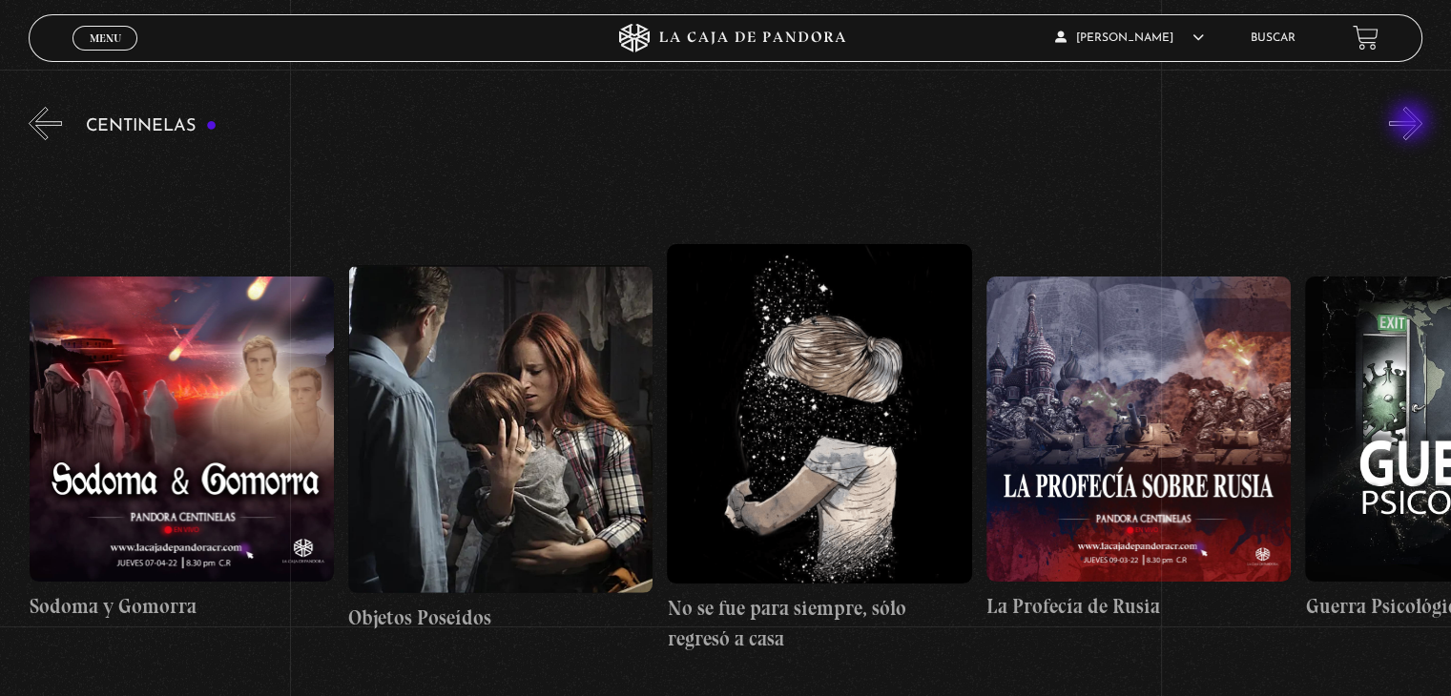
click at [1412, 123] on button "»" at bounding box center [1405, 123] width 33 height 33
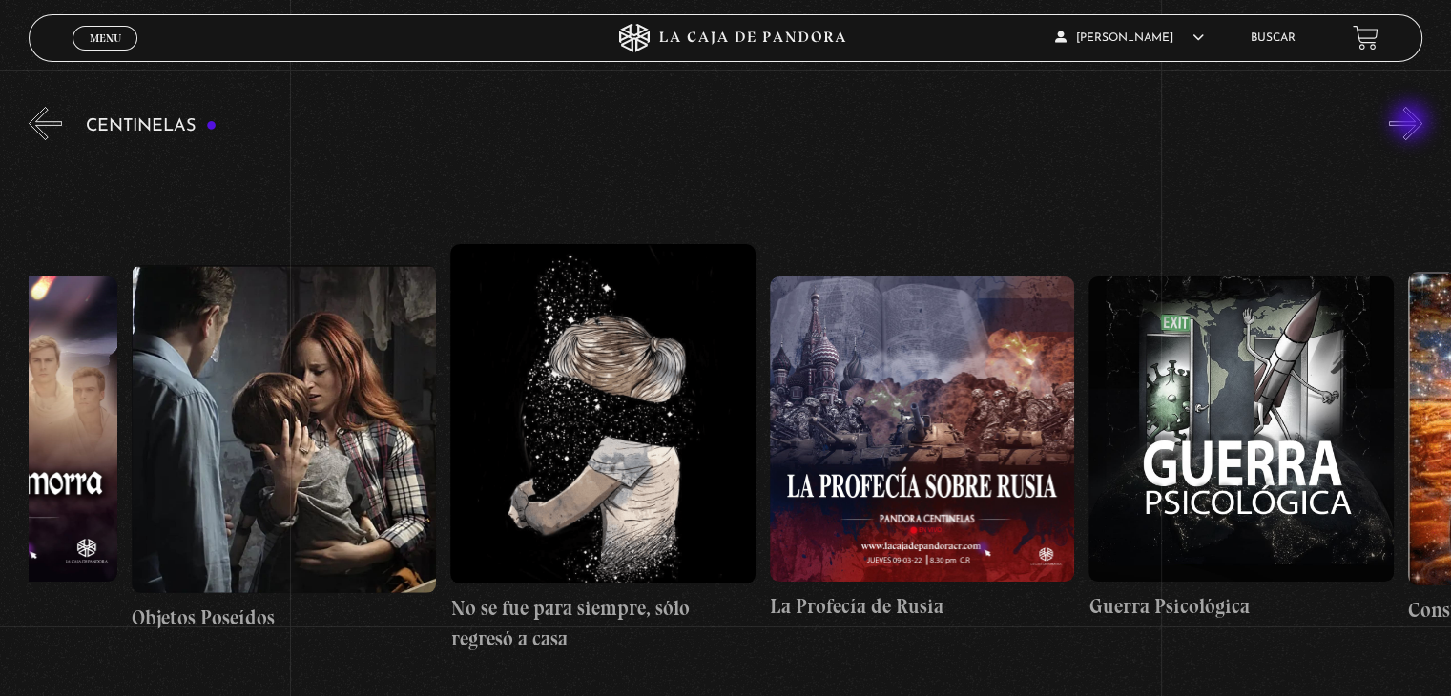
click at [1412, 123] on button "»" at bounding box center [1405, 123] width 33 height 33
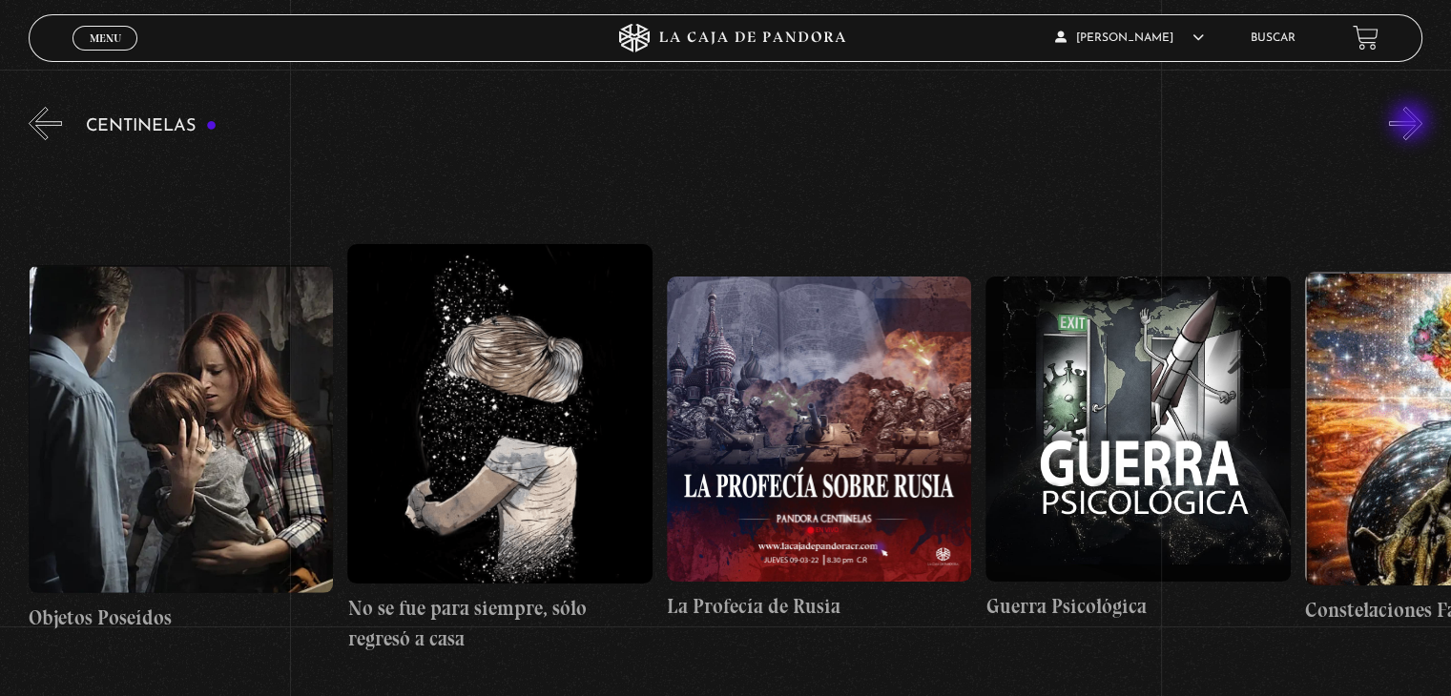
click at [1412, 123] on button "»" at bounding box center [1405, 123] width 33 height 33
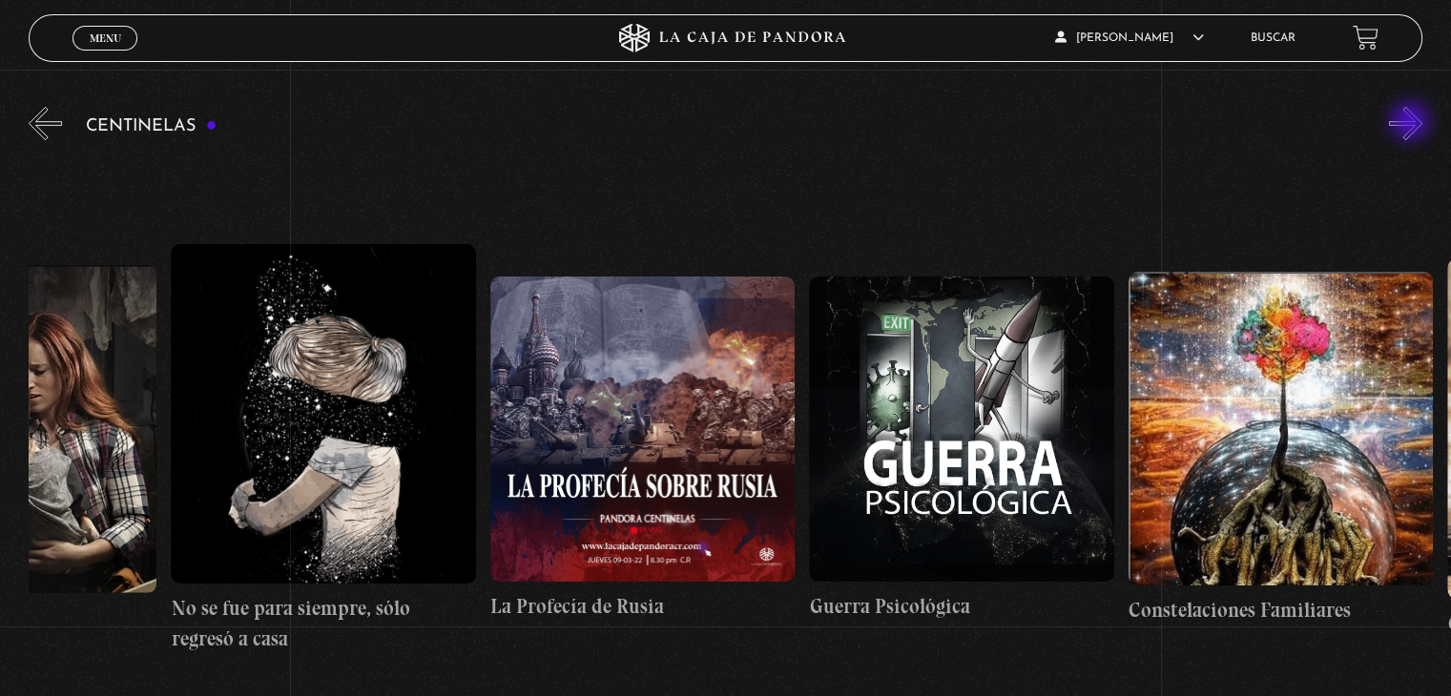
click at [1412, 123] on button "»" at bounding box center [1405, 123] width 33 height 33
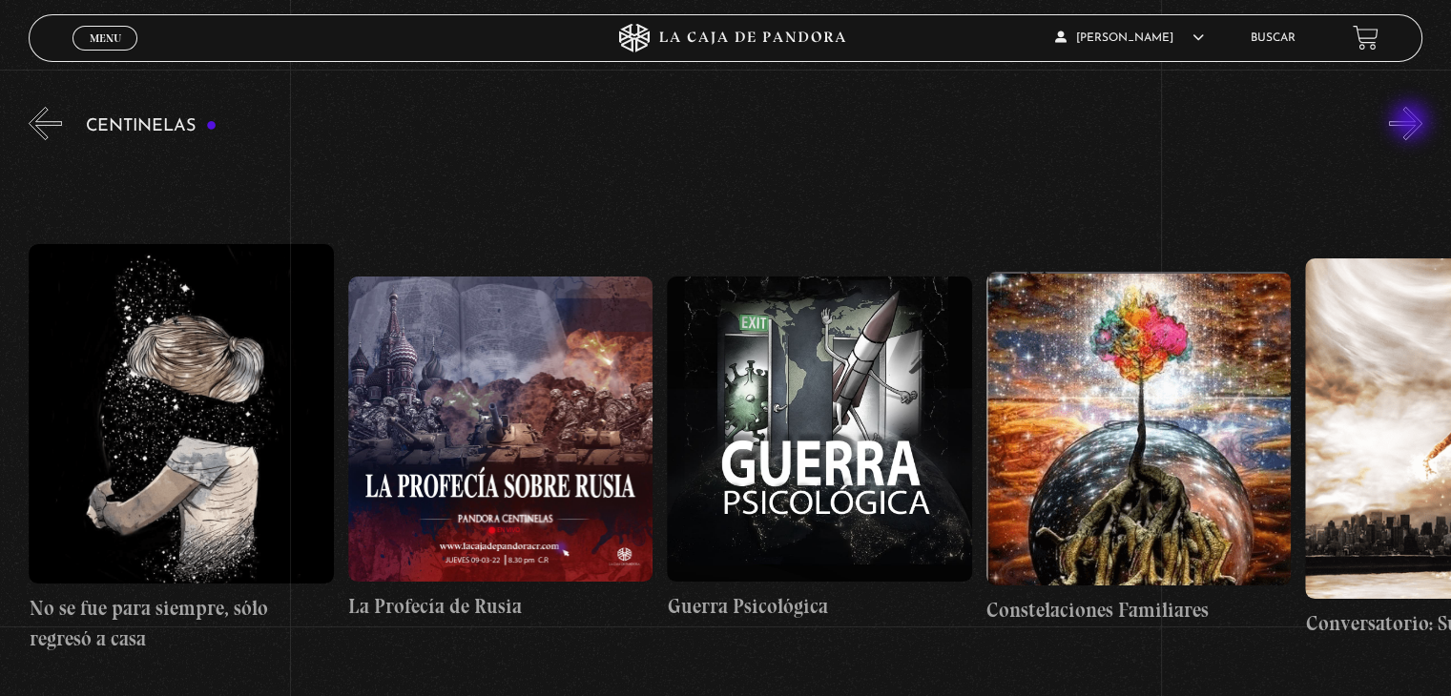
click at [1412, 123] on button "»" at bounding box center [1405, 123] width 33 height 33
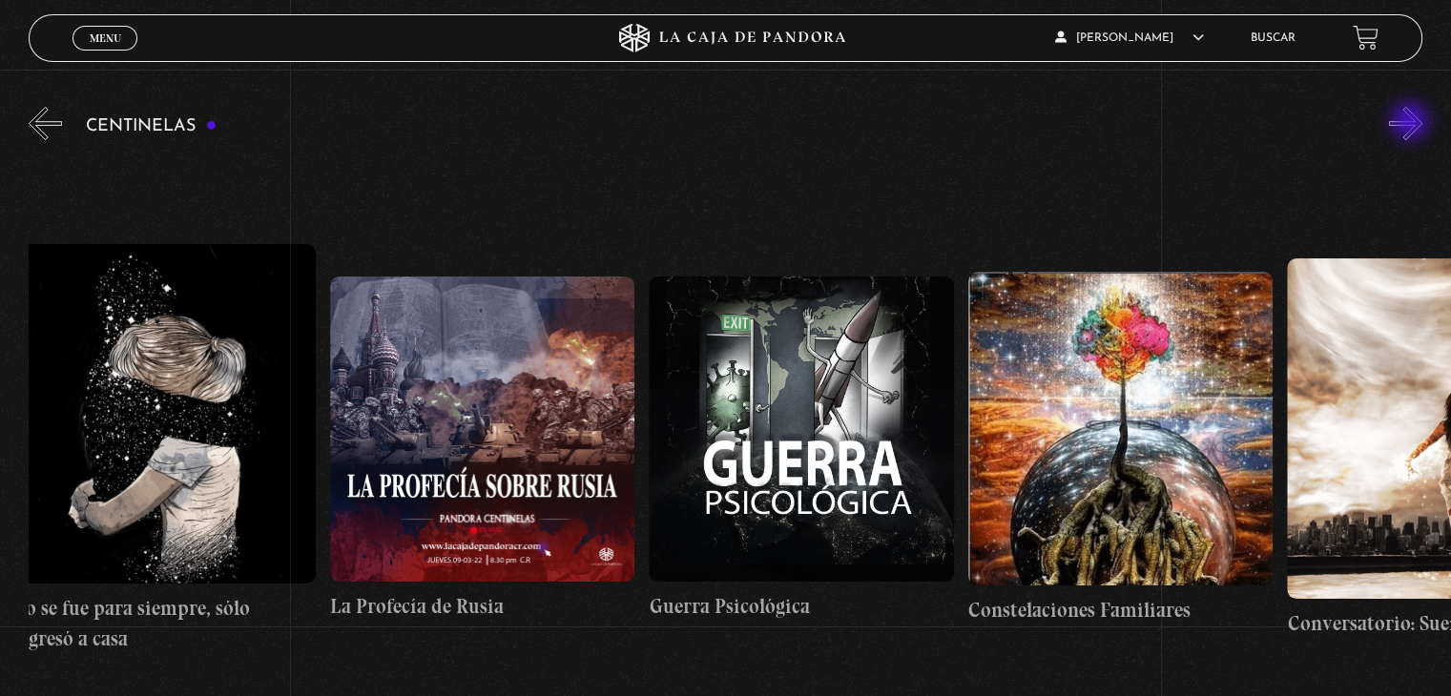
click at [1412, 123] on button "»" at bounding box center [1405, 123] width 33 height 33
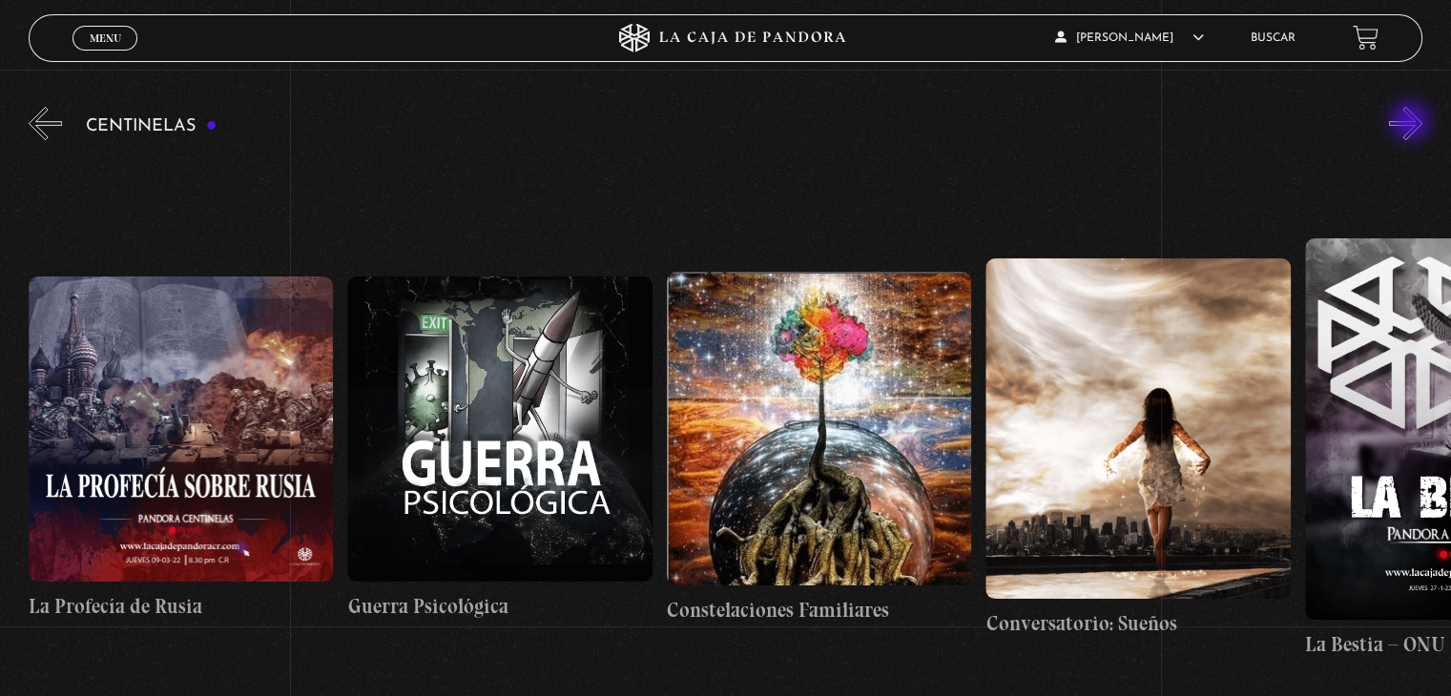
click at [1412, 123] on button "»" at bounding box center [1405, 123] width 33 height 33
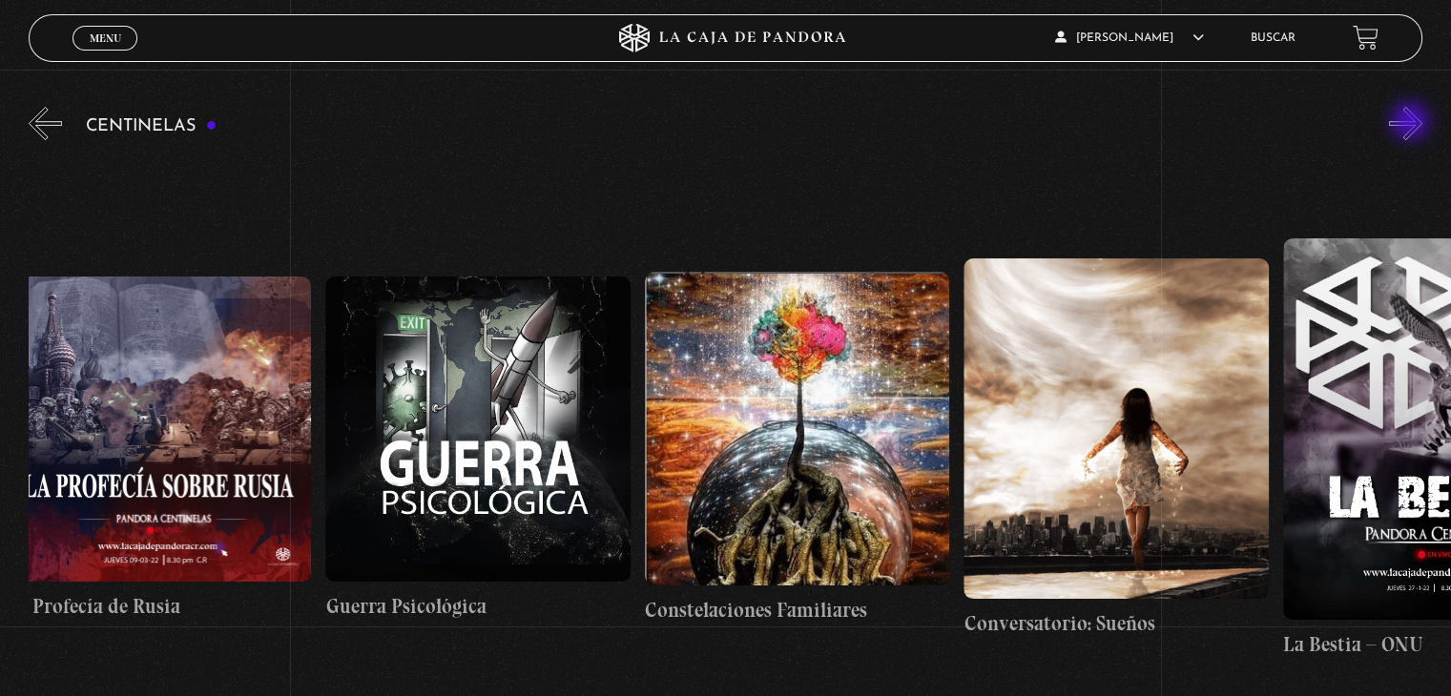
click at [1412, 123] on button "»" at bounding box center [1405, 123] width 33 height 33
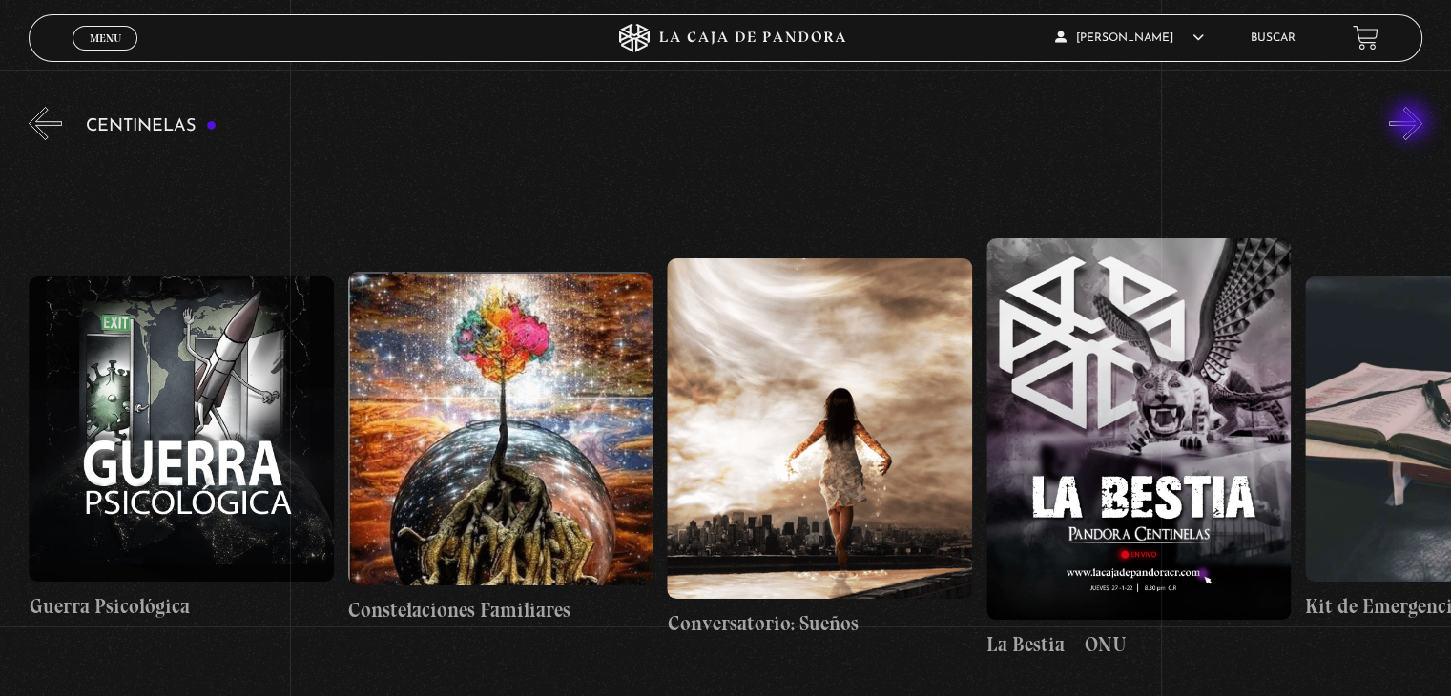
click at [1412, 123] on button "»" at bounding box center [1405, 123] width 33 height 33
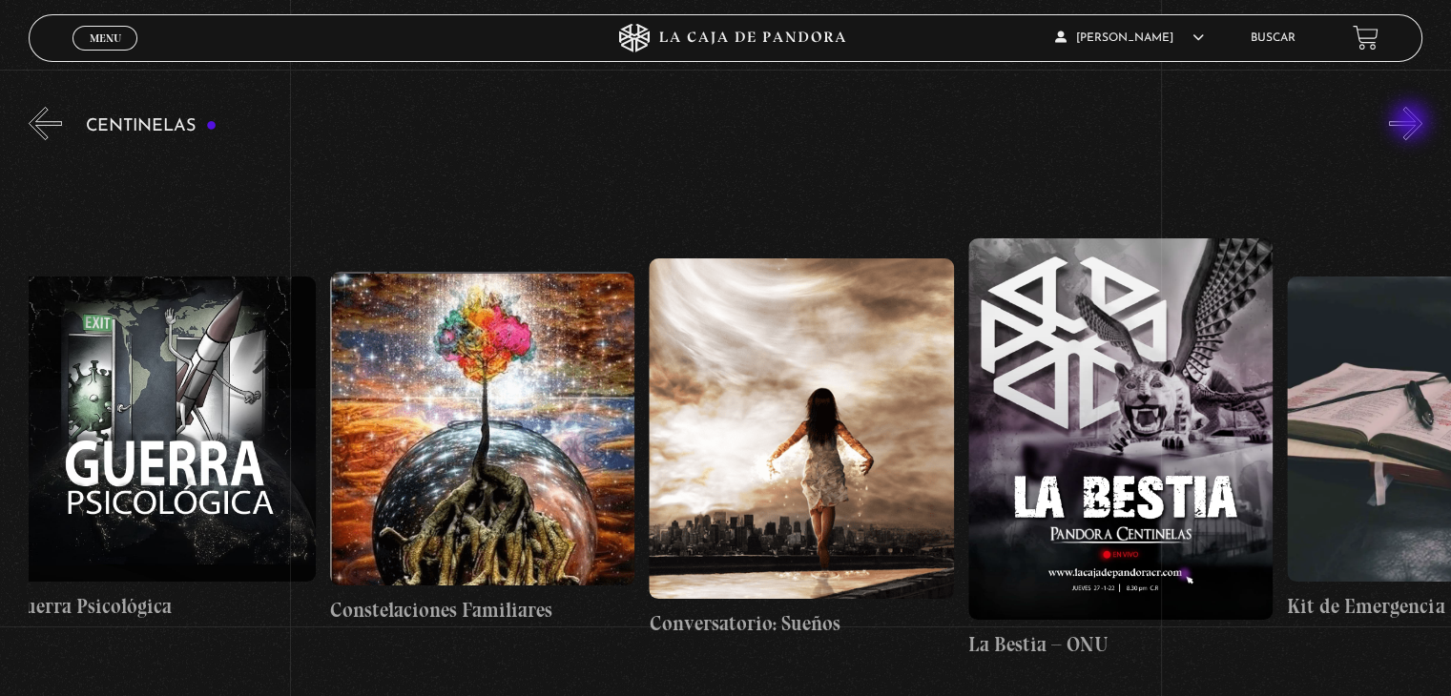
click at [1412, 123] on button "»" at bounding box center [1405, 123] width 33 height 33
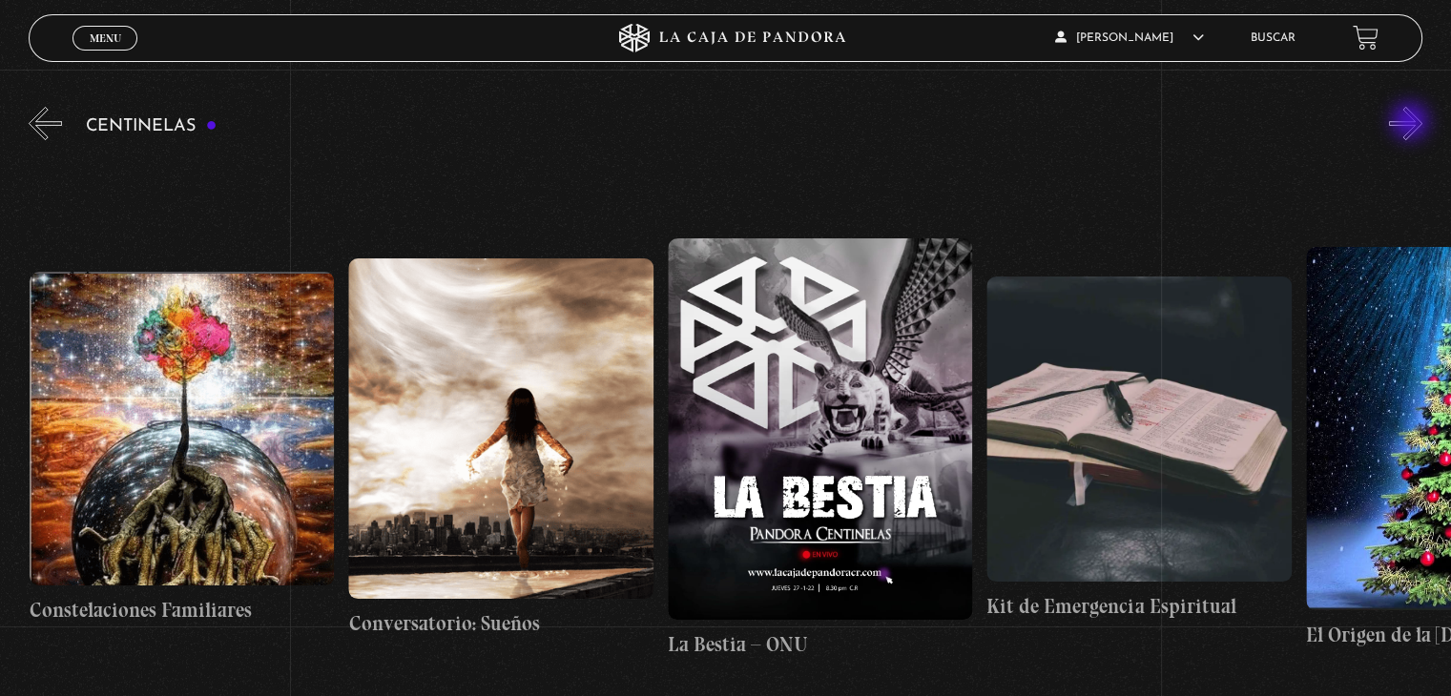
click at [1412, 123] on button "»" at bounding box center [1405, 123] width 33 height 33
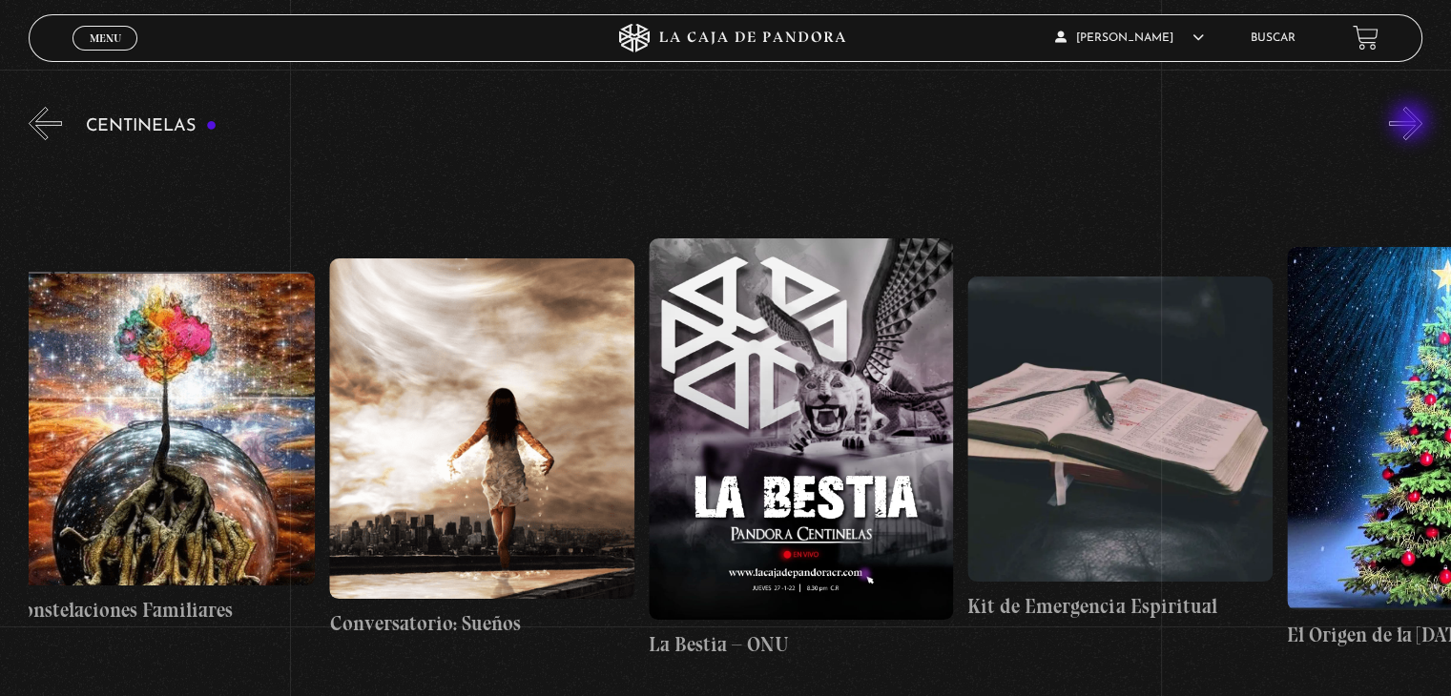
click at [1412, 123] on button "»" at bounding box center [1405, 123] width 33 height 33
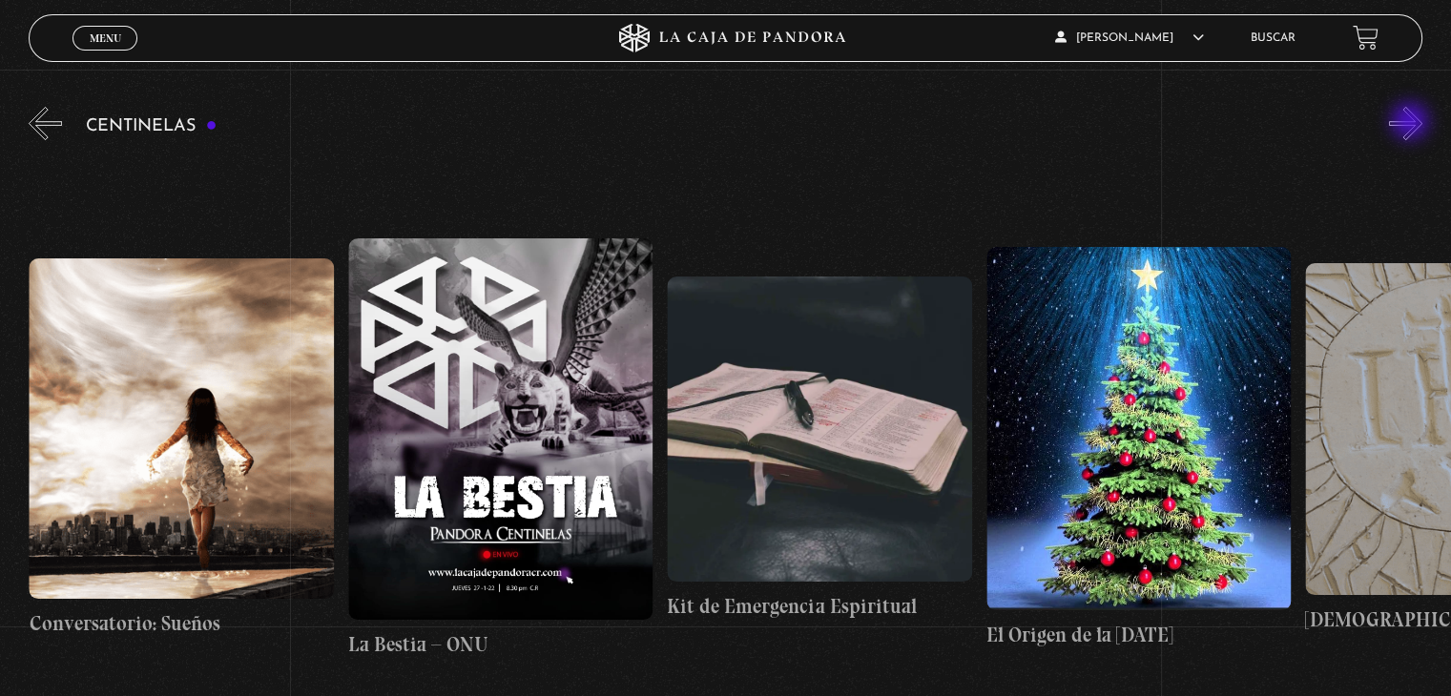
click at [1412, 123] on button "»" at bounding box center [1405, 123] width 33 height 33
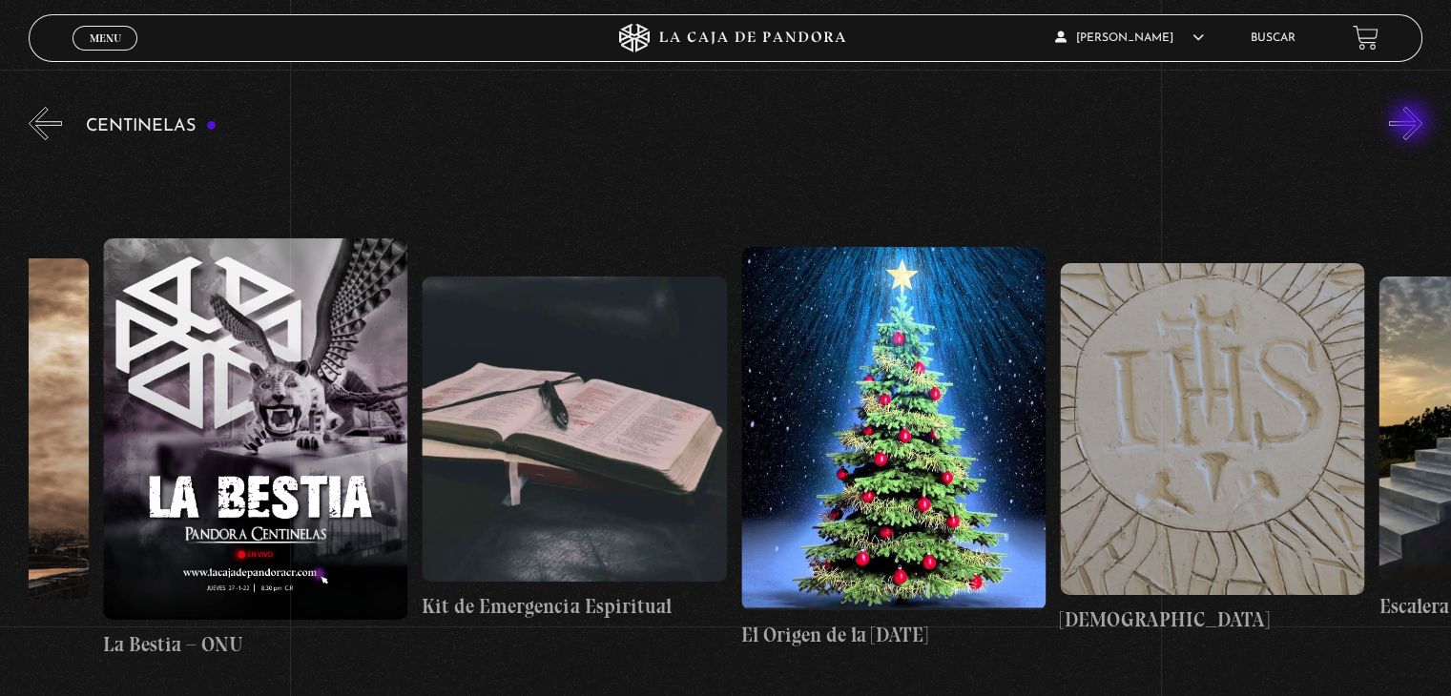
click at [1412, 123] on button "»" at bounding box center [1405, 123] width 33 height 33
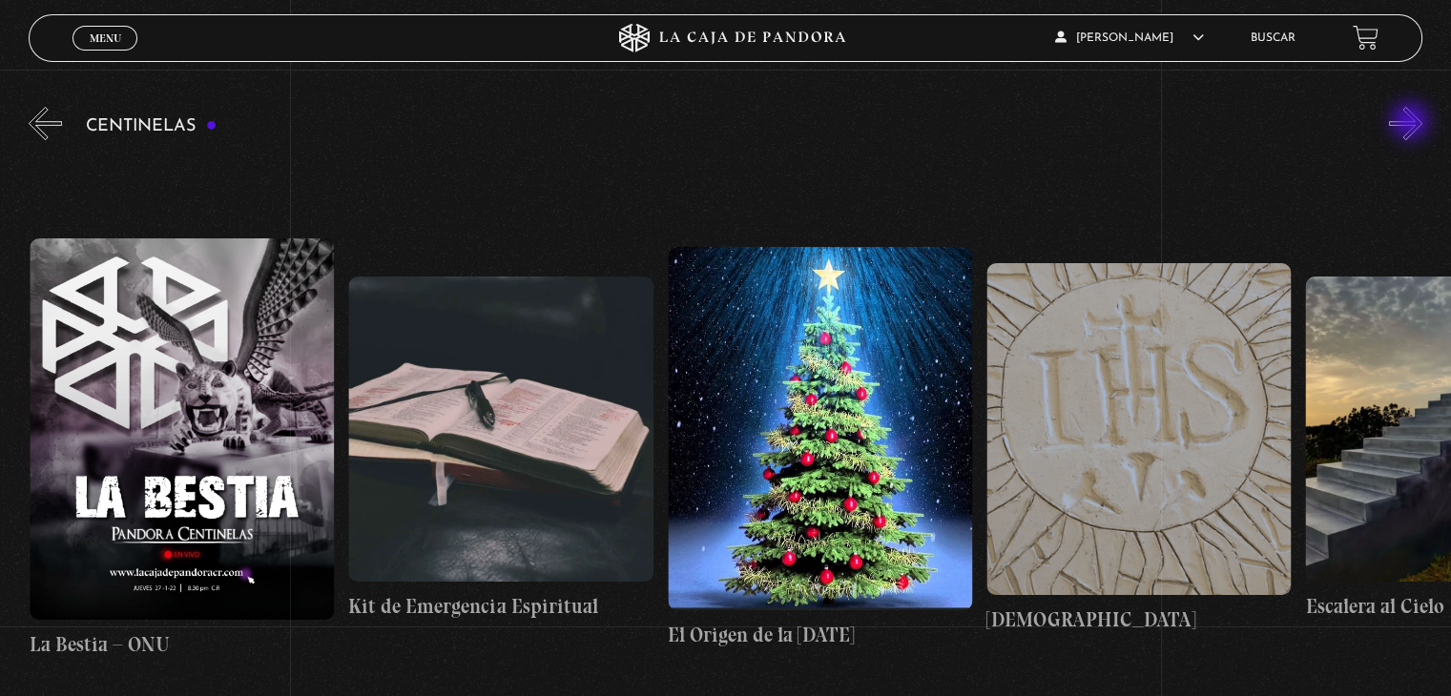
click at [1412, 123] on button "»" at bounding box center [1405, 123] width 33 height 33
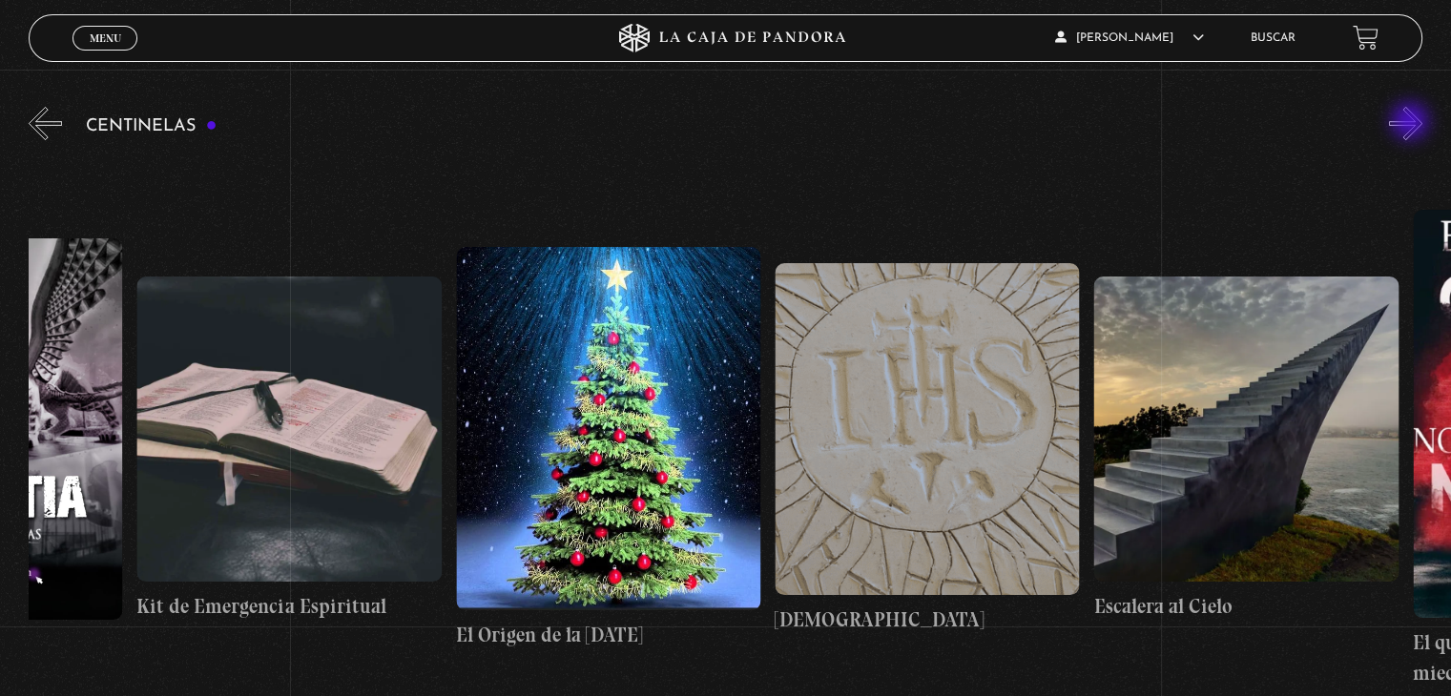
click at [1412, 123] on button "»" at bounding box center [1405, 123] width 33 height 33
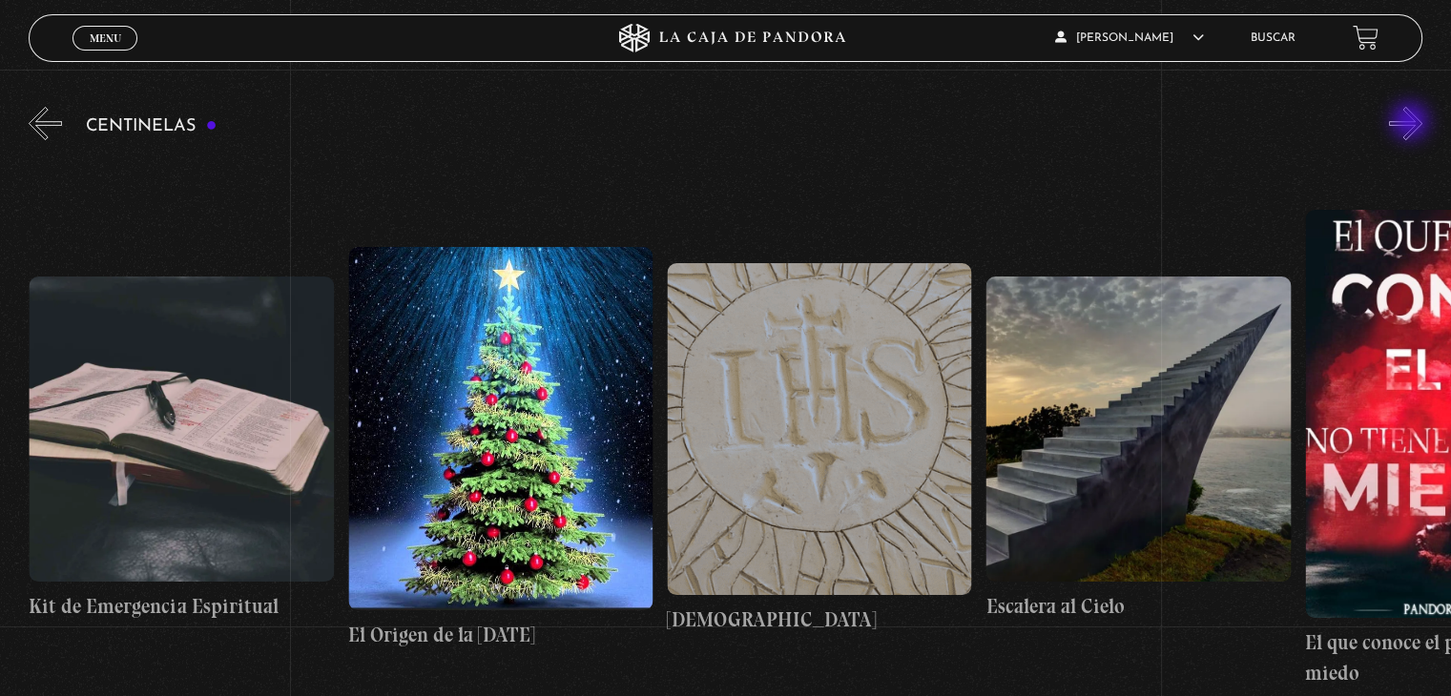
click at [1412, 123] on button "»" at bounding box center [1405, 123] width 33 height 33
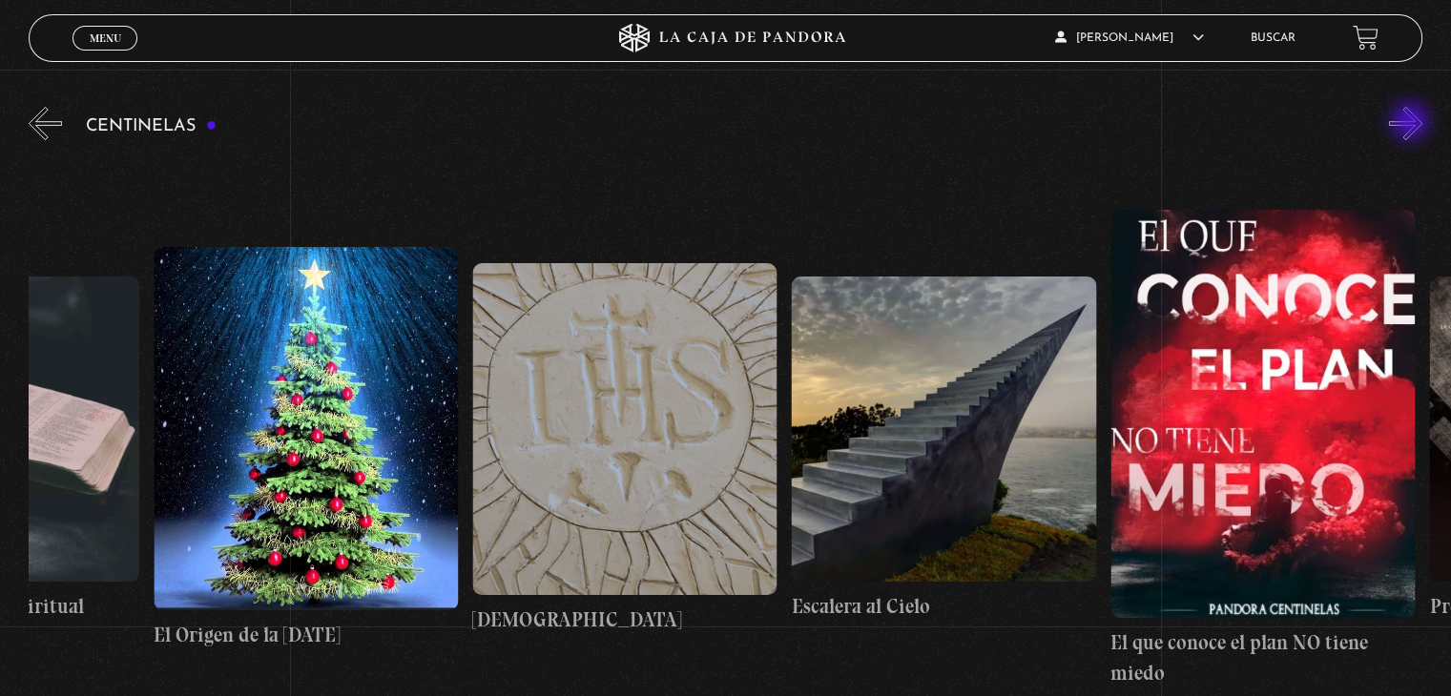
click at [1412, 123] on button "»" at bounding box center [1405, 123] width 33 height 33
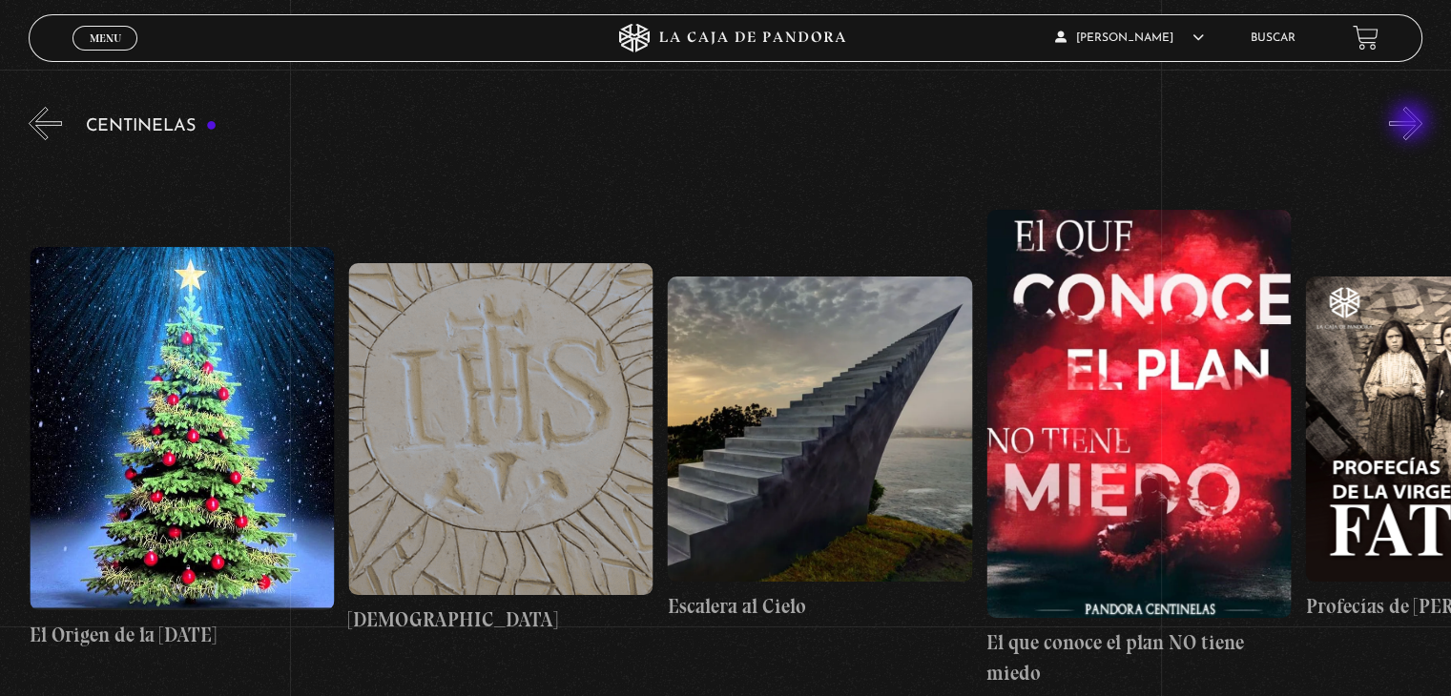
click at [1412, 123] on button "»" at bounding box center [1405, 123] width 33 height 33
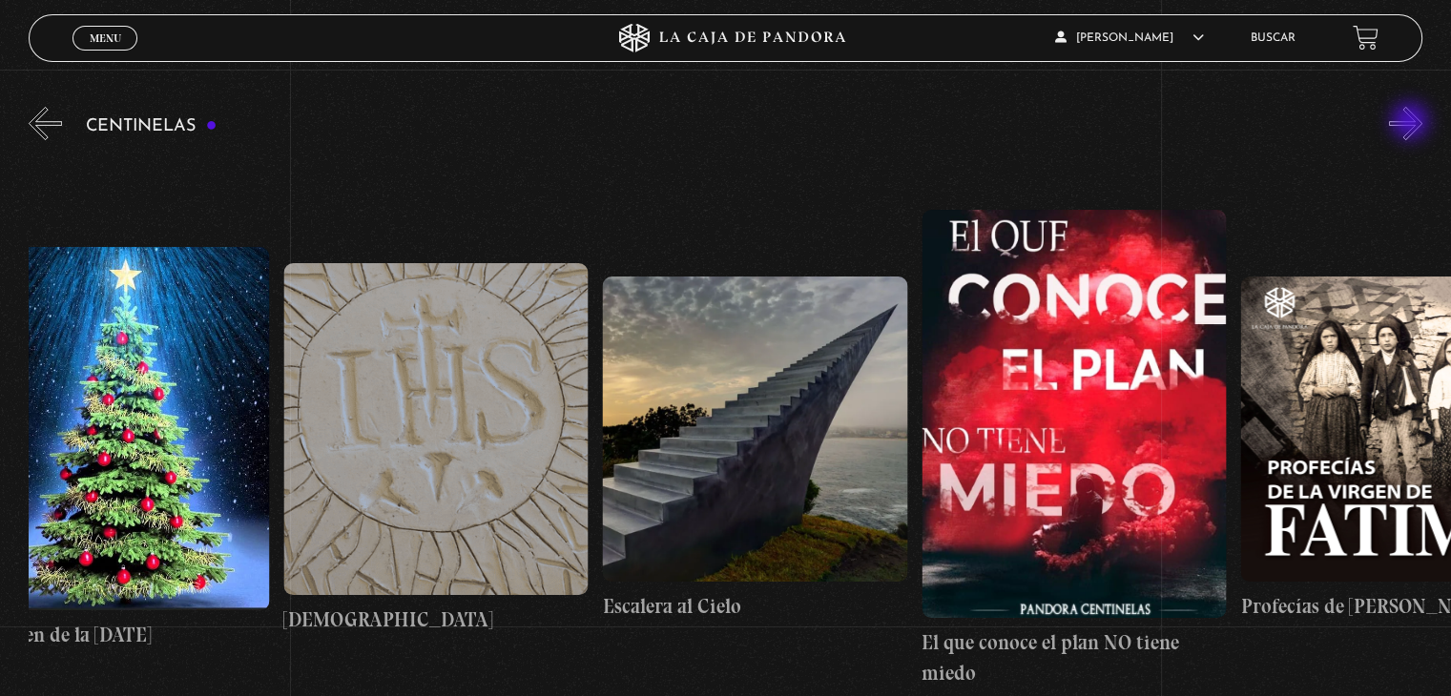
click at [1412, 123] on button "»" at bounding box center [1405, 123] width 33 height 33
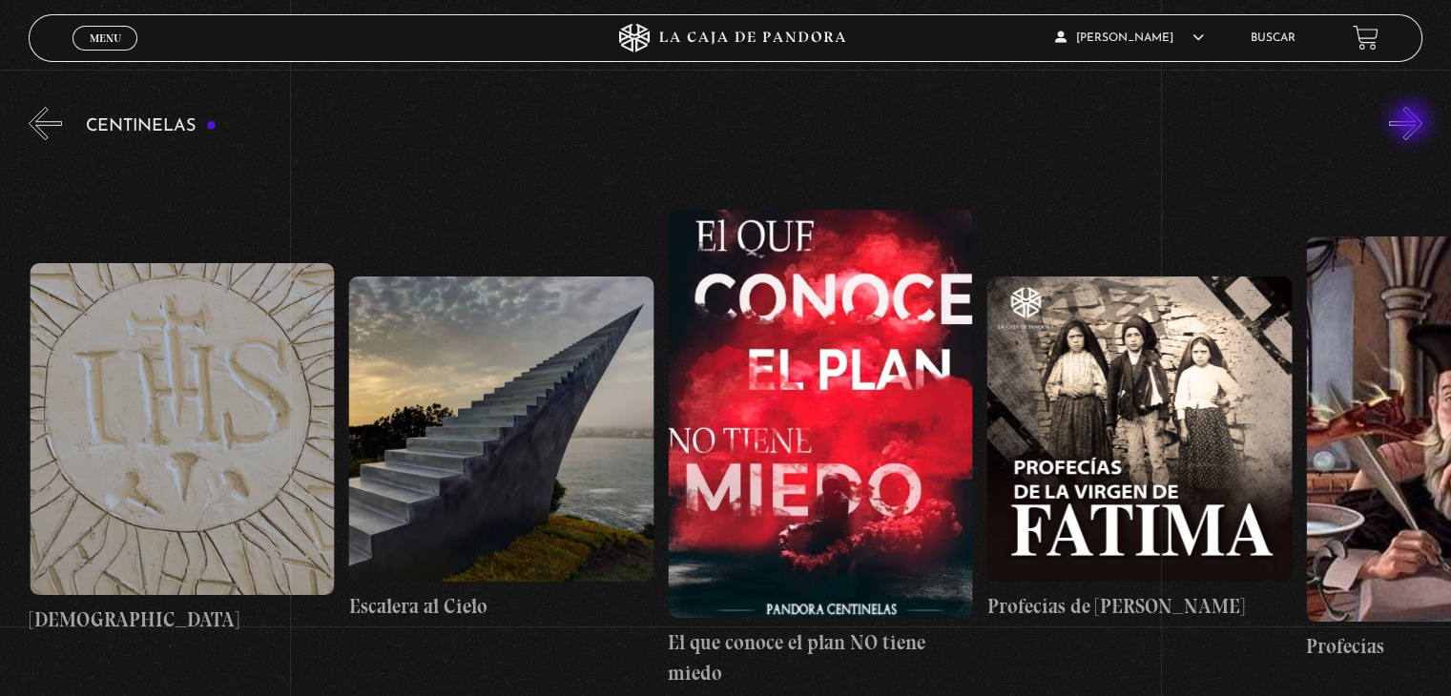
click at [1412, 123] on button "»" at bounding box center [1405, 123] width 33 height 33
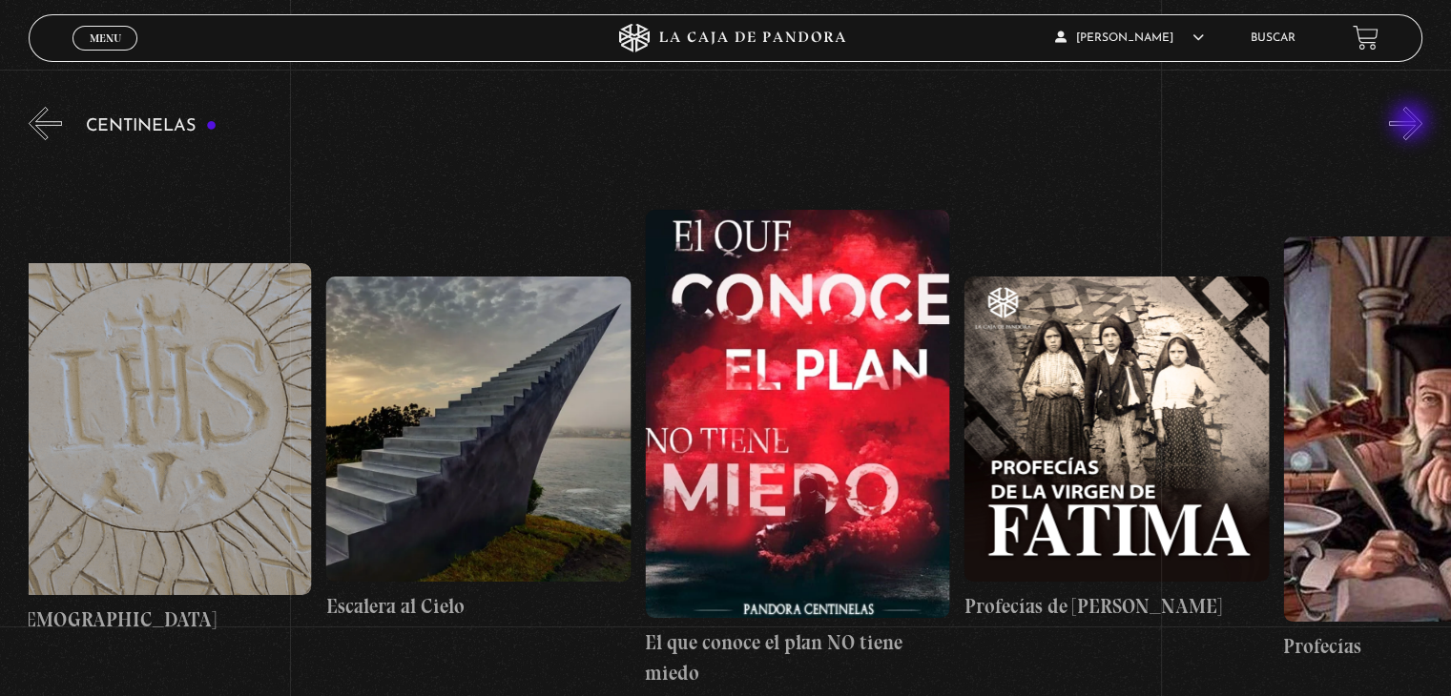
click at [1412, 123] on button "»" at bounding box center [1405, 123] width 33 height 33
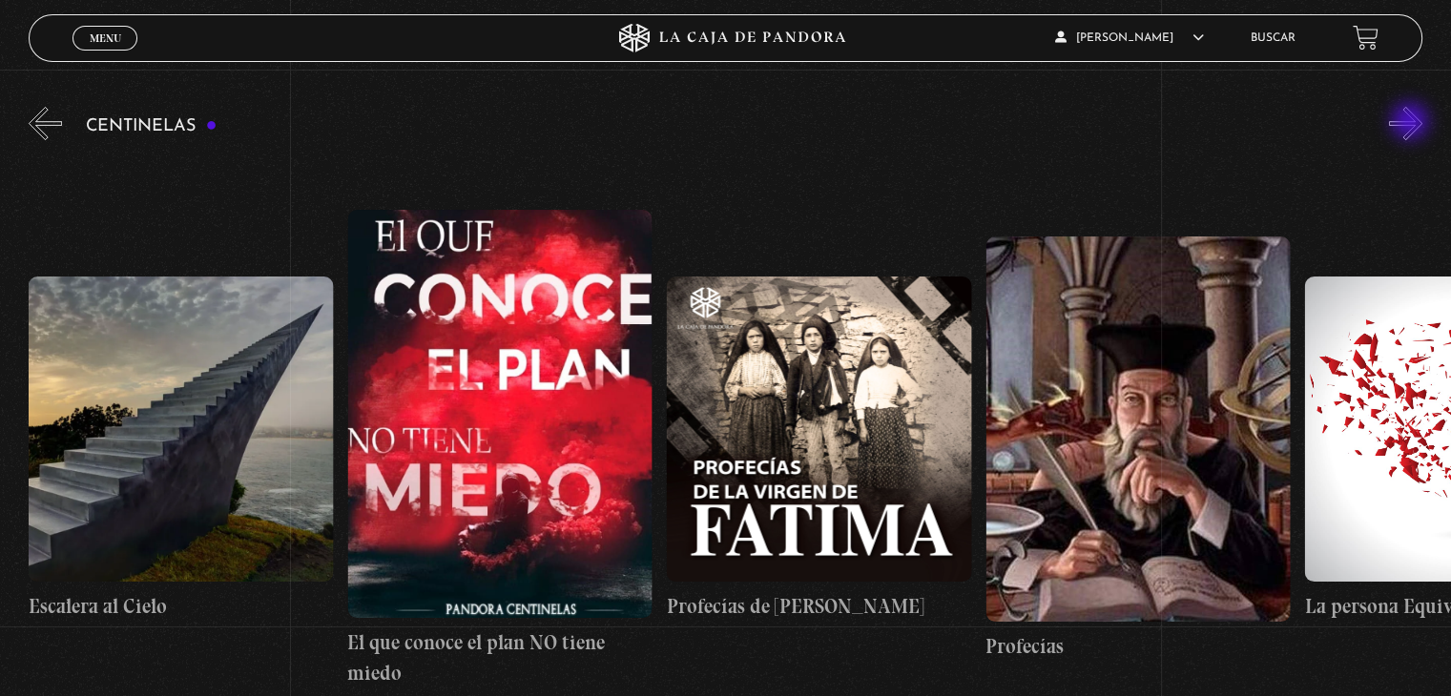
click at [1412, 123] on button "»" at bounding box center [1405, 123] width 33 height 33
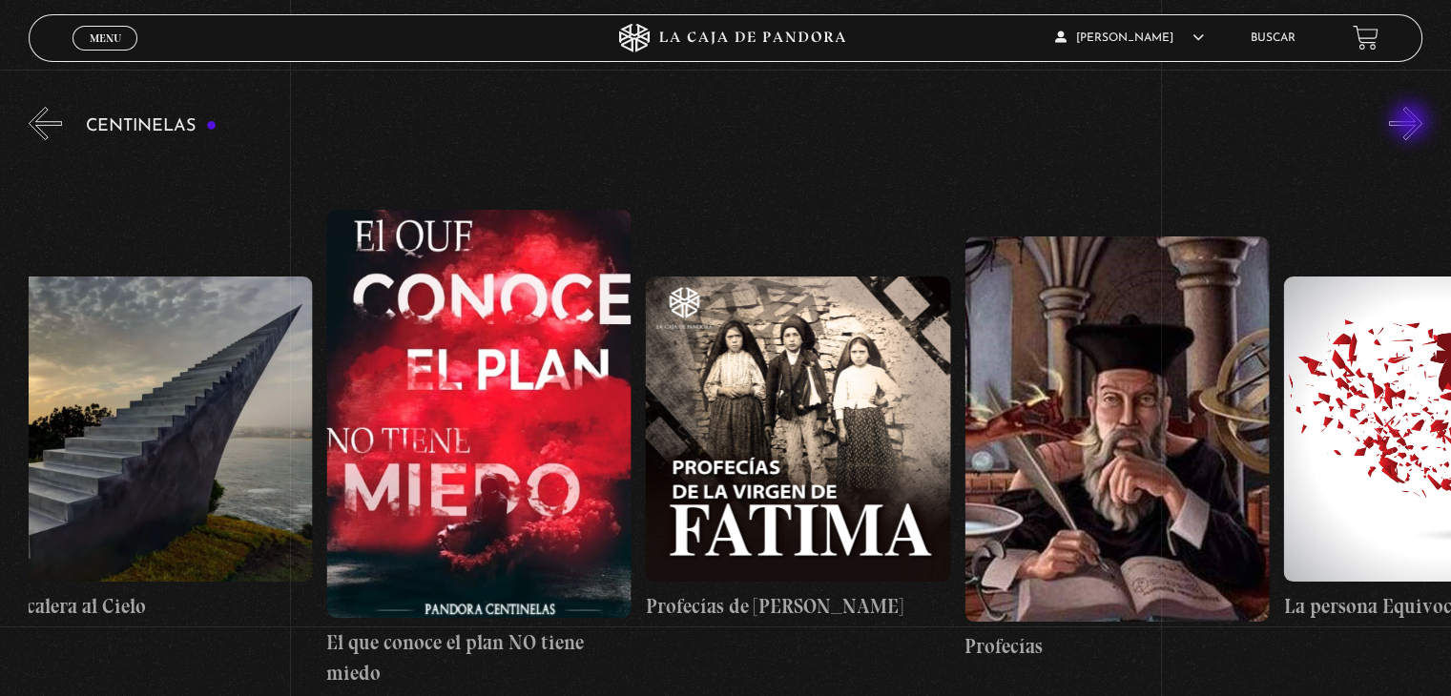
click at [1412, 123] on button "»" at bounding box center [1405, 123] width 33 height 33
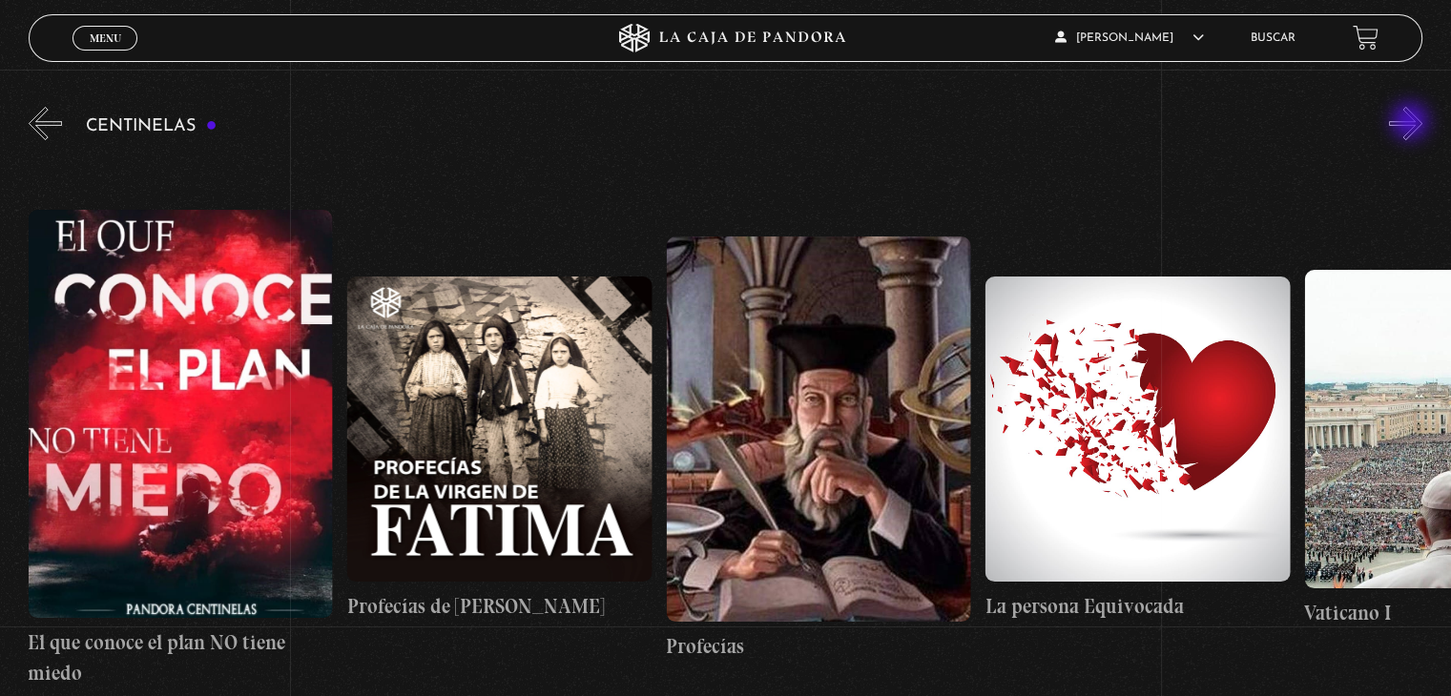
click at [1412, 123] on button "»" at bounding box center [1405, 123] width 33 height 33
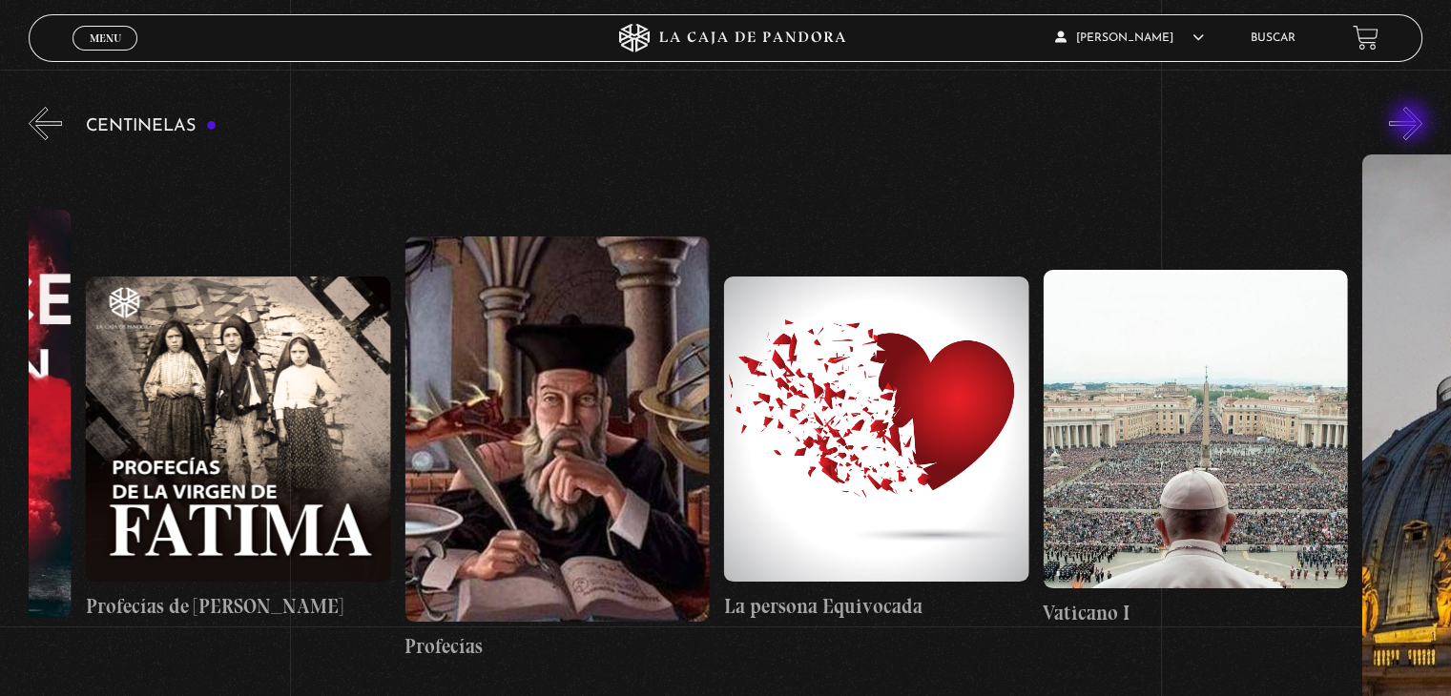
click at [1412, 123] on button "»" at bounding box center [1405, 123] width 33 height 33
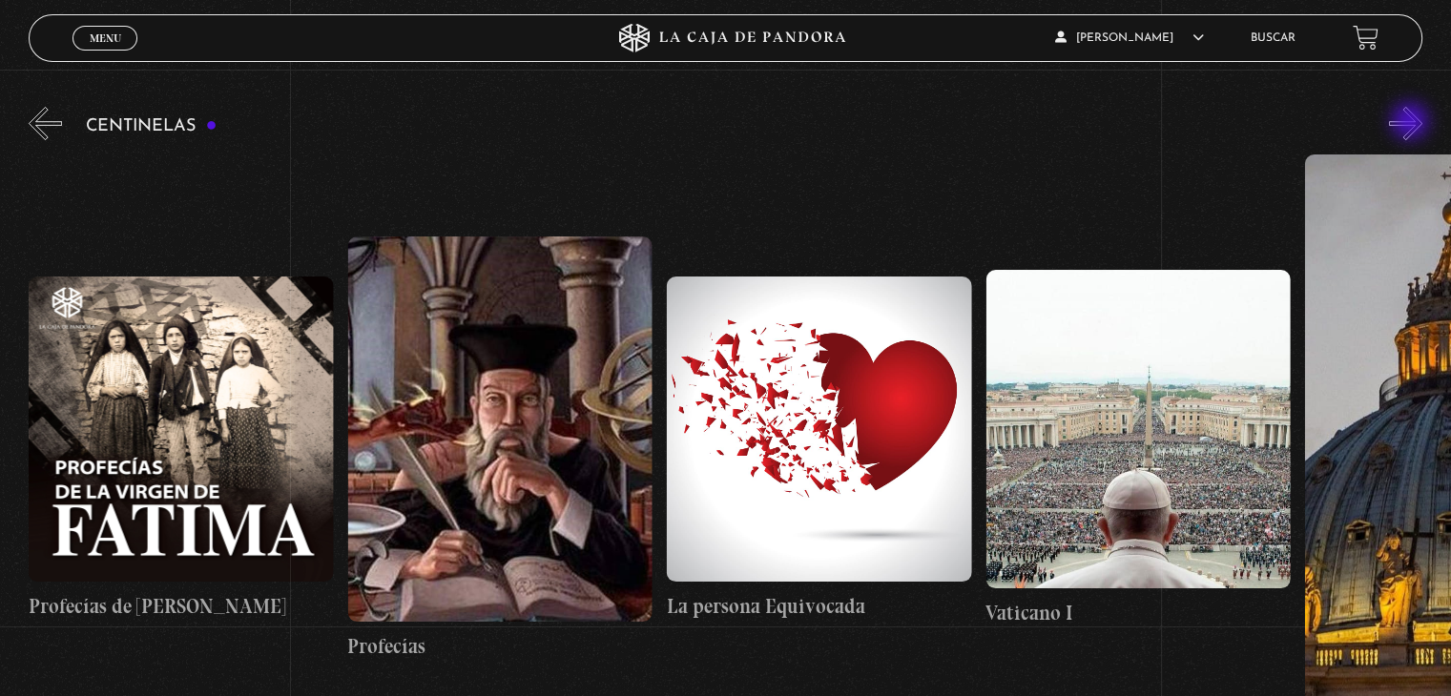
click at [1412, 123] on button "»" at bounding box center [1405, 123] width 33 height 33
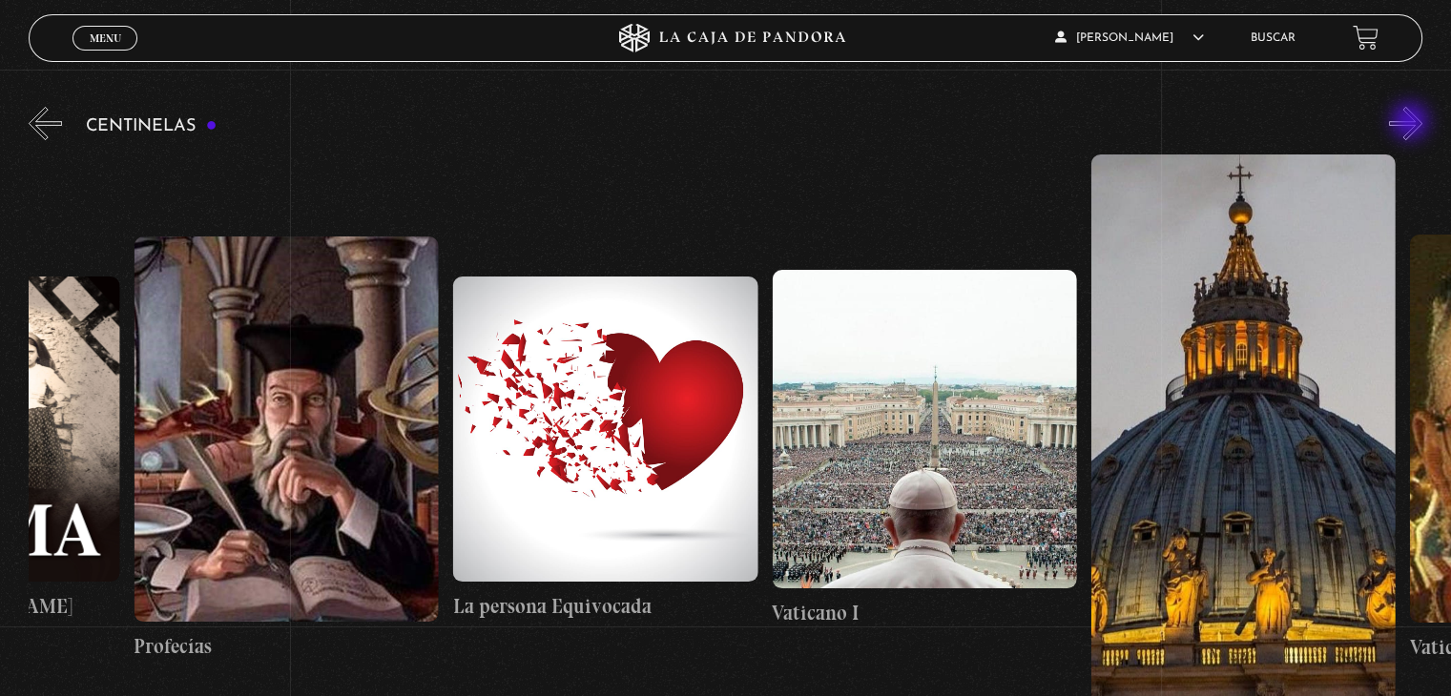
click at [1412, 123] on button "»" at bounding box center [1405, 123] width 33 height 33
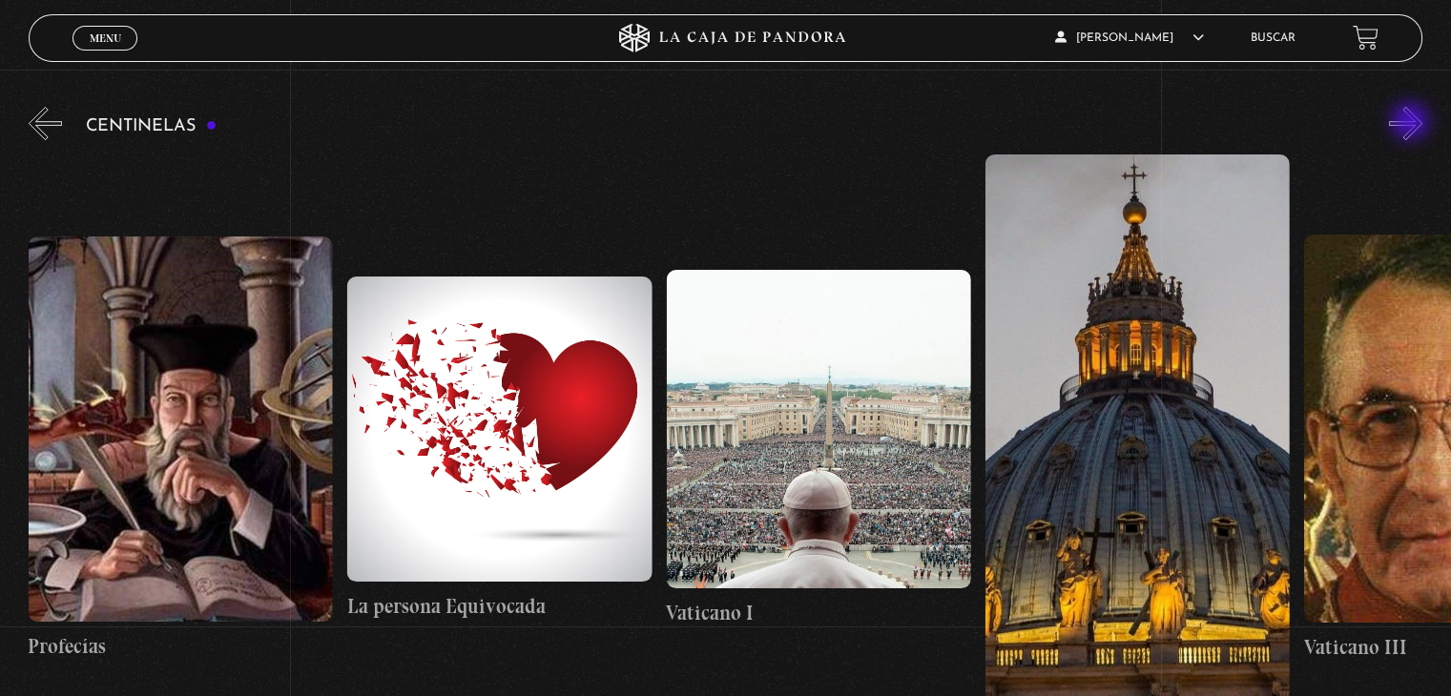
click at [1412, 123] on button "»" at bounding box center [1405, 123] width 33 height 33
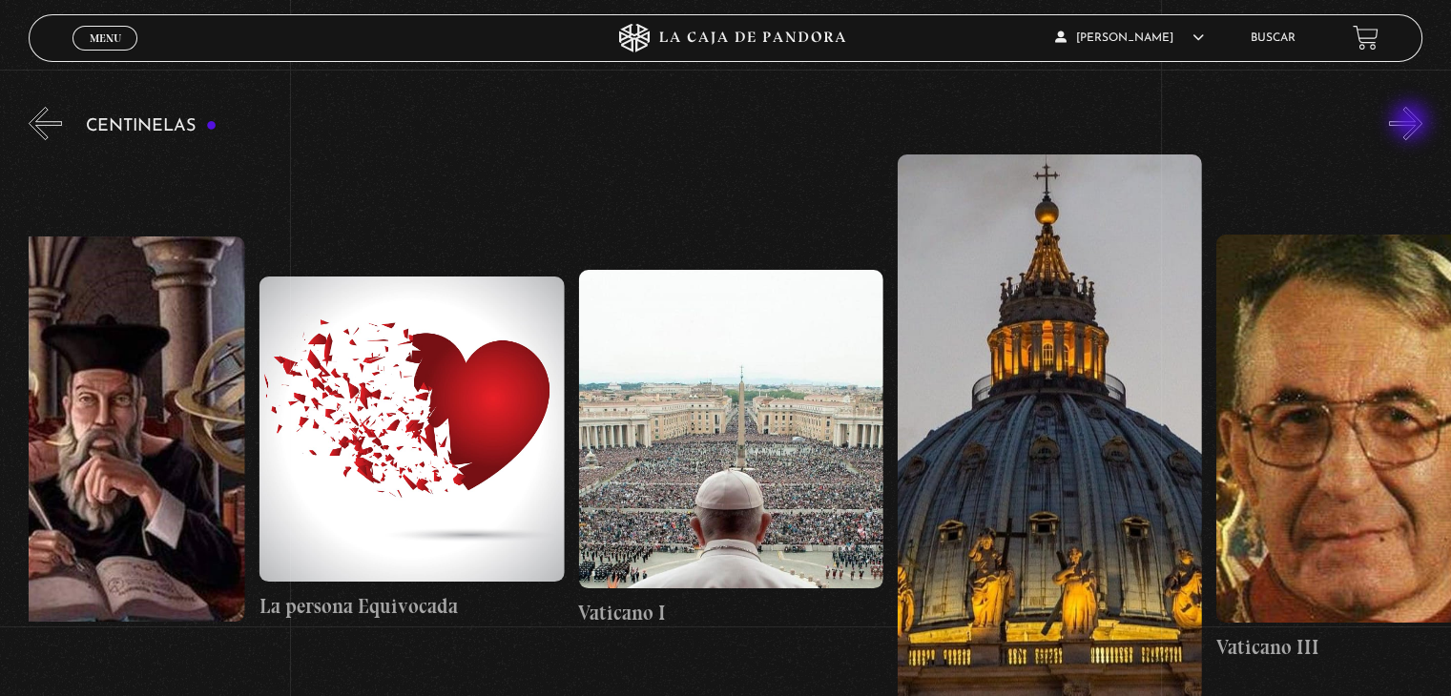
click at [1412, 123] on button "»" at bounding box center [1405, 123] width 33 height 33
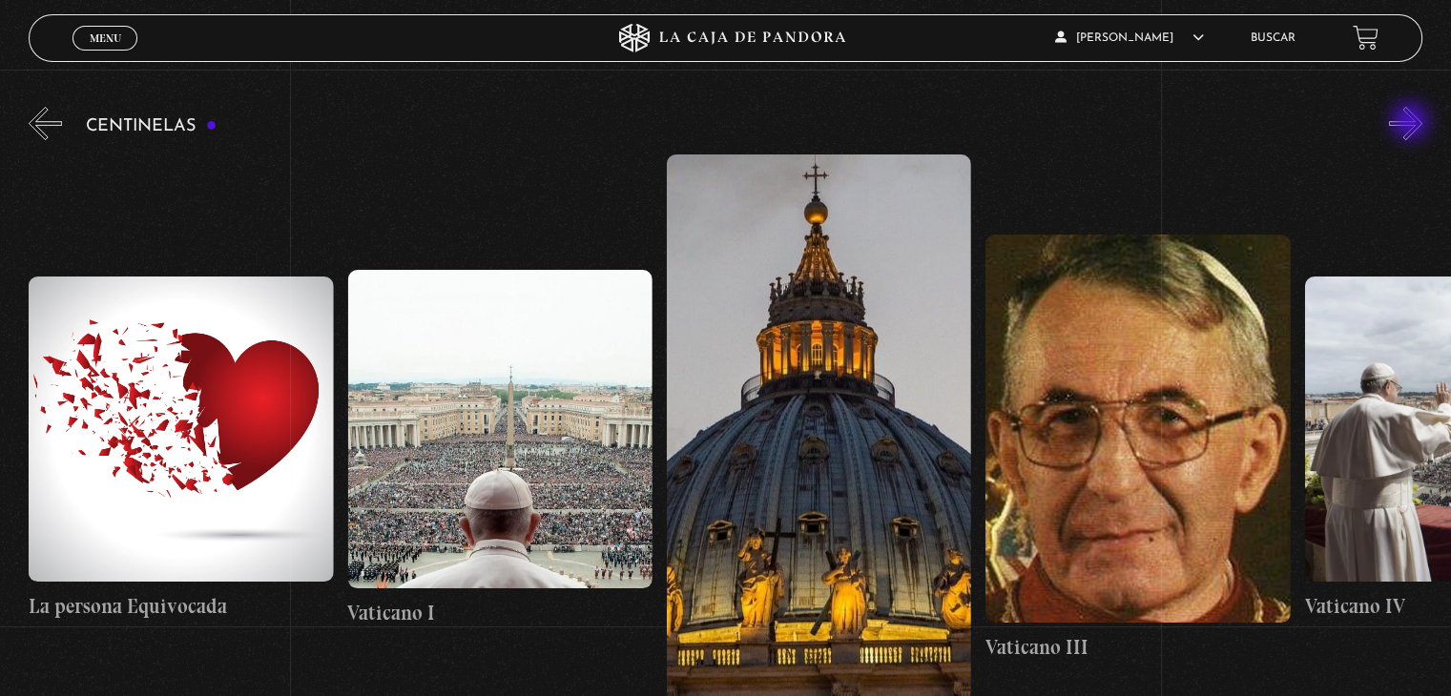
click at [1412, 123] on button "»" at bounding box center [1405, 123] width 33 height 33
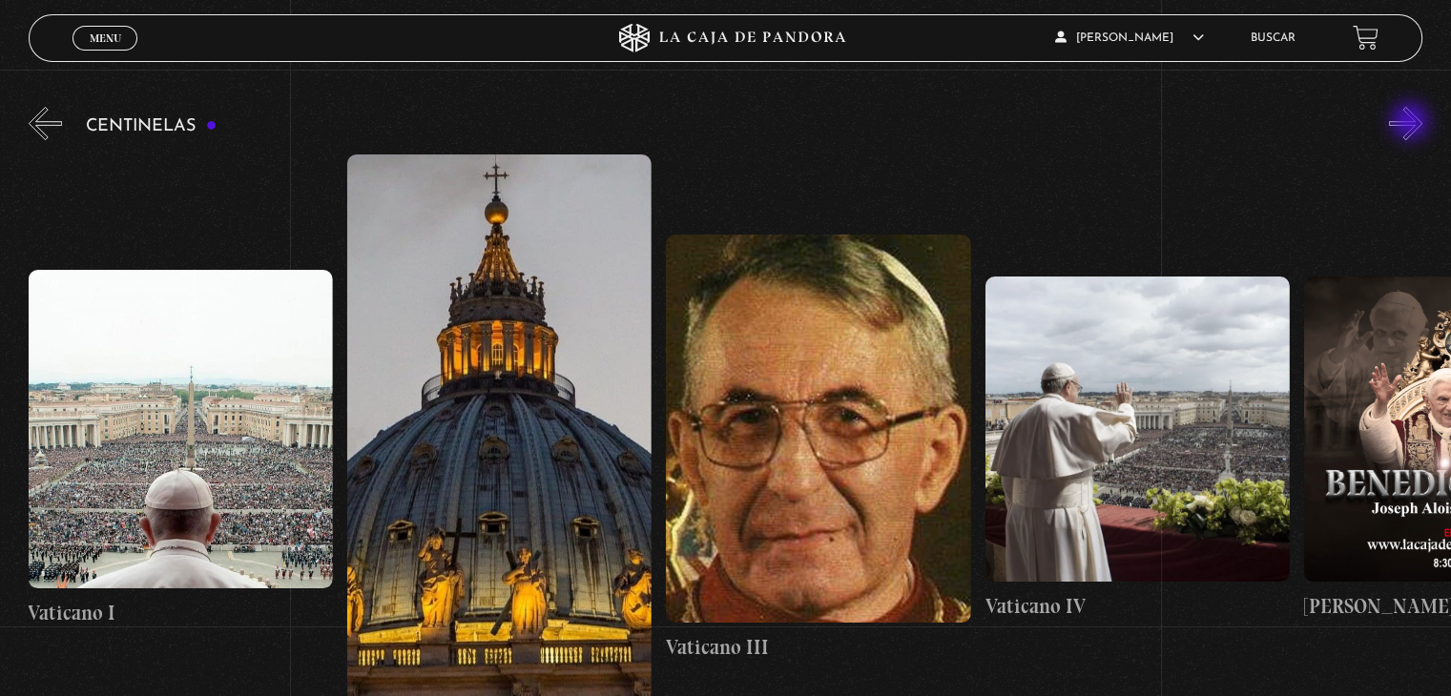
click at [1412, 123] on button "»" at bounding box center [1405, 123] width 33 height 33
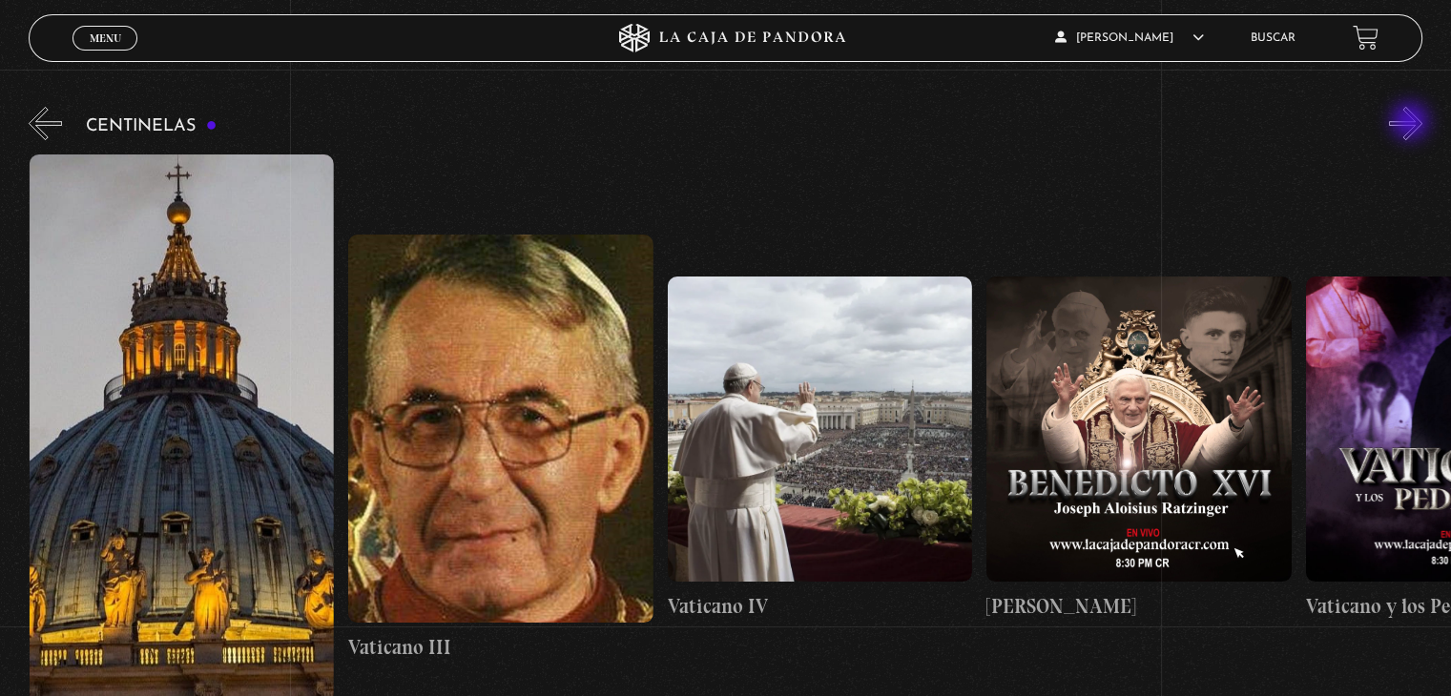
click at [1412, 123] on button "»" at bounding box center [1405, 123] width 33 height 33
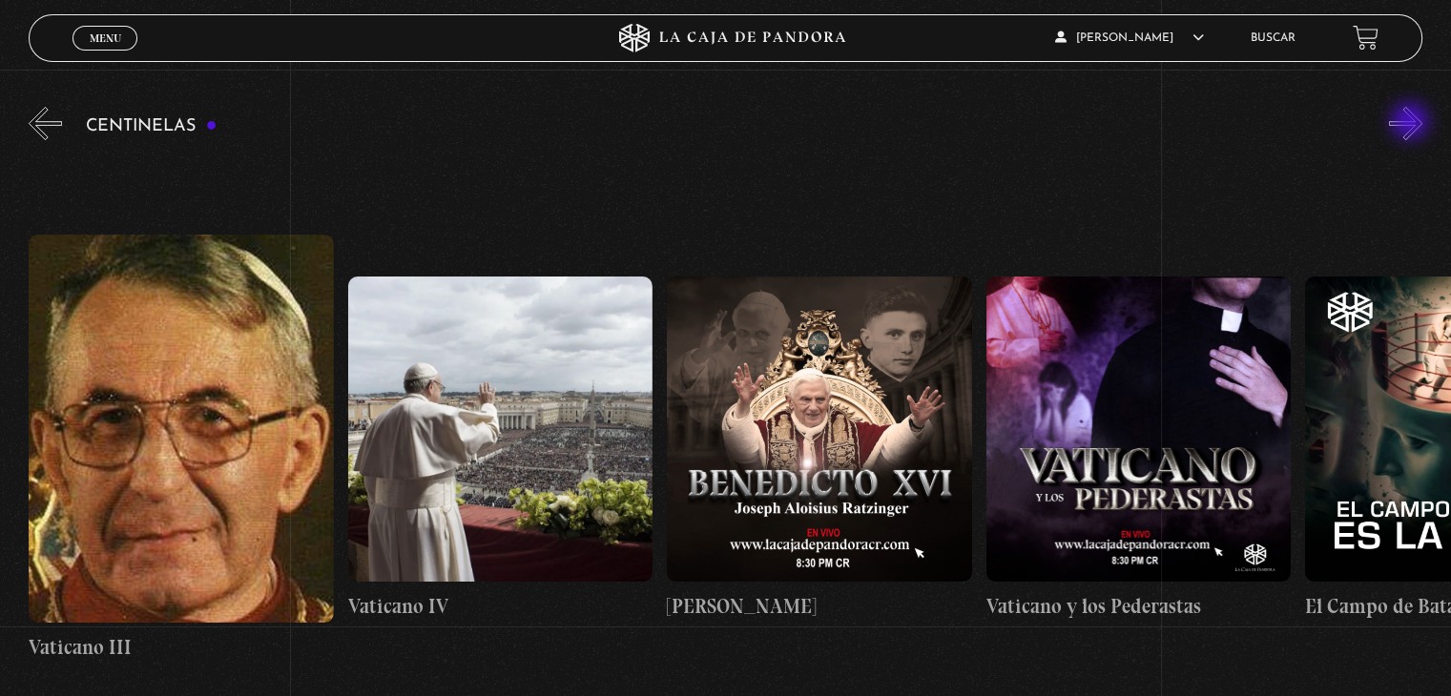
scroll to position [0, 27754]
click at [483, 427] on figure at bounding box center [500, 429] width 304 height 304
